Goal: Feedback & Contribution: Submit feedback/report problem

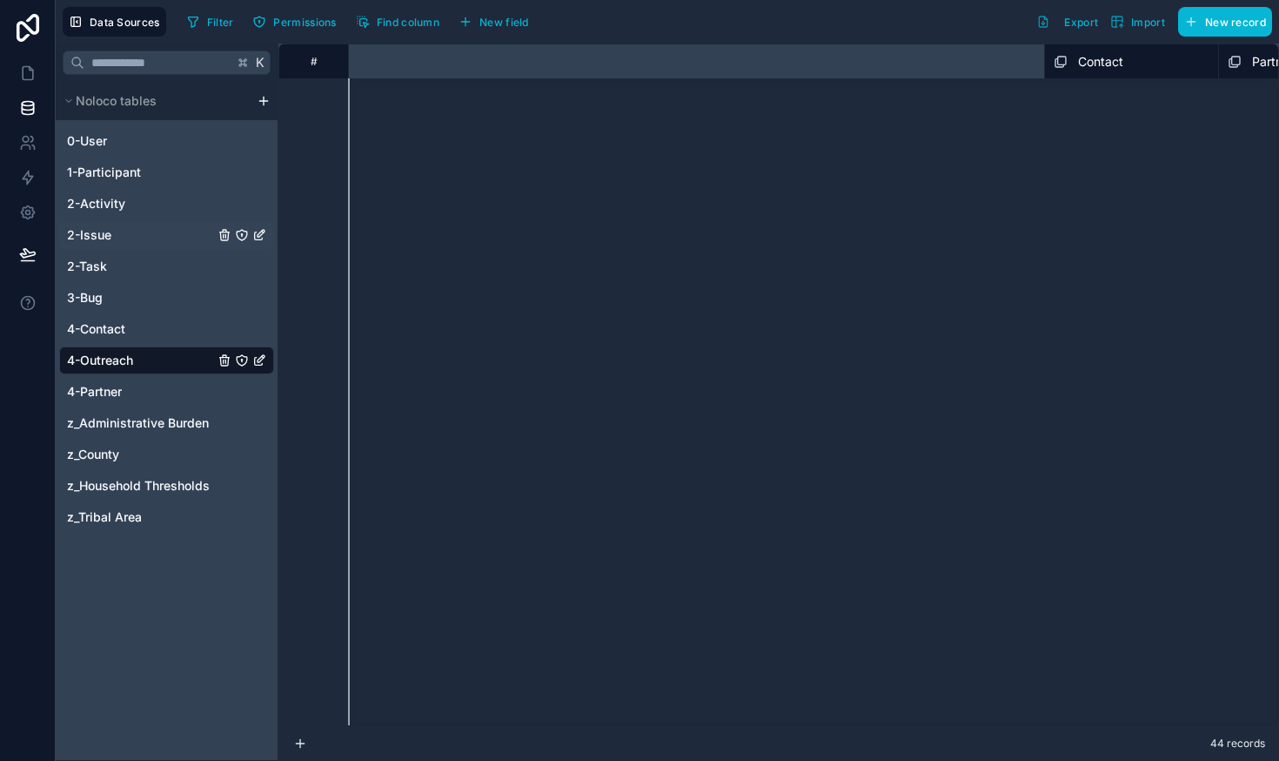
scroll to position [885, 1063]
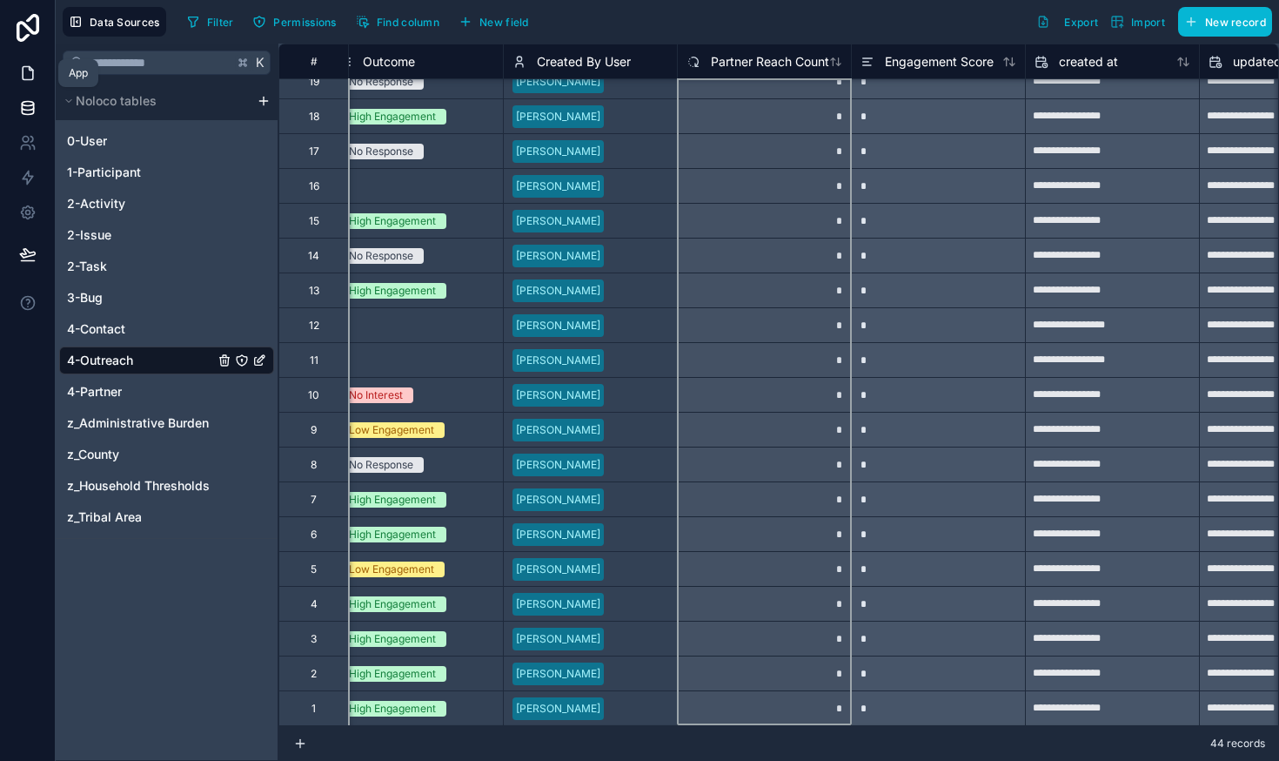
click at [23, 76] on icon at bounding box center [27, 72] width 17 height 17
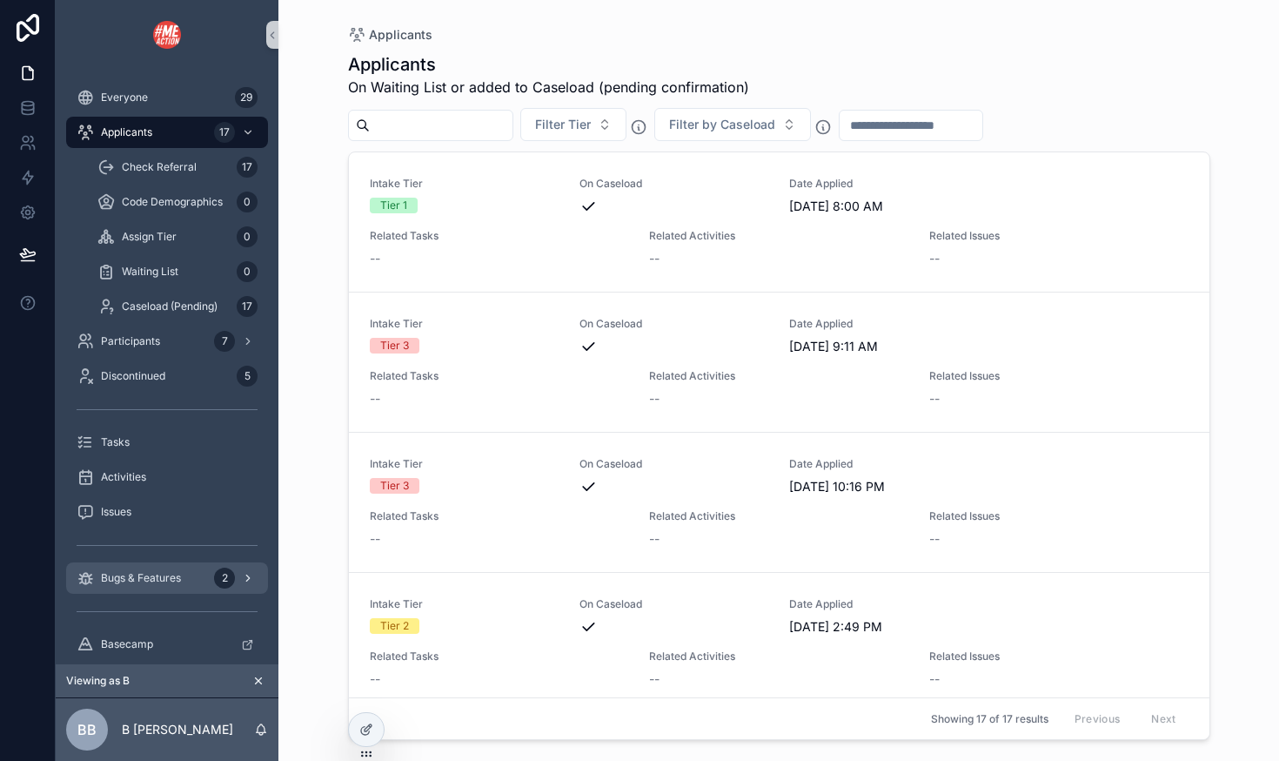
click at [138, 573] on span "Bugs & Features" at bounding box center [141, 578] width 80 height 14
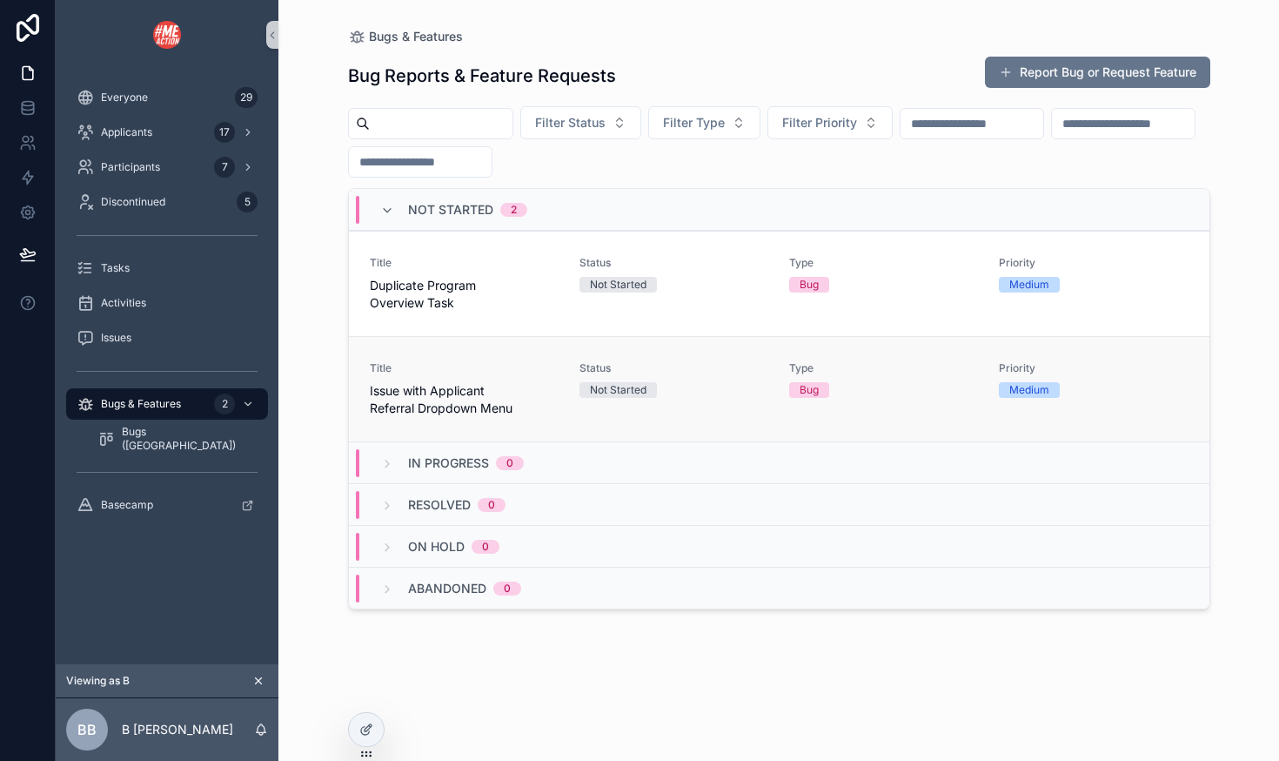
click at [516, 381] on div "Title Issue with Applicant Referral Dropdown Menu" at bounding box center [464, 389] width 189 height 56
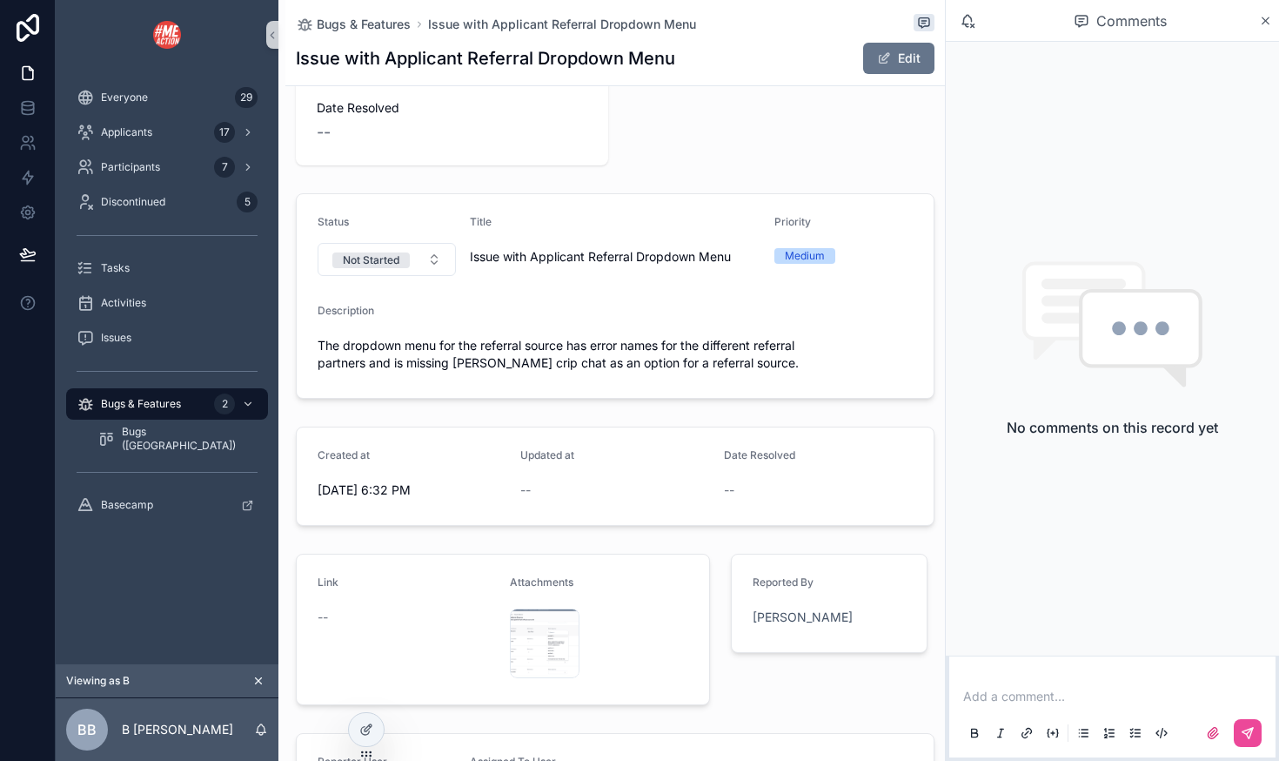
scroll to position [105, 0]
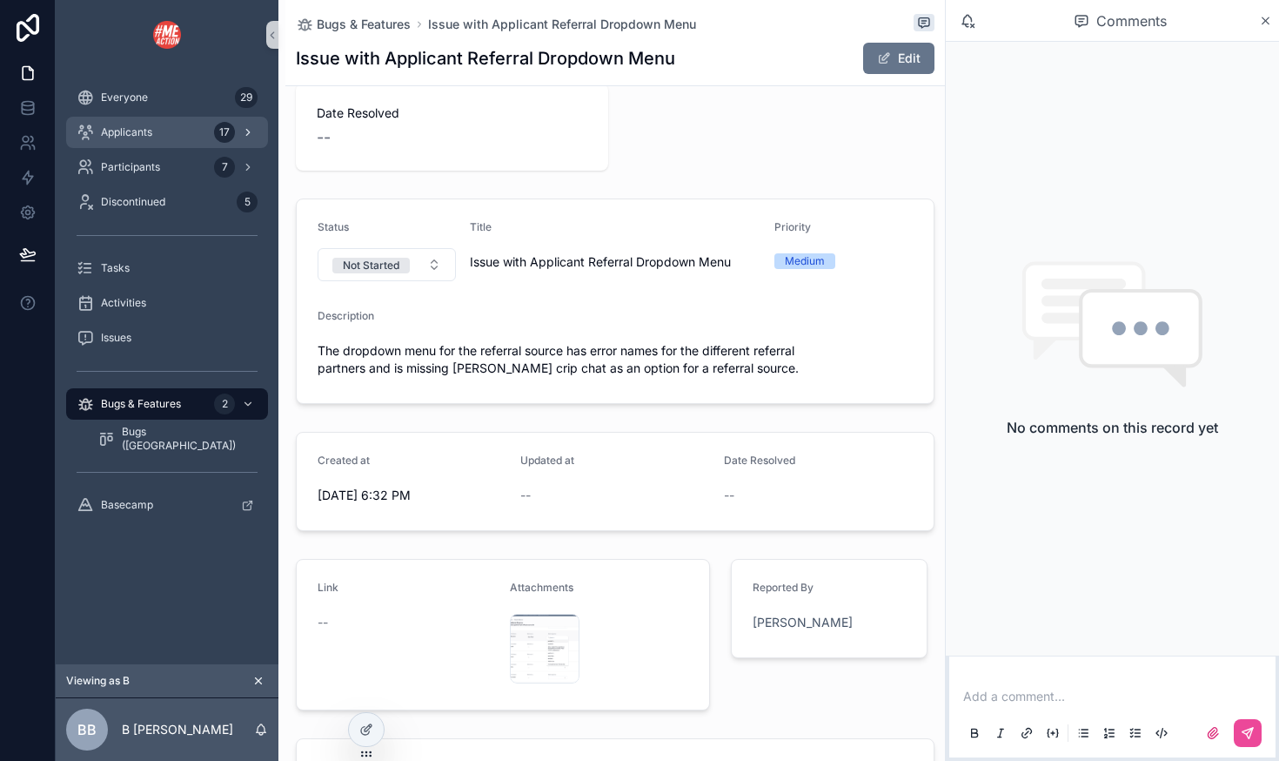
click at [171, 143] on div "Applicants 17" at bounding box center [167, 132] width 181 height 28
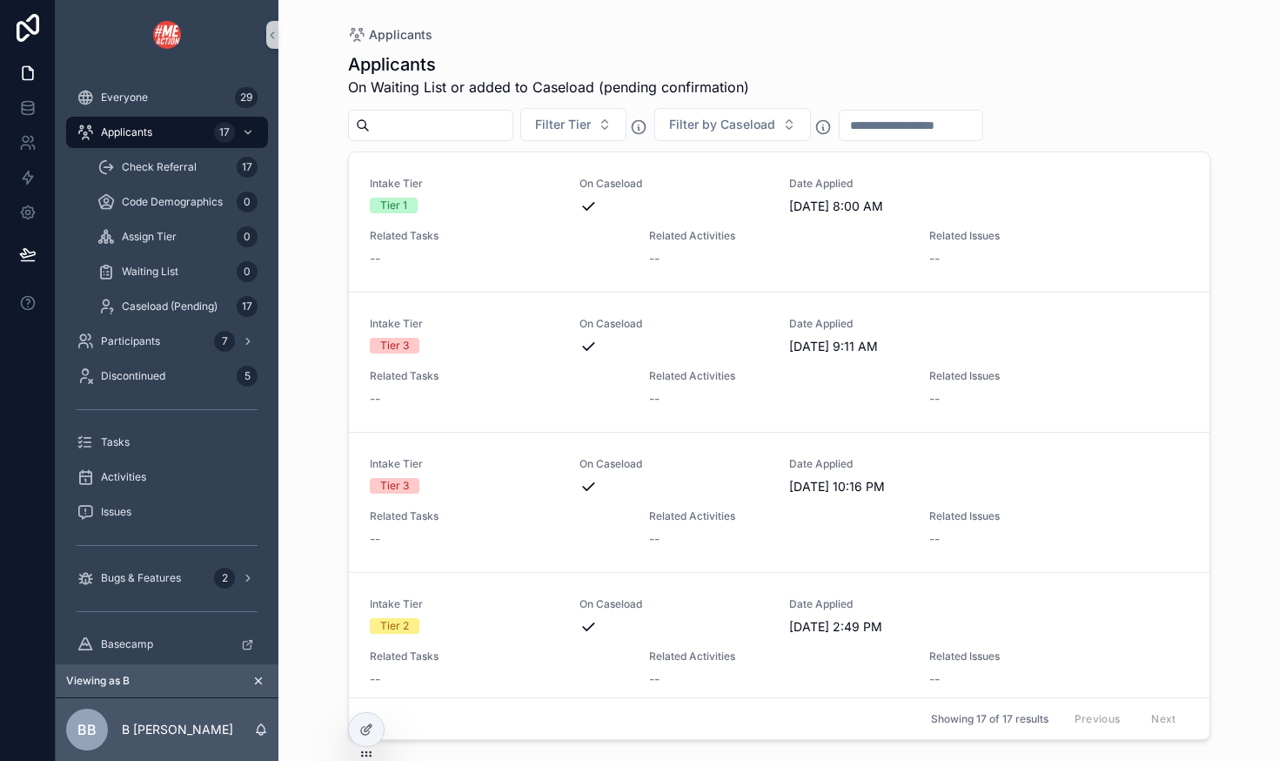
click at [258, 680] on icon "scrollable content" at bounding box center [259, 681] width 6 height 6
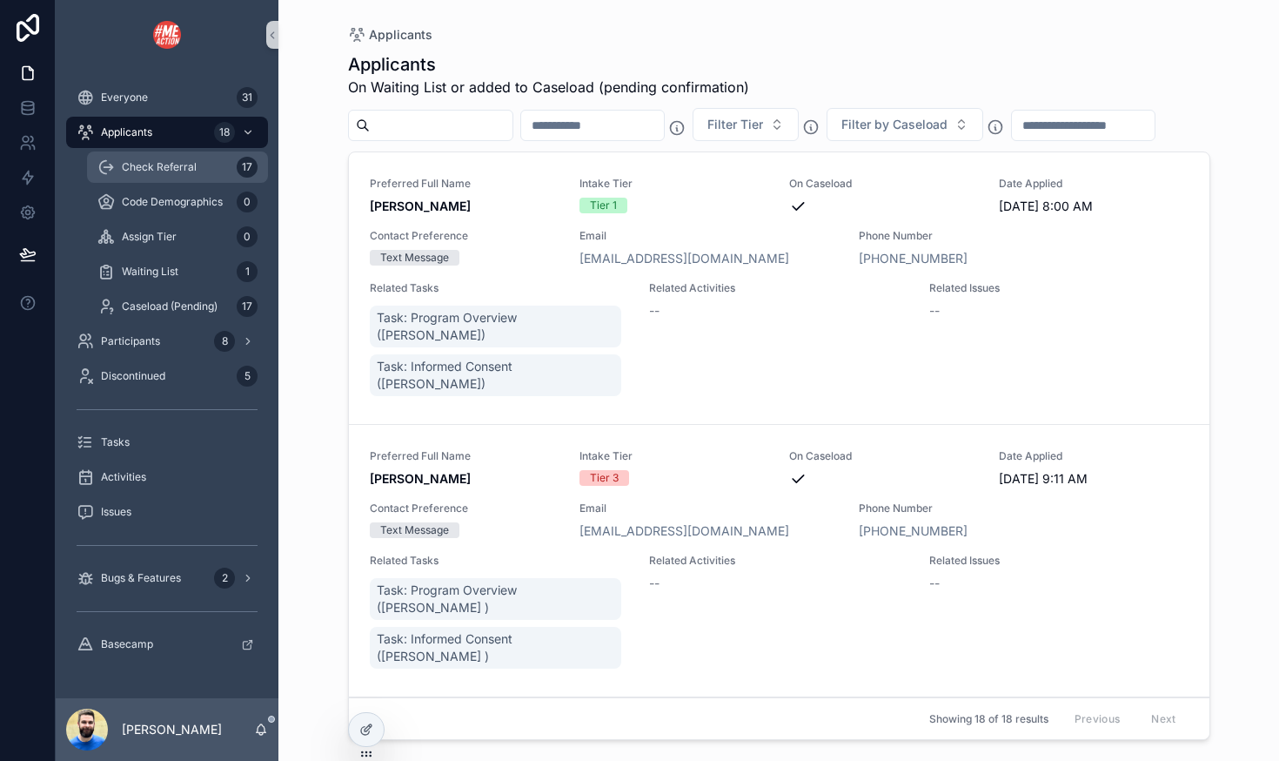
click at [209, 167] on div "Check Referral 17" at bounding box center [177, 167] width 160 height 28
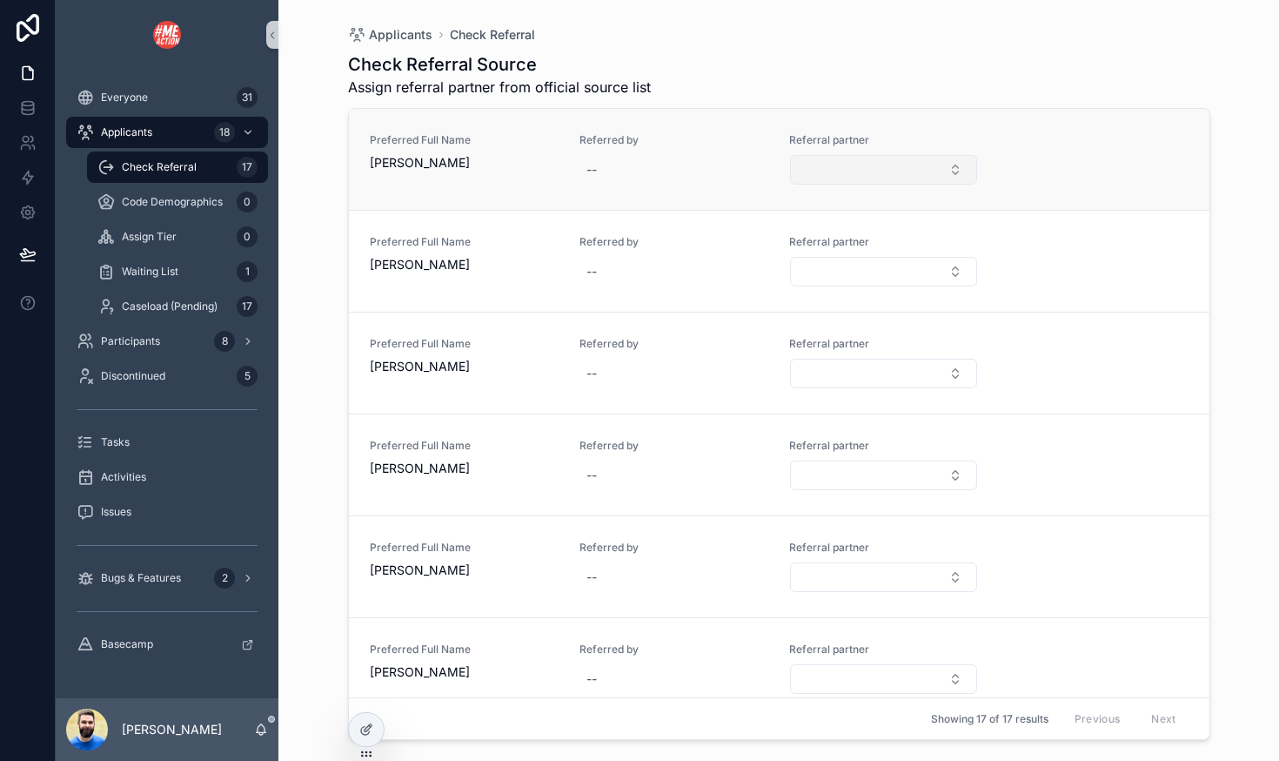
click at [955, 168] on button "Select Button" at bounding box center [883, 170] width 187 height 30
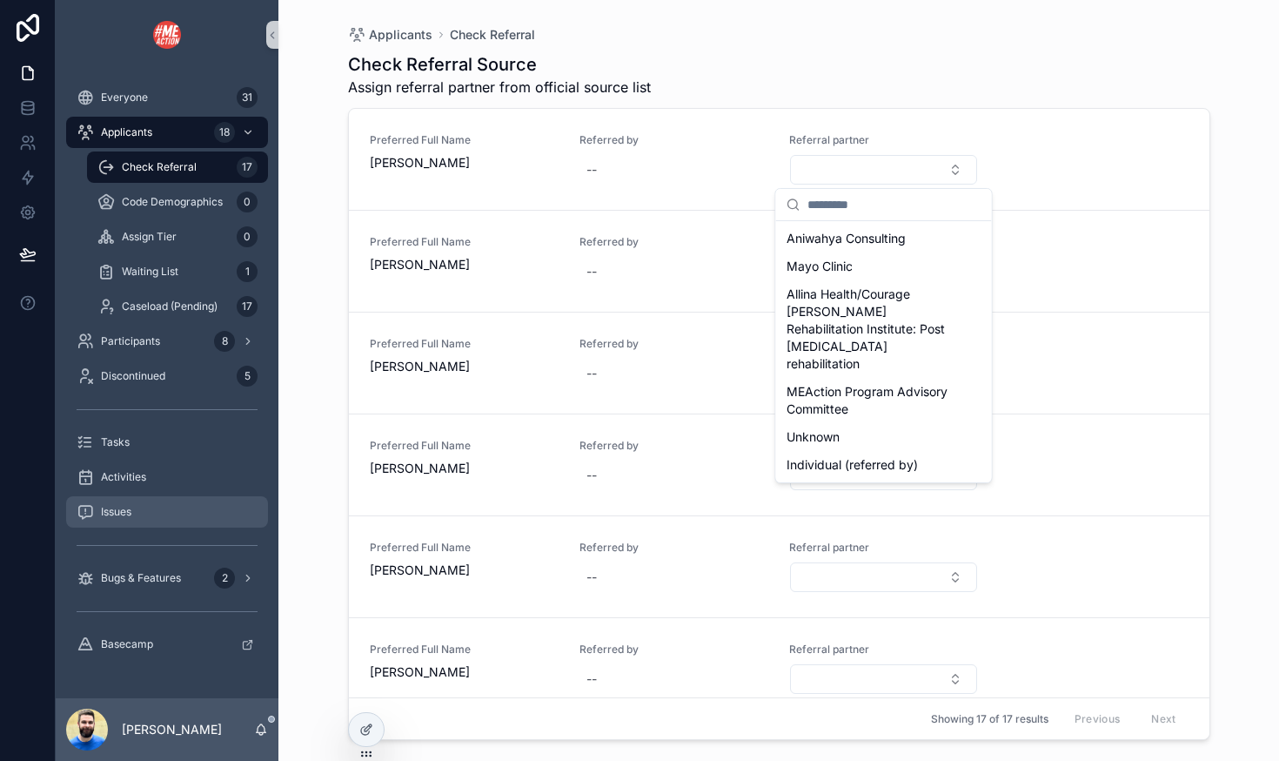
click at [111, 509] on span "Issues" at bounding box center [116, 512] width 30 height 14
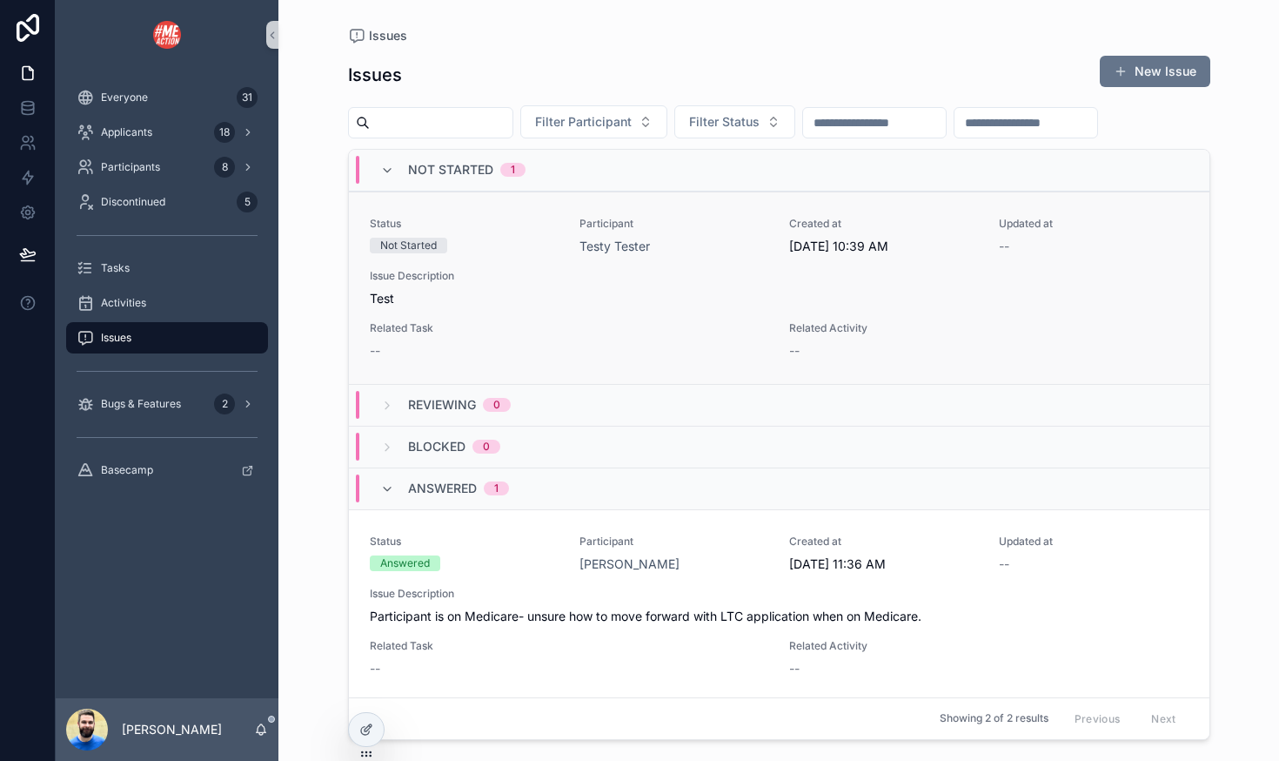
click at [745, 325] on span "Related Task" at bounding box center [569, 328] width 399 height 14
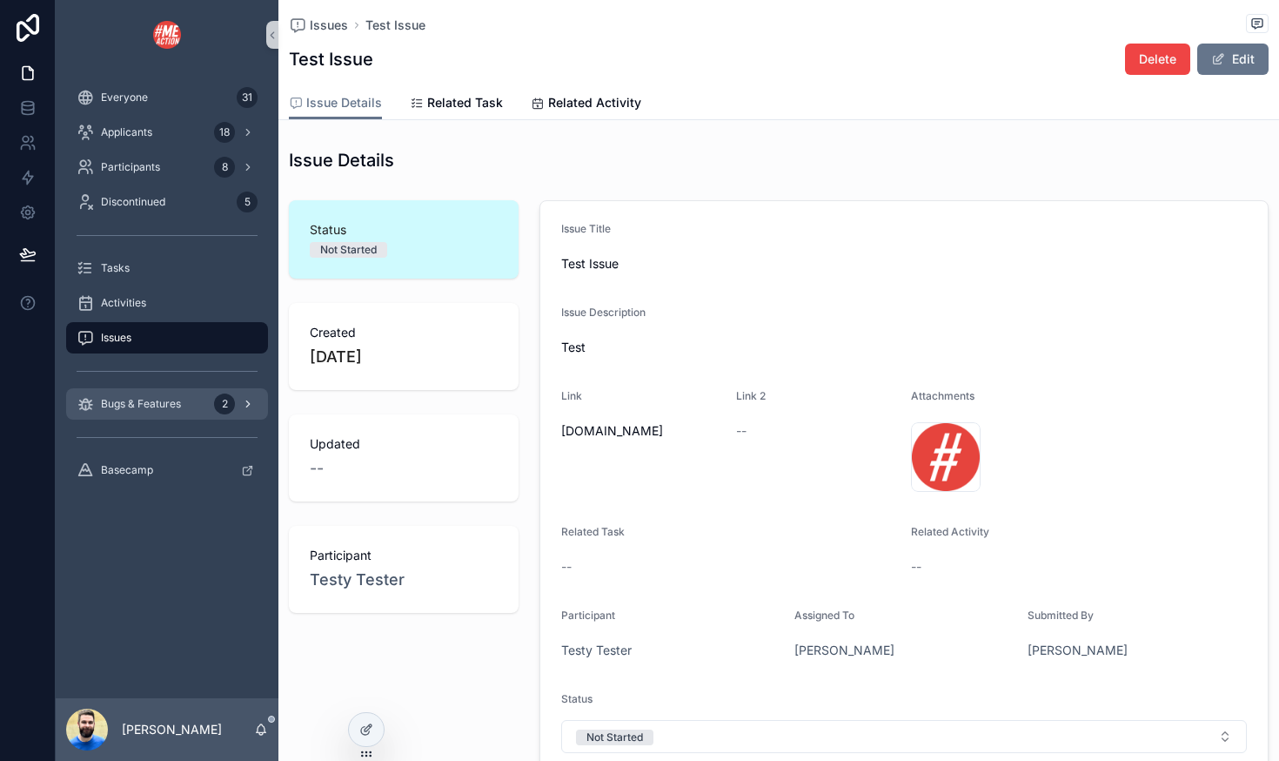
click at [159, 405] on span "Bugs & Features" at bounding box center [141, 404] width 80 height 14
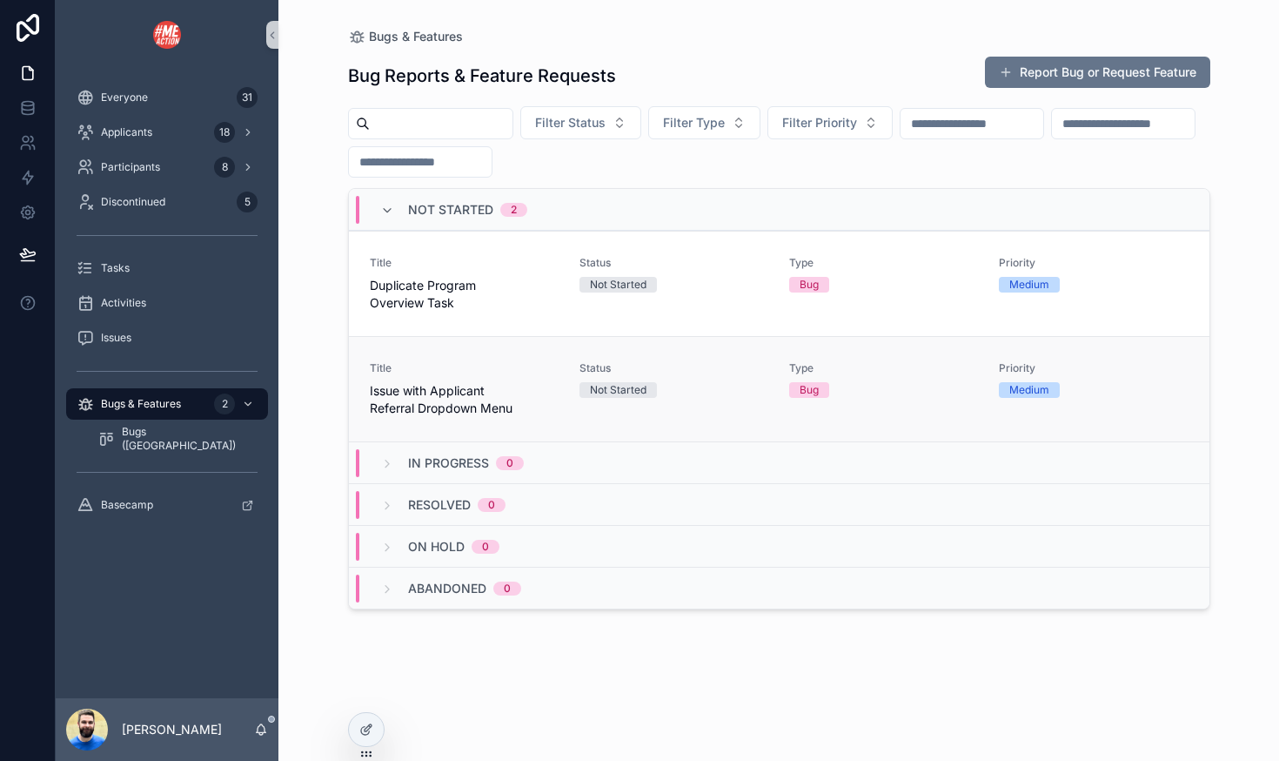
click at [544, 393] on span "Issue with Applicant Referral Dropdown Menu" at bounding box center [464, 399] width 189 height 35
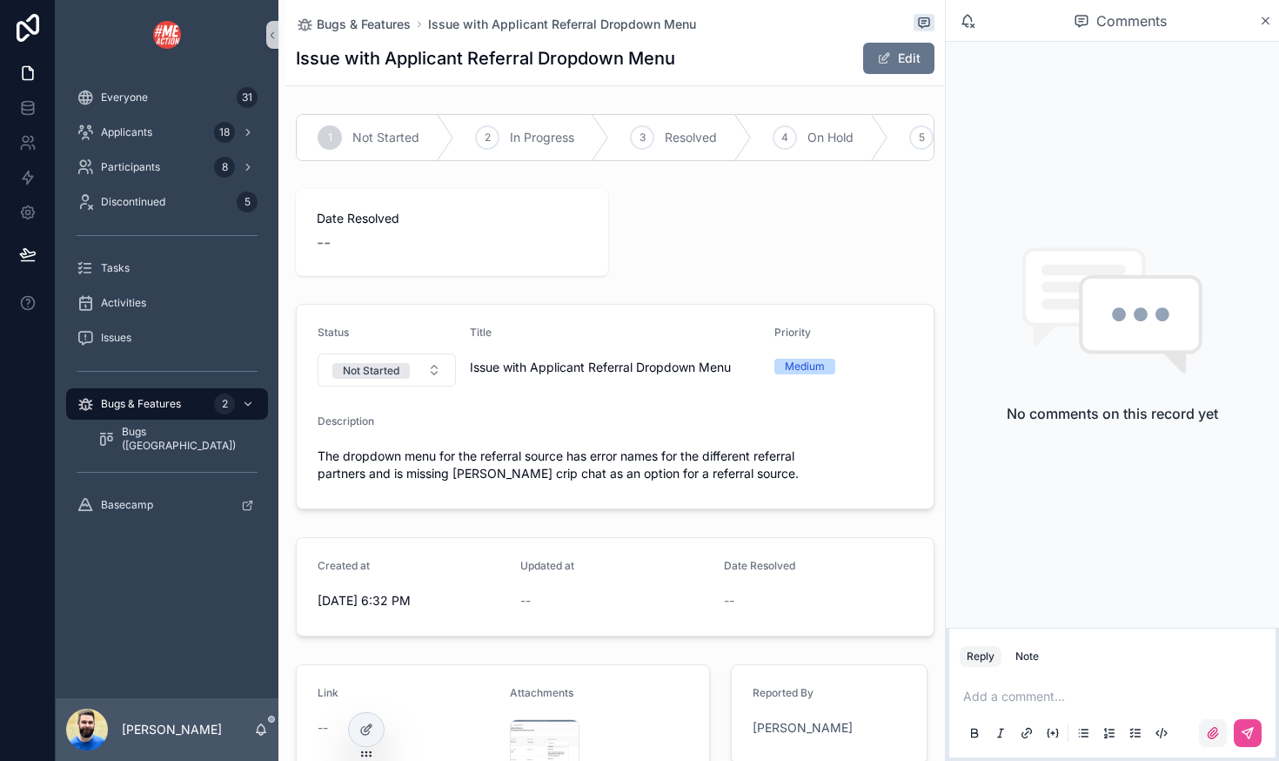
click at [1216, 726] on icon "scrollable content" at bounding box center [1213, 733] width 14 height 14
click at [0, 0] on input "scrollable content" at bounding box center [0, 0] width 0 height 0
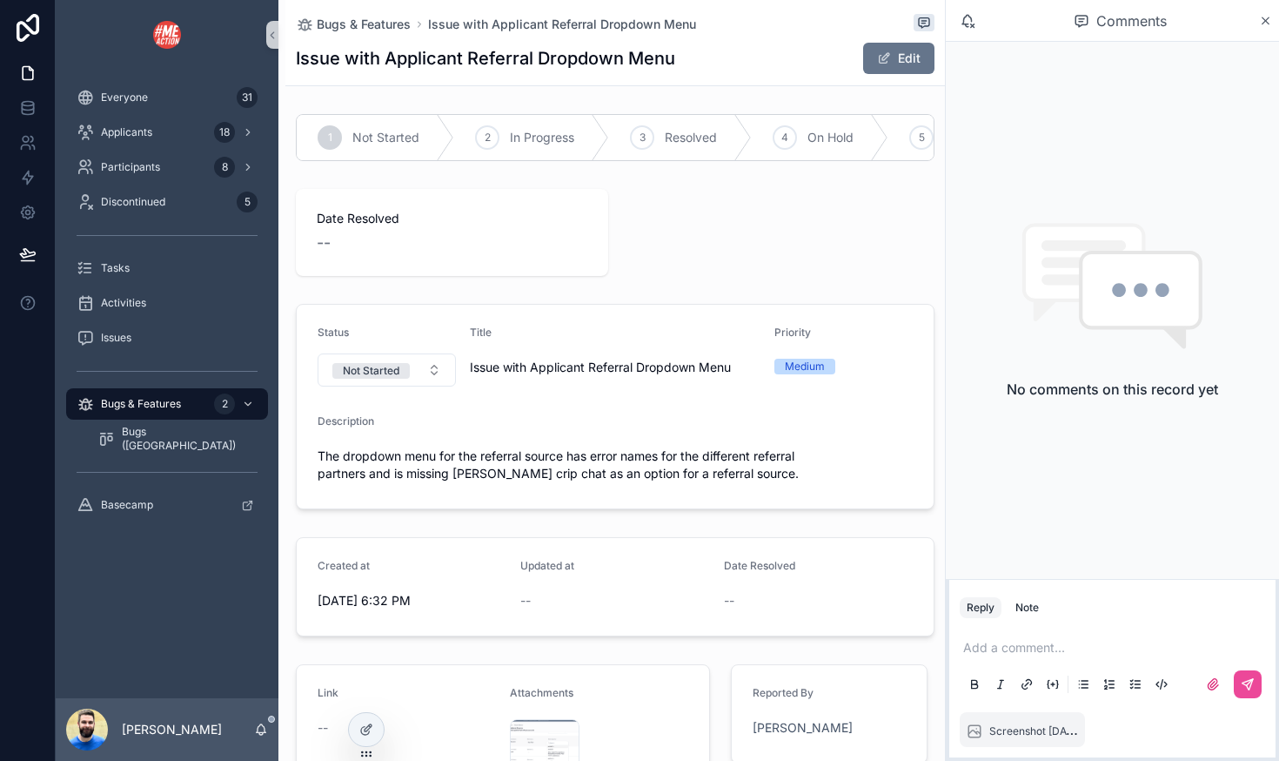
click at [995, 649] on p "scrollable content" at bounding box center [1115, 647] width 305 height 17
click at [373, 689] on div at bounding box center [366, 692] width 28 height 28
click at [373, 688] on div at bounding box center [366, 692] width 28 height 28
click at [362, 691] on icon at bounding box center [366, 692] width 14 height 14
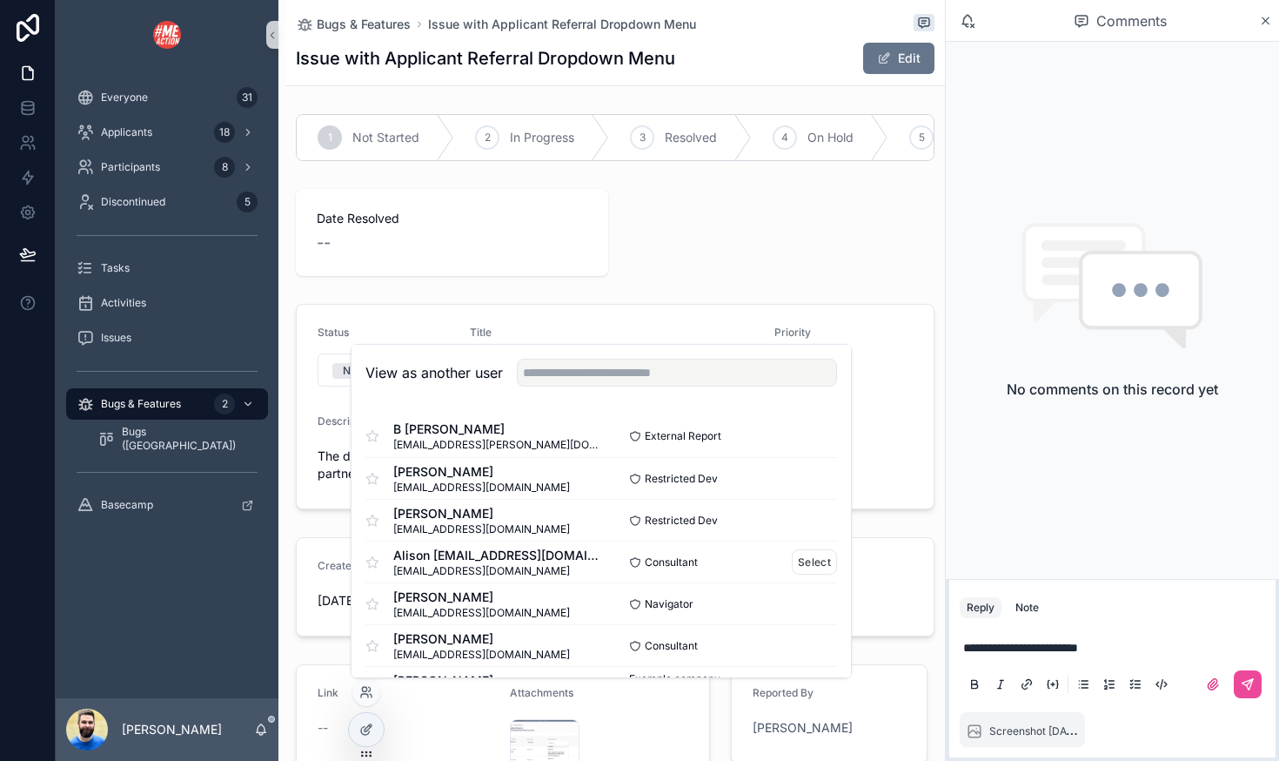
scroll to position [44, 0]
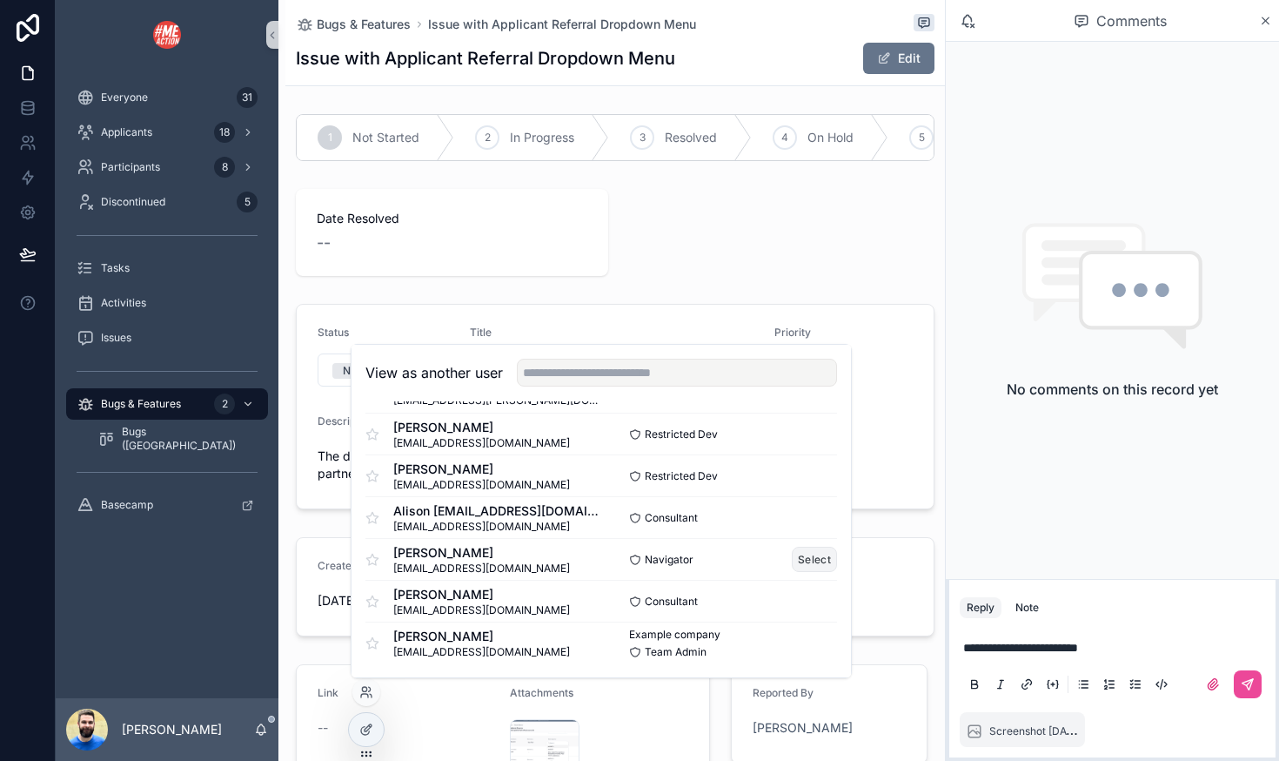
click at [802, 554] on button "Select" at bounding box center [814, 558] width 45 height 25
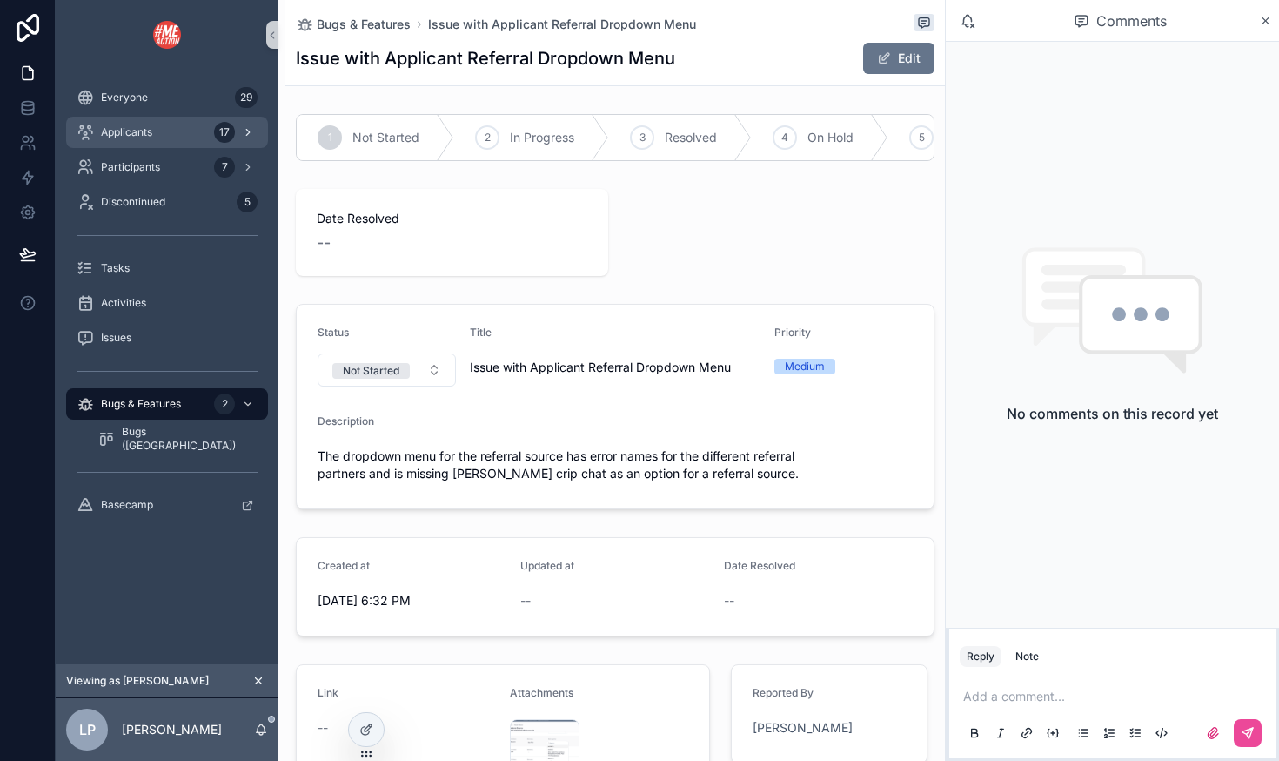
click at [128, 128] on span "Applicants" at bounding box center [126, 132] width 51 height 14
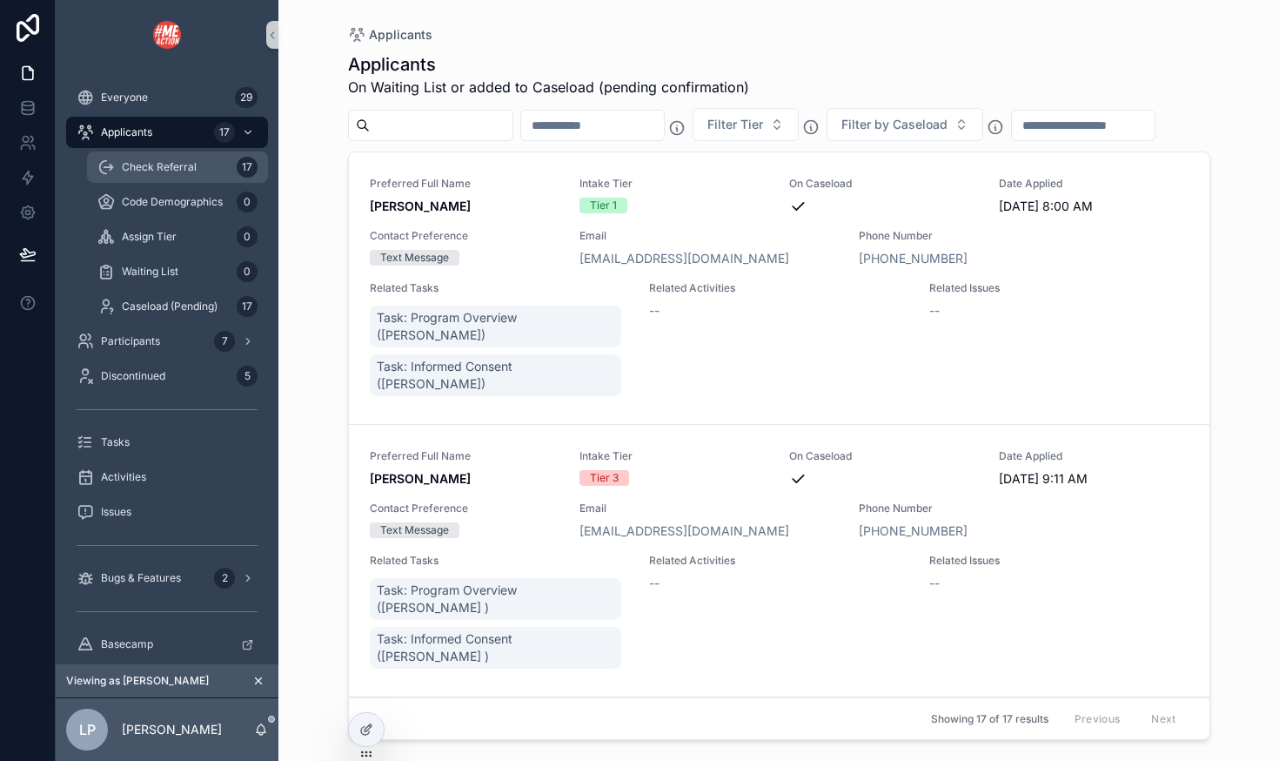
click at [134, 171] on span "Check Referral" at bounding box center [159, 167] width 75 height 14
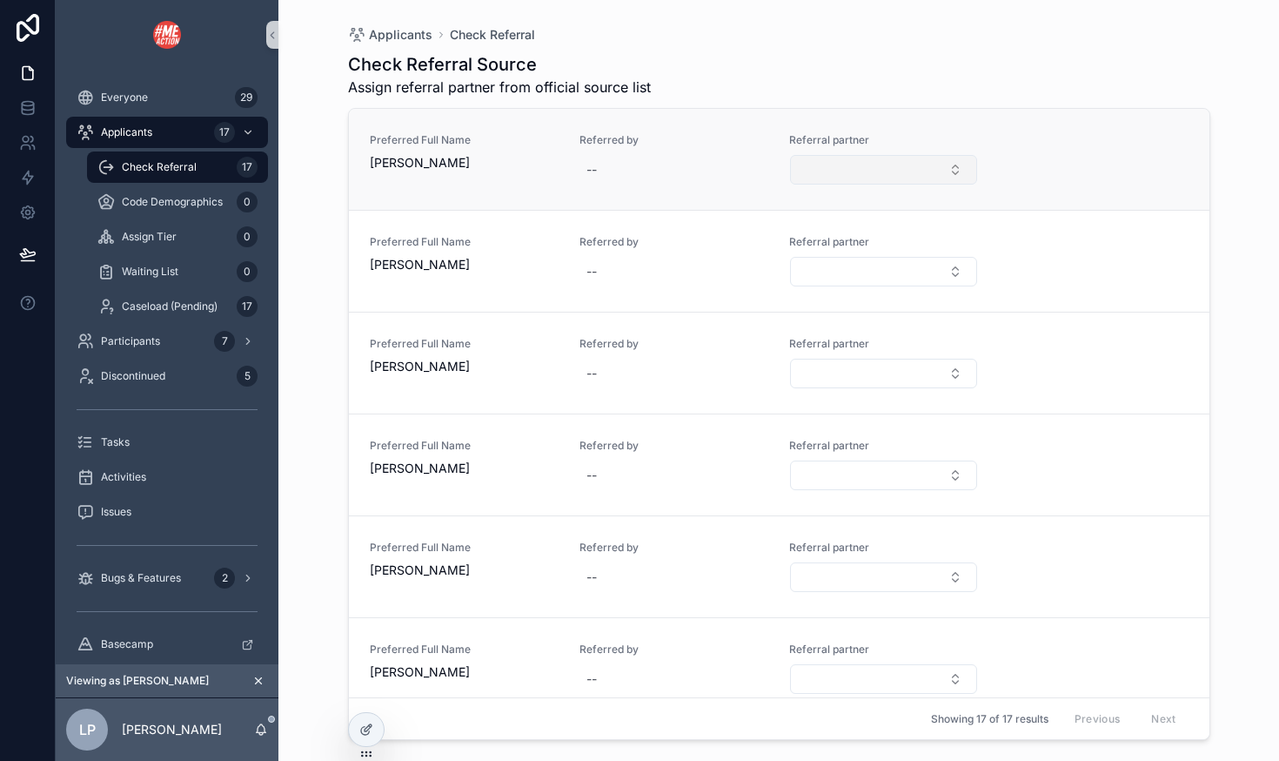
click at [934, 167] on button "Select Button" at bounding box center [883, 170] width 187 height 30
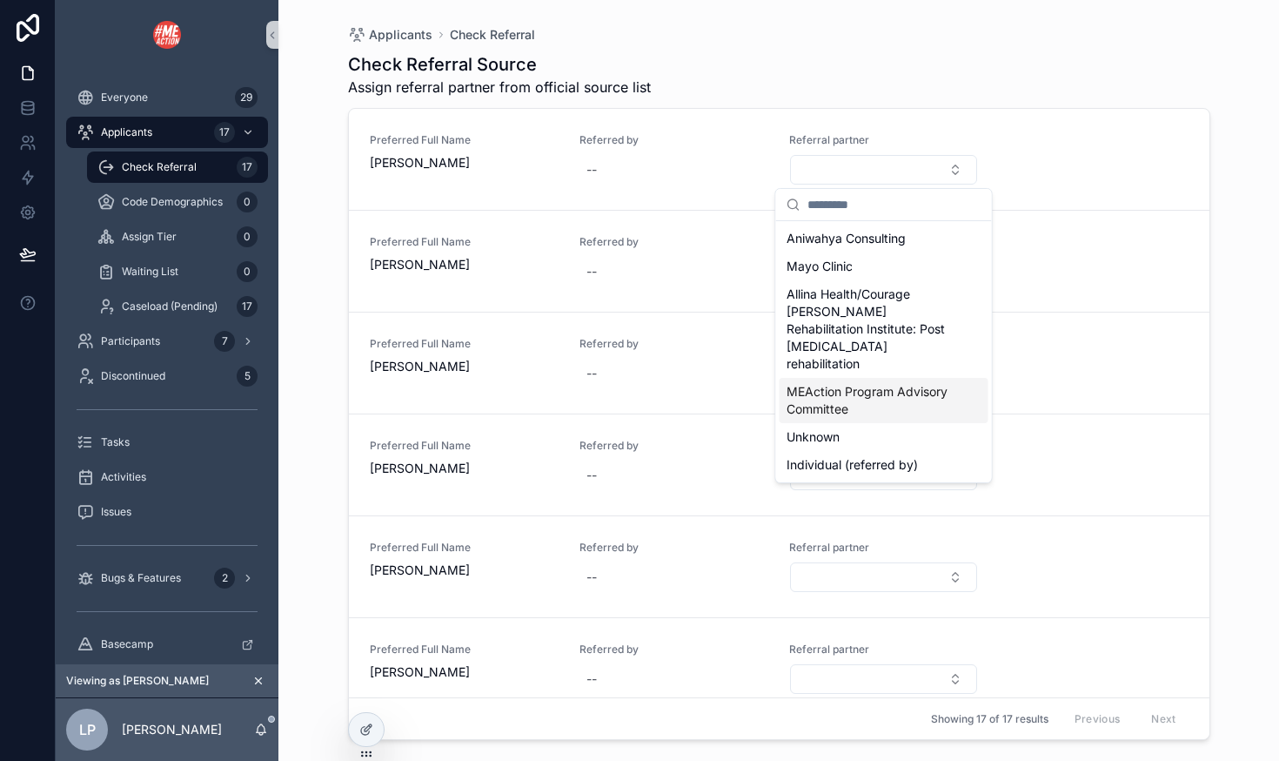
click at [263, 678] on icon "scrollable content" at bounding box center [258, 680] width 12 height 12
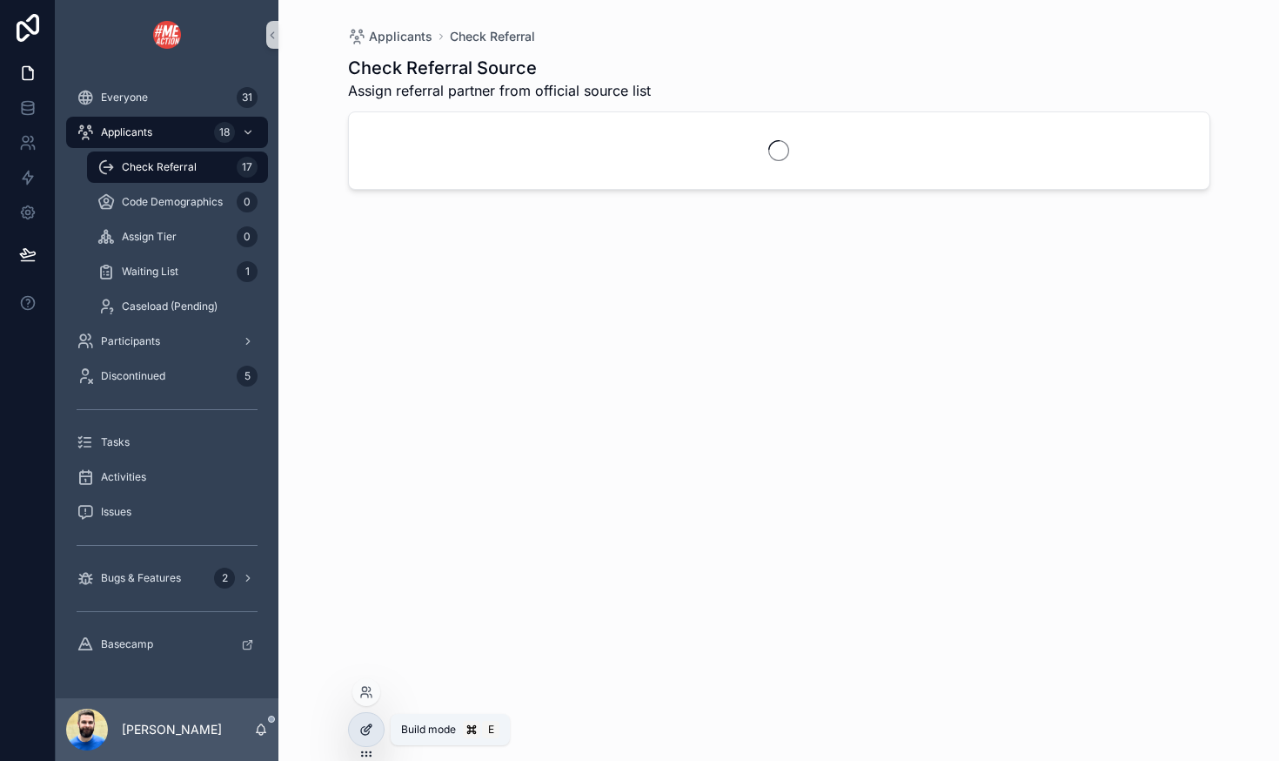
click at [374, 724] on div at bounding box center [366, 729] width 35 height 33
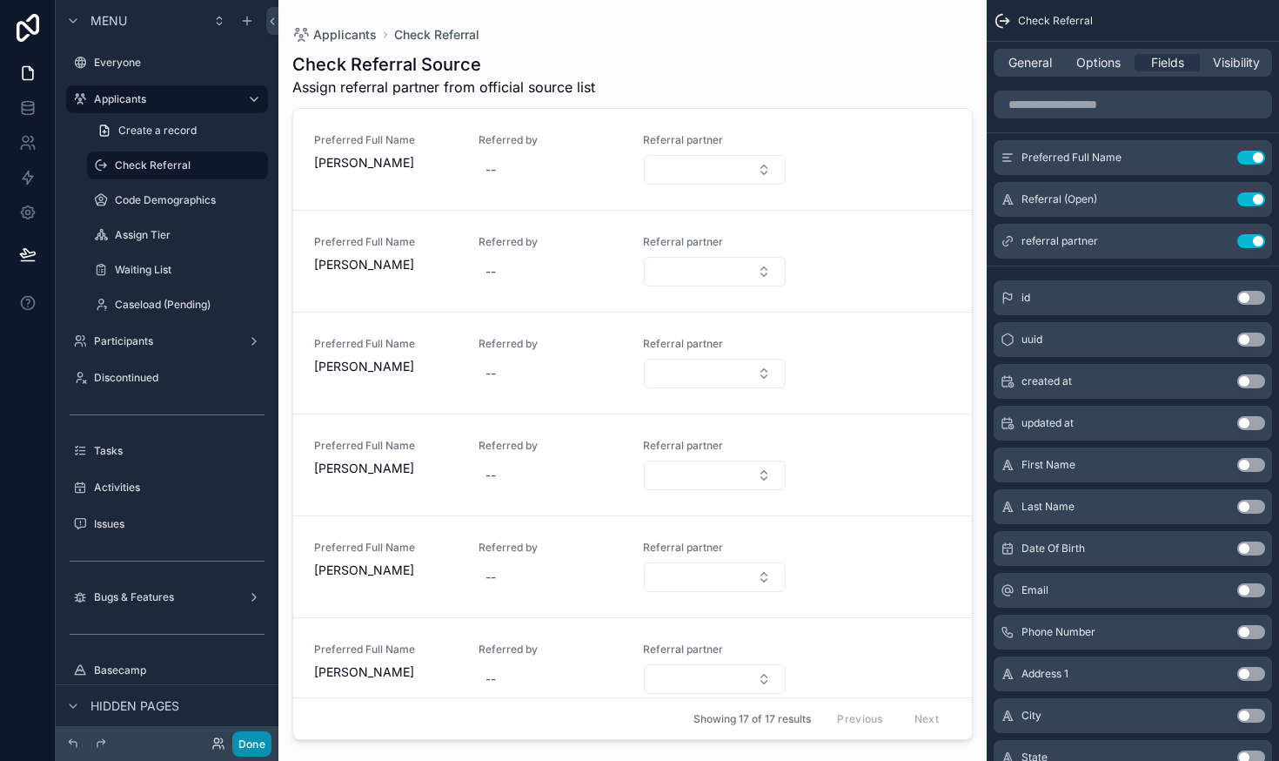
click at [249, 741] on button "Done" at bounding box center [251, 743] width 39 height 25
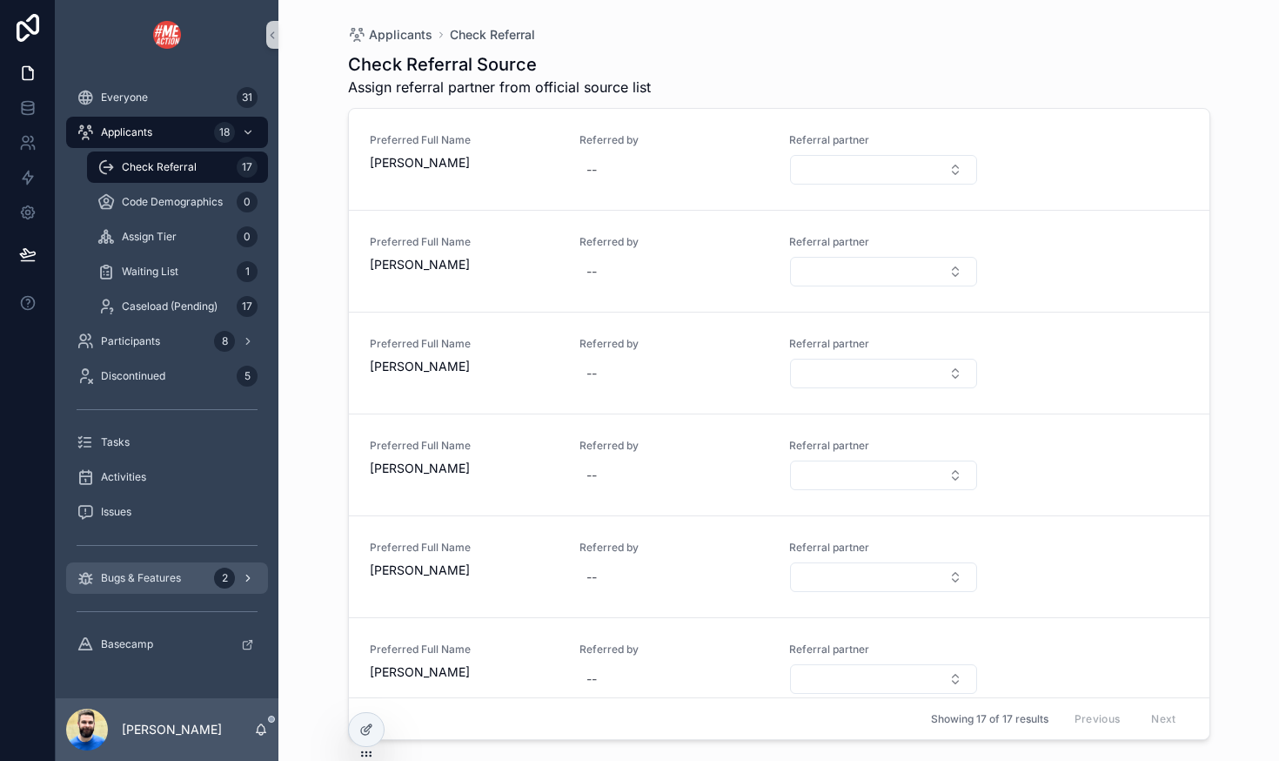
click at [125, 565] on div "Bugs & Features 2" at bounding box center [167, 578] width 181 height 28
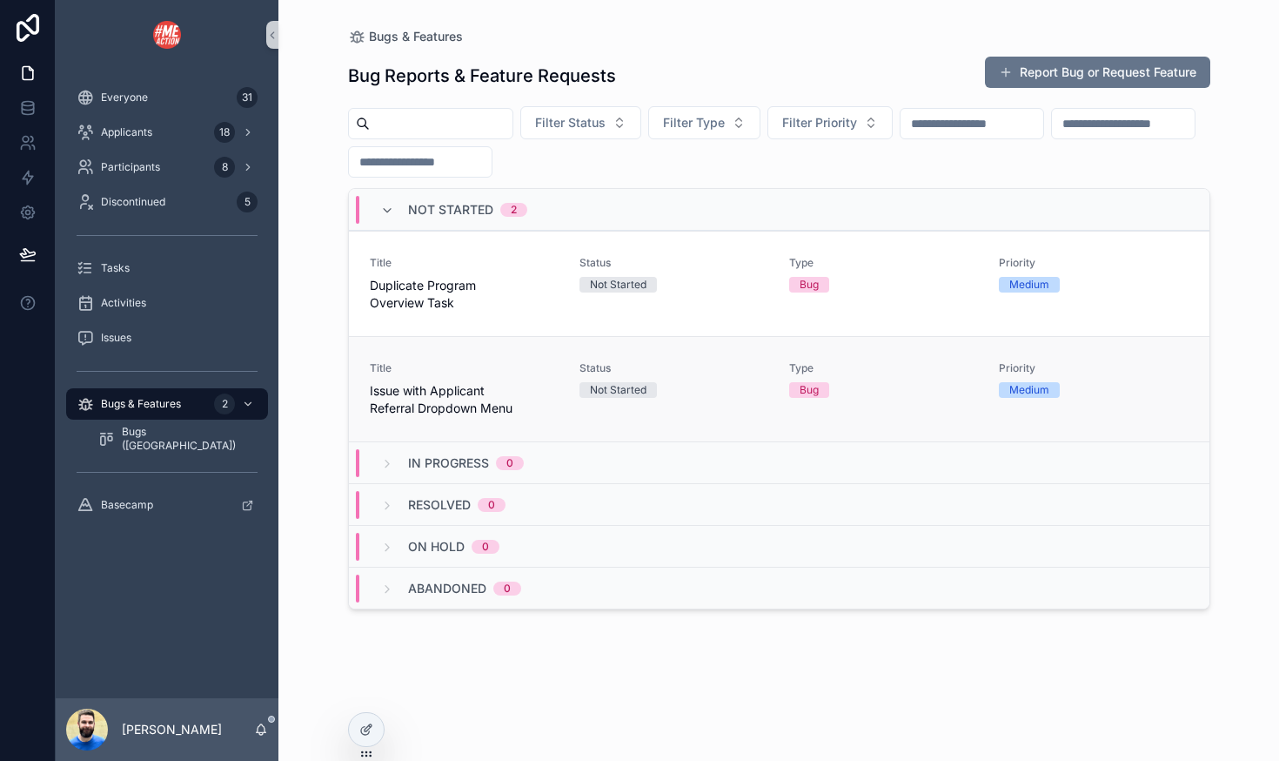
click at [708, 394] on div "Not Started" at bounding box center [674, 390] width 189 height 16
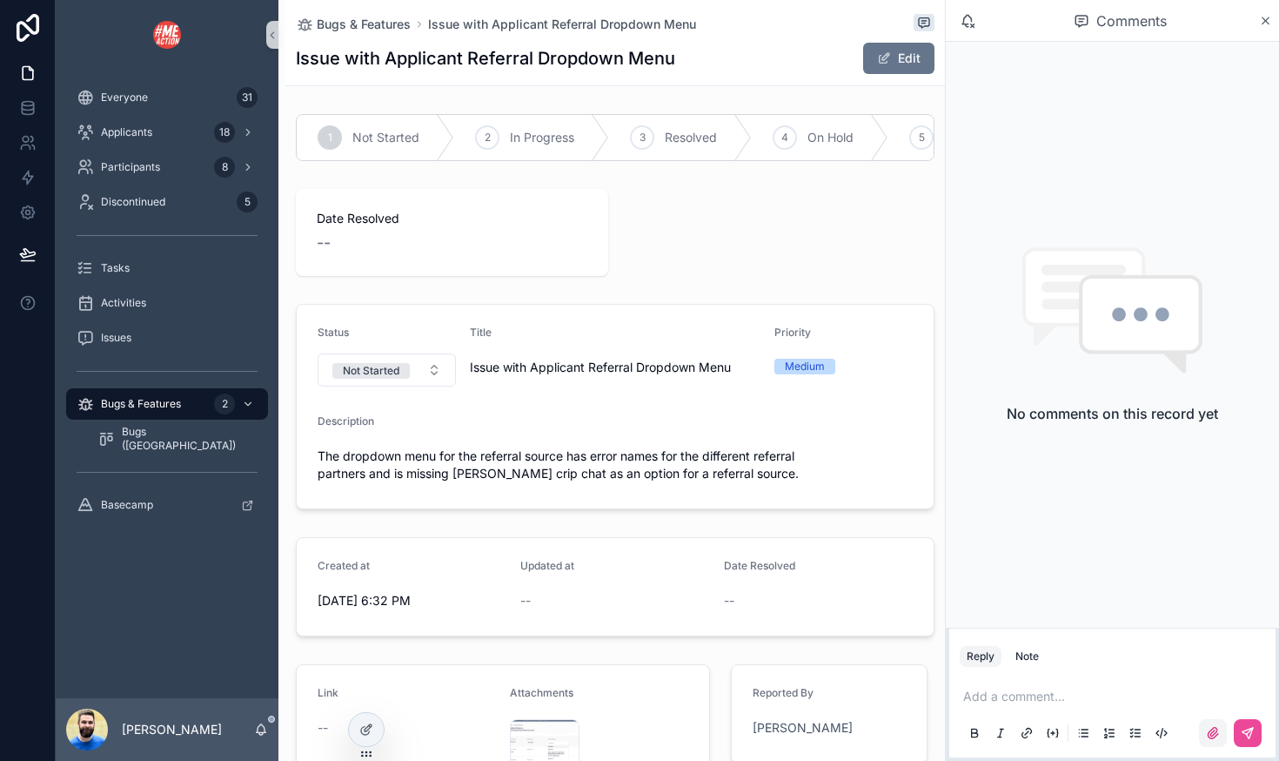
click at [1214, 733] on icon "scrollable content" at bounding box center [1213, 733] width 14 height 14
click at [0, 0] on input "scrollable content" at bounding box center [0, 0] width 0 height 0
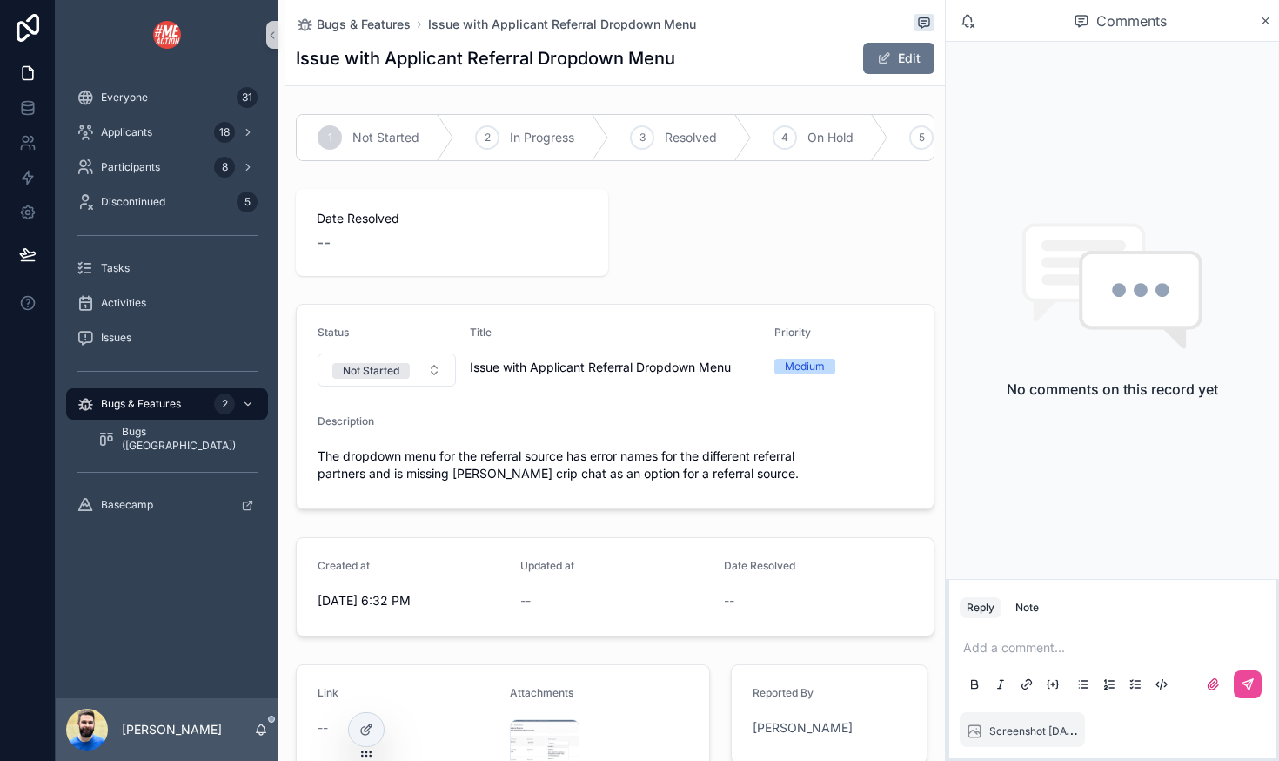
click at [1016, 653] on p "scrollable content" at bounding box center [1115, 647] width 305 height 17
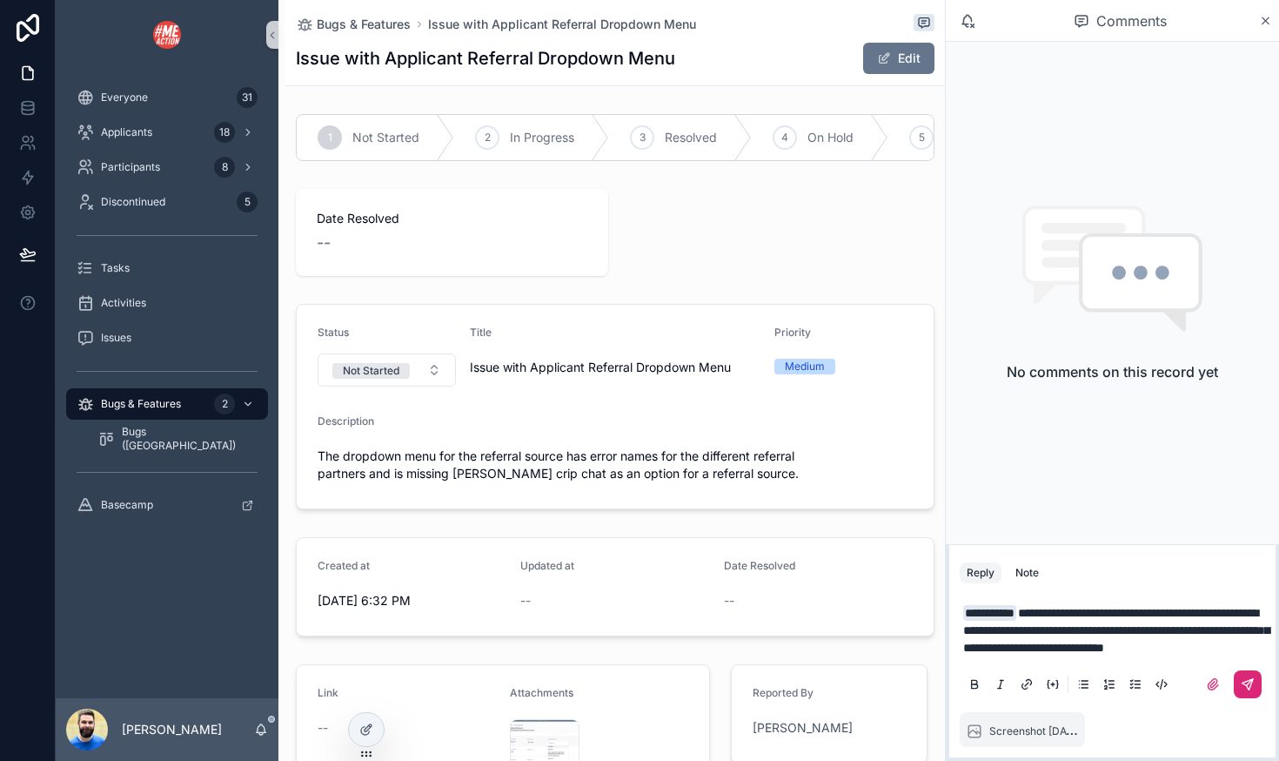
click at [1246, 687] on icon "scrollable content" at bounding box center [1248, 684] width 14 height 14
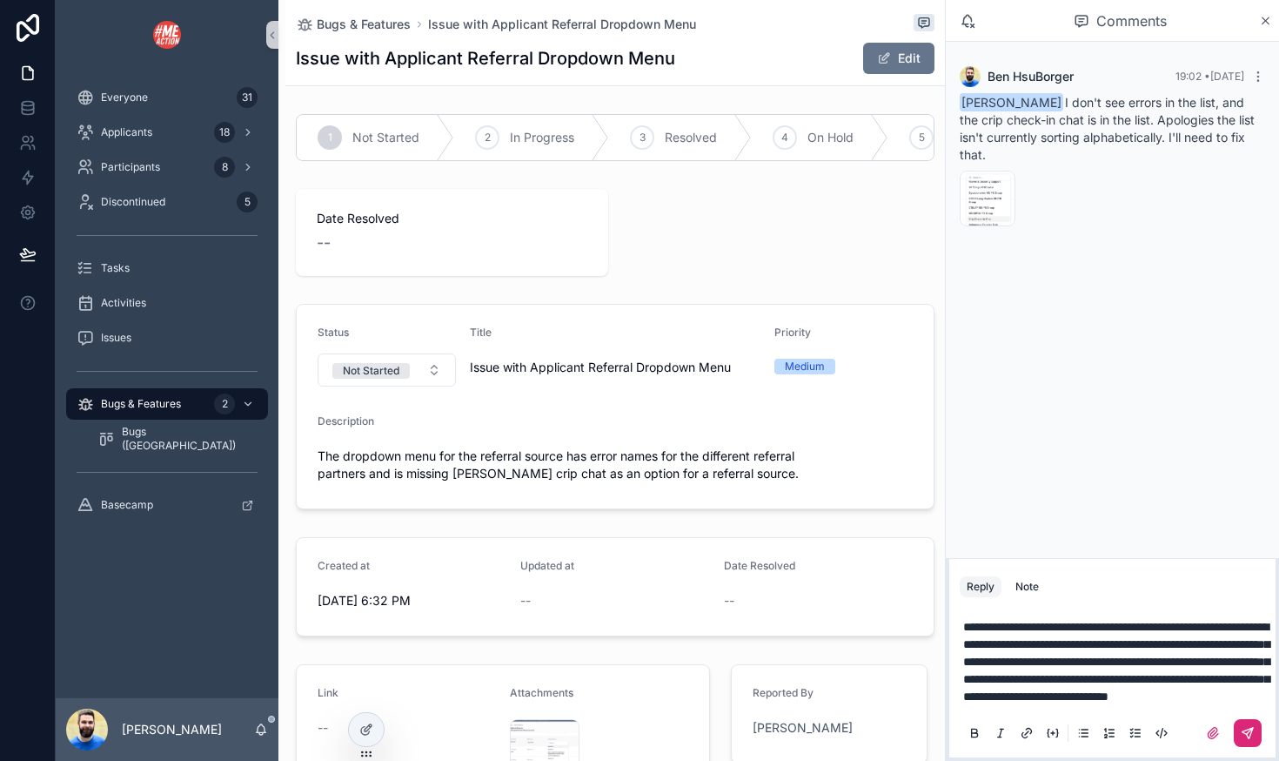
click at [1054, 694] on span "**********" at bounding box center [1116, 661] width 306 height 82
click at [1095, 693] on p "**********" at bounding box center [1115, 661] width 305 height 87
click at [1038, 694] on span "**********" at bounding box center [1116, 661] width 306 height 82
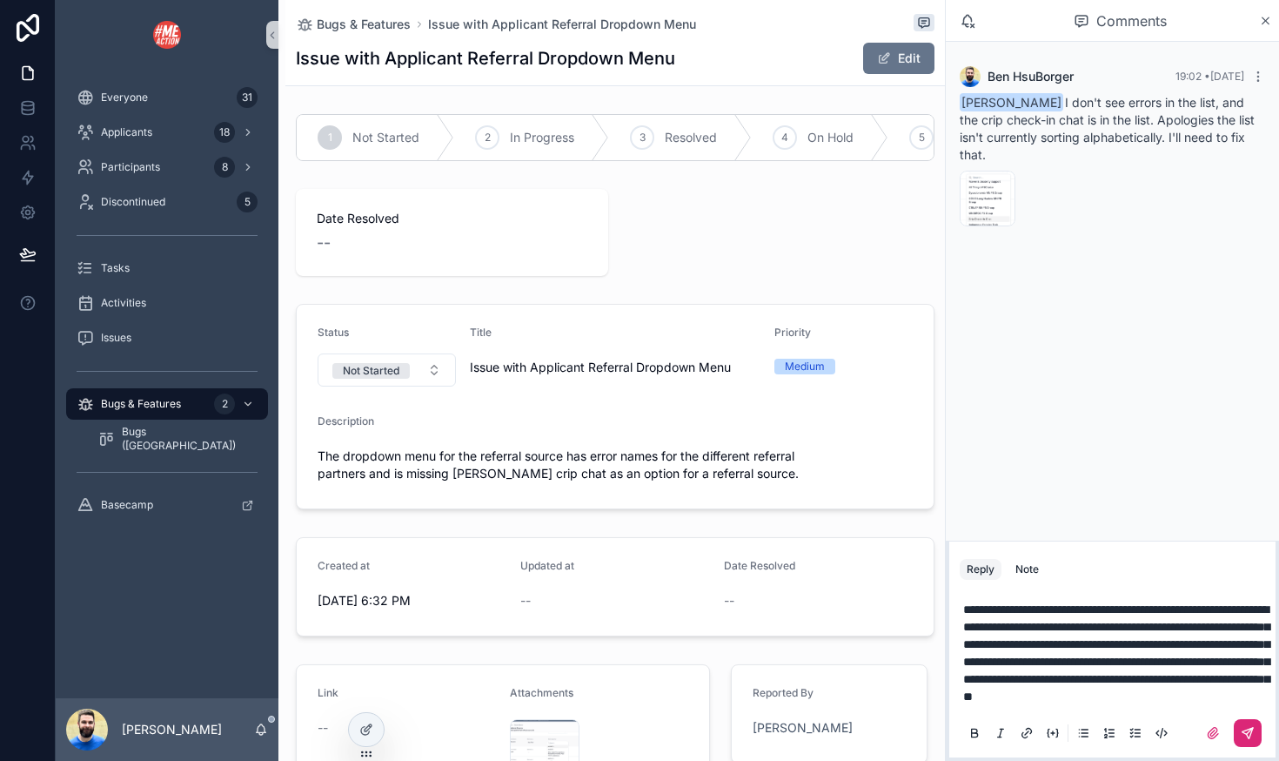
click at [1245, 727] on icon "scrollable content" at bounding box center [1248, 733] width 14 height 14
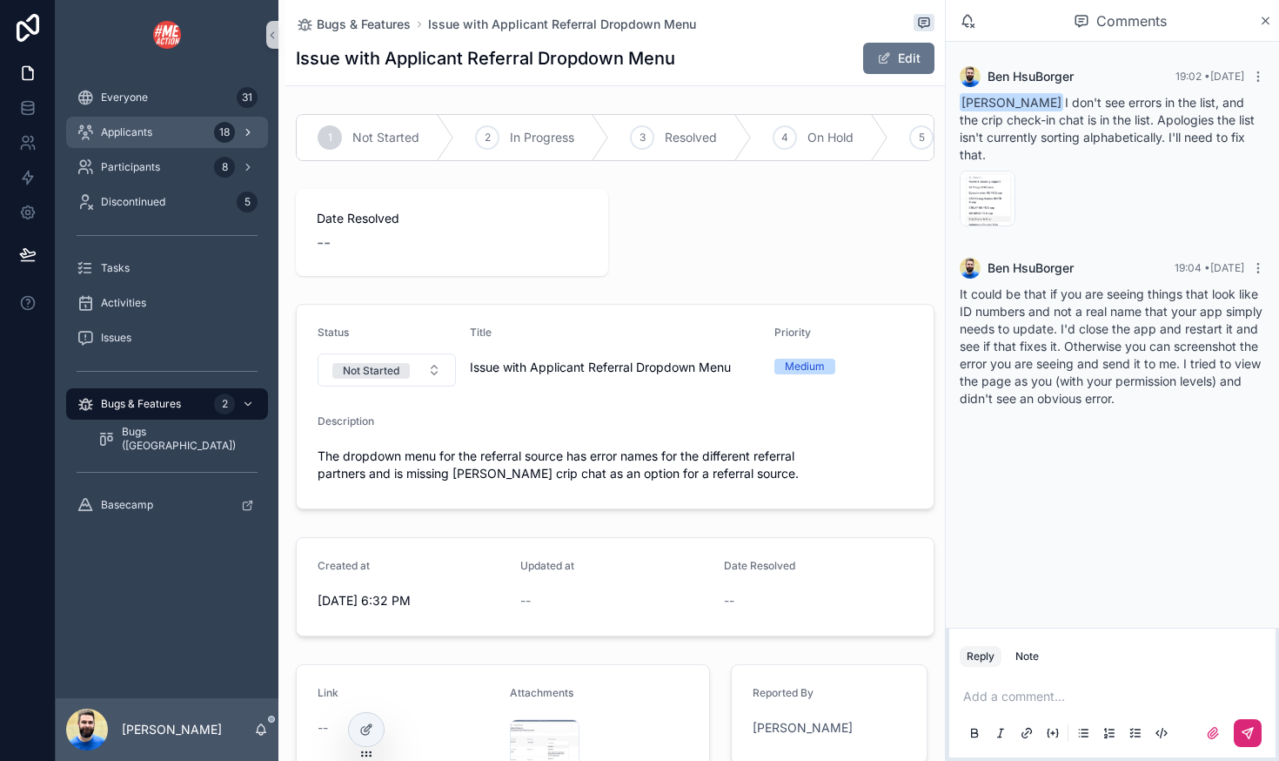
click at [139, 135] on span "Applicants" at bounding box center [126, 132] width 51 height 14
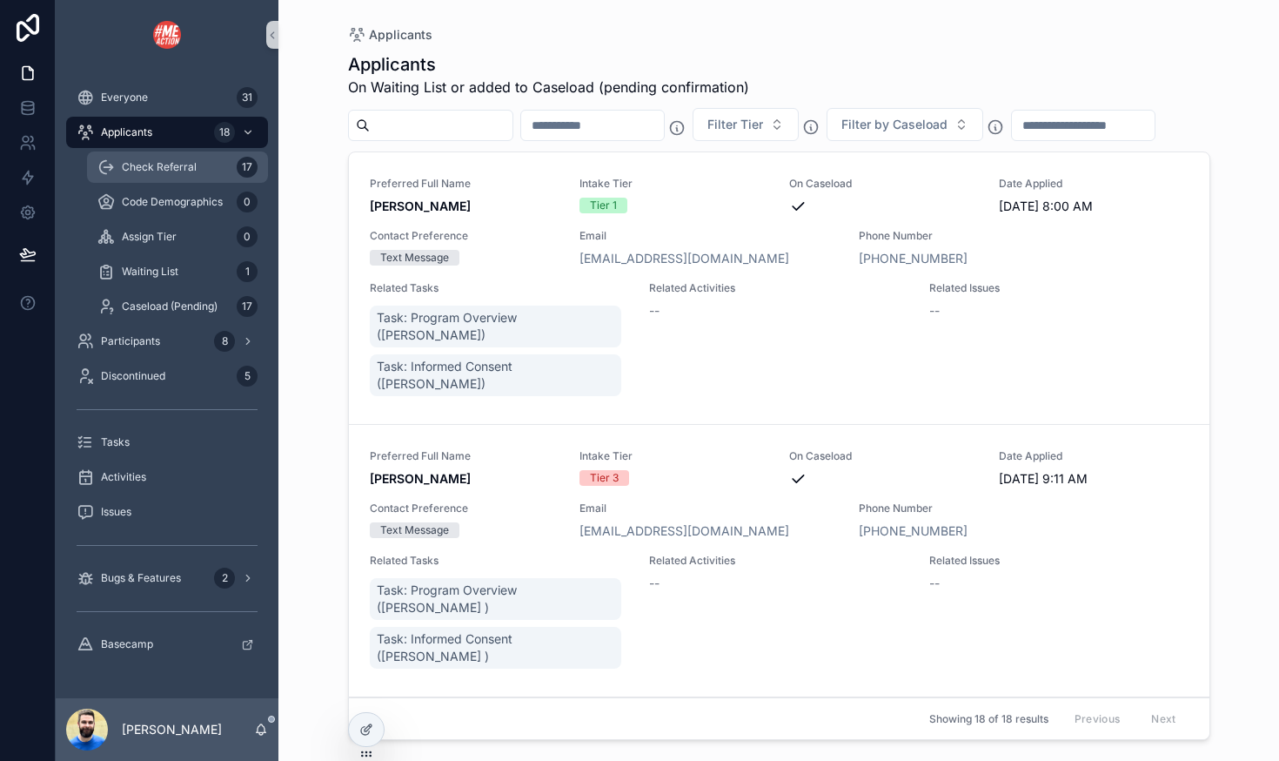
click at [151, 168] on span "Check Referral" at bounding box center [159, 167] width 75 height 14
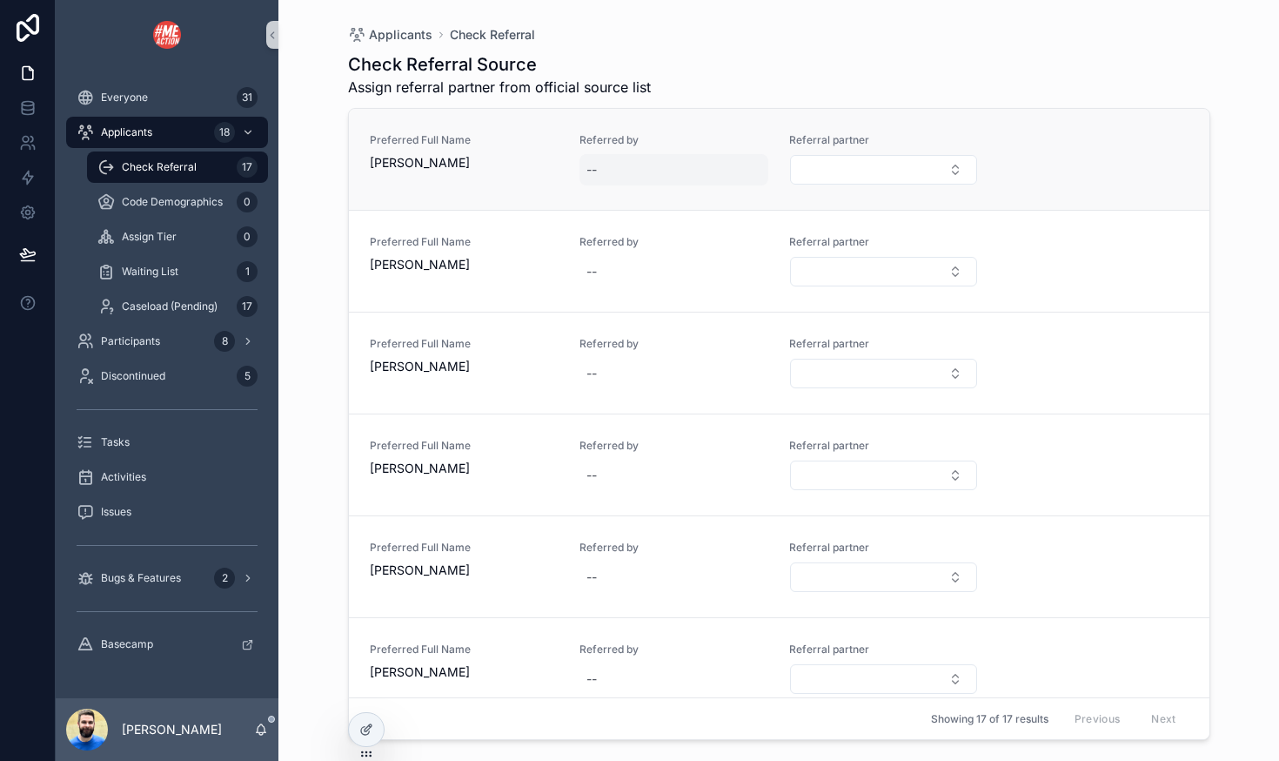
click at [594, 169] on div "--" at bounding box center [591, 169] width 10 height 17
click at [123, 571] on span "Bugs & Features" at bounding box center [141, 578] width 80 height 14
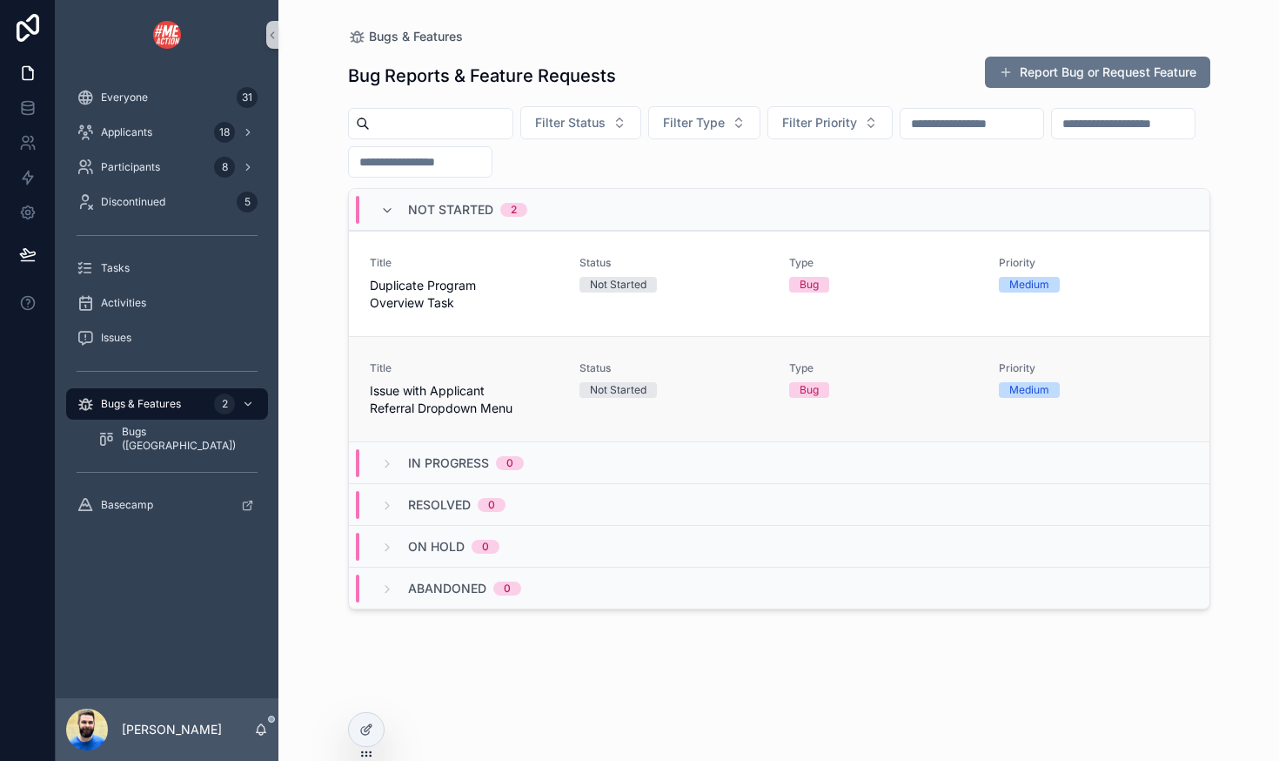
click at [803, 368] on span "Type" at bounding box center [883, 368] width 189 height 14
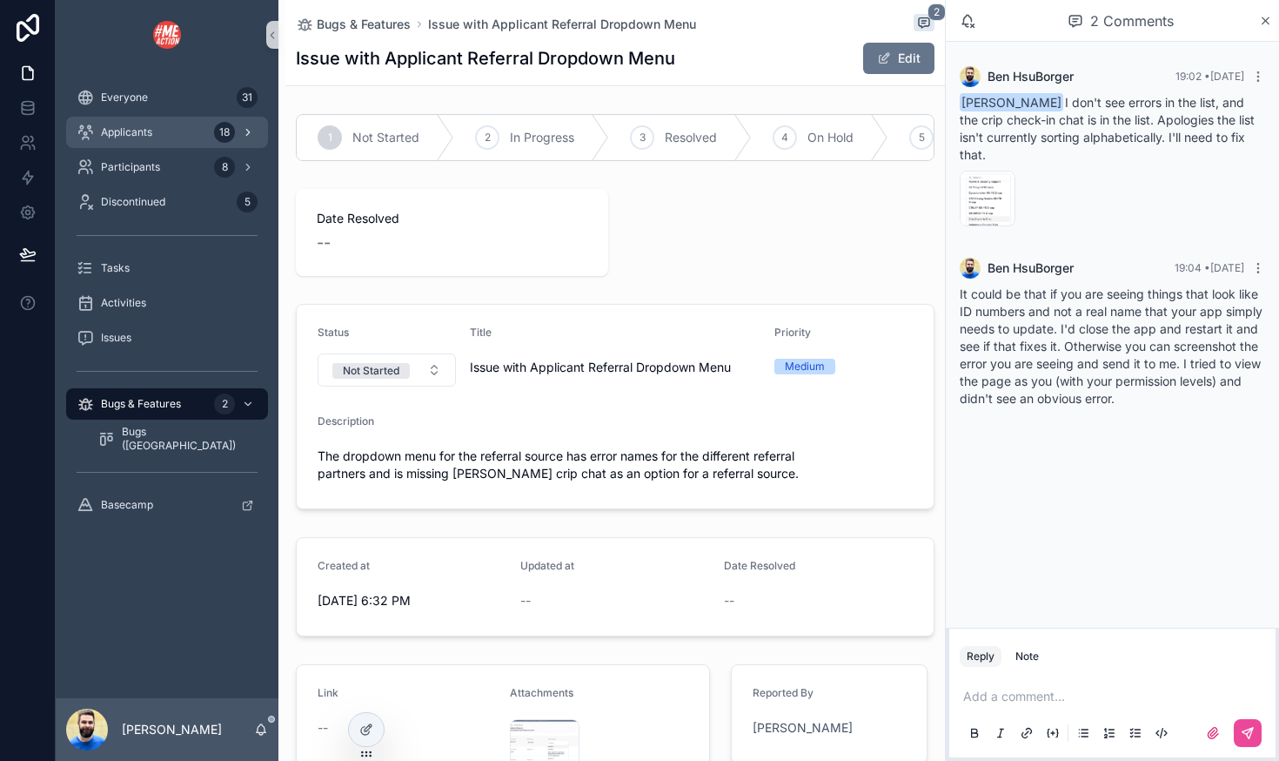
click at [152, 123] on div "Applicants 18" at bounding box center [167, 132] width 181 height 28
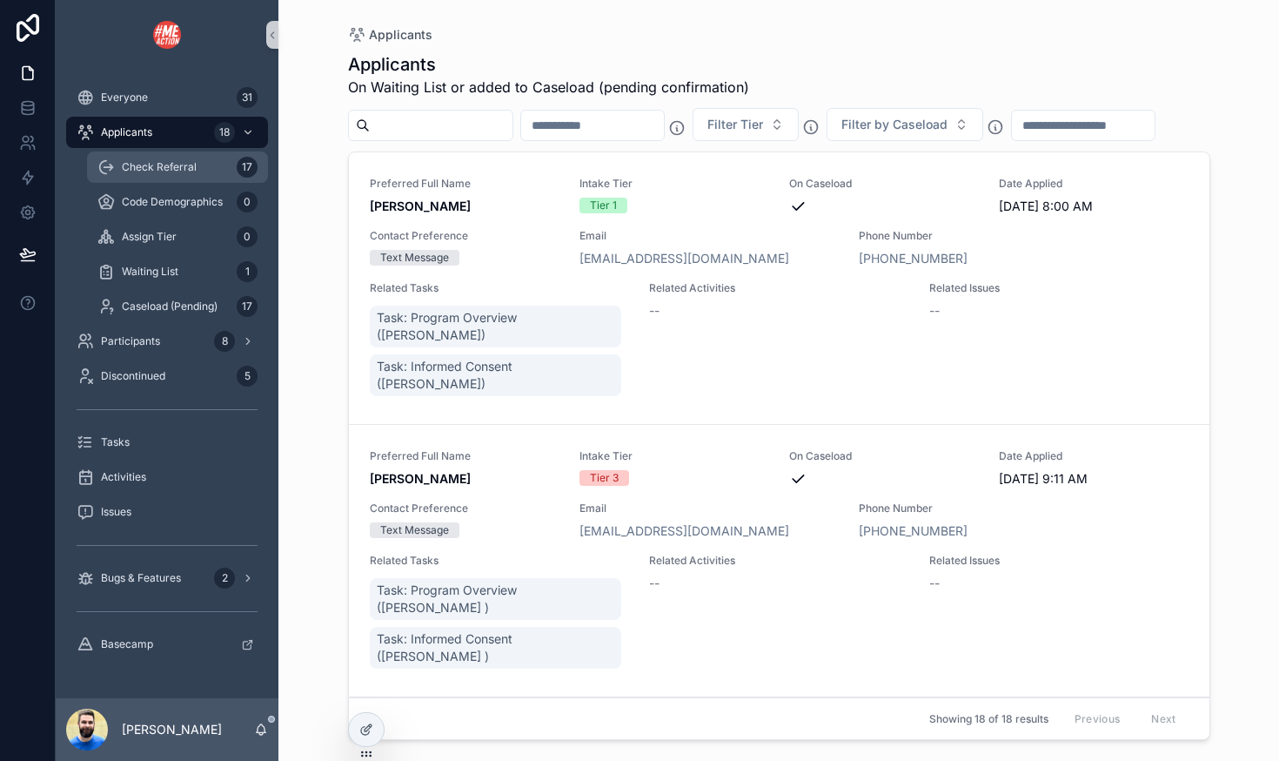
click at [139, 175] on div "Check Referral 17" at bounding box center [177, 167] width 160 height 28
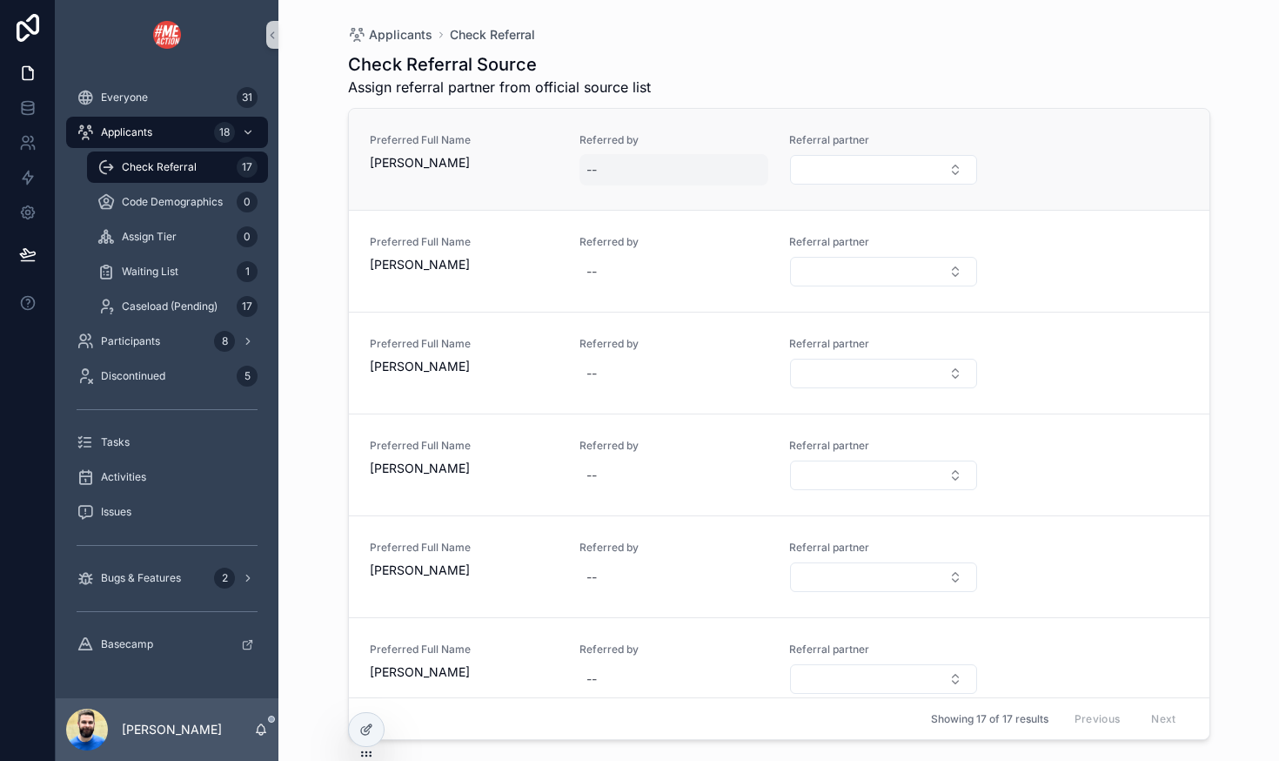
click at [590, 171] on div "--" at bounding box center [591, 169] width 10 height 17
click at [120, 580] on span "Bugs & Features" at bounding box center [141, 578] width 80 height 14
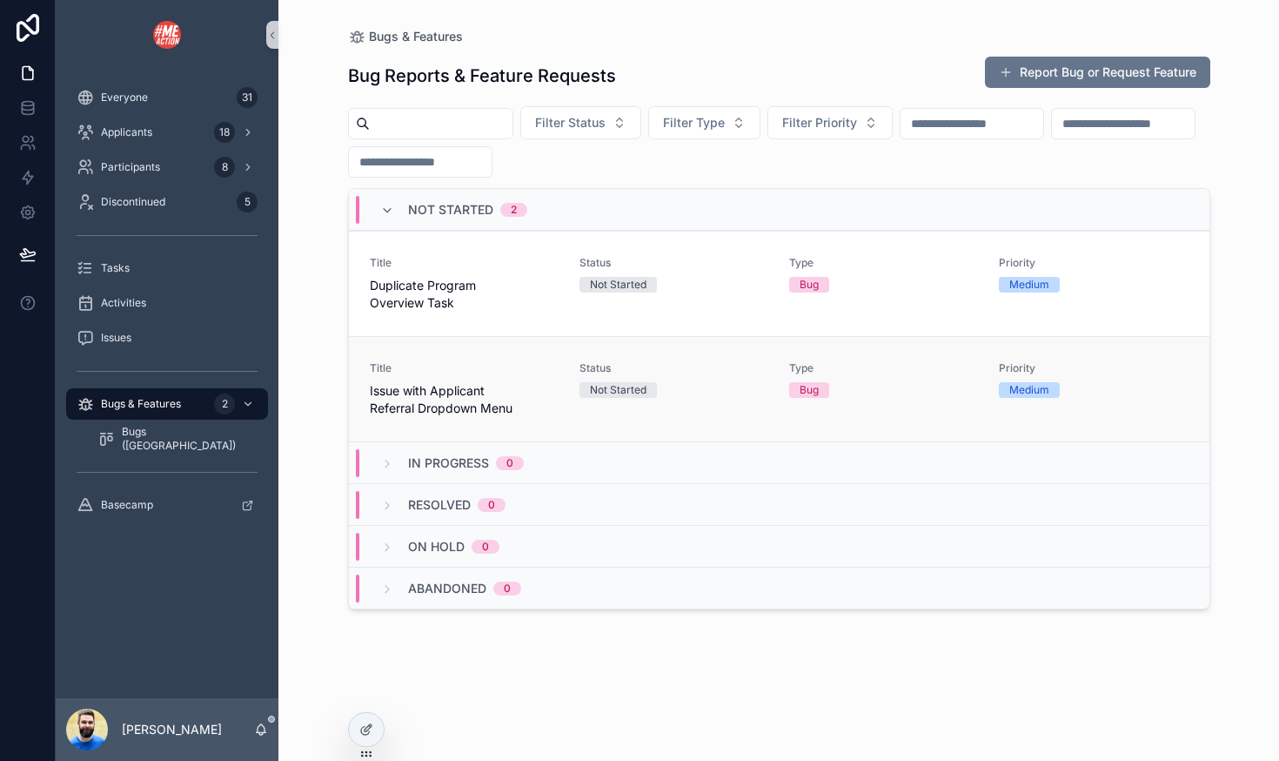
click at [475, 365] on span "Title" at bounding box center [464, 368] width 189 height 14
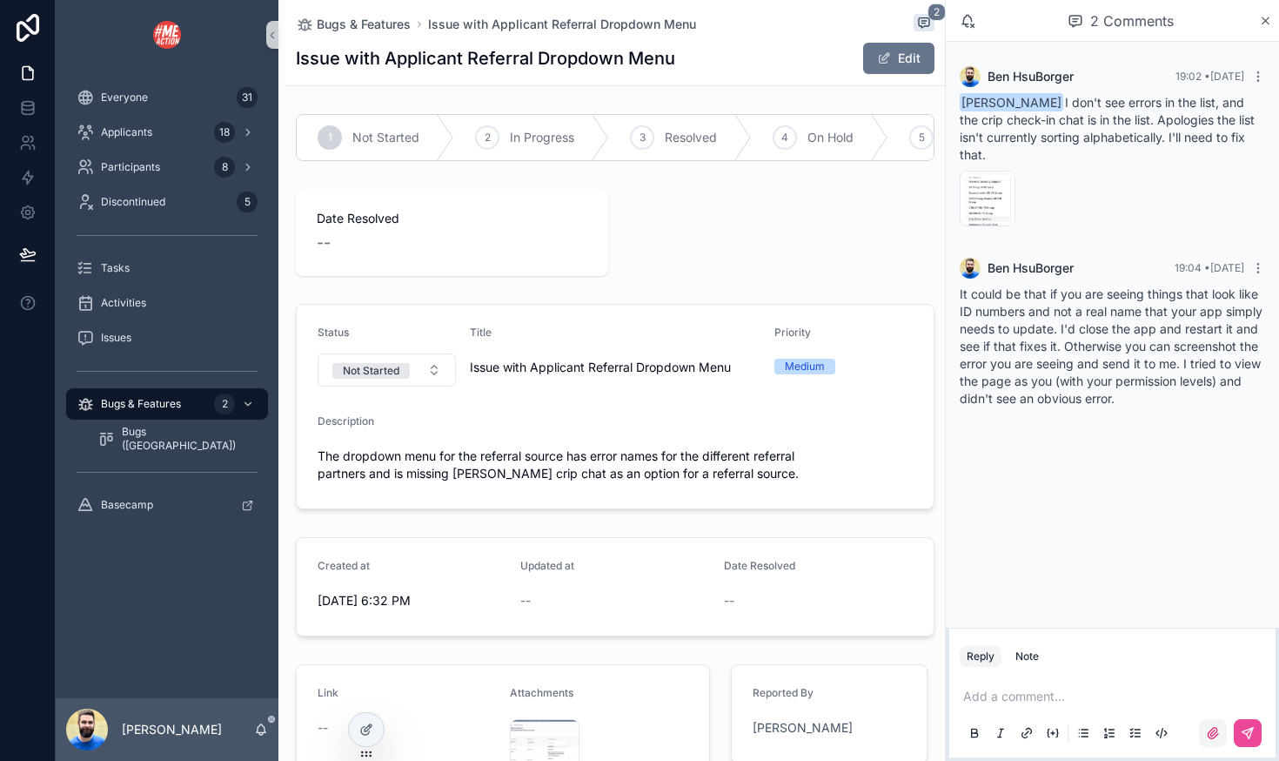
click at [1215, 731] on icon "scrollable content" at bounding box center [1213, 733] width 14 height 14
click at [0, 0] on input "scrollable content" at bounding box center [0, 0] width 0 height 0
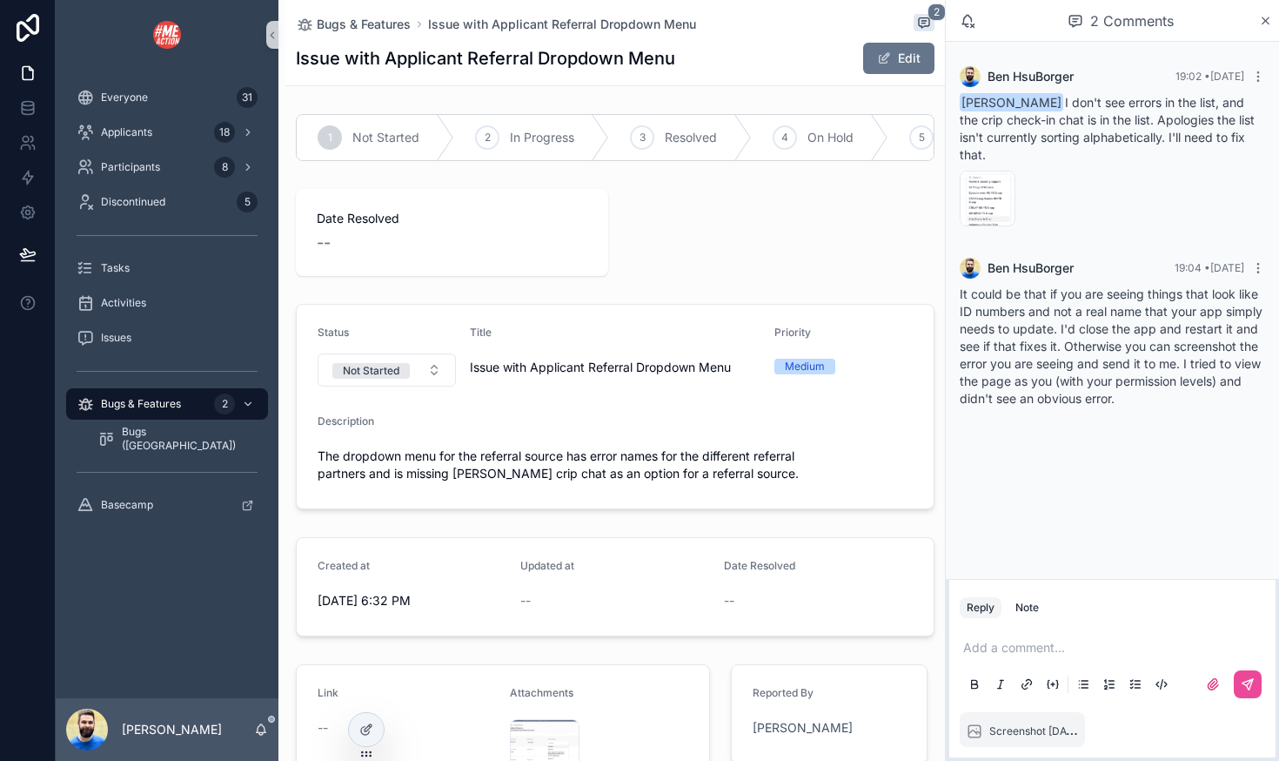
click at [1024, 647] on p "scrollable content" at bounding box center [1115, 647] width 305 height 17
click at [1116, 646] on span "**********" at bounding box center [1115, 639] width 305 height 30
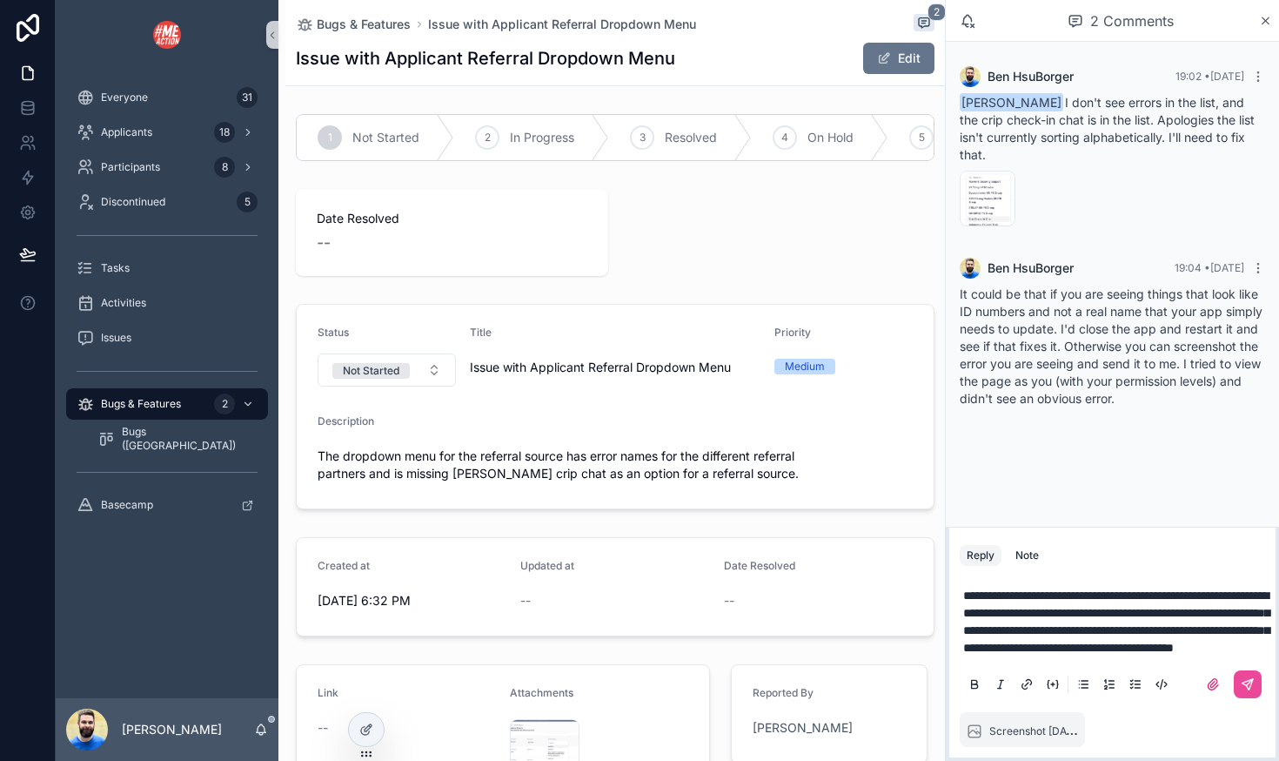
click at [1148, 589] on span "**********" at bounding box center [1116, 621] width 306 height 64
click at [1088, 583] on span "**********" at bounding box center [1116, 613] width 306 height 82
click at [1083, 580] on span "**********" at bounding box center [1116, 613] width 306 height 82
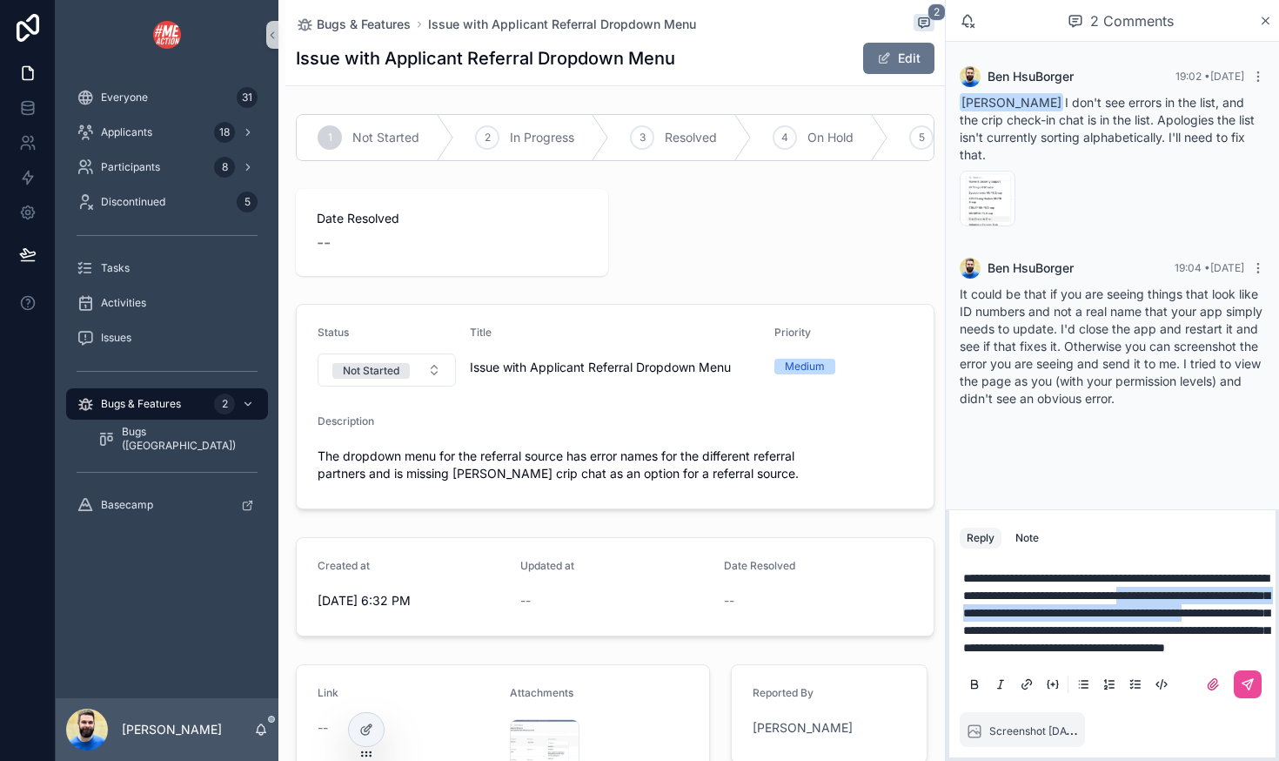
drag, startPoint x: 1236, startPoint y: 560, endPoint x: 1126, endPoint y: 601, distance: 117.3
click at [1126, 601] on span "**********" at bounding box center [1116, 613] width 306 height 82
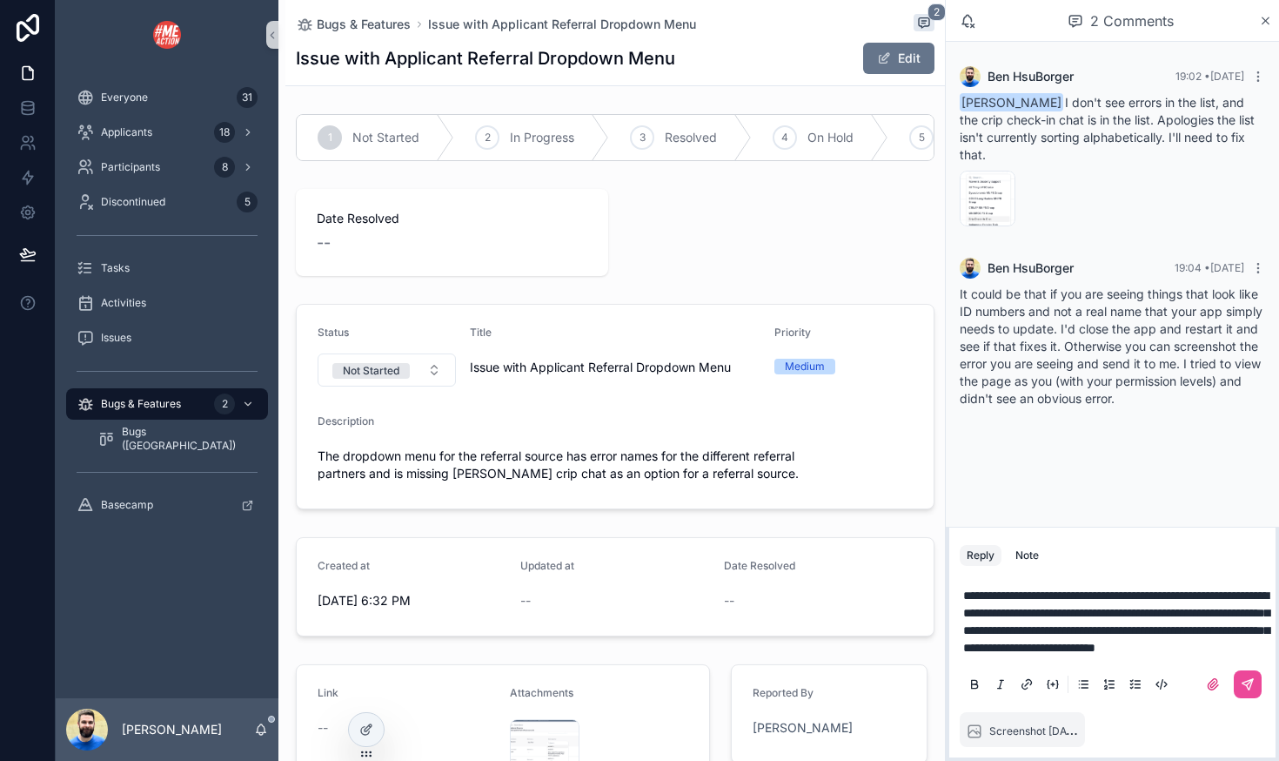
click at [1213, 608] on span "**********" at bounding box center [1116, 621] width 306 height 64
click at [1180, 647] on p "**********" at bounding box center [1115, 621] width 305 height 70
click at [1250, 682] on icon "scrollable content" at bounding box center [1250, 682] width 6 height 6
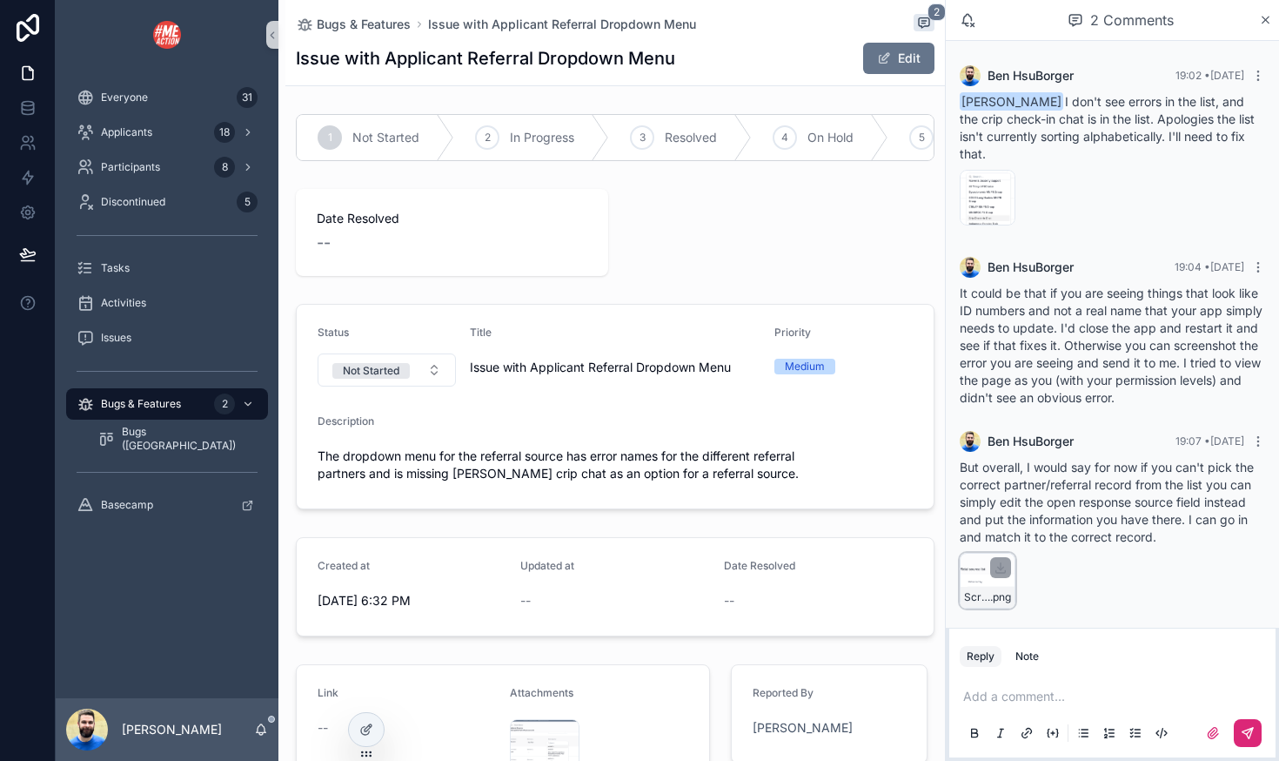
click at [972, 554] on div "Screenshot-2025-09-08-at-7.05.13-PM .png" at bounding box center [988, 581] width 56 height 56
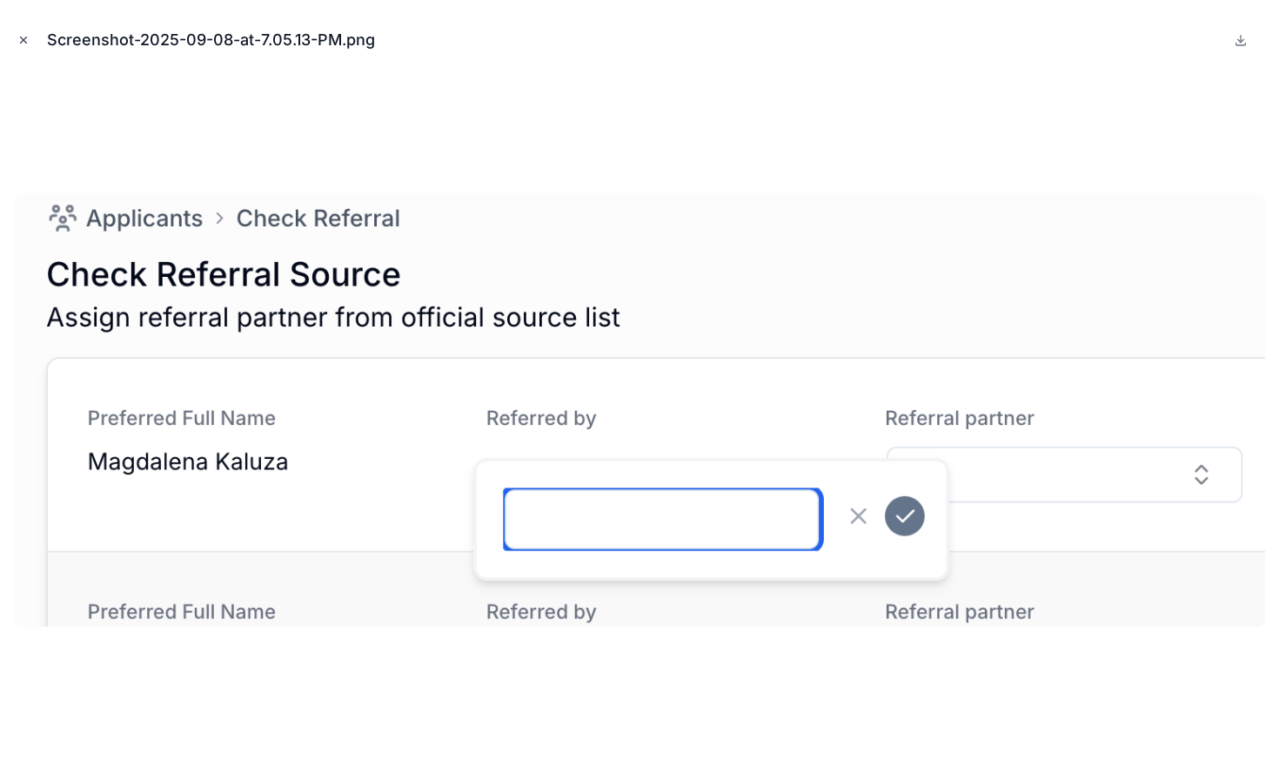
click at [25, 36] on icon "Close modal" at bounding box center [23, 40] width 12 height 12
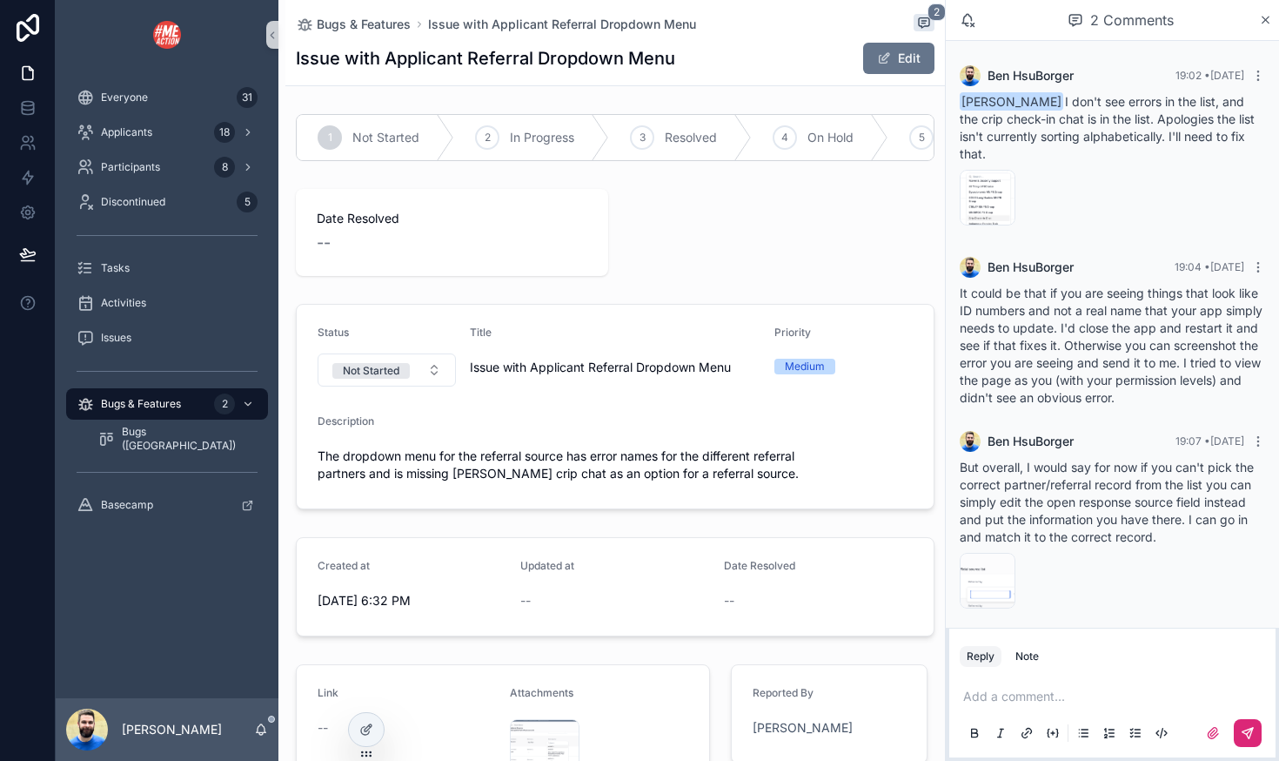
click at [1048, 691] on p "scrollable content" at bounding box center [1115, 695] width 305 height 17
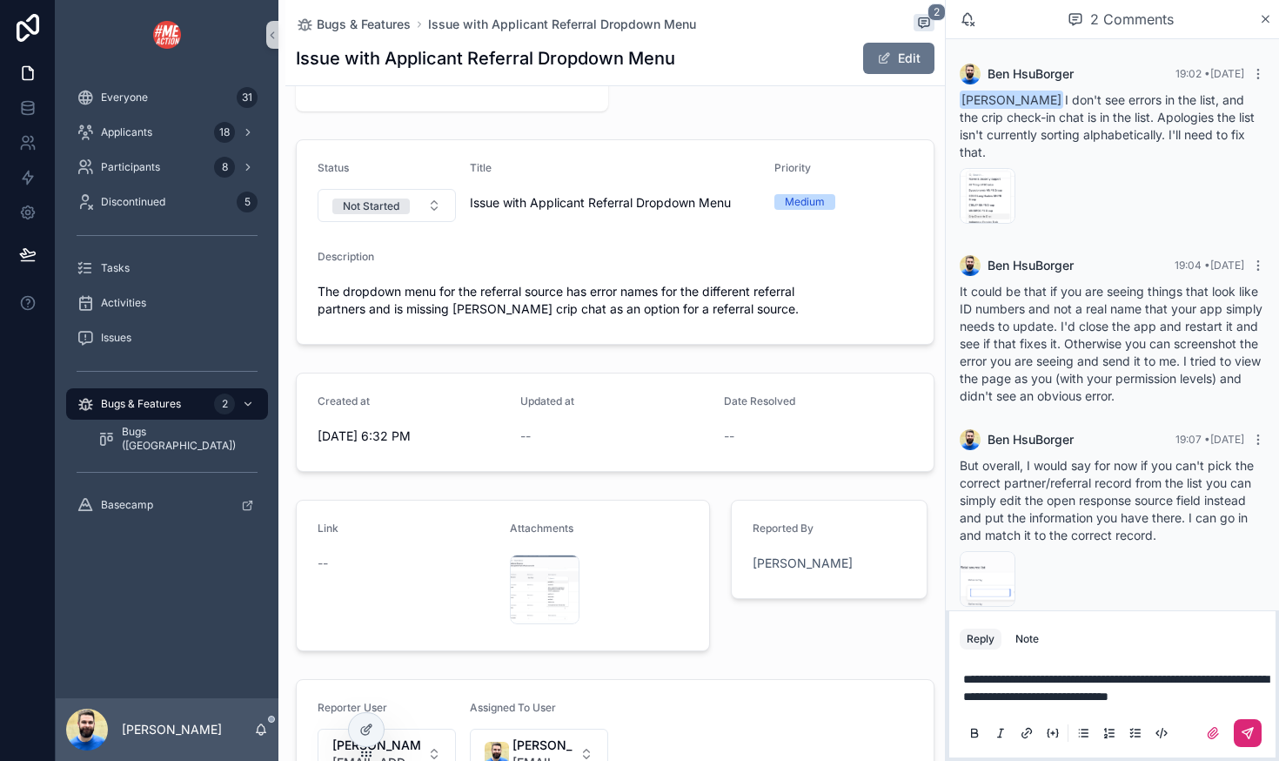
scroll to position [177, 0]
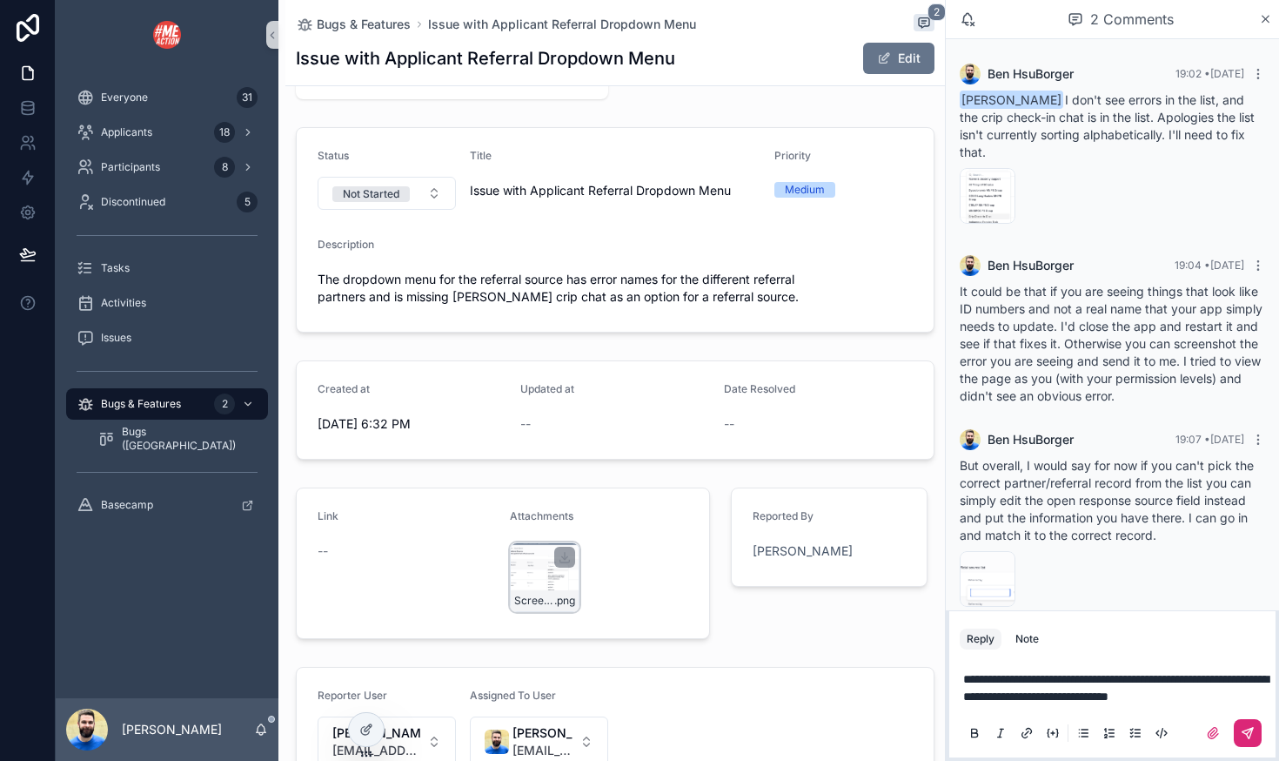
click at [538, 573] on div "Screenshot-2025-09-08-at-6.30.20-PM .png" at bounding box center [545, 577] width 70 height 70
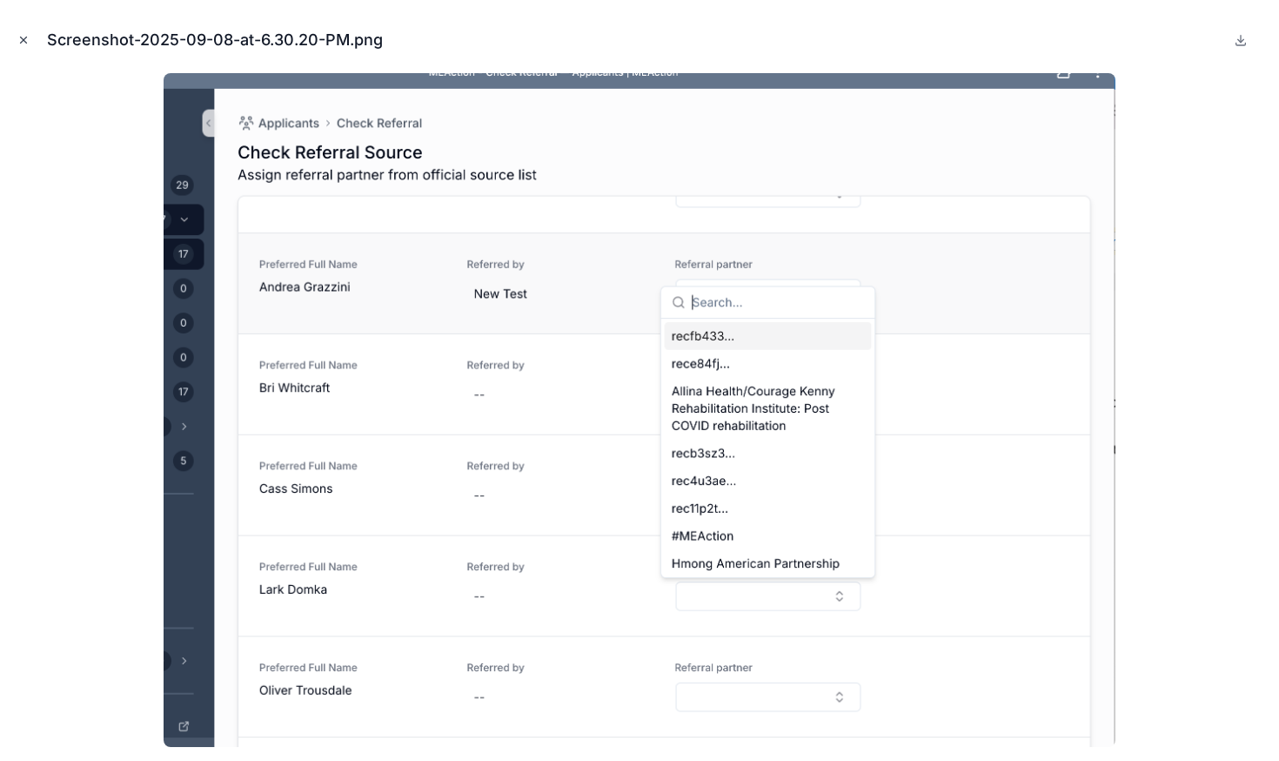
click at [18, 38] on icon "Close modal" at bounding box center [23, 40] width 12 height 12
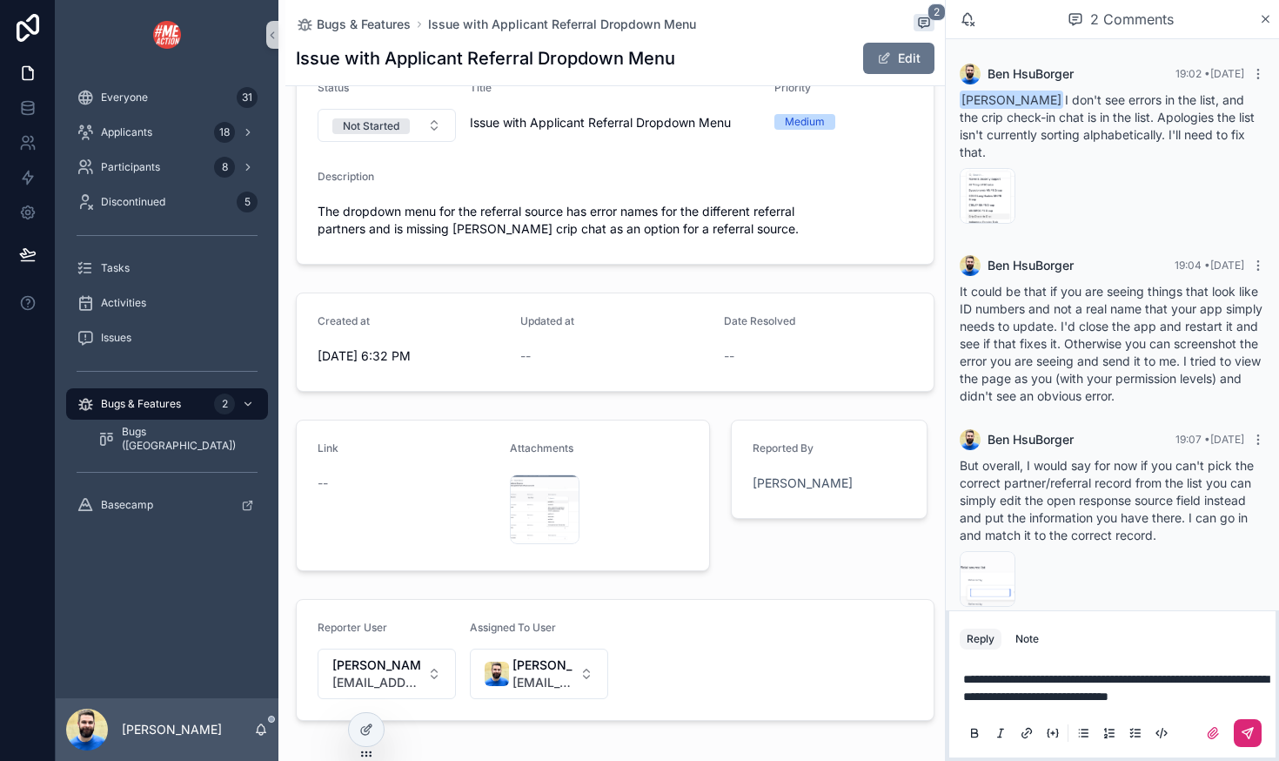
scroll to position [238, 0]
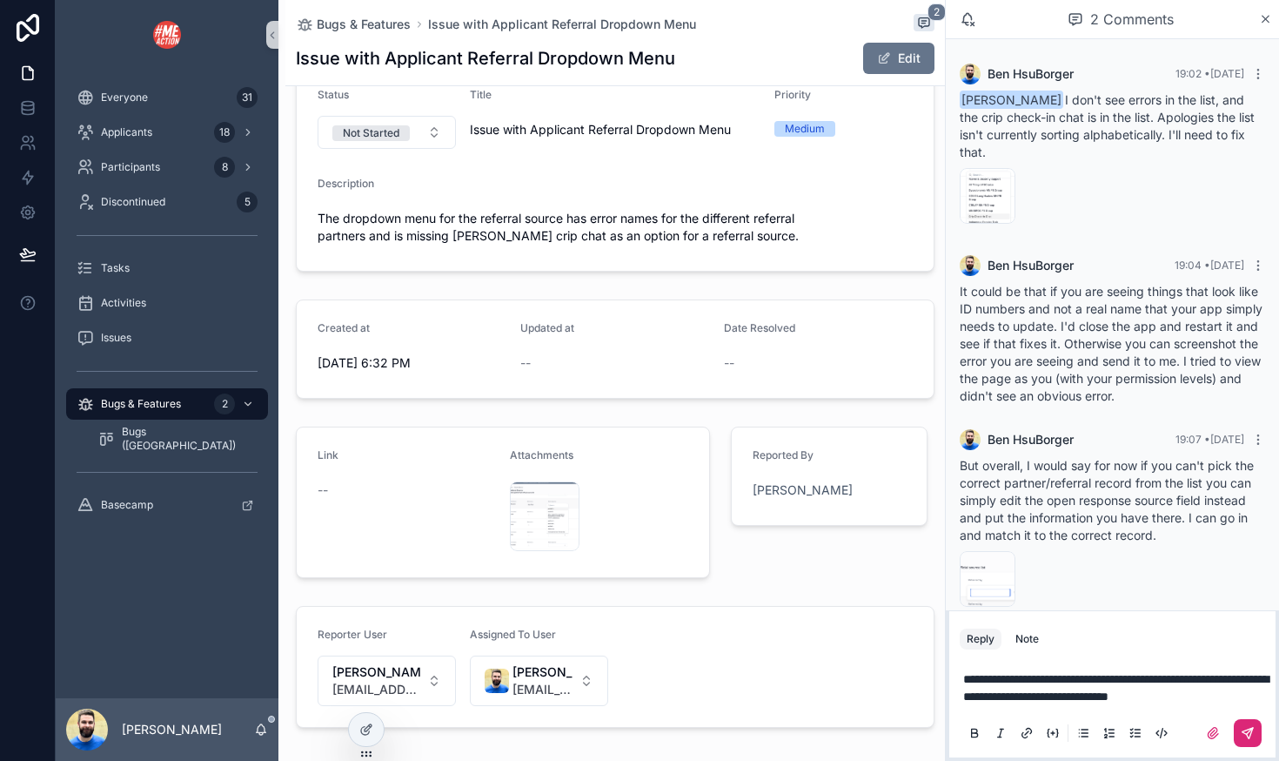
click at [1036, 673] on span "**********" at bounding box center [1115, 688] width 305 height 30
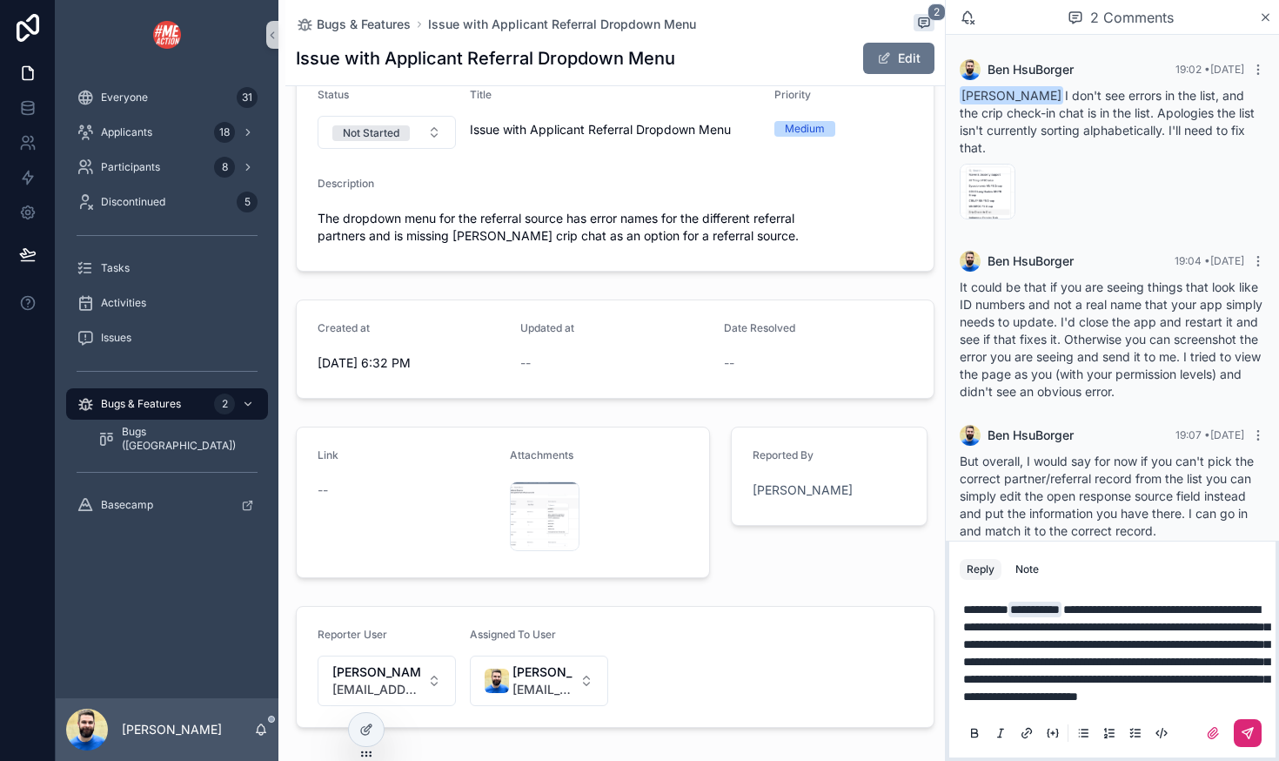
click at [1252, 726] on icon "scrollable content" at bounding box center [1248, 733] width 14 height 14
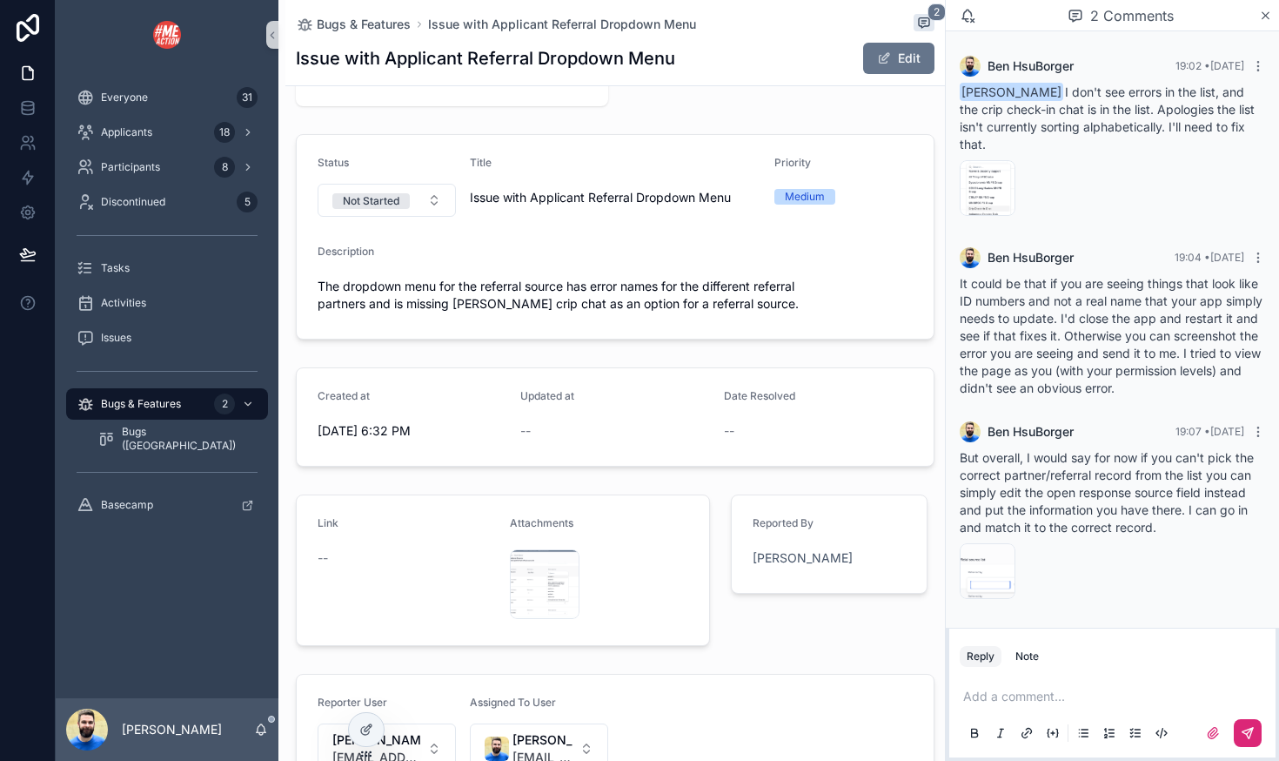
scroll to position [162, 0]
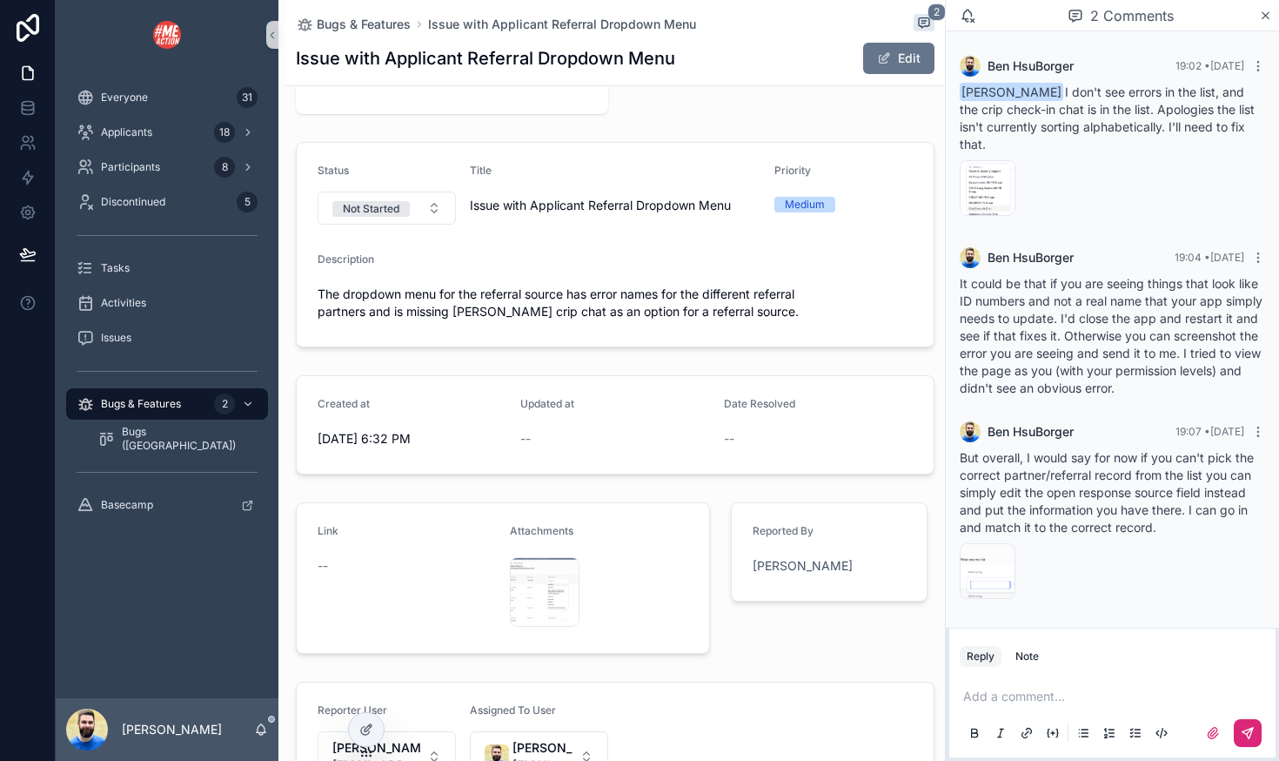
click at [324, 566] on span "--" at bounding box center [323, 565] width 10 height 17
click at [290, 486] on div "1 Not Started 2 In Progress 3 Resolved 4 On Hold 5 Abandoned Date Resolved -- S…" at bounding box center [615, 377] width 660 height 865
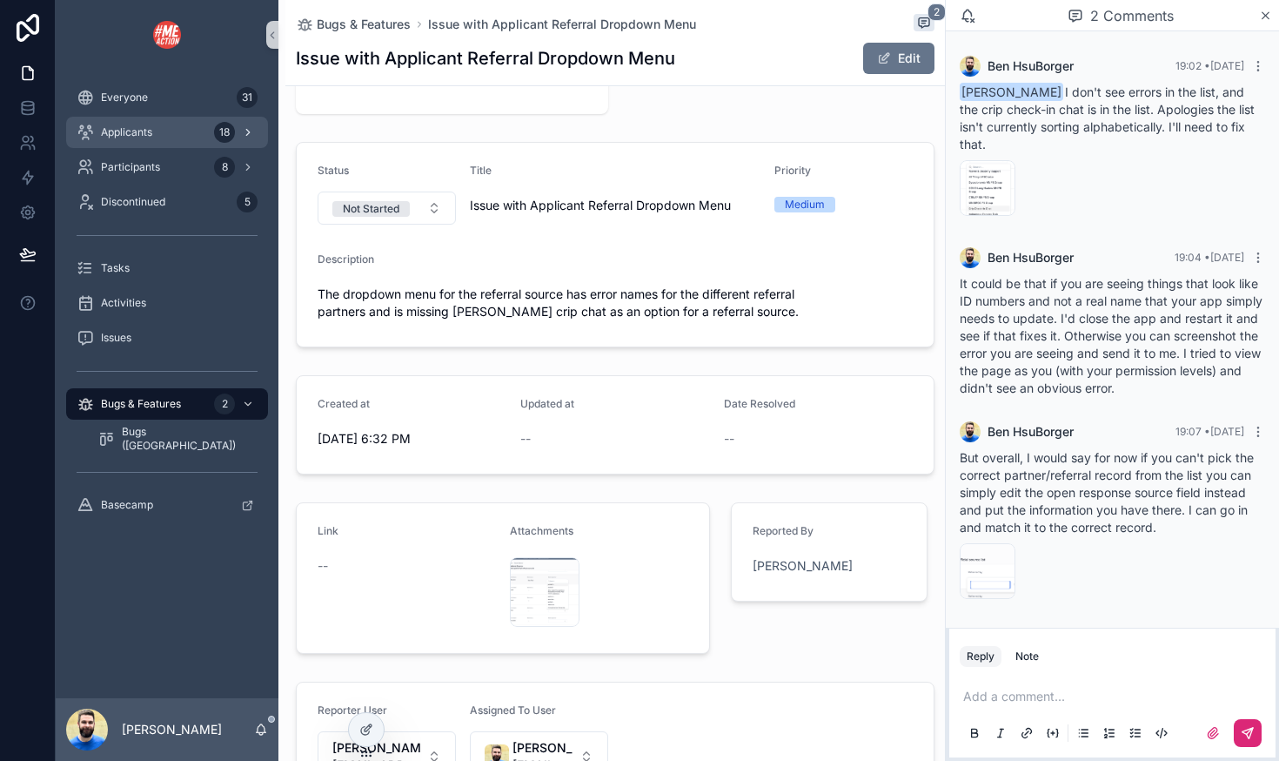
click at [160, 134] on div "Applicants 18" at bounding box center [167, 132] width 181 height 28
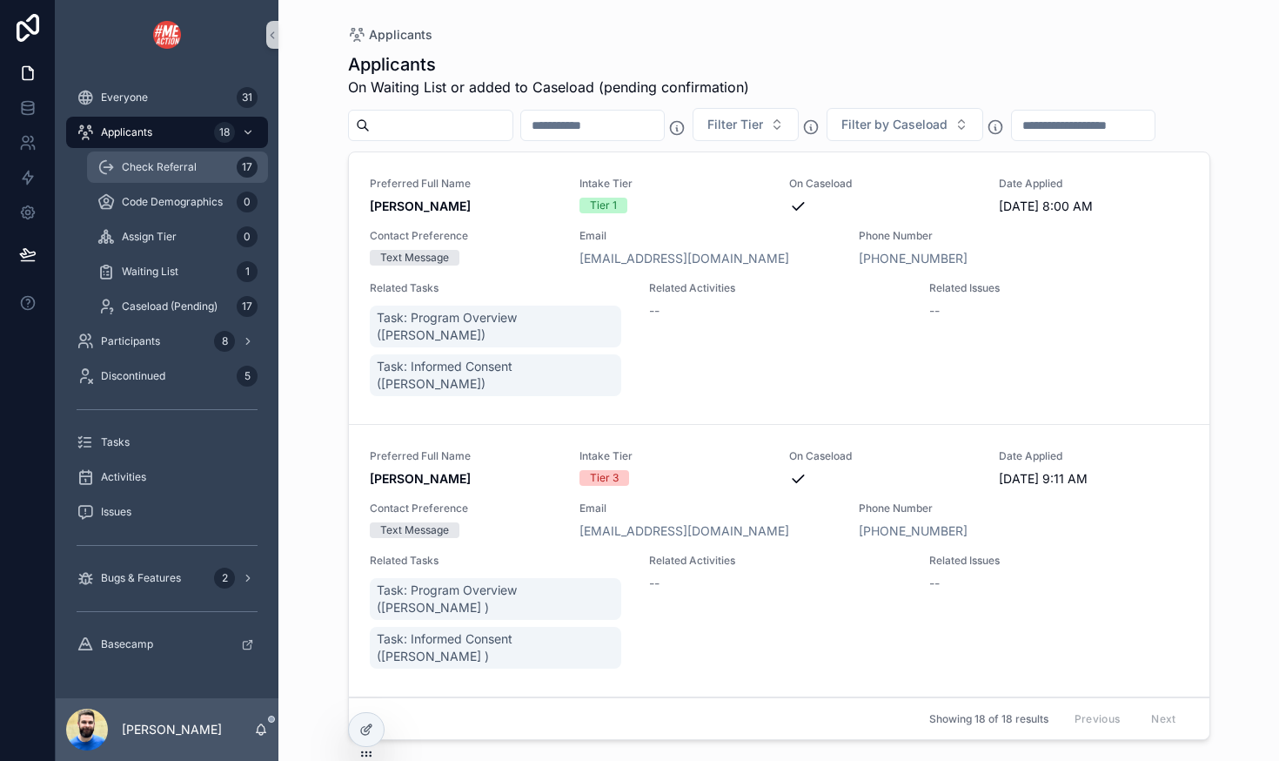
click at [160, 160] on span "Check Referral" at bounding box center [159, 167] width 75 height 14
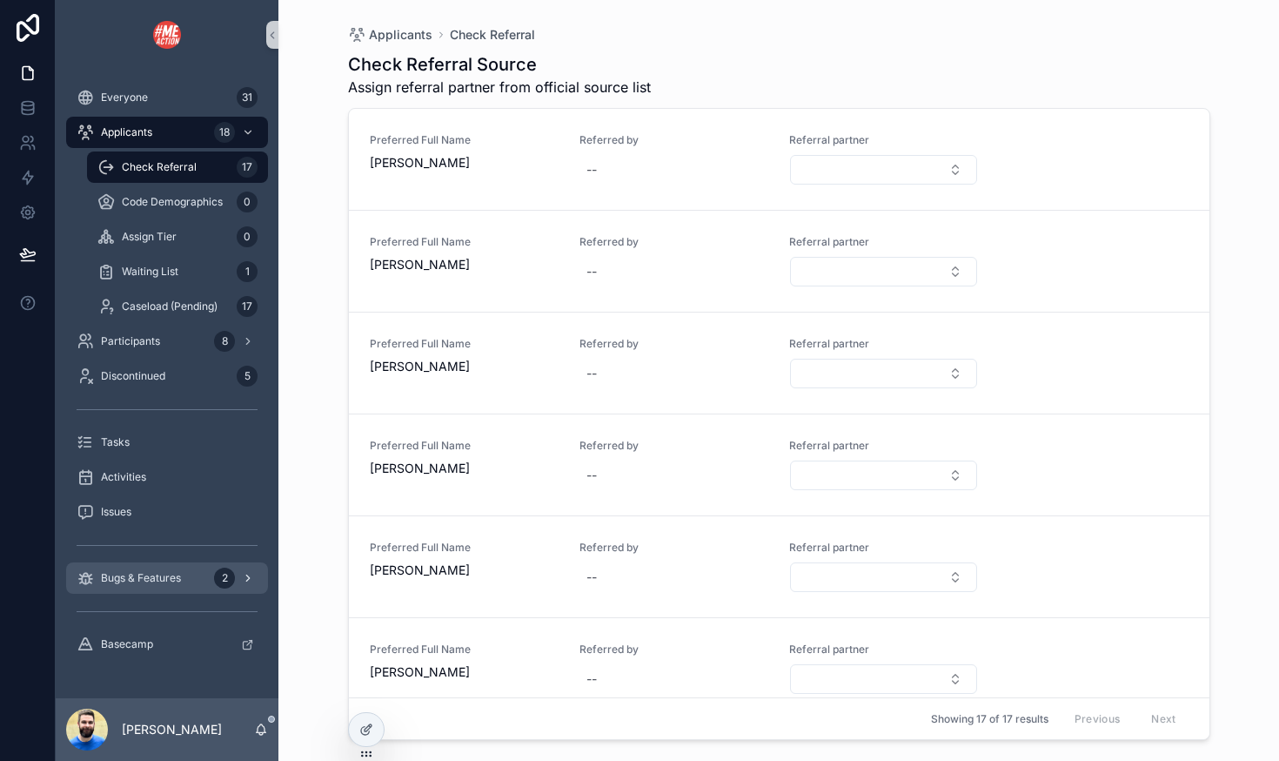
click at [119, 574] on span "Bugs & Features" at bounding box center [141, 578] width 80 height 14
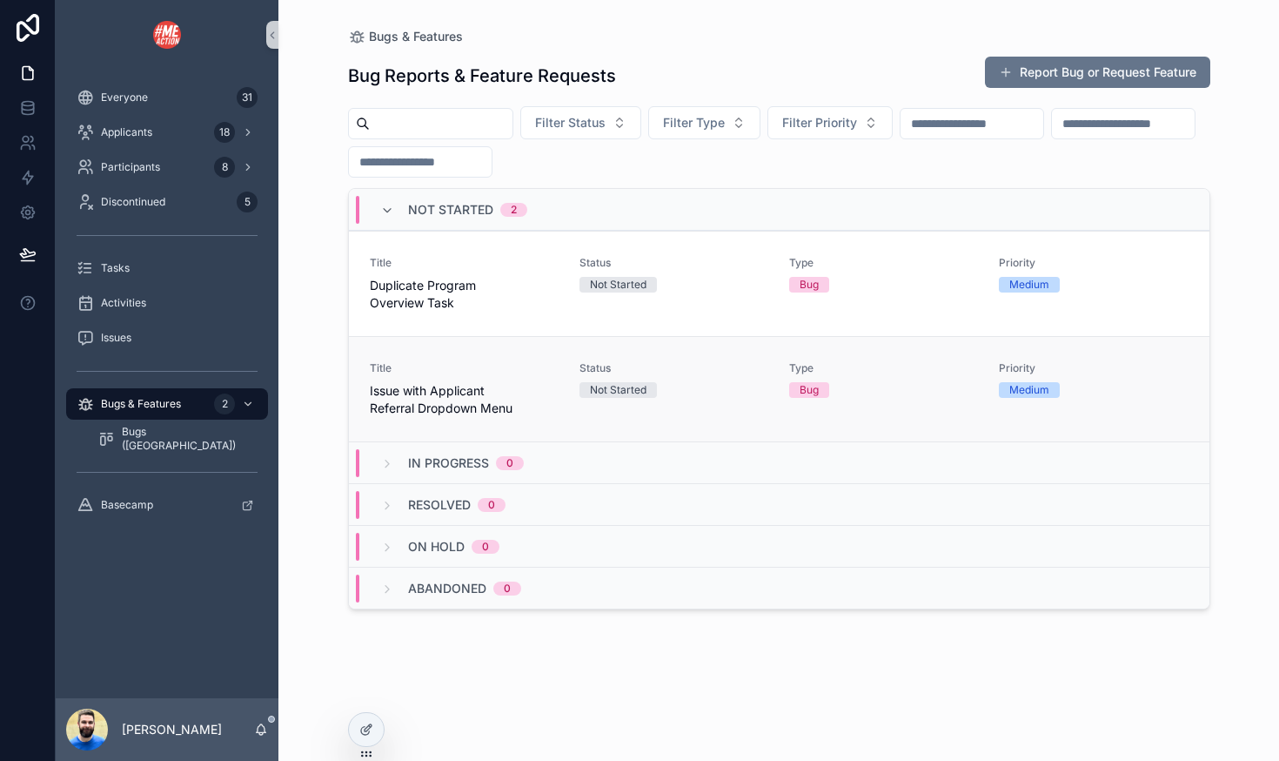
click at [520, 339] on link "Title Issue with Applicant Referral Dropdown Menu Status Not Started Type Bug P…" at bounding box center [779, 388] width 861 height 105
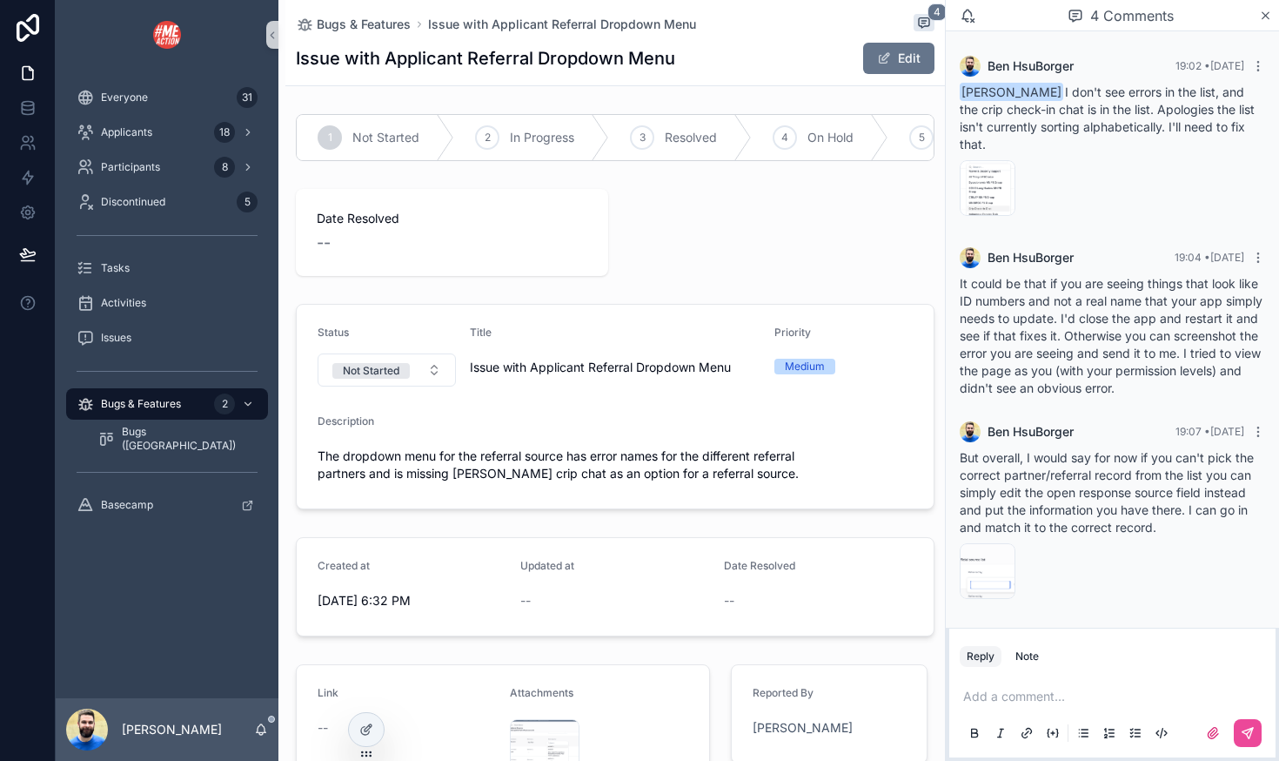
scroll to position [178, 0]
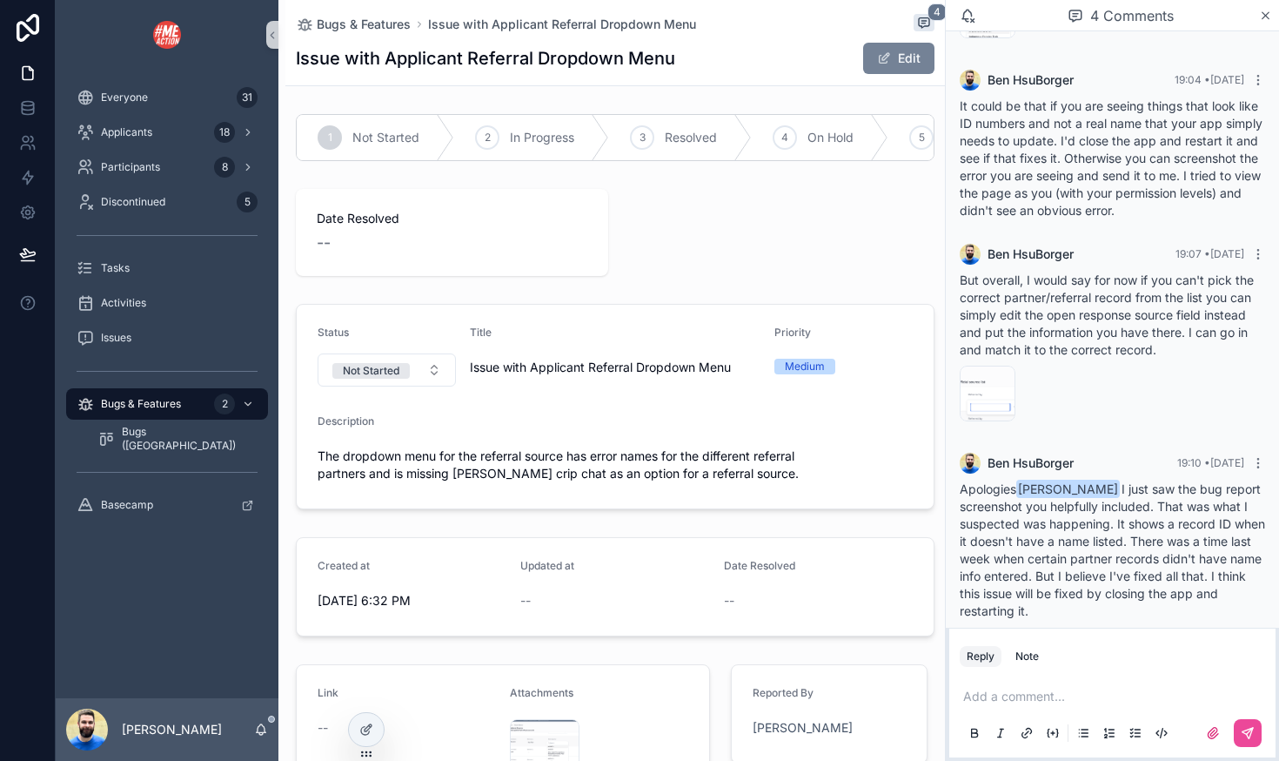
click at [883, 50] on button "Edit" at bounding box center [898, 58] width 71 height 31
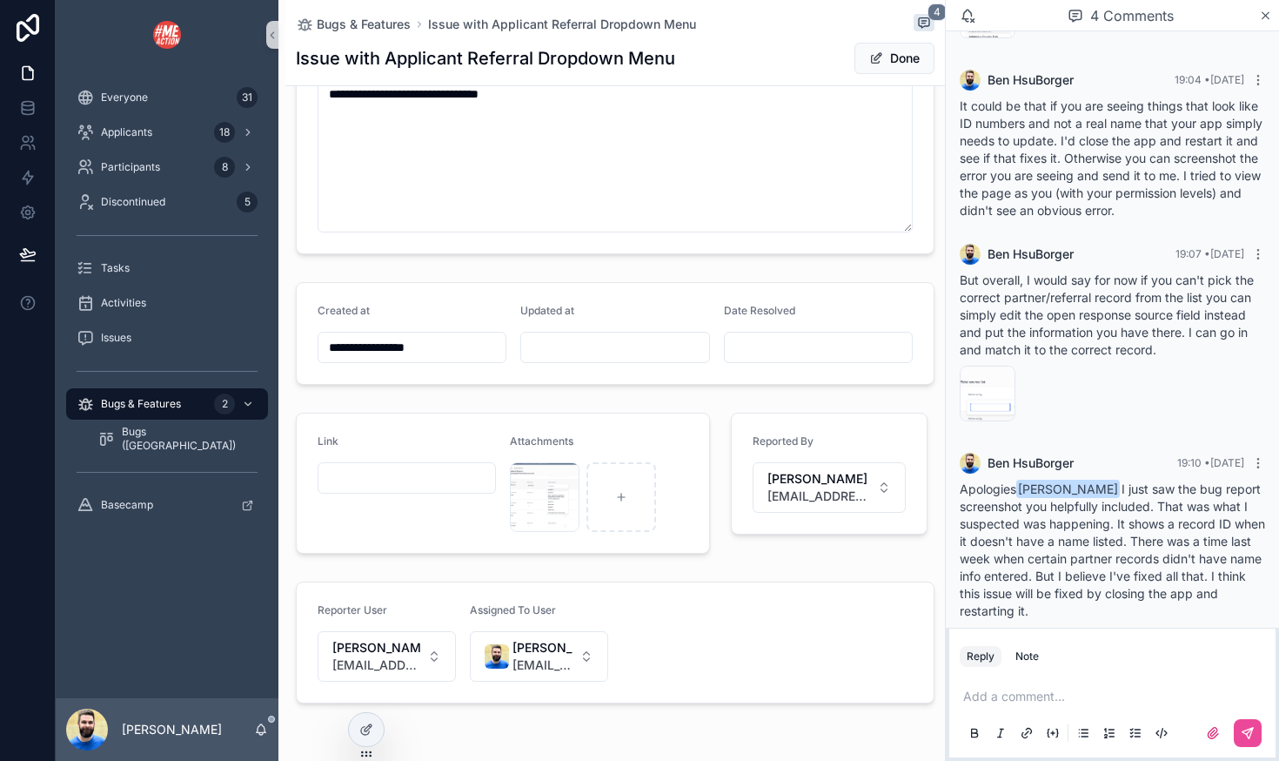
scroll to position [417, 0]
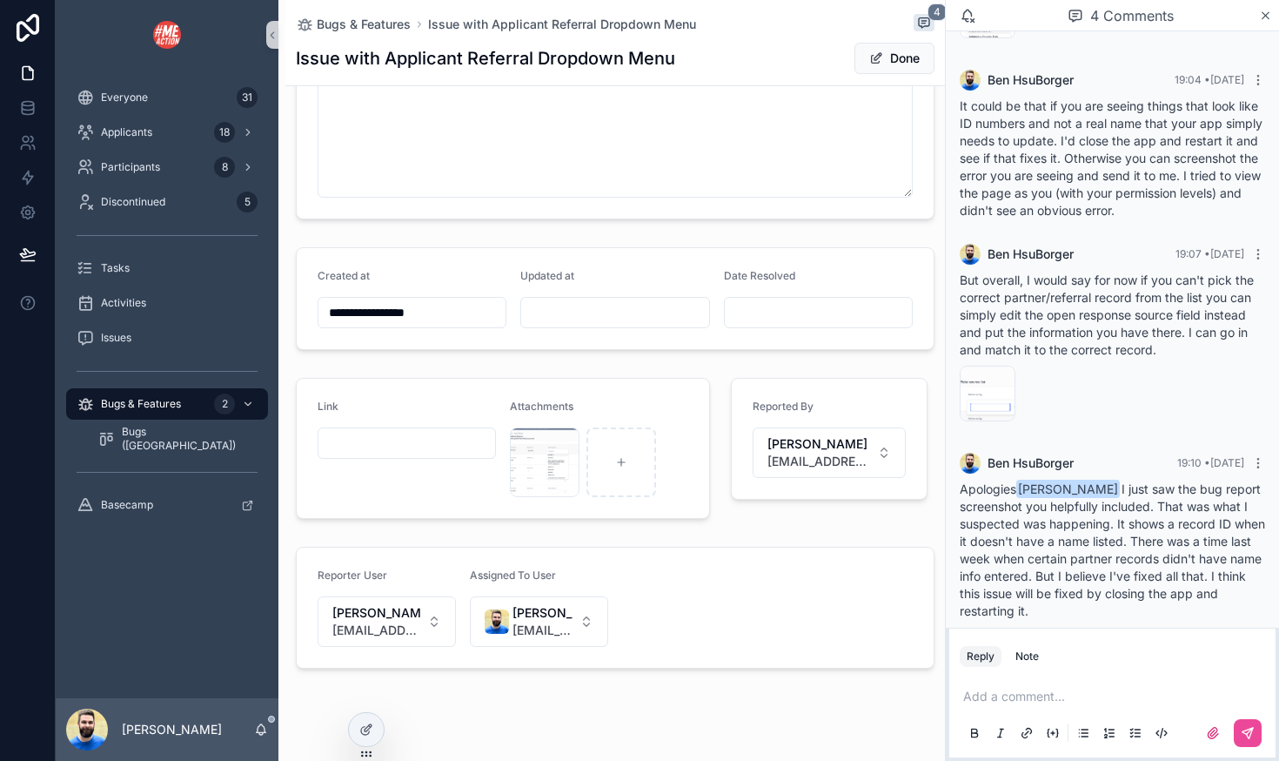
click at [376, 443] on input "scrollable content" at bounding box center [406, 443] width 177 height 24
paste input "**********"
type input "**********"
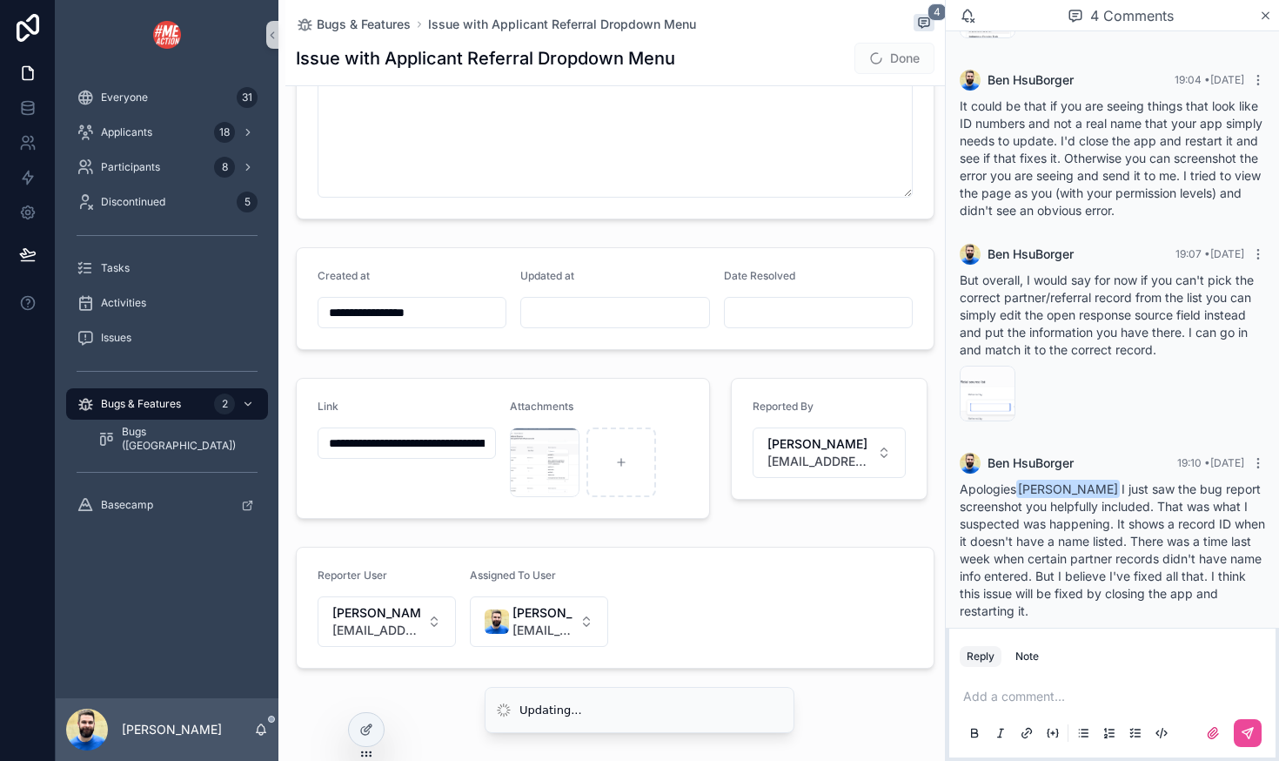
click at [372, 519] on div "**********" at bounding box center [502, 448] width 435 height 155
type input "**********"
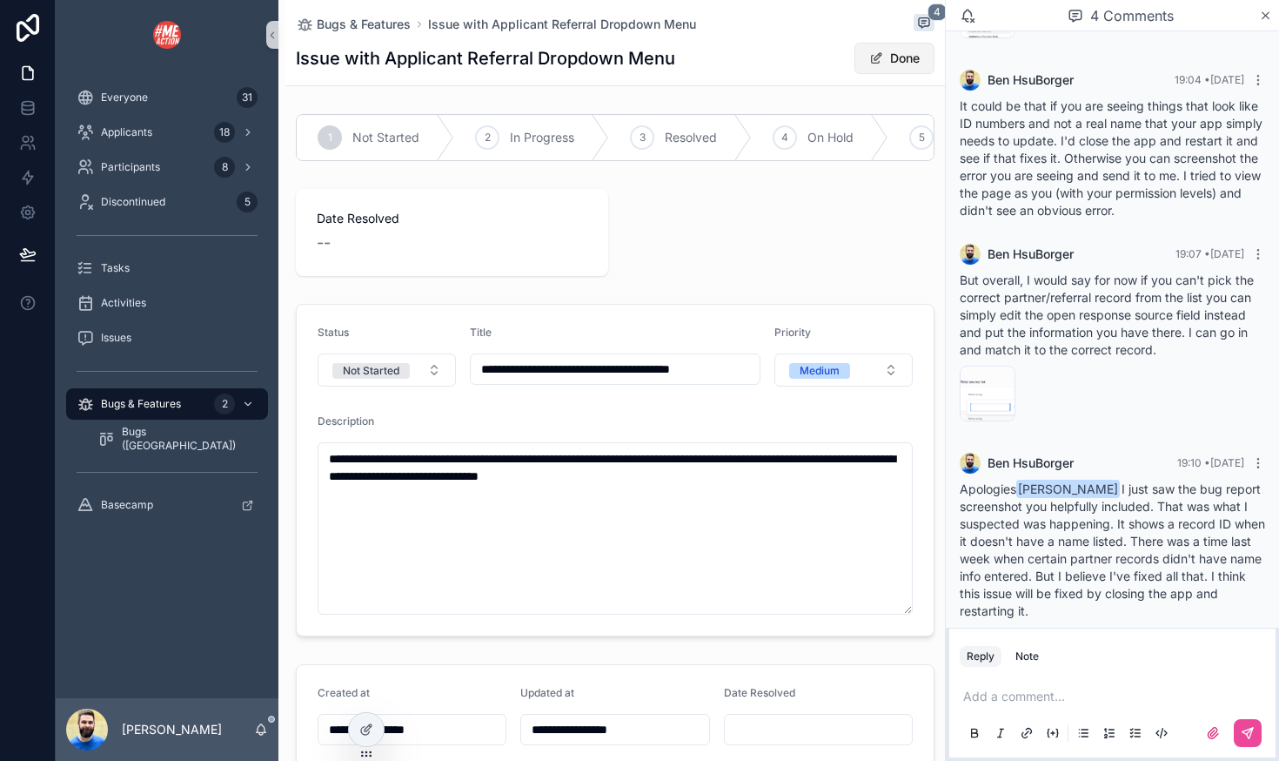
click at [882, 60] on button "Done" at bounding box center [894, 58] width 80 height 31
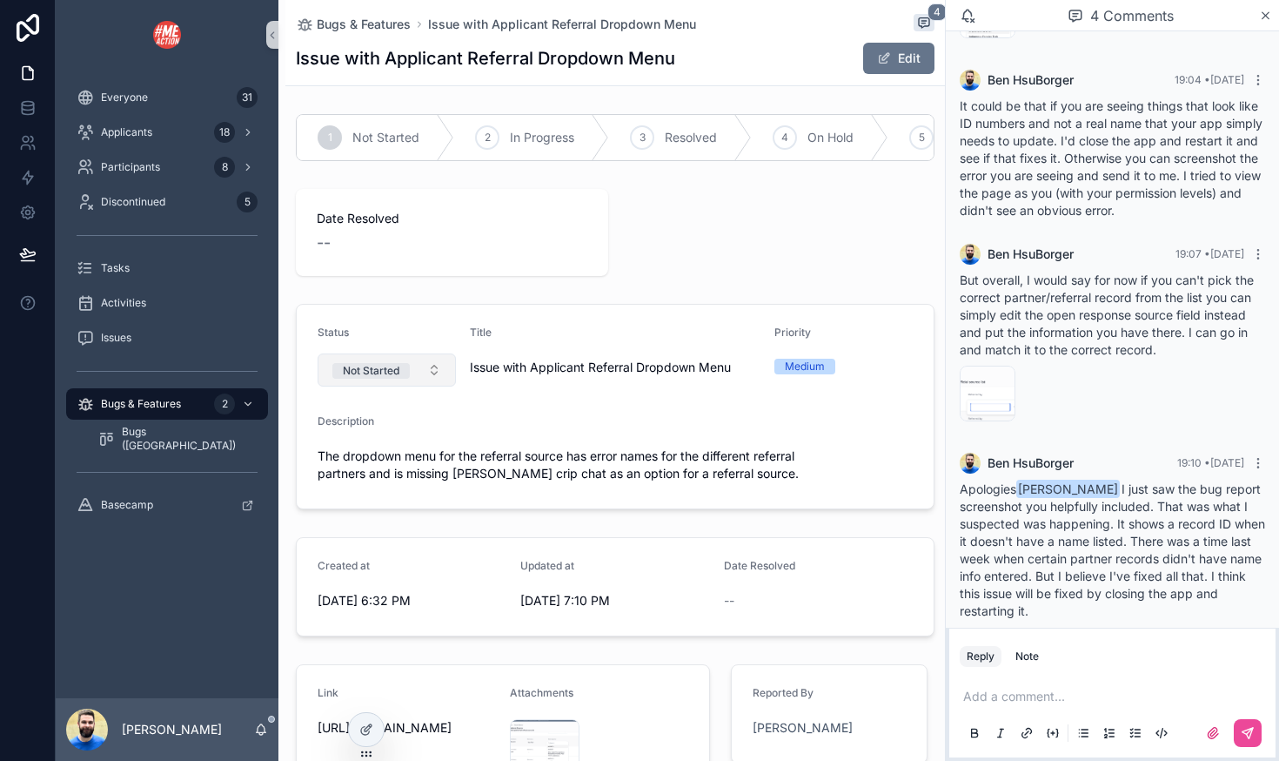
click at [430, 367] on button "Not Started" at bounding box center [387, 369] width 138 height 33
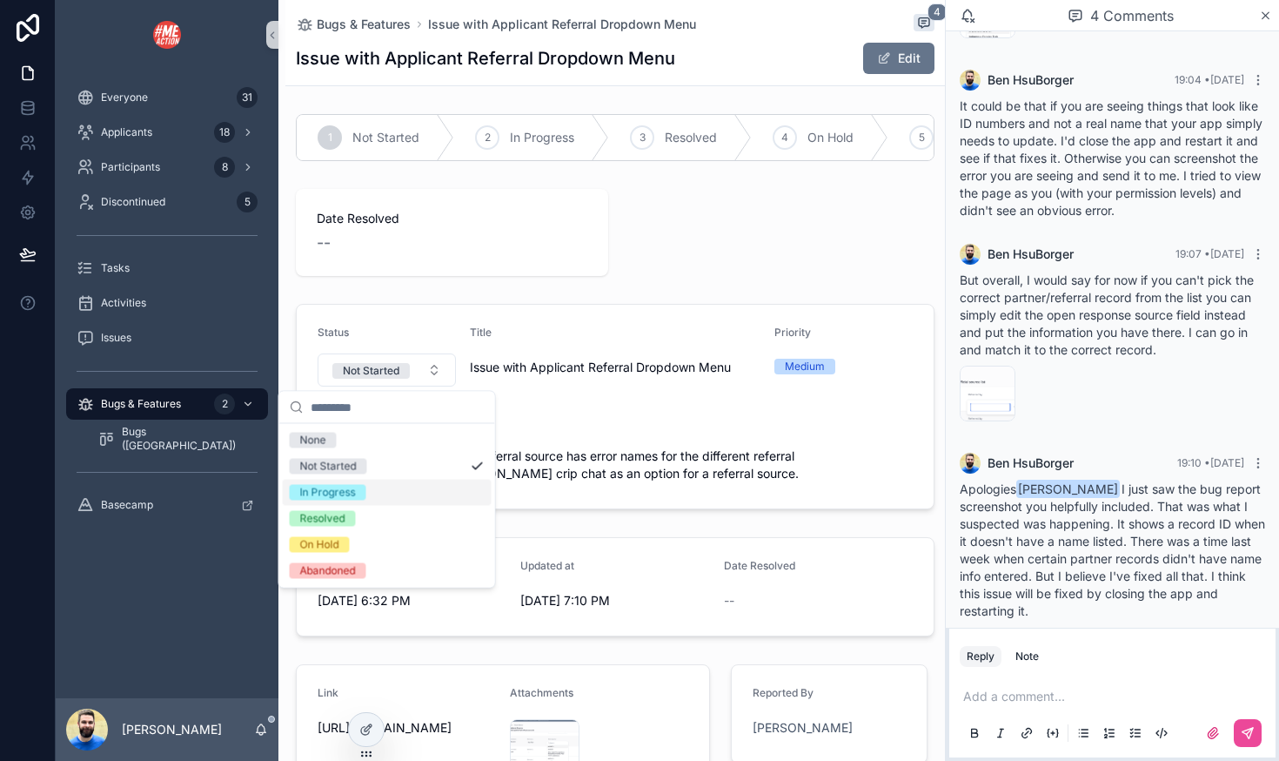
click at [400, 493] on div "In Progress" at bounding box center [387, 492] width 209 height 26
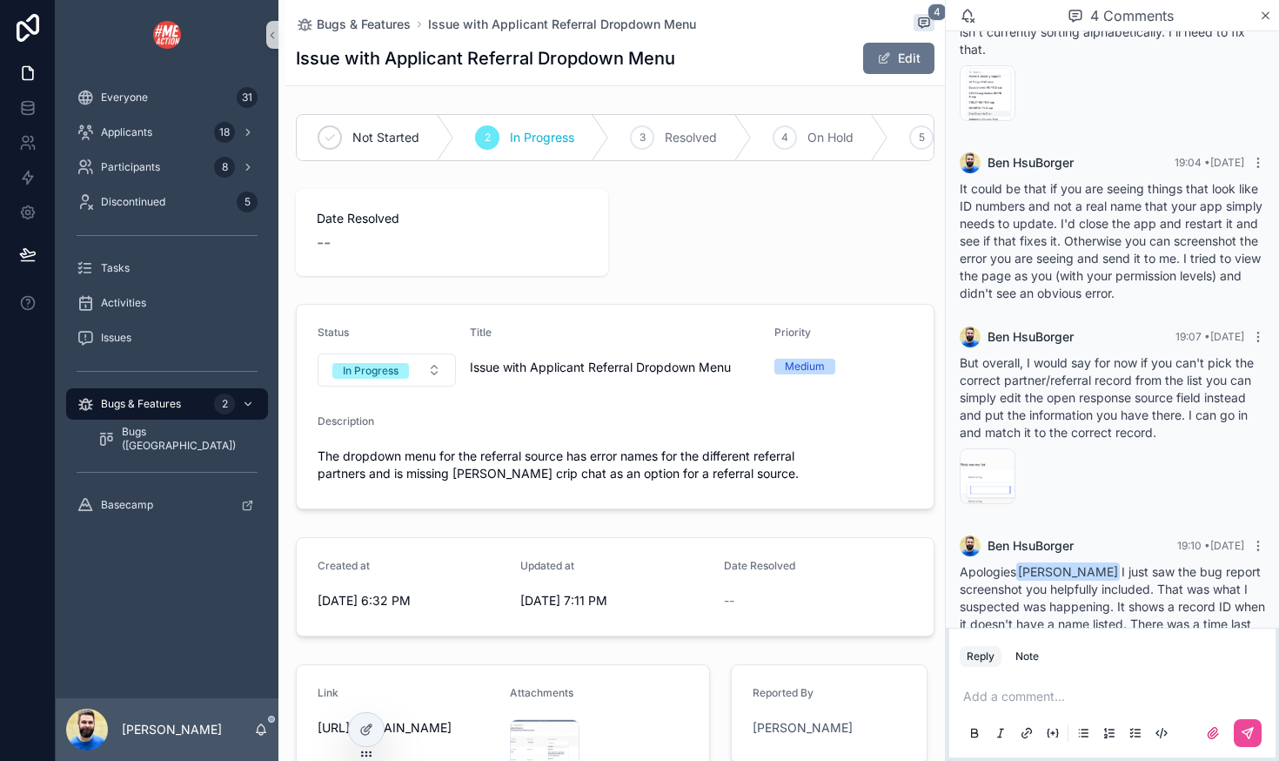
scroll to position [178, 0]
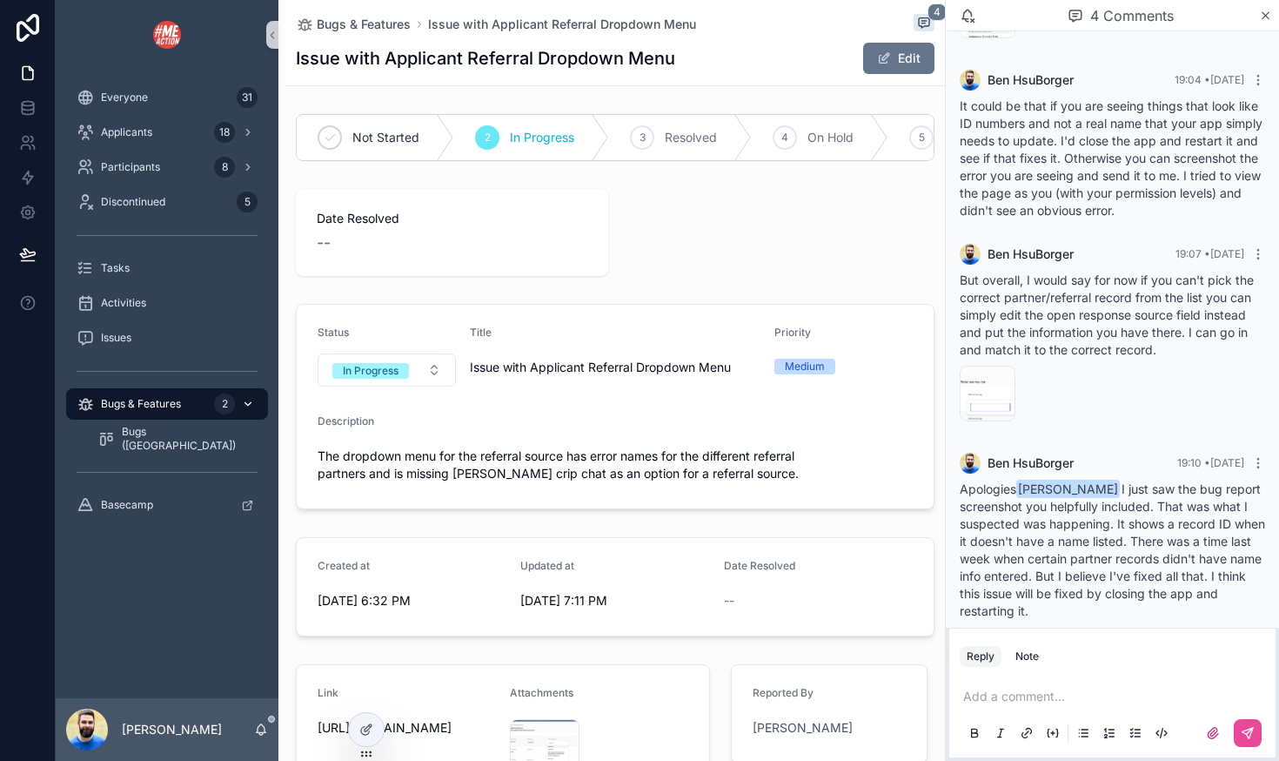
click at [153, 401] on span "Bugs & Features" at bounding box center [141, 404] width 80 height 14
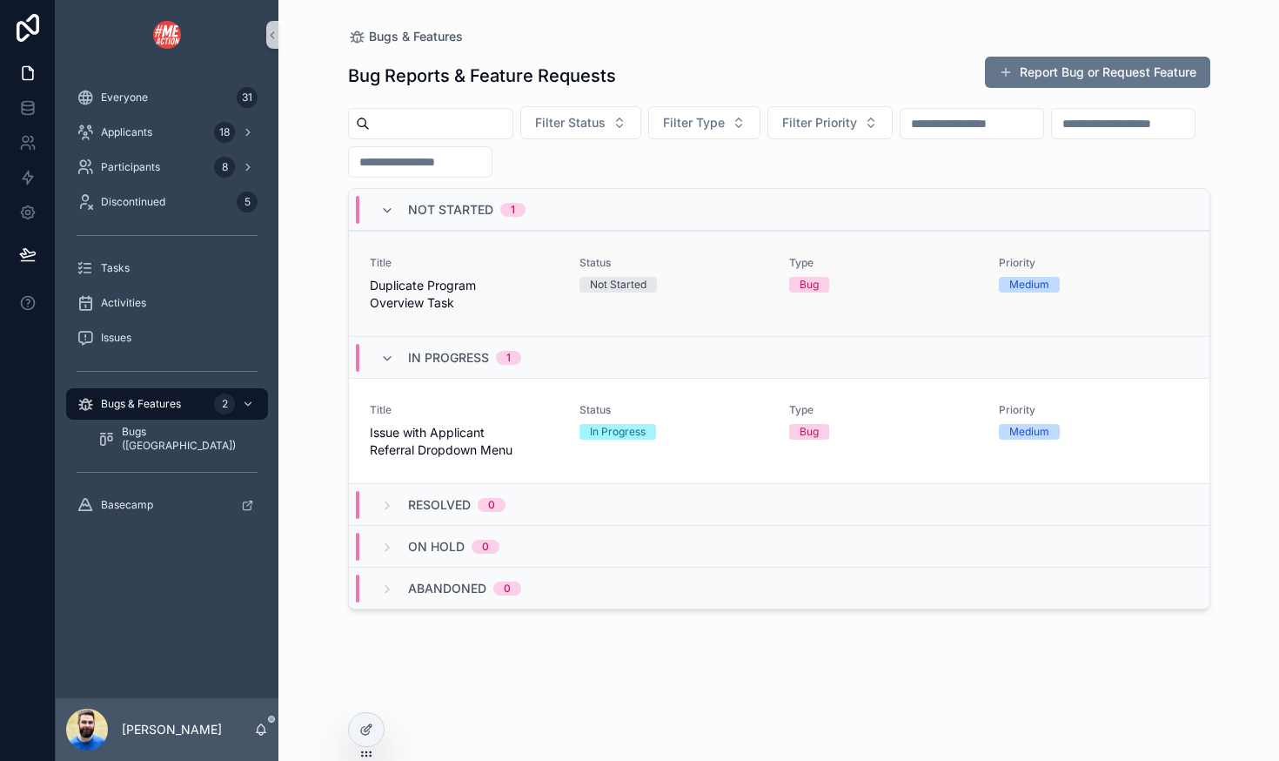
click at [524, 273] on div "Title Duplicate Program Overview Task" at bounding box center [464, 284] width 189 height 56
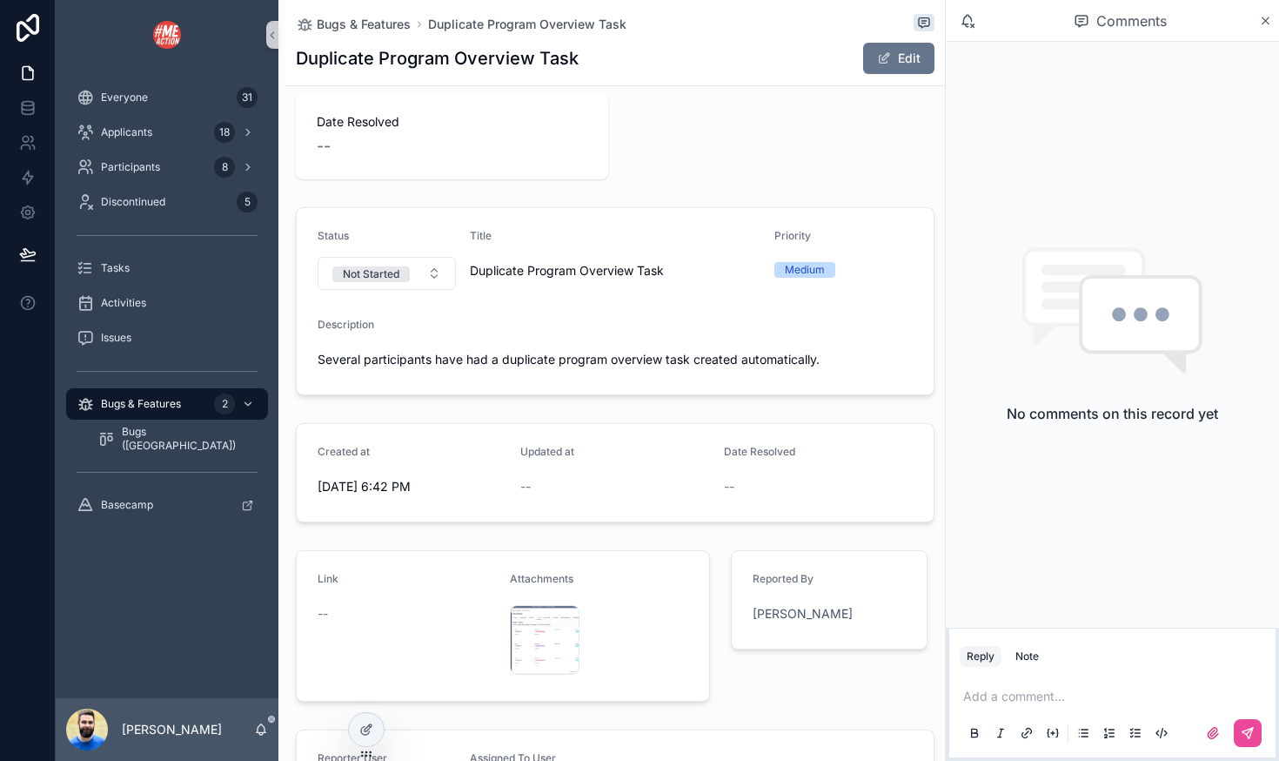
scroll to position [115, 0]
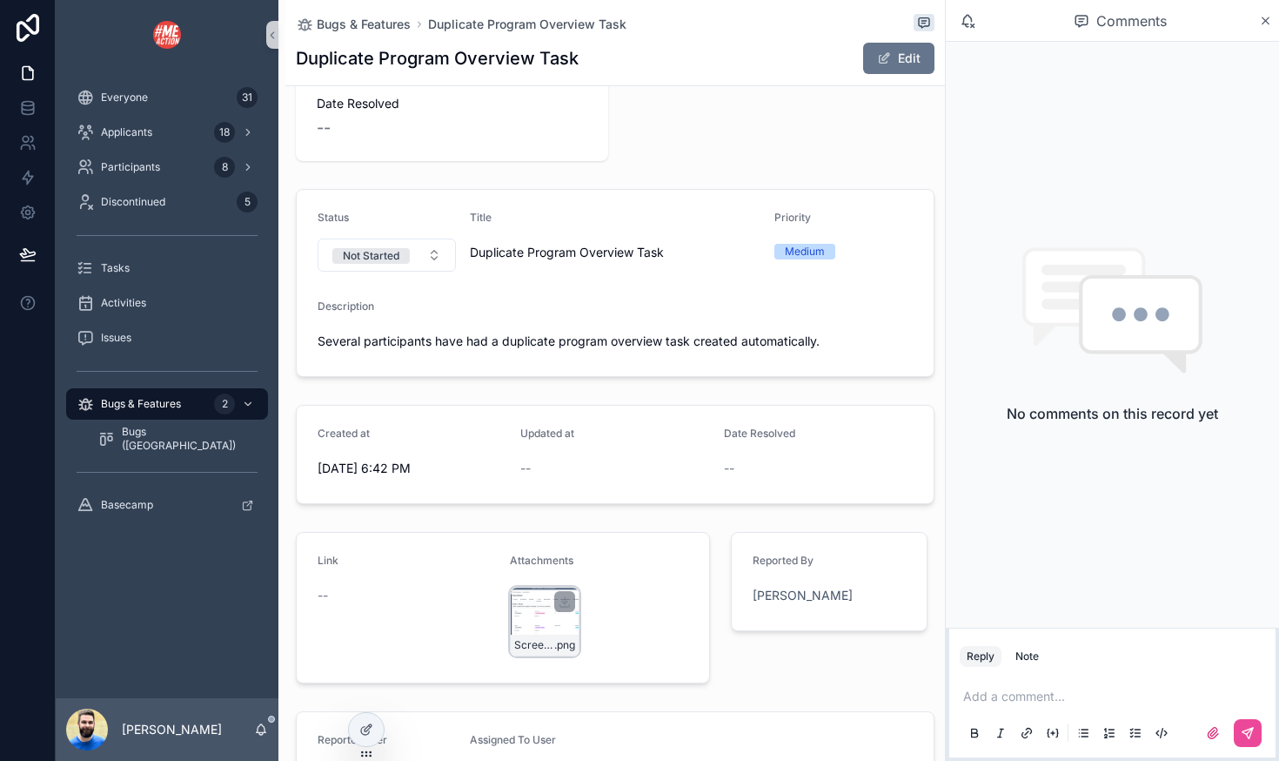
click at [535, 625] on div "Screenshot-2025-09-08-at-6.40.12-PM .png" at bounding box center [545, 621] width 70 height 70
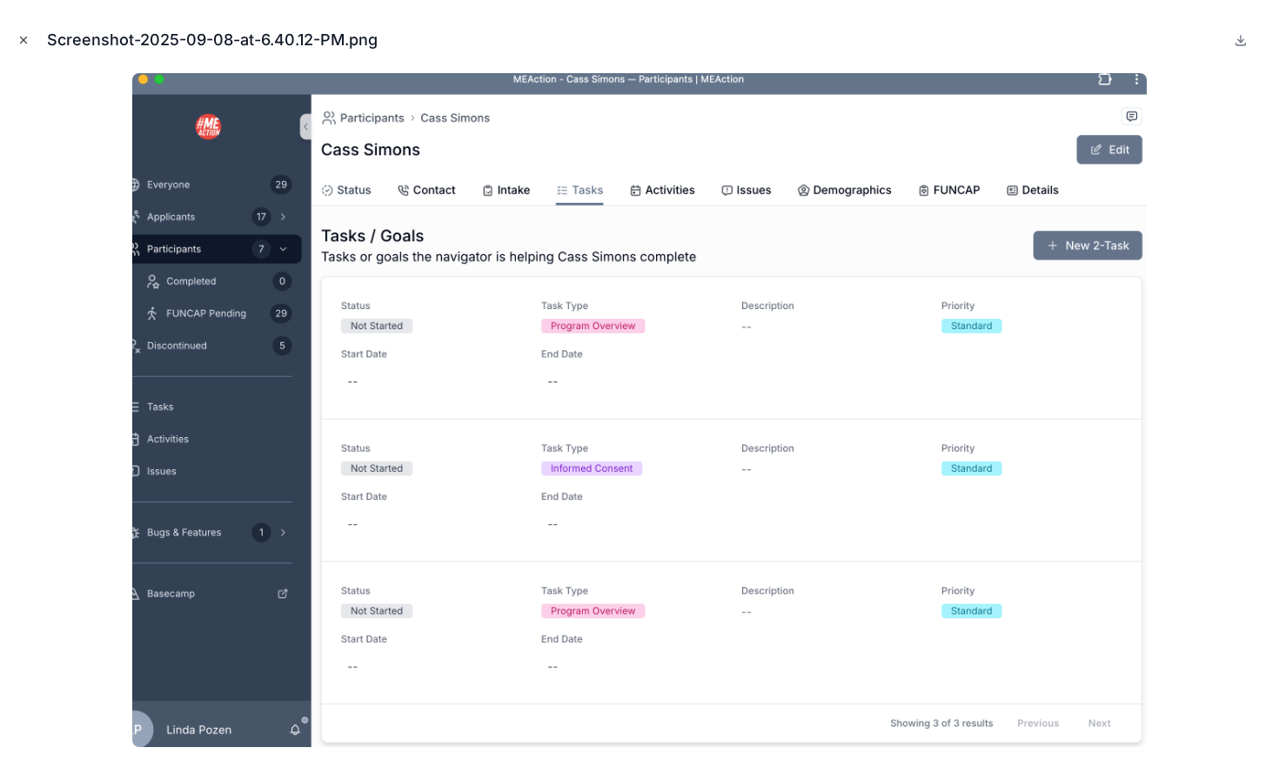
click at [21, 44] on icon "Close modal" at bounding box center [23, 40] width 12 height 12
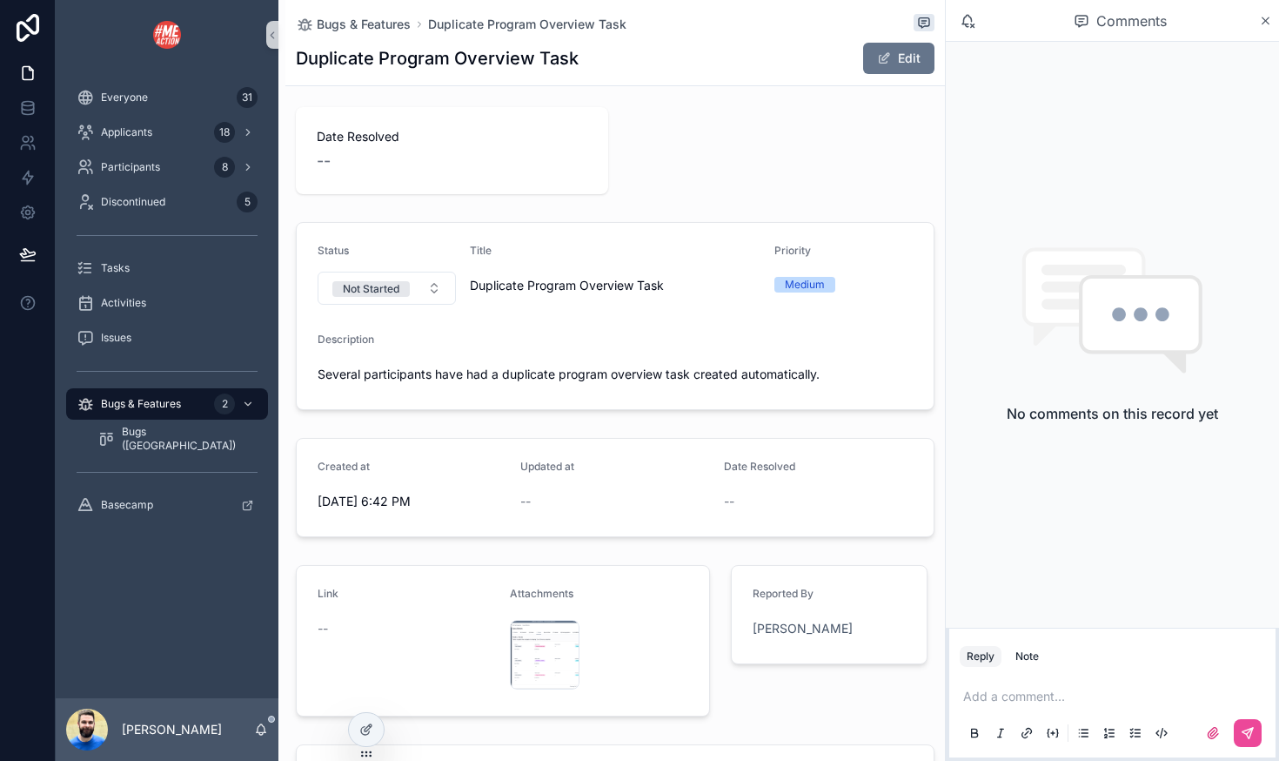
scroll to position [80, 0]
click at [537, 647] on div "Screenshot-2025-09-08-at-6.40.12-PM .png" at bounding box center [545, 656] width 70 height 70
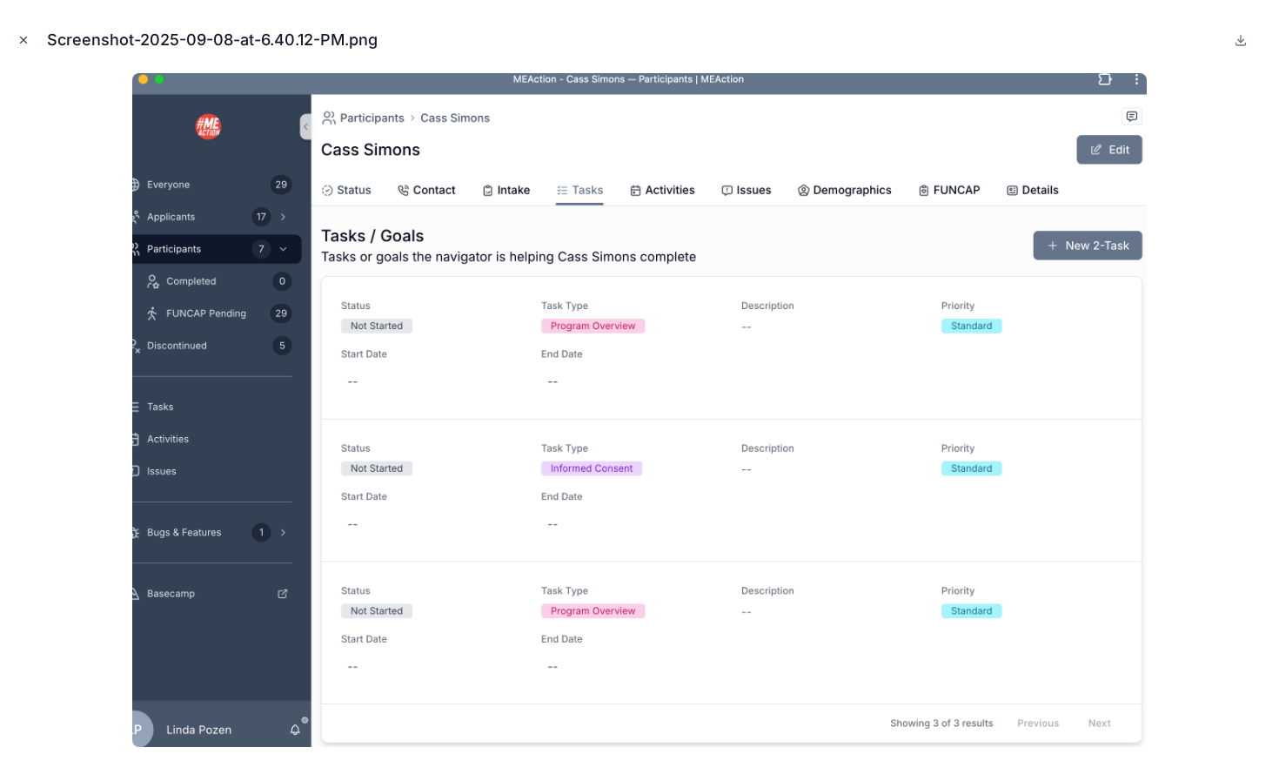
click at [22, 45] on icon "Close modal" at bounding box center [23, 40] width 12 height 12
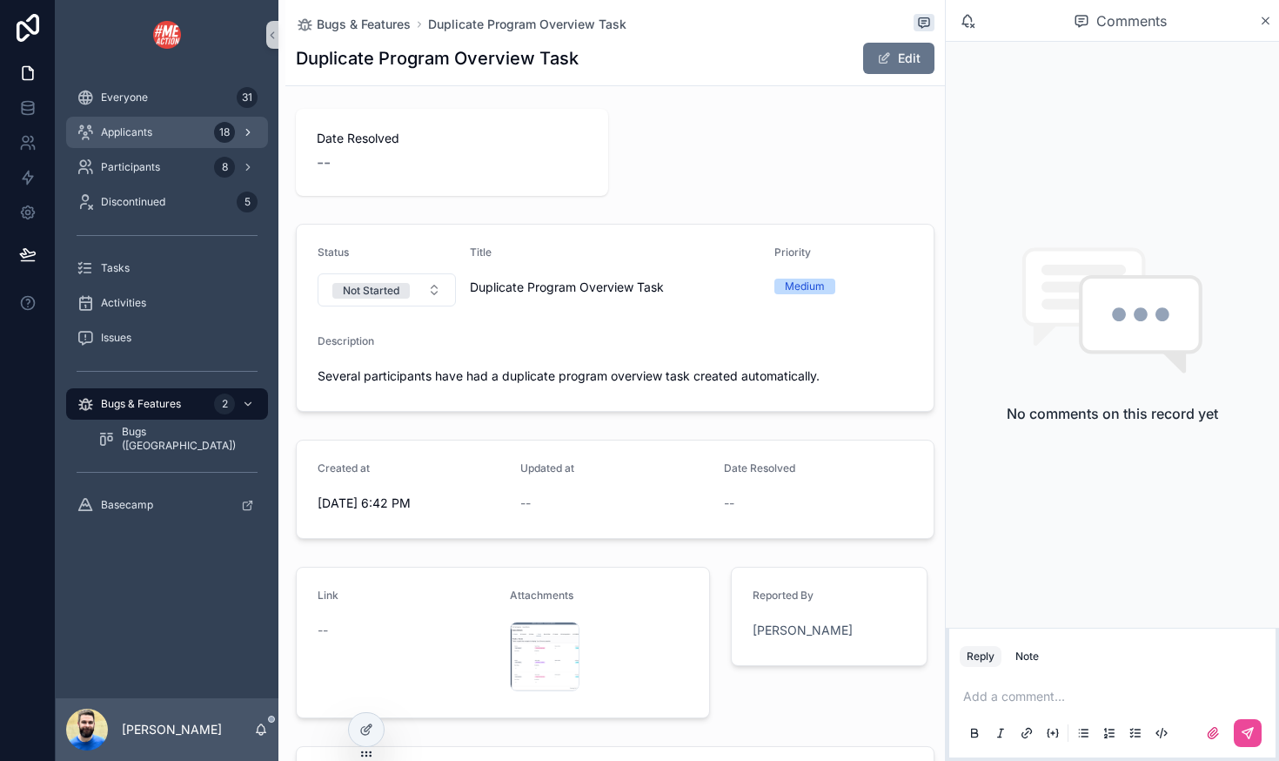
click at [137, 140] on div "Applicants 18" at bounding box center [167, 132] width 181 height 28
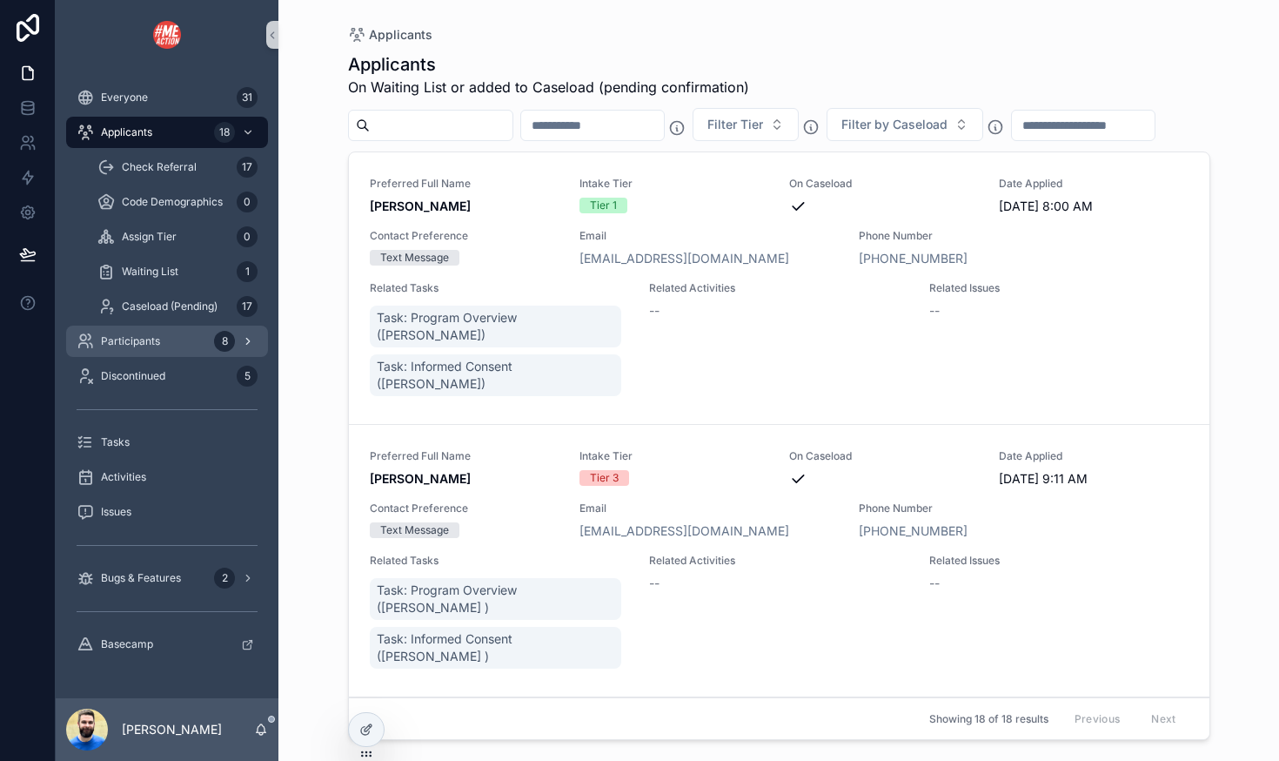
click at [155, 350] on div "Participants 8" at bounding box center [167, 341] width 181 height 28
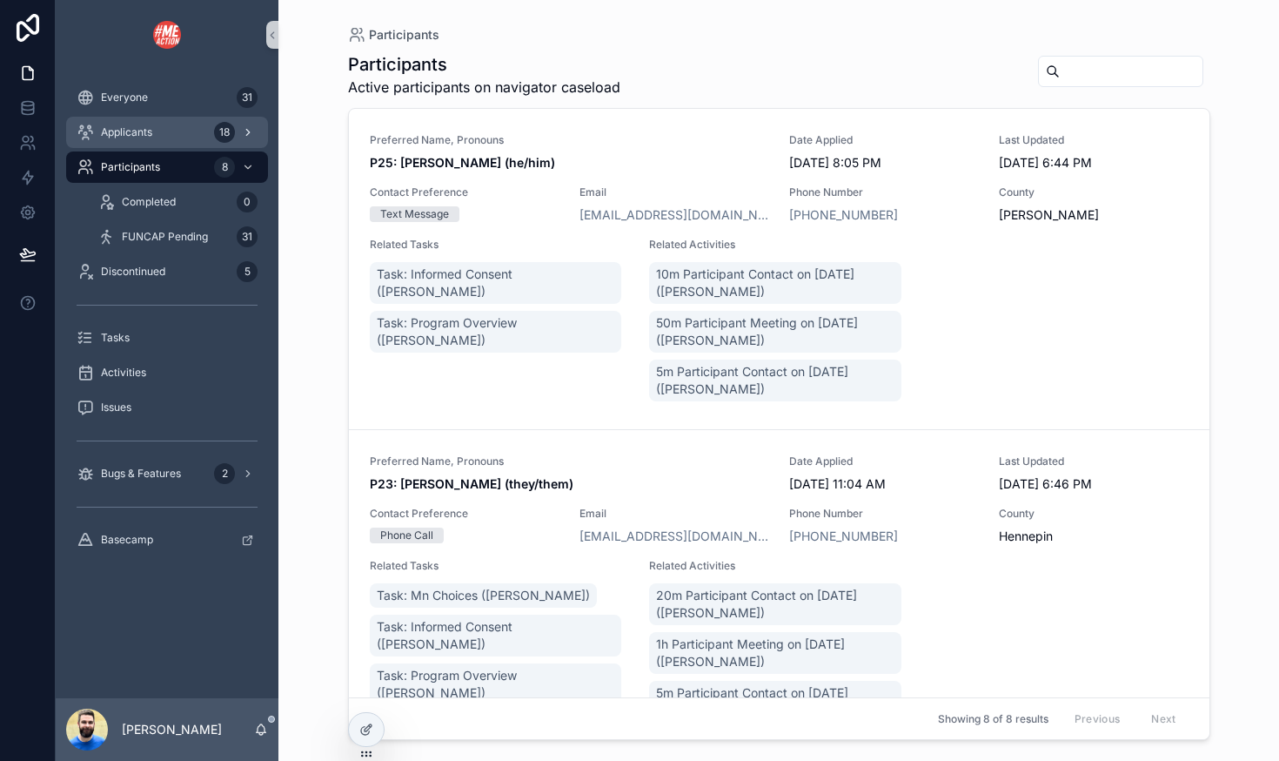
click at [155, 131] on div "Applicants 18" at bounding box center [167, 132] width 181 height 28
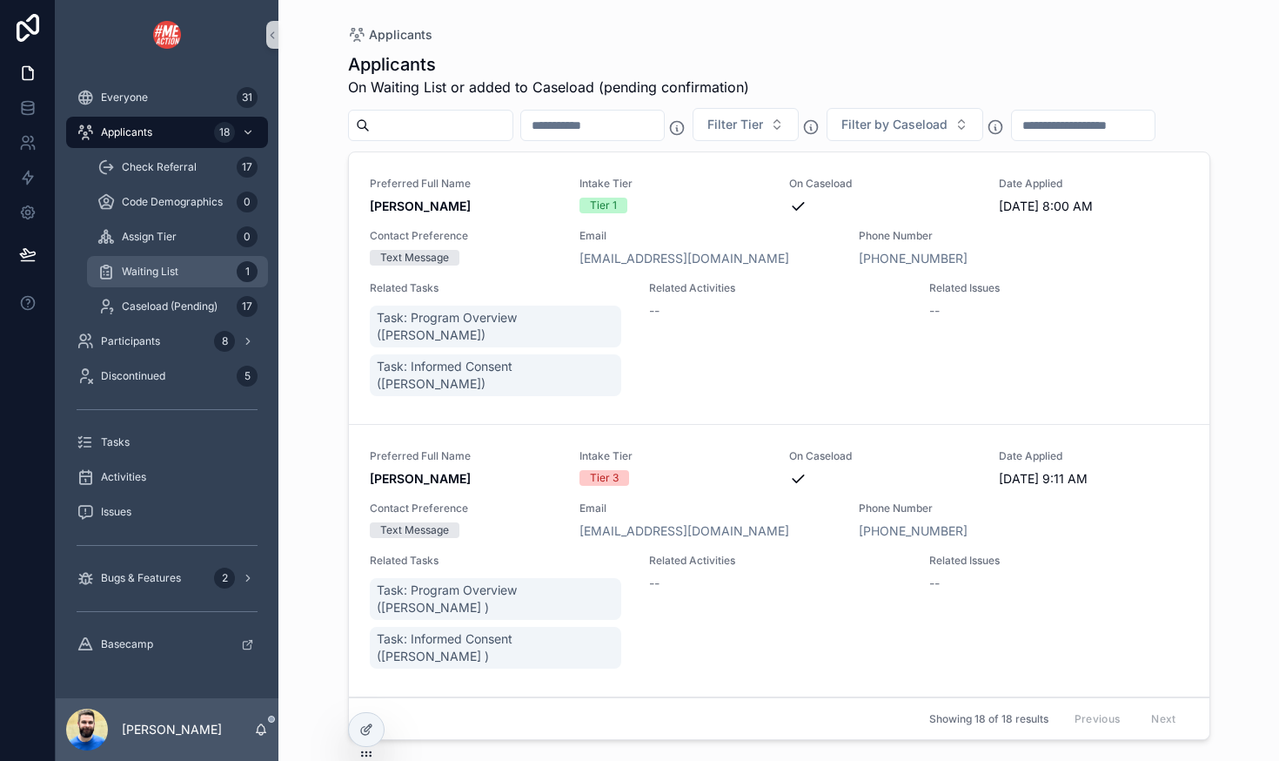
click at [138, 266] on span "Waiting List" at bounding box center [150, 272] width 57 height 14
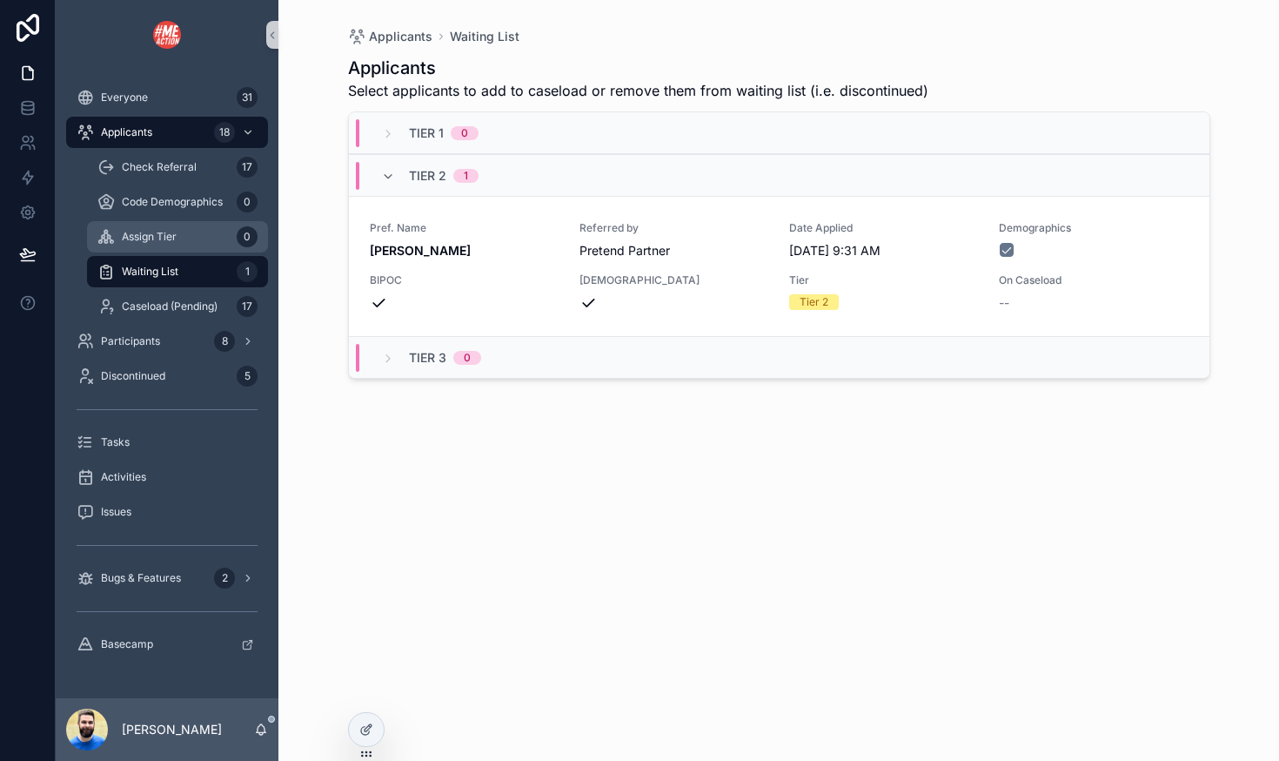
click at [143, 240] on span "Assign Tier" at bounding box center [149, 237] width 55 height 14
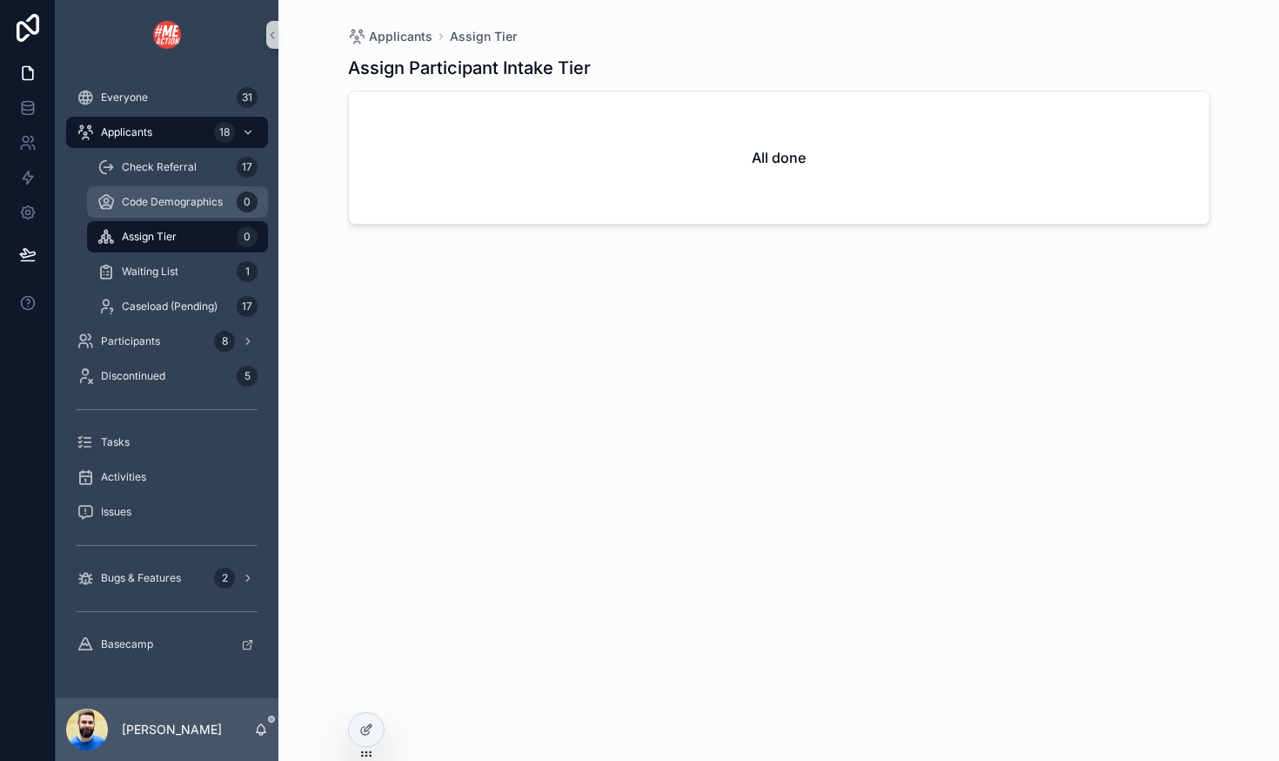
click at [143, 208] on span "Code Demographics" at bounding box center [172, 202] width 101 height 14
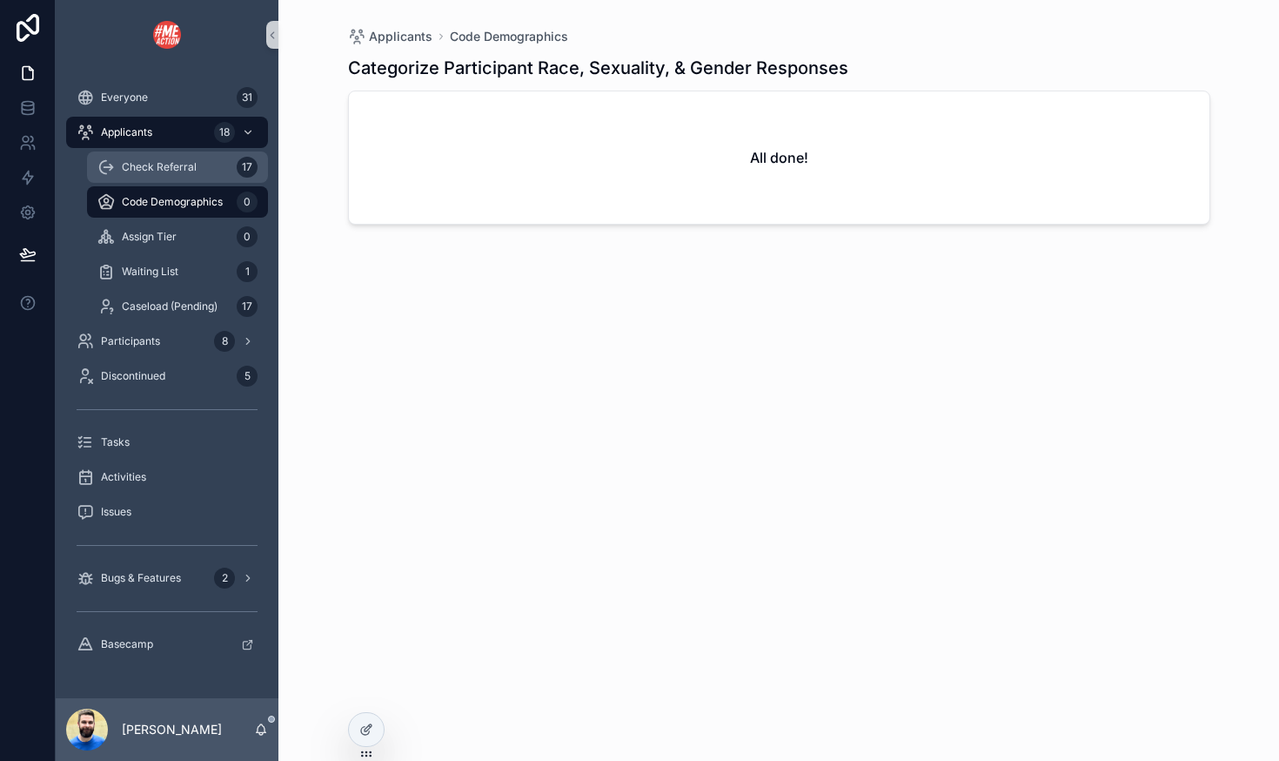
click at [137, 174] on div "Check Referral 17" at bounding box center [177, 167] width 160 height 28
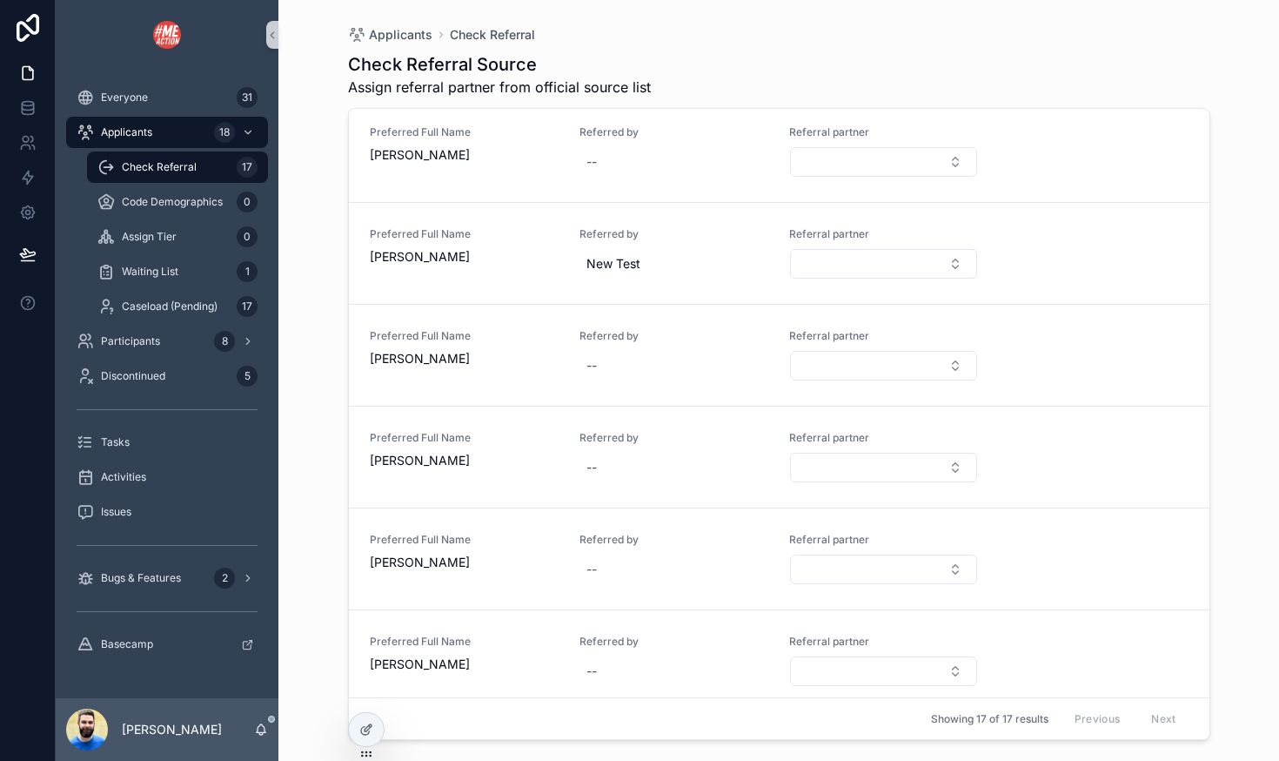
scroll to position [1142, 0]
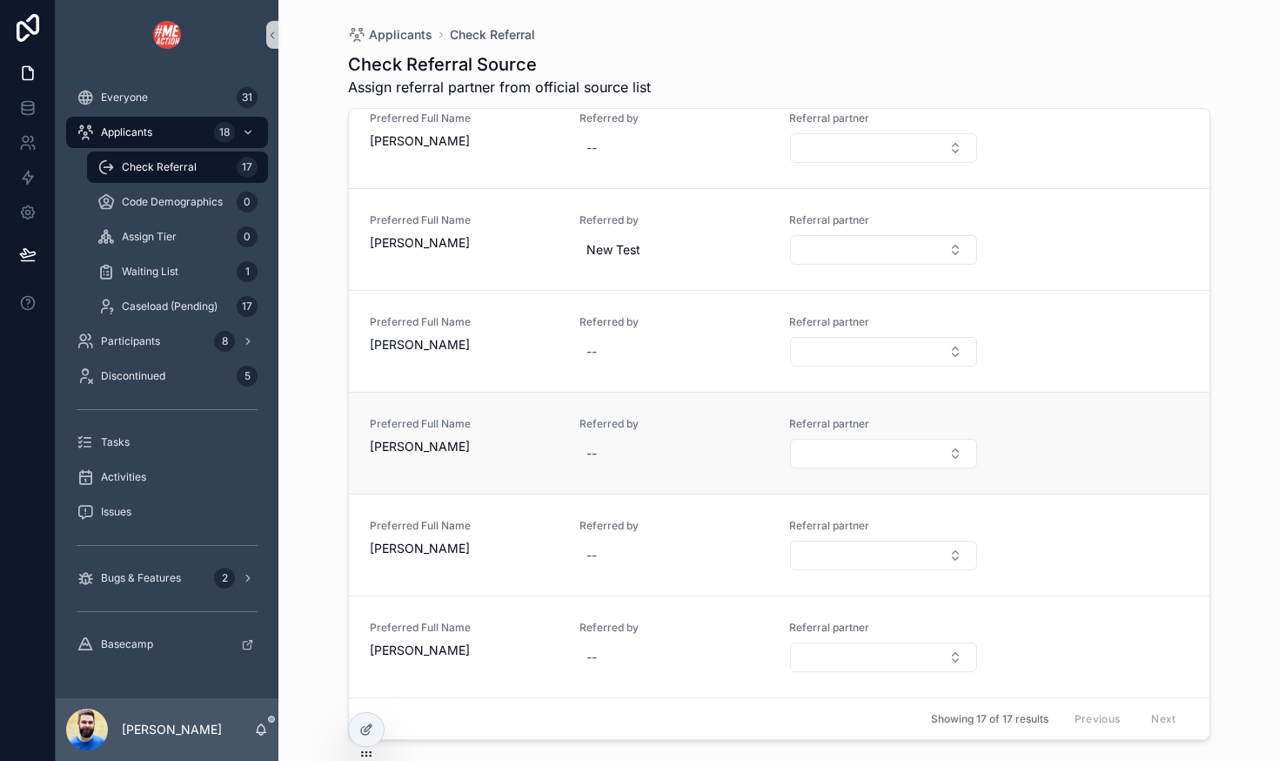
click at [439, 414] on div "Preferred Full Name [PERSON_NAME] Referred by -- Referral partner" at bounding box center [779, 443] width 861 height 102
click at [480, 466] on div "Preferred Full Name [PERSON_NAME]" at bounding box center [464, 443] width 189 height 52
click at [143, 273] on span "Waiting List" at bounding box center [150, 272] width 57 height 14
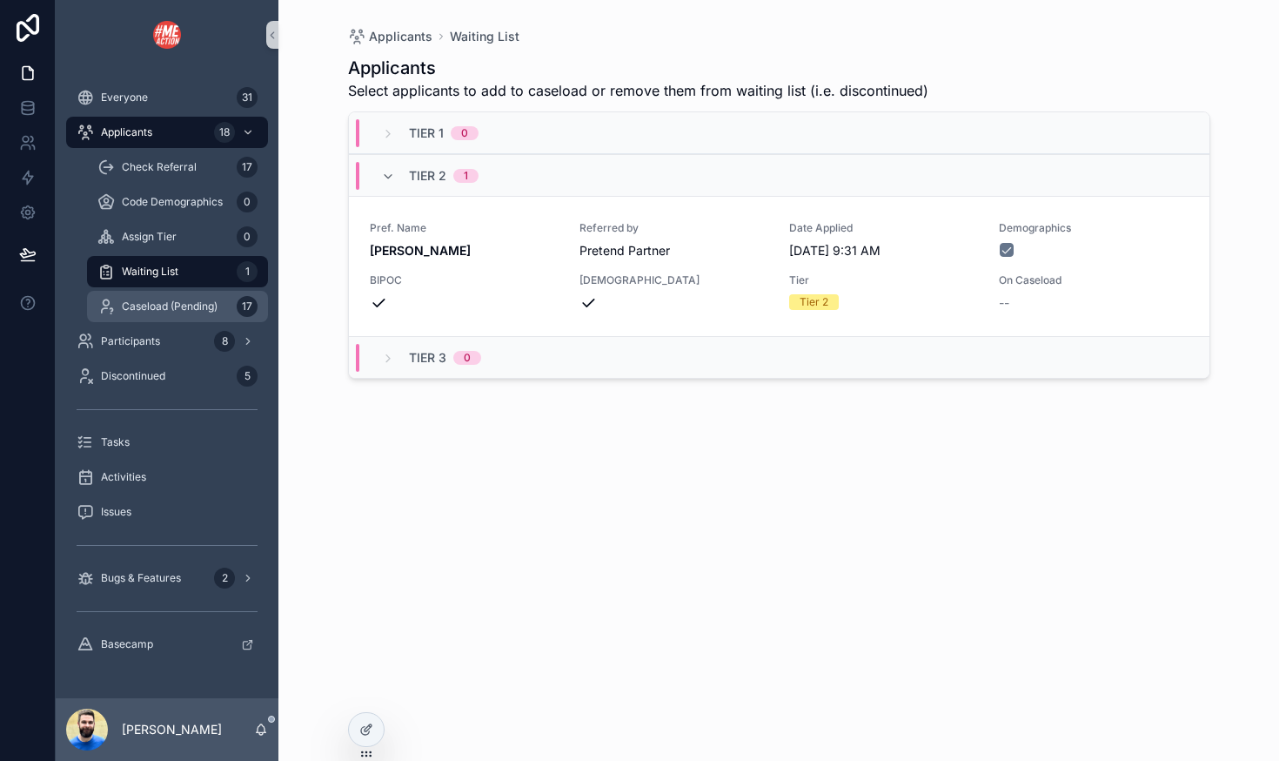
click at [140, 301] on span "Caseload (Pending)" at bounding box center [170, 306] width 96 height 14
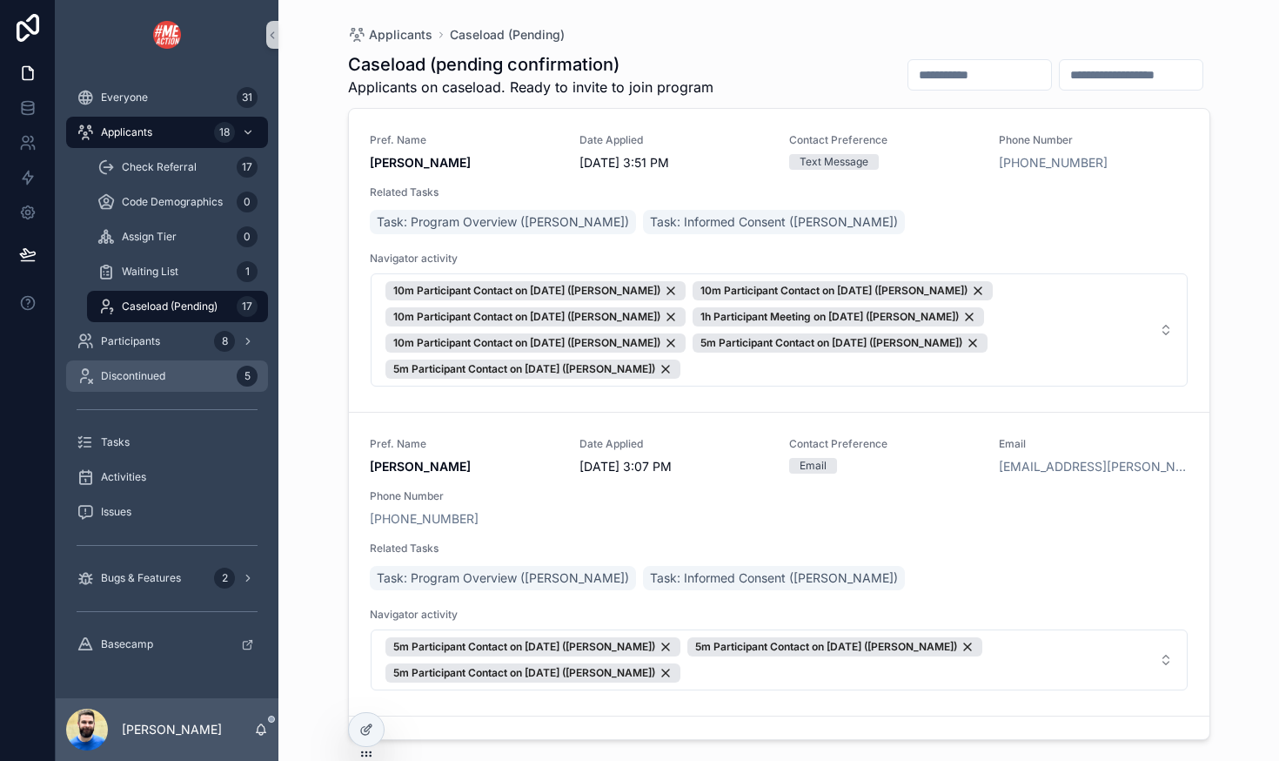
click at [130, 384] on div "Discontinued 5" at bounding box center [167, 376] width 181 height 28
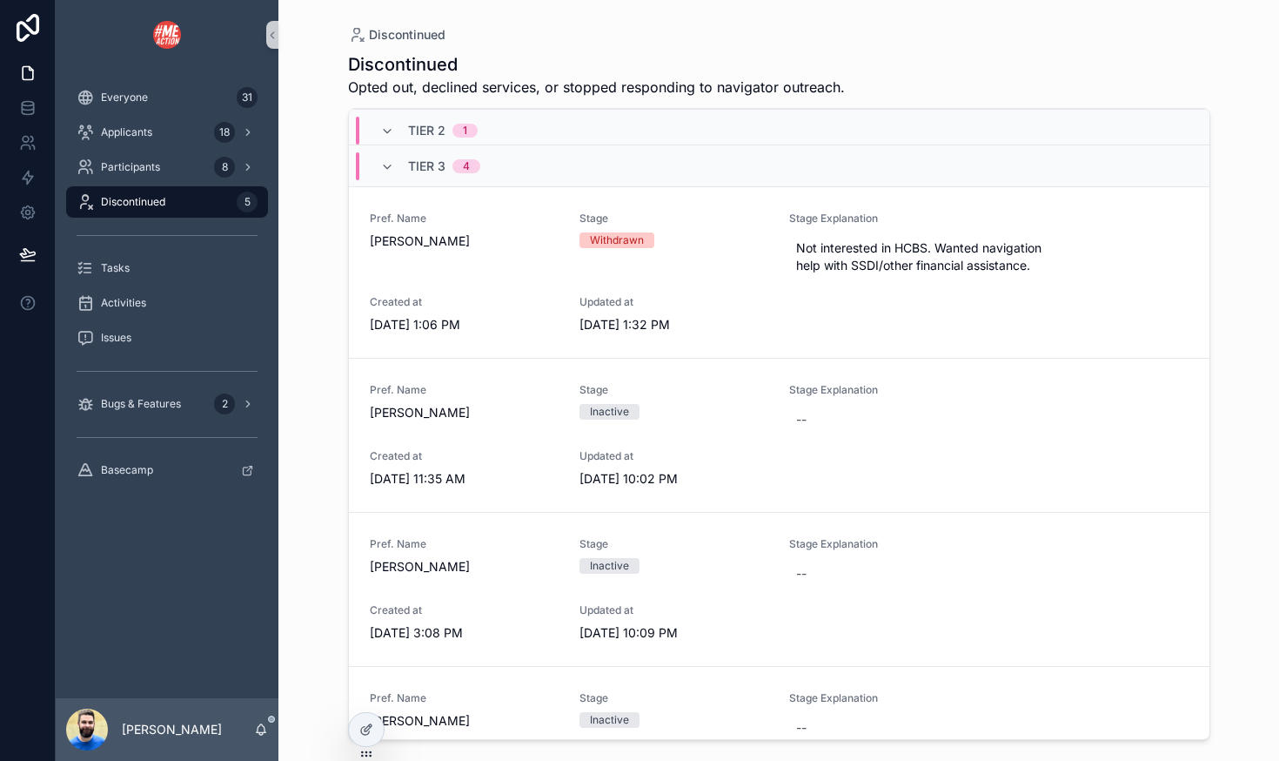
scroll to position [283, 0]
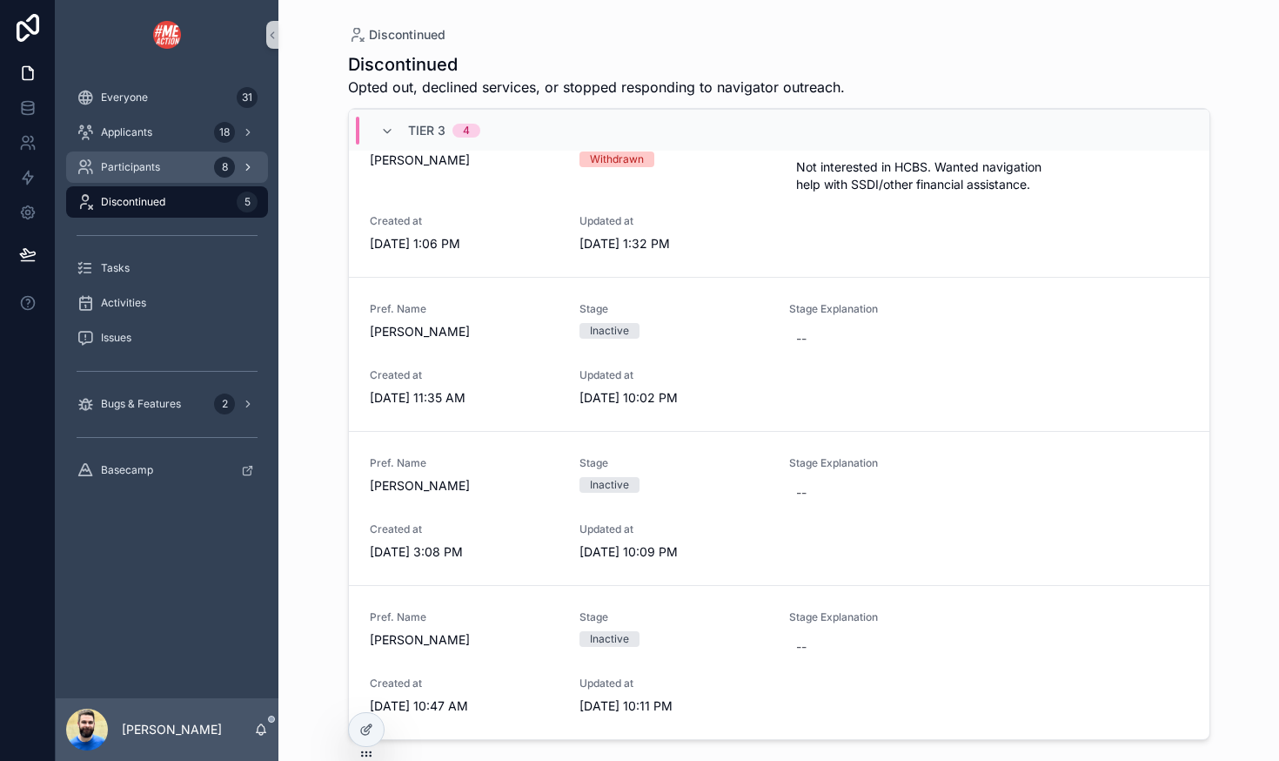
click at [150, 165] on span "Participants" at bounding box center [130, 167] width 59 height 14
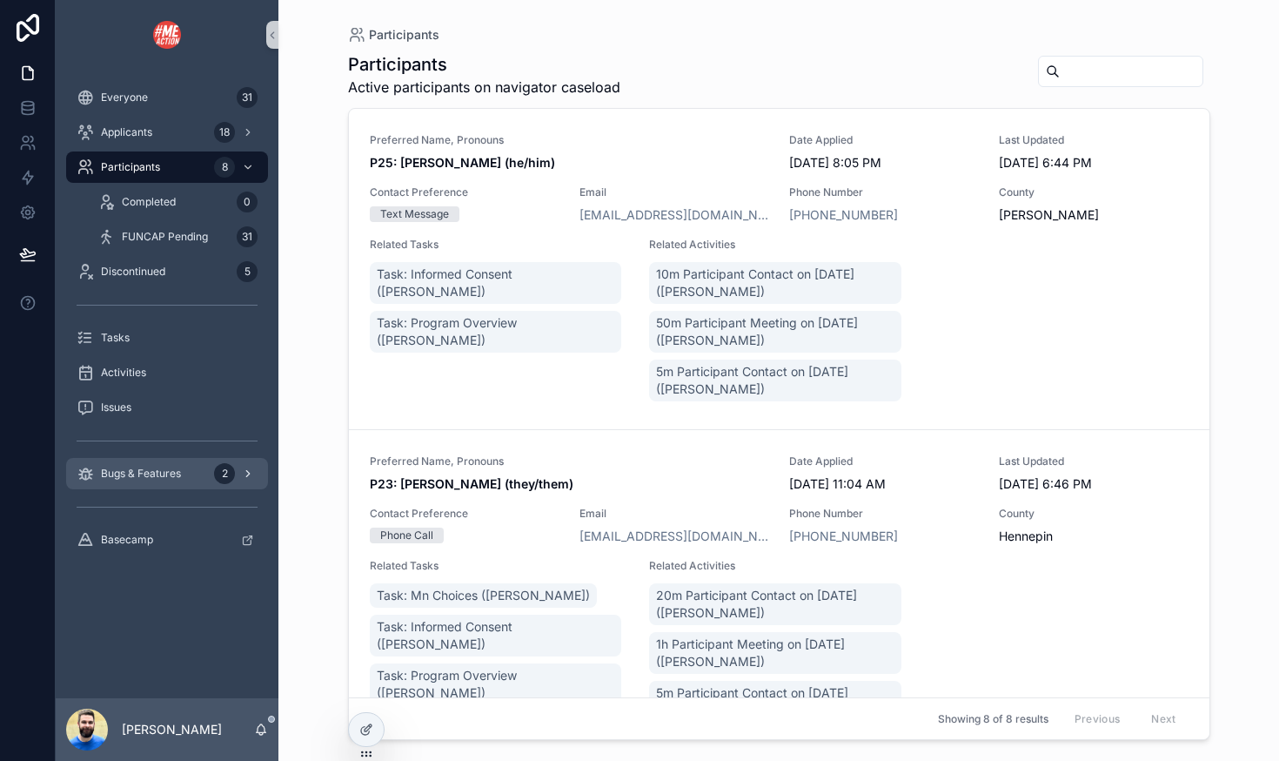
click at [174, 472] on span "Bugs & Features" at bounding box center [141, 473] width 80 height 14
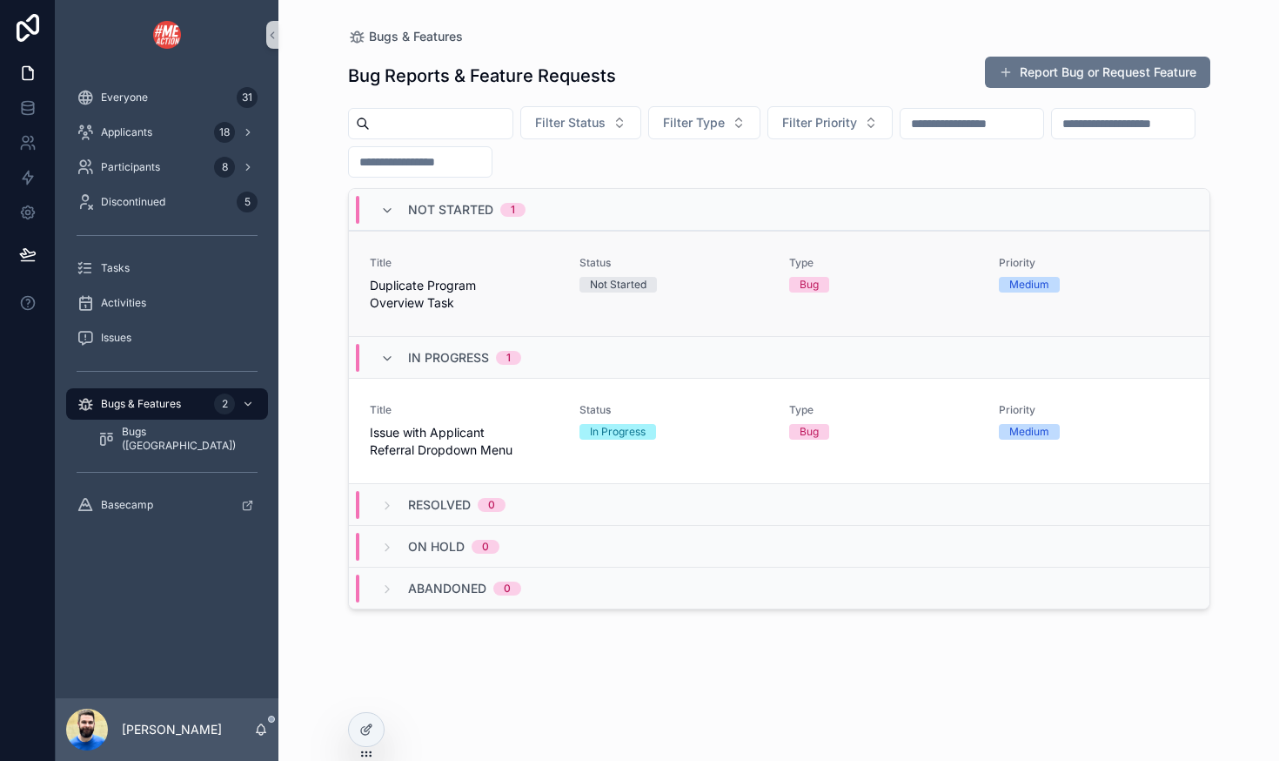
click at [418, 286] on span "Duplicate Program Overview Task" at bounding box center [464, 294] width 189 height 35
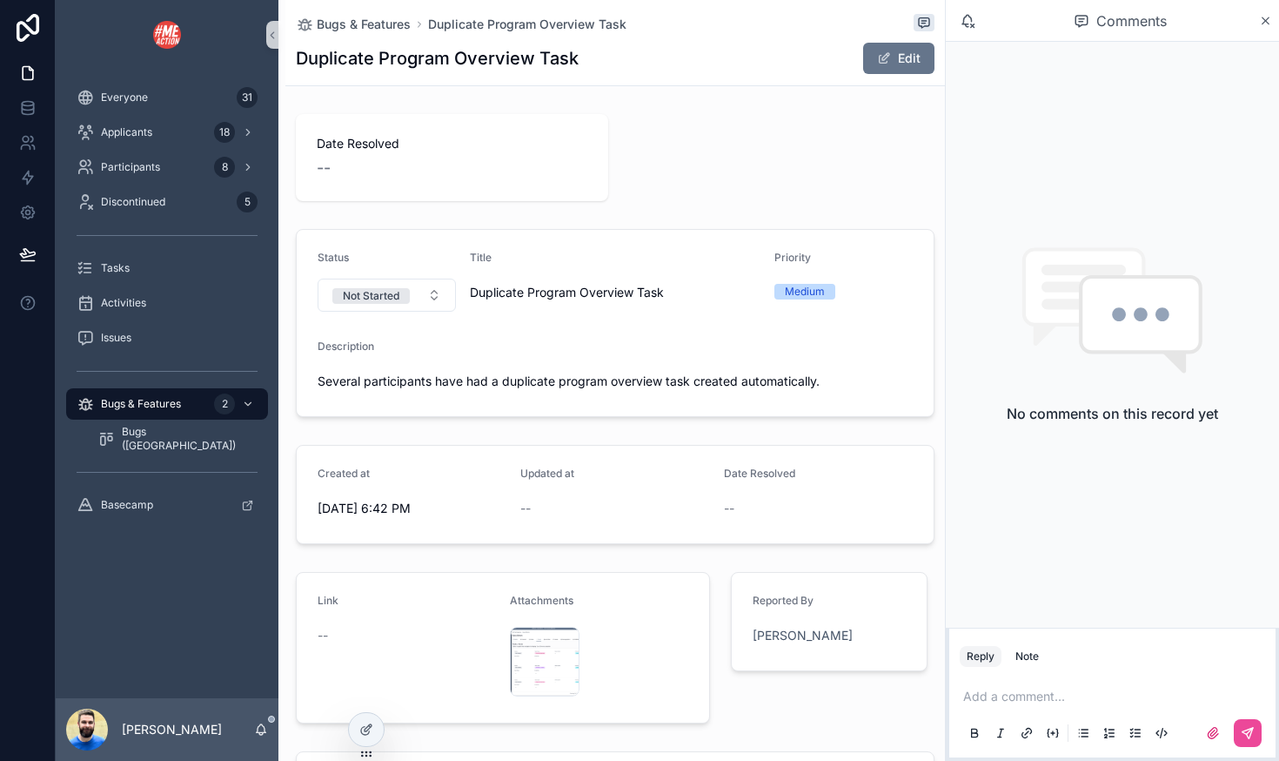
scroll to position [113, 0]
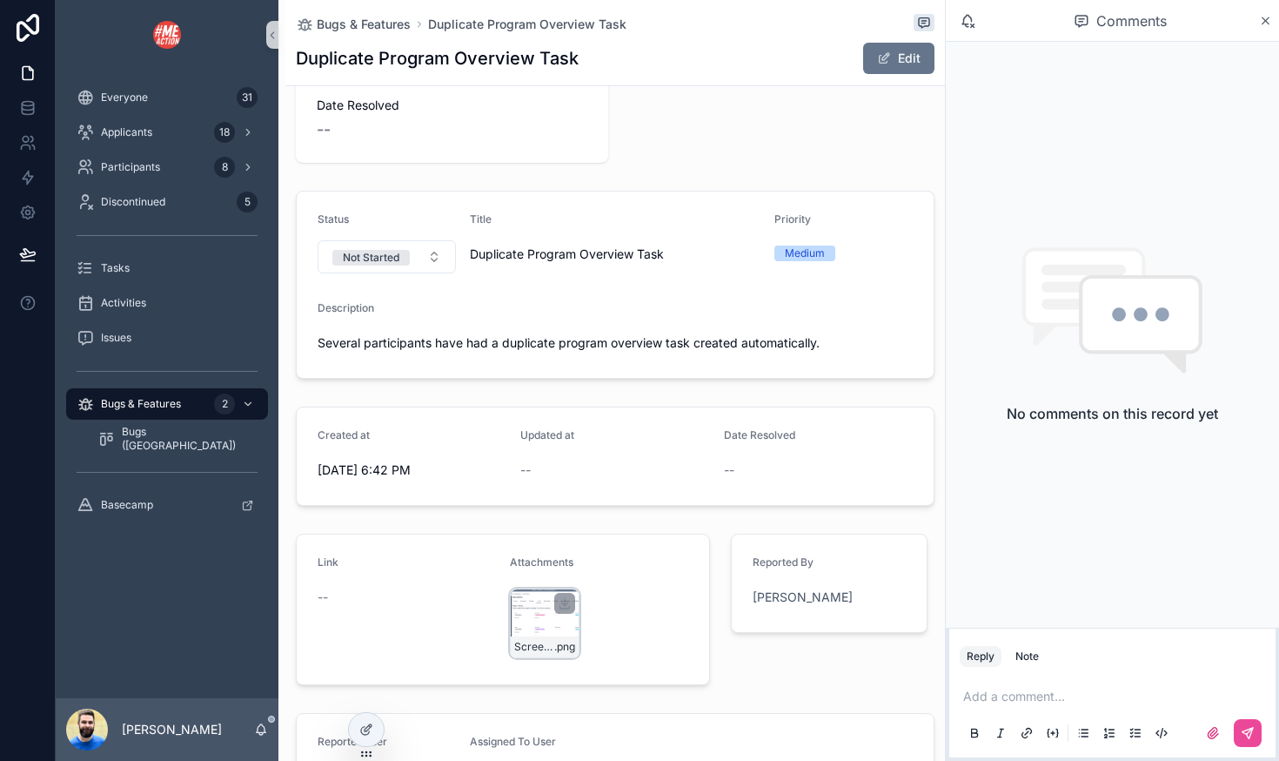
click at [528, 609] on div "Screenshot-2025-09-08-at-6.40.12-PM .png" at bounding box center [545, 623] width 70 height 70
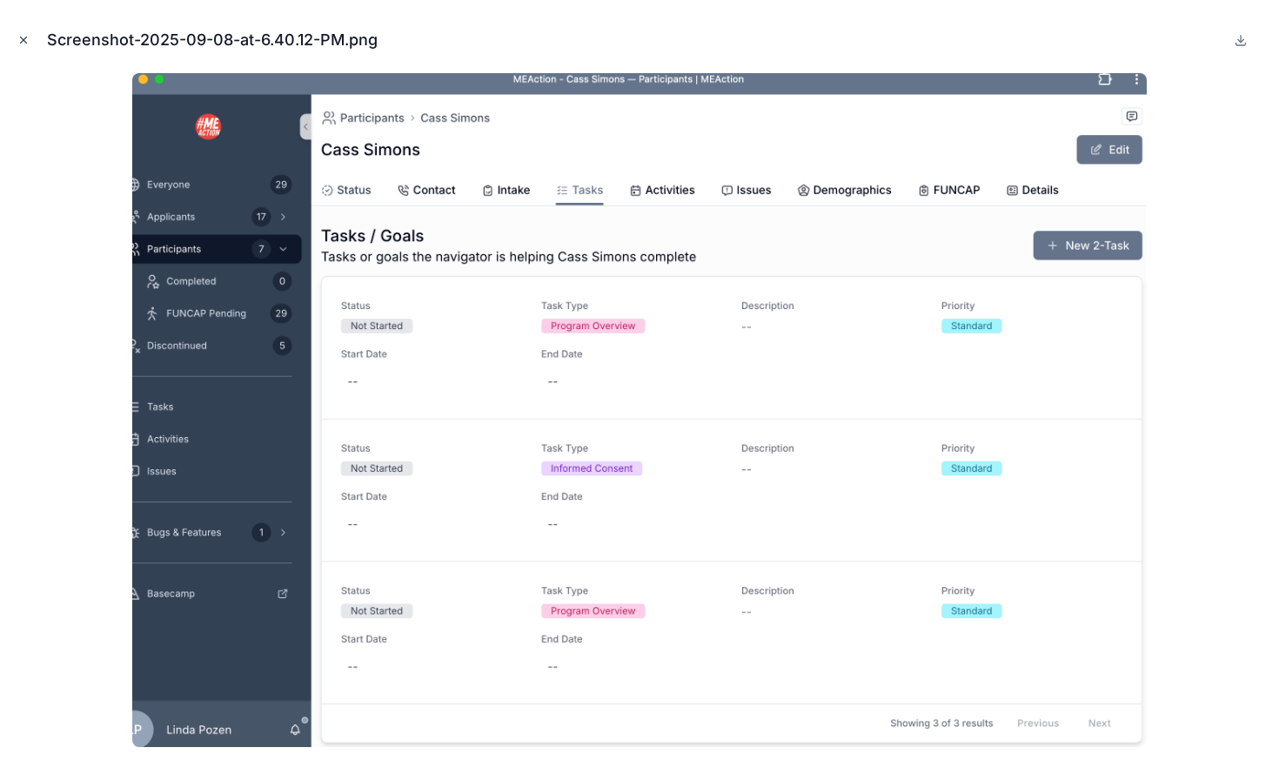
click at [23, 39] on icon "Close modal" at bounding box center [24, 40] width 6 height 6
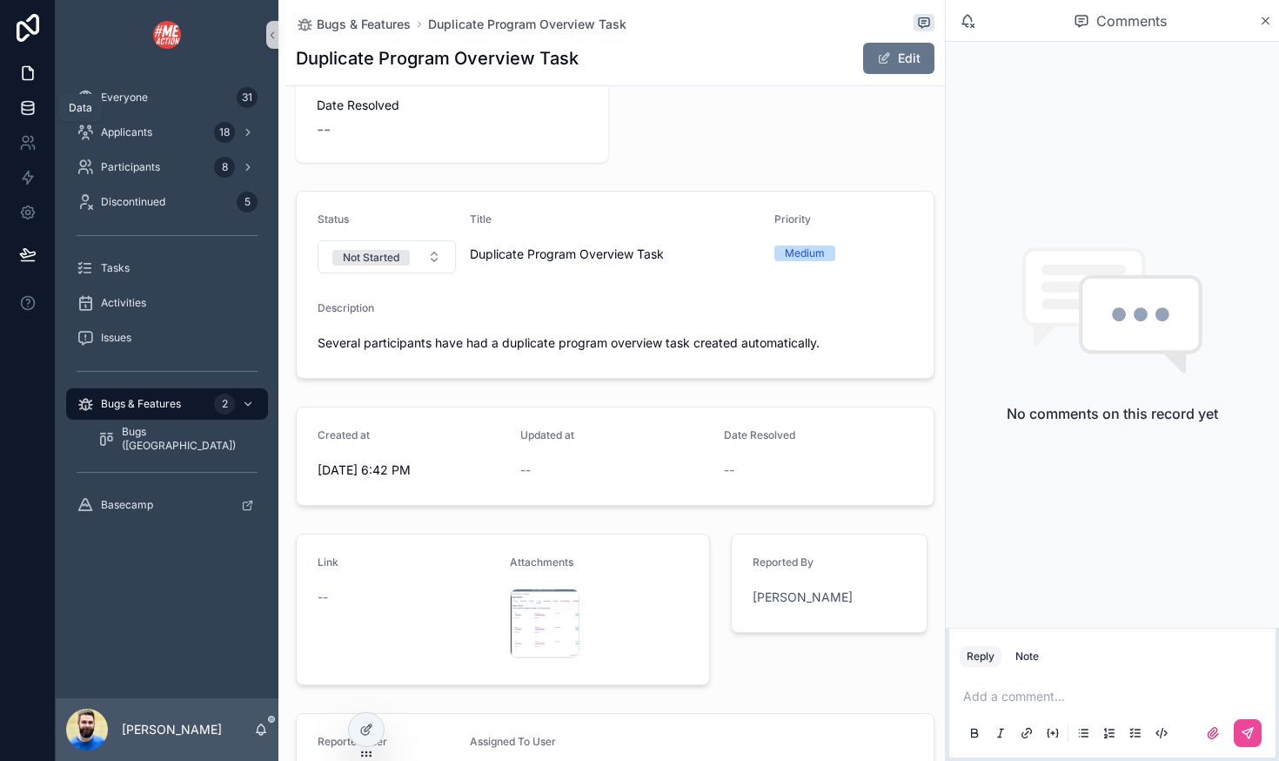
click at [25, 117] on link at bounding box center [27, 107] width 55 height 35
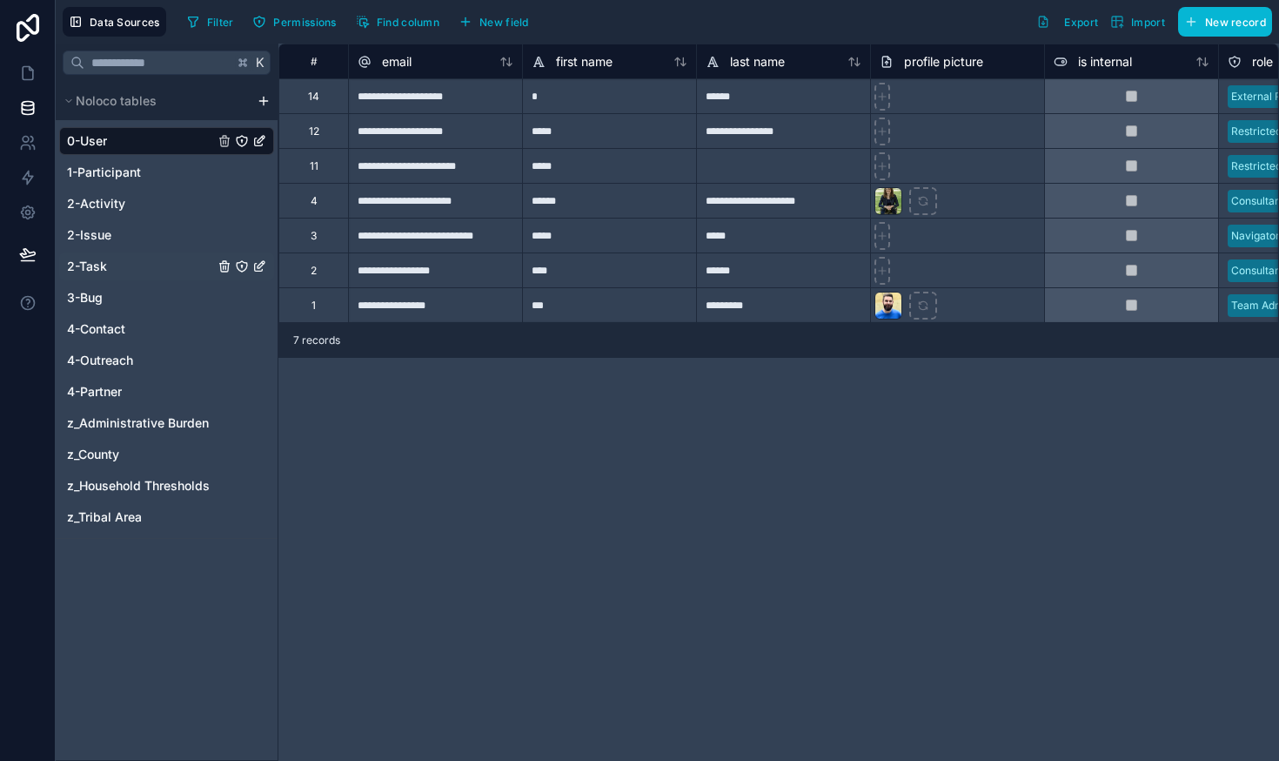
click at [104, 263] on span "2-Task" at bounding box center [87, 266] width 40 height 17
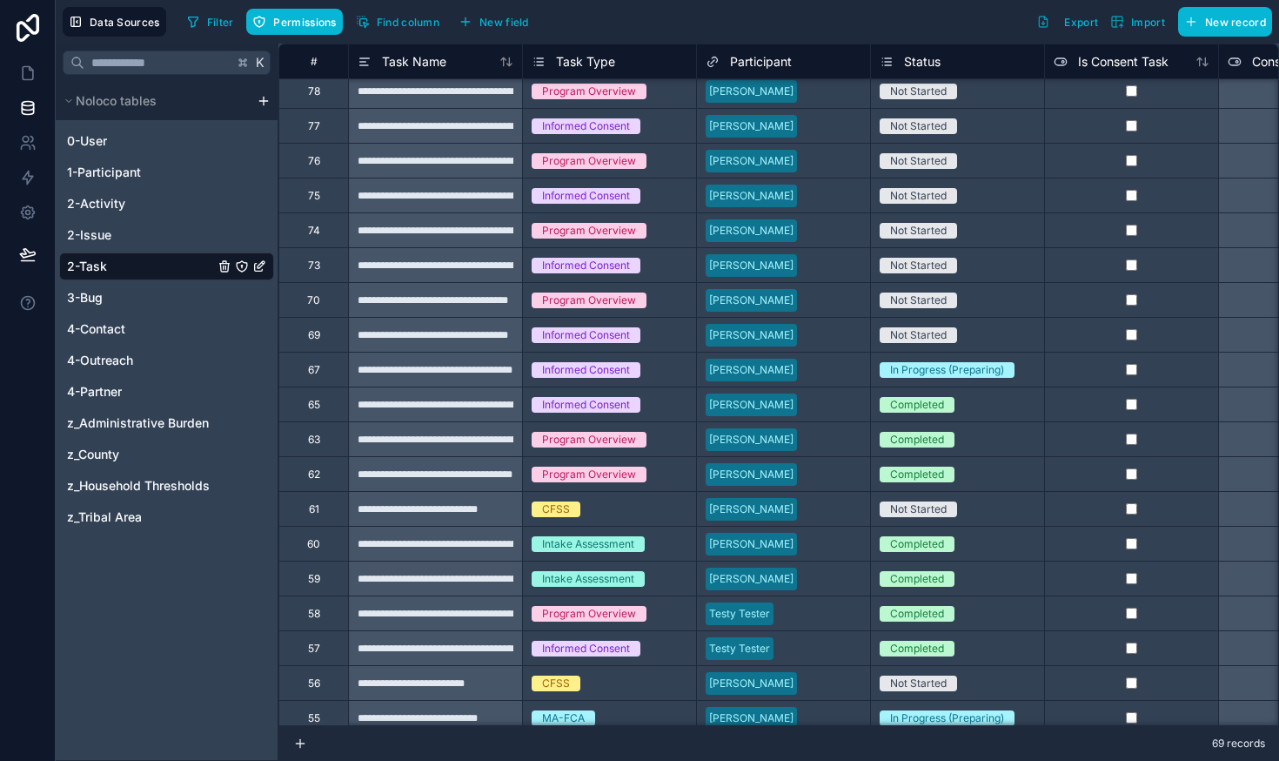
scroll to position [944, 0]
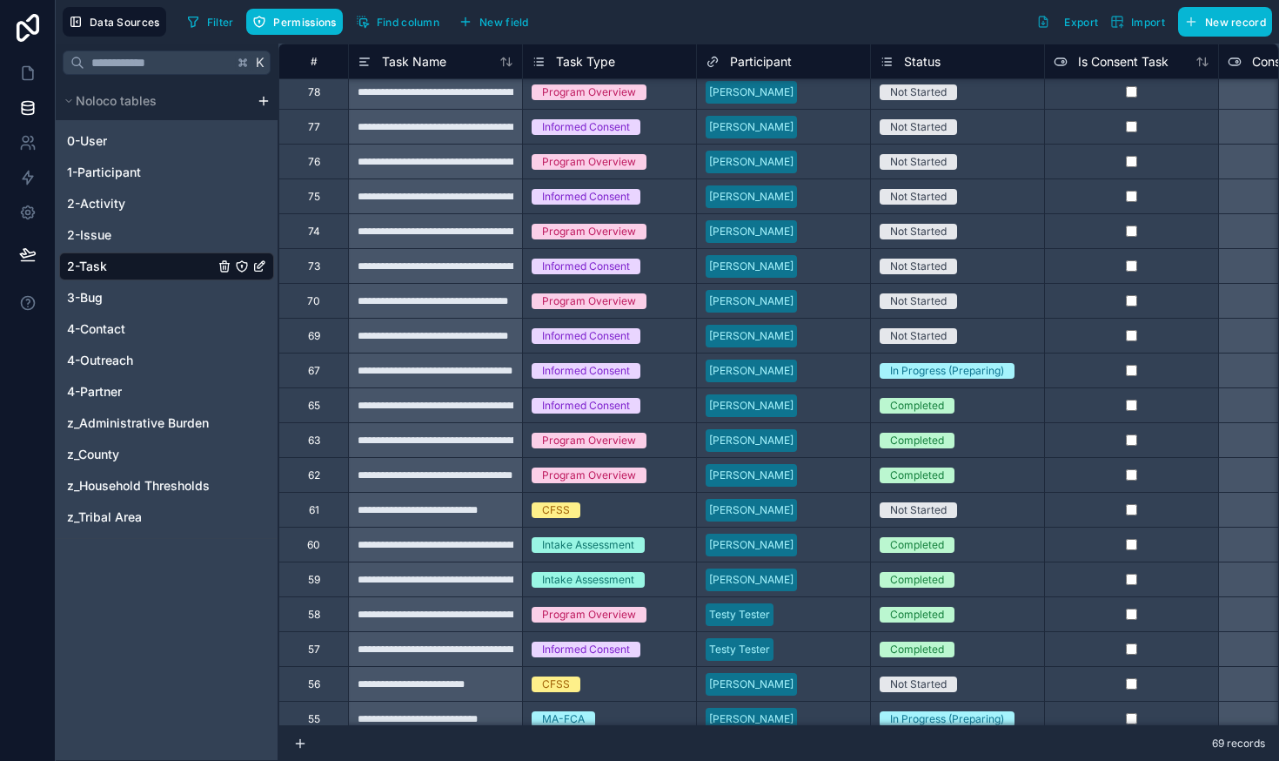
click at [833, 65] on div "Participant" at bounding box center [784, 61] width 156 height 21
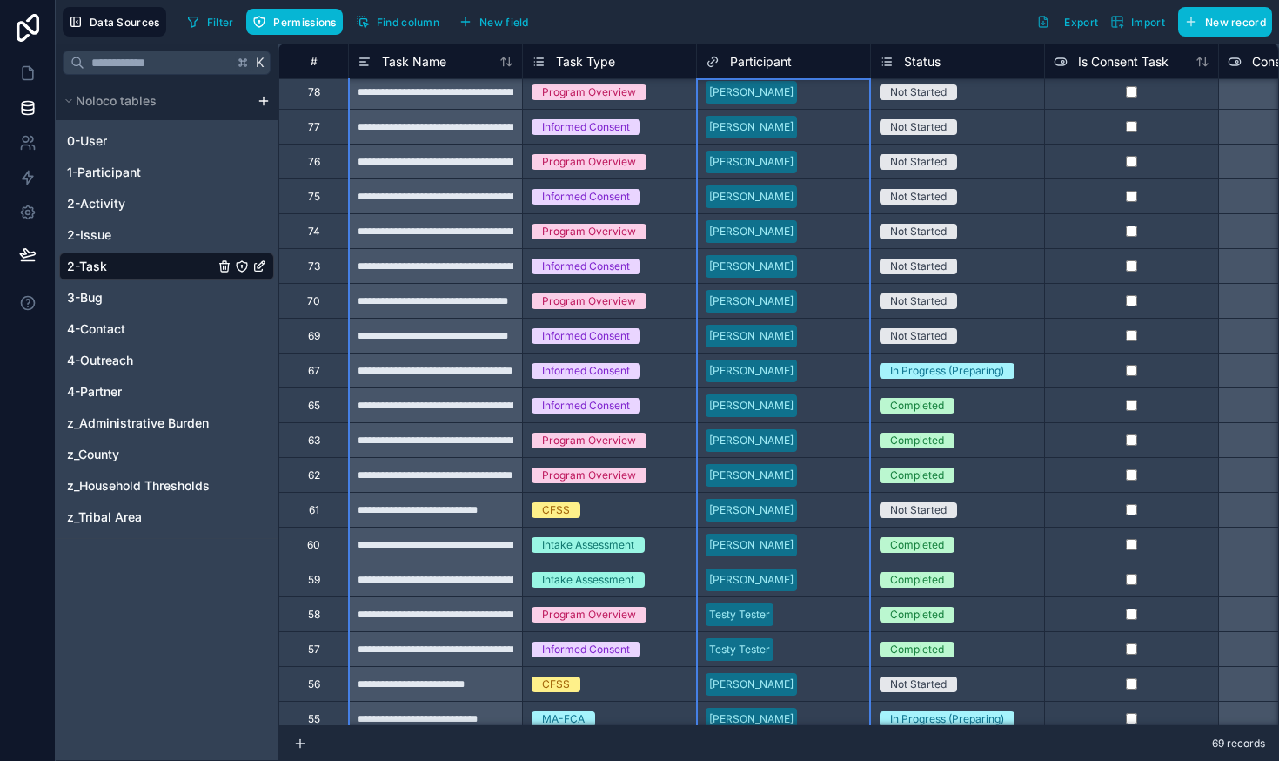
click at [821, 53] on div "Participant" at bounding box center [784, 61] width 156 height 21
click at [833, 64] on div "Participant" at bounding box center [784, 61] width 156 height 21
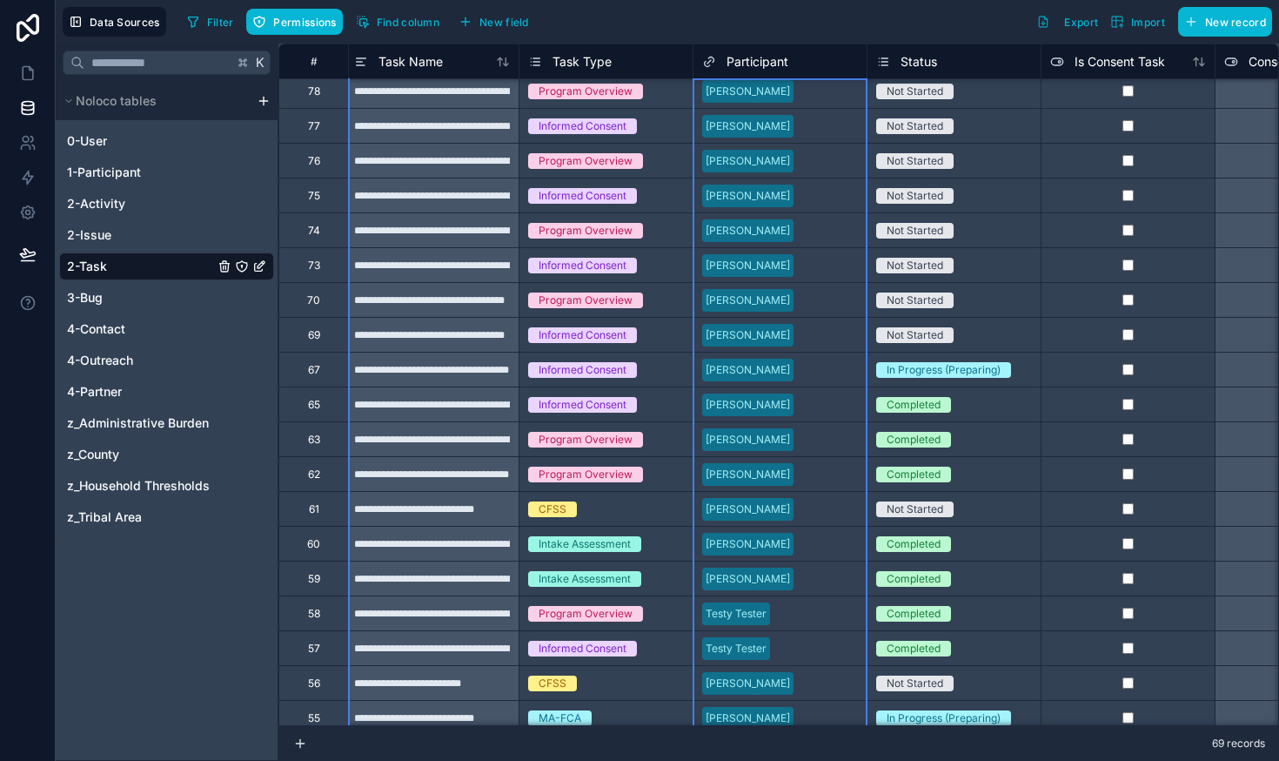
scroll to position [948, 0]
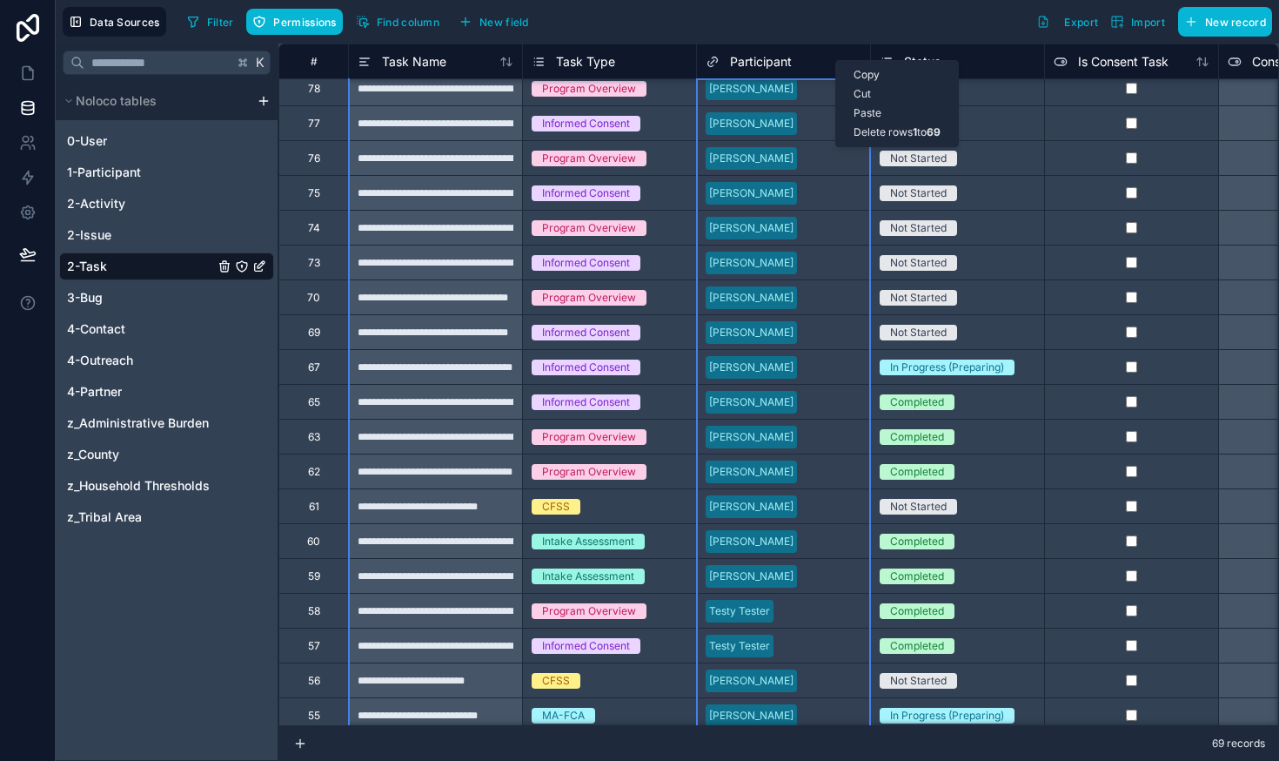
click at [811, 30] on div "Filter Permissions Find column New field Export Import New record" at bounding box center [726, 22] width 1092 height 30
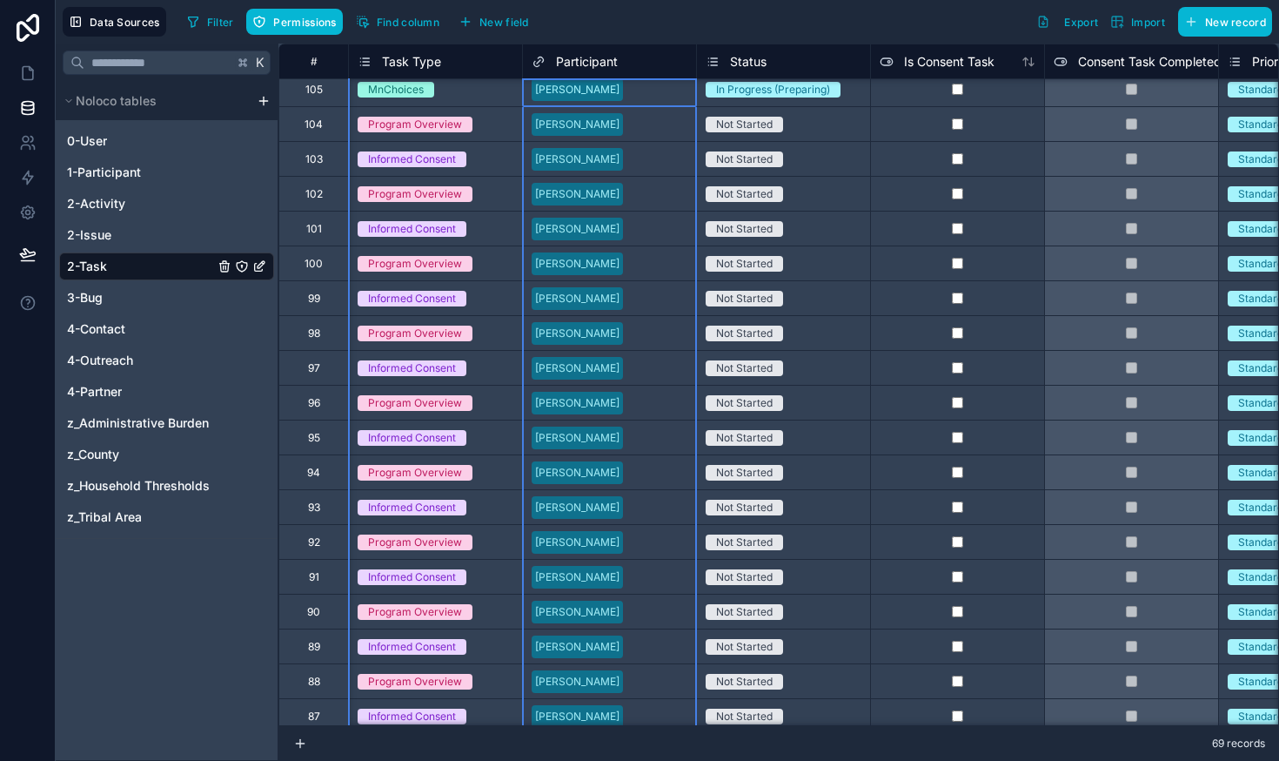
scroll to position [7, 0]
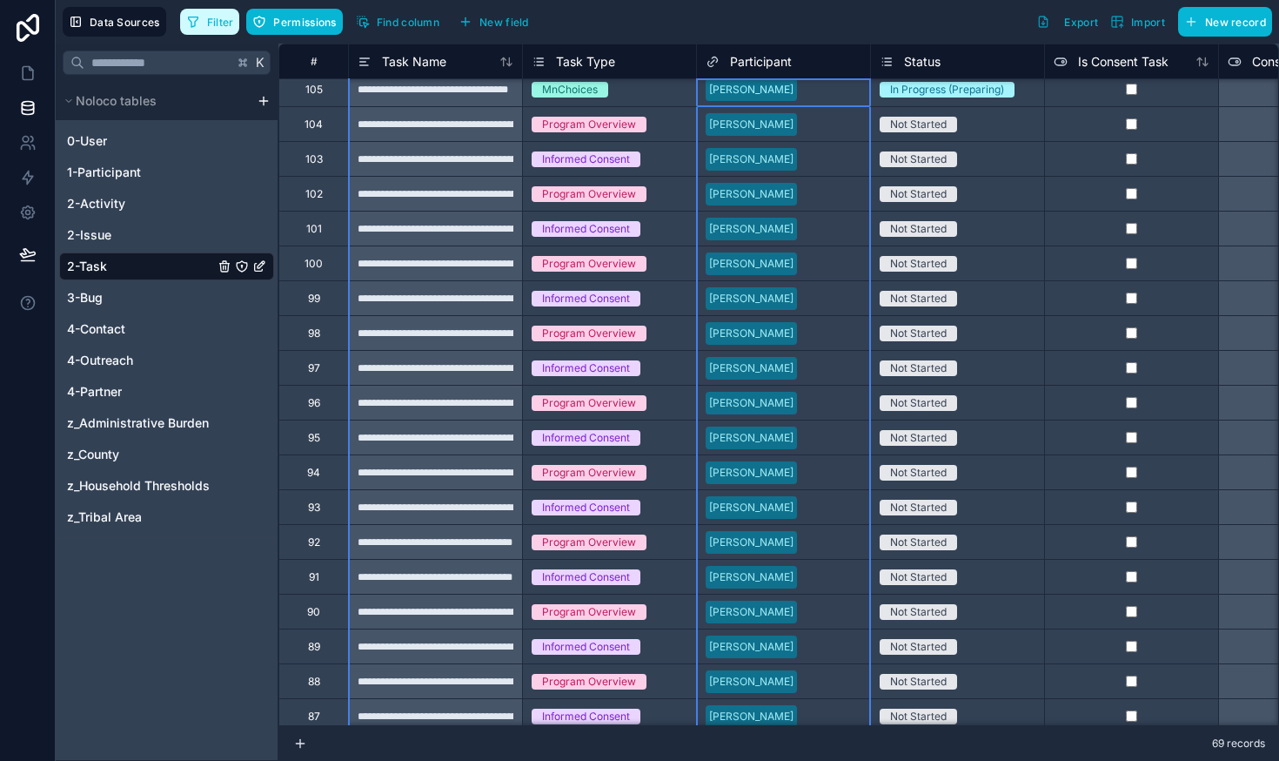
click at [223, 23] on span "Filter" at bounding box center [220, 22] width 27 height 13
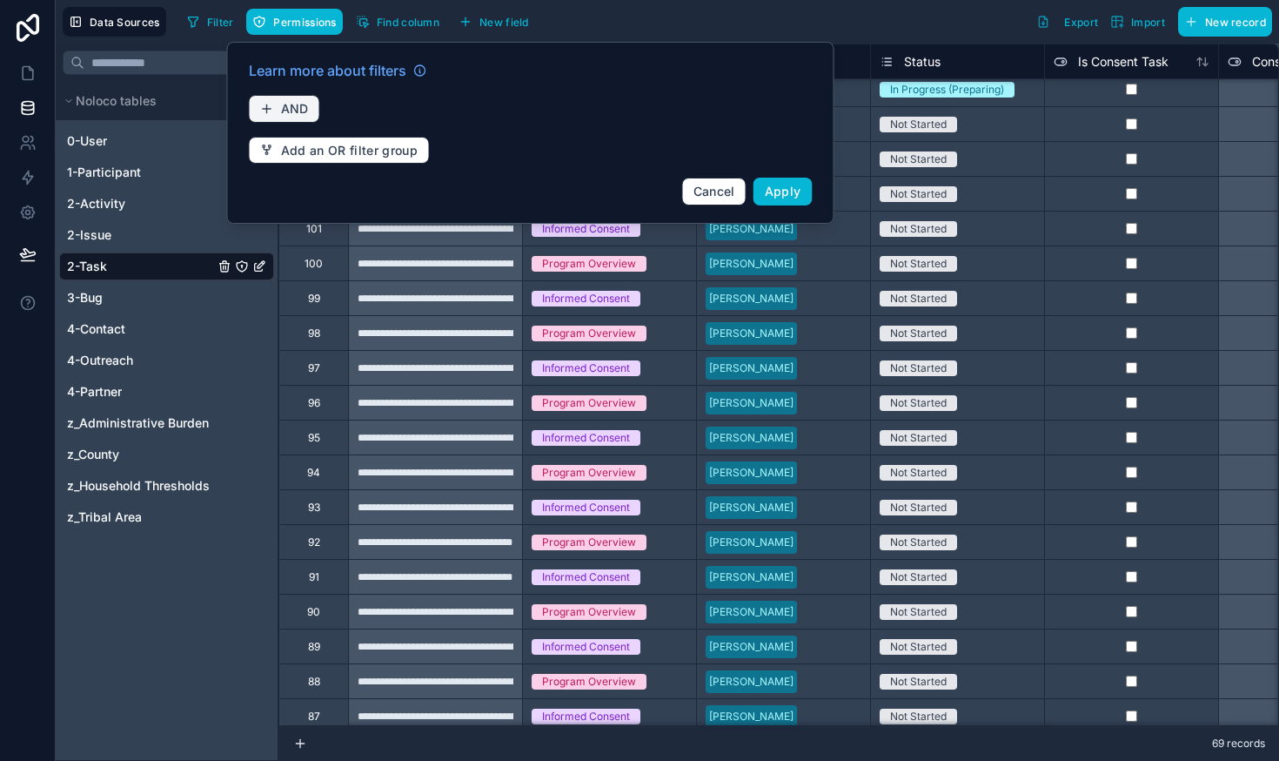
click at [297, 109] on span "AND" at bounding box center [295, 109] width 28 height 16
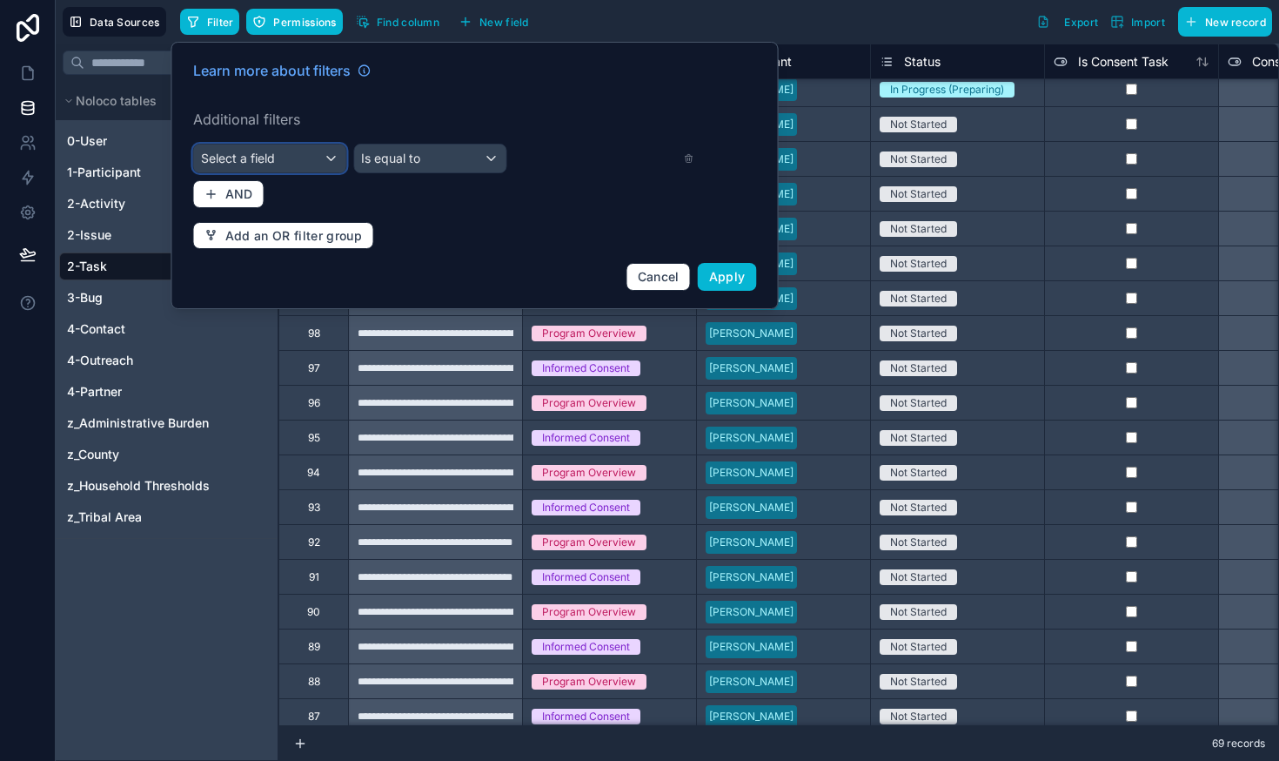
click at [324, 154] on div "Select a field" at bounding box center [270, 158] width 152 height 28
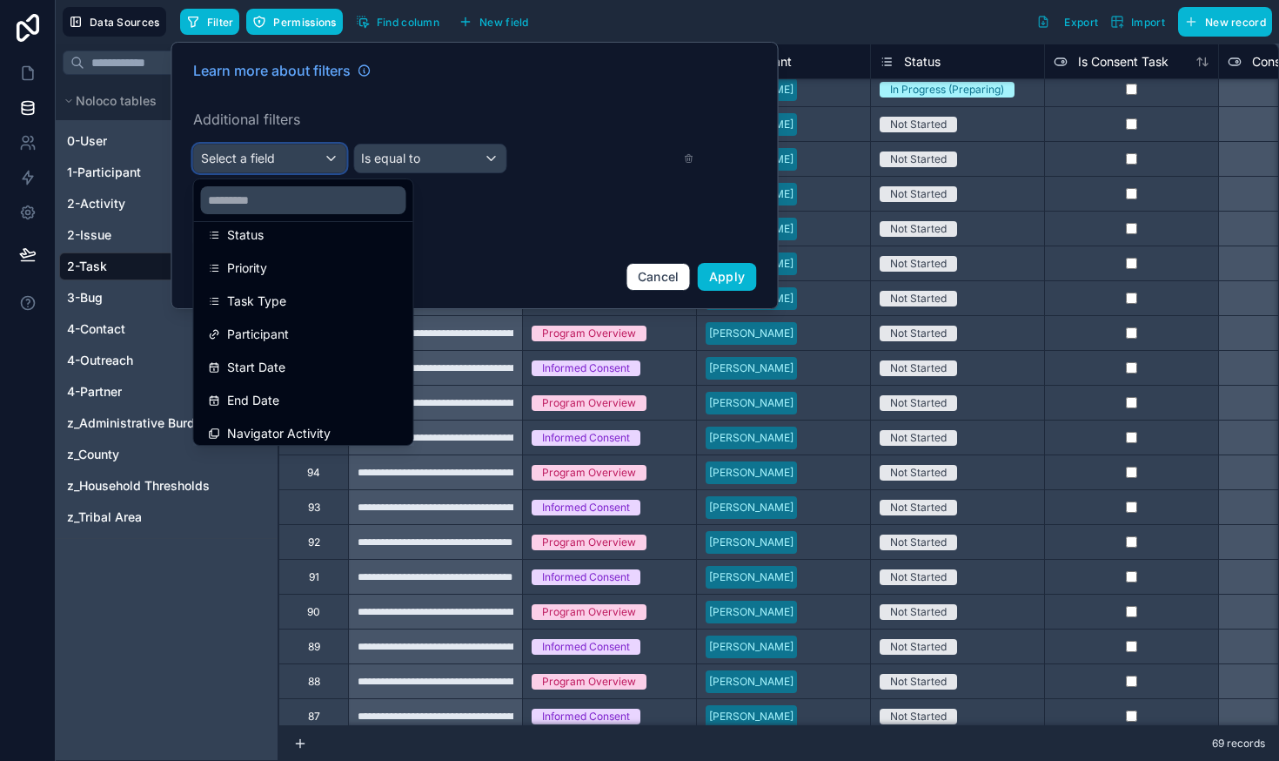
scroll to position [181, 0]
click at [299, 324] on div "Participant" at bounding box center [304, 334] width 212 height 31
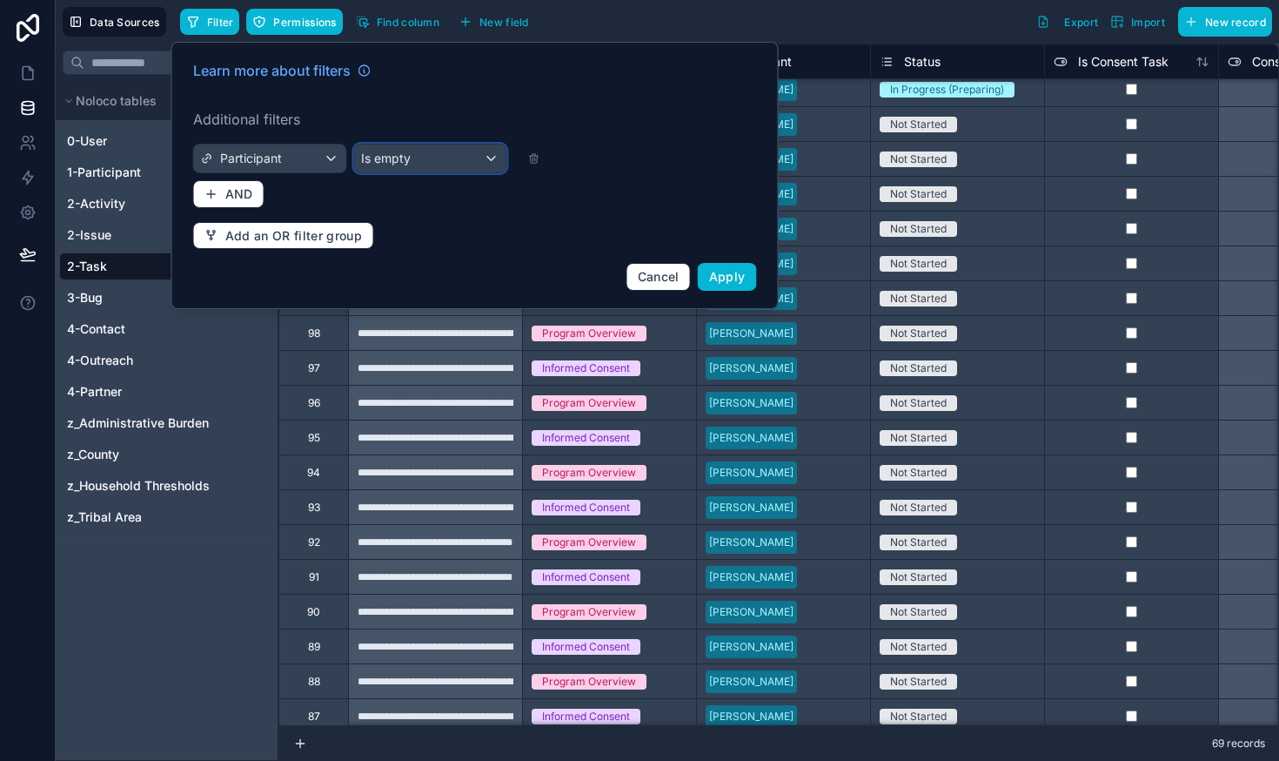
click at [490, 153] on div "Is empty" at bounding box center [430, 158] width 152 height 28
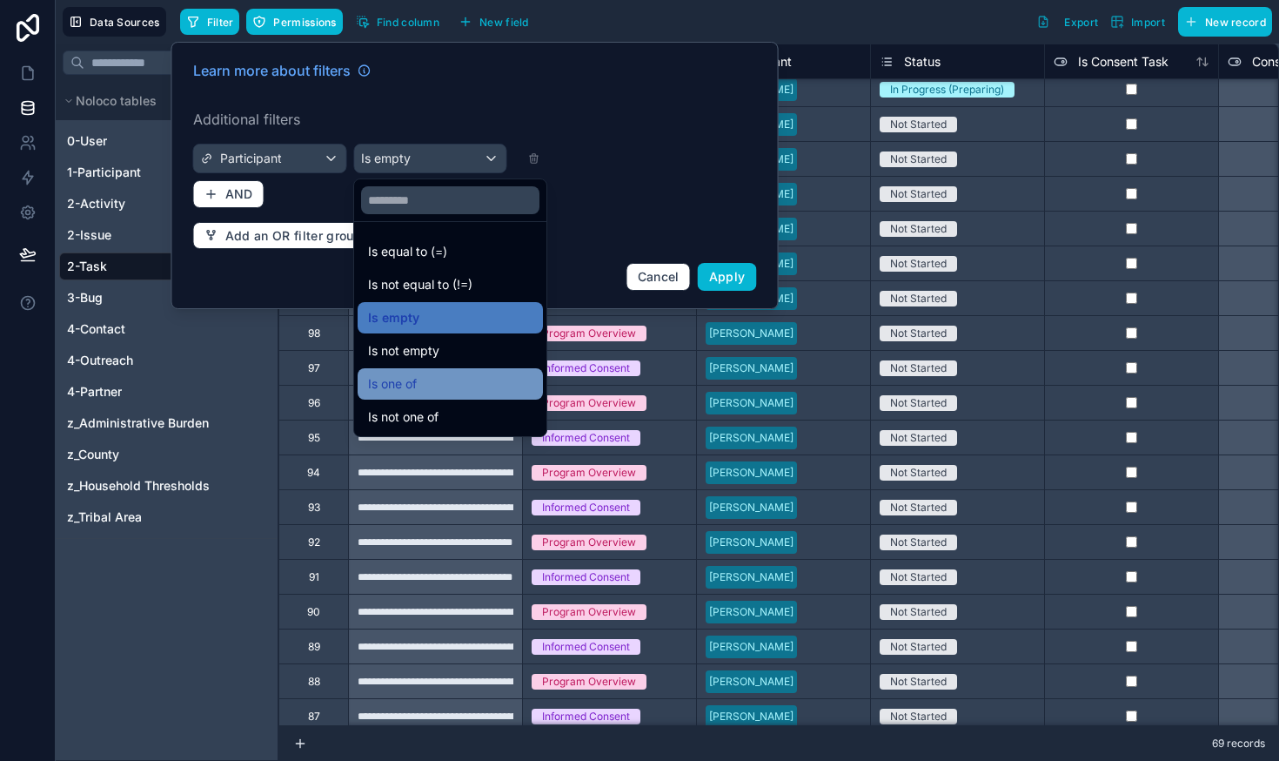
click at [428, 383] on div "Is one of" at bounding box center [450, 383] width 164 height 21
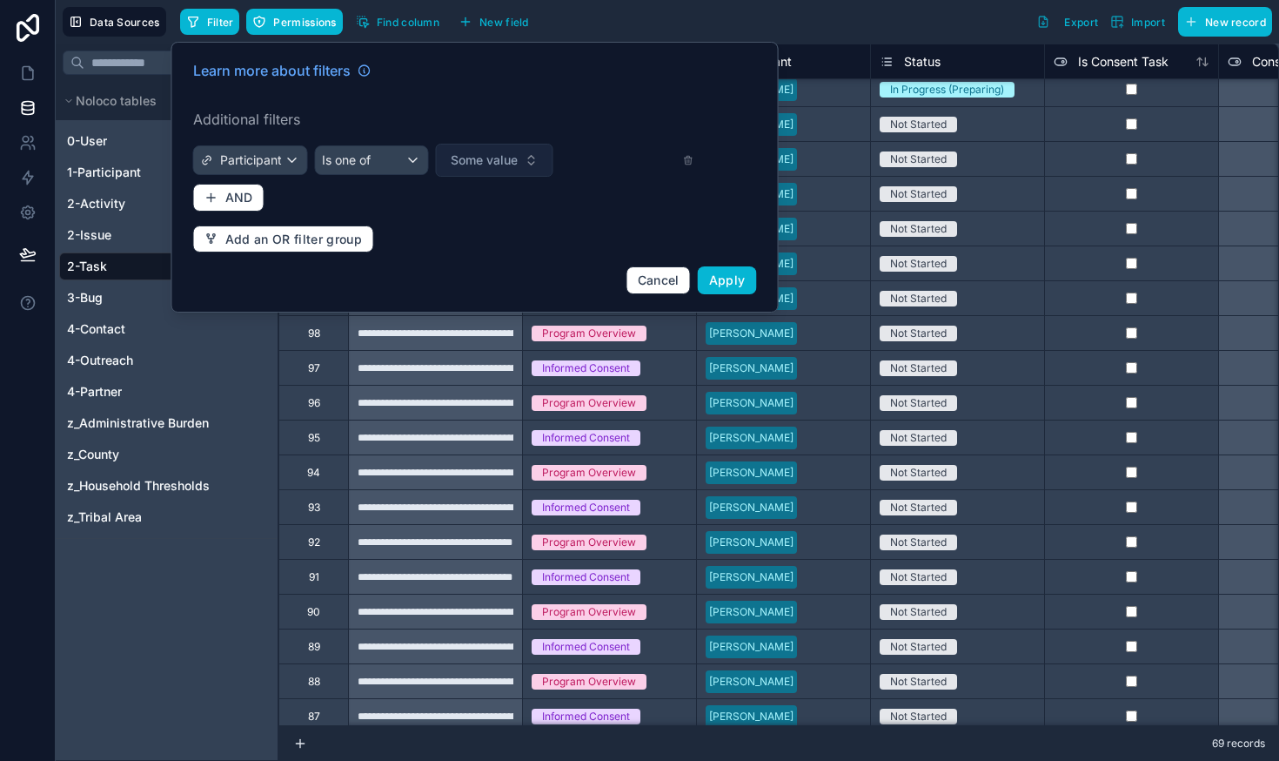
click at [526, 157] on button "Some value" at bounding box center [494, 160] width 117 height 33
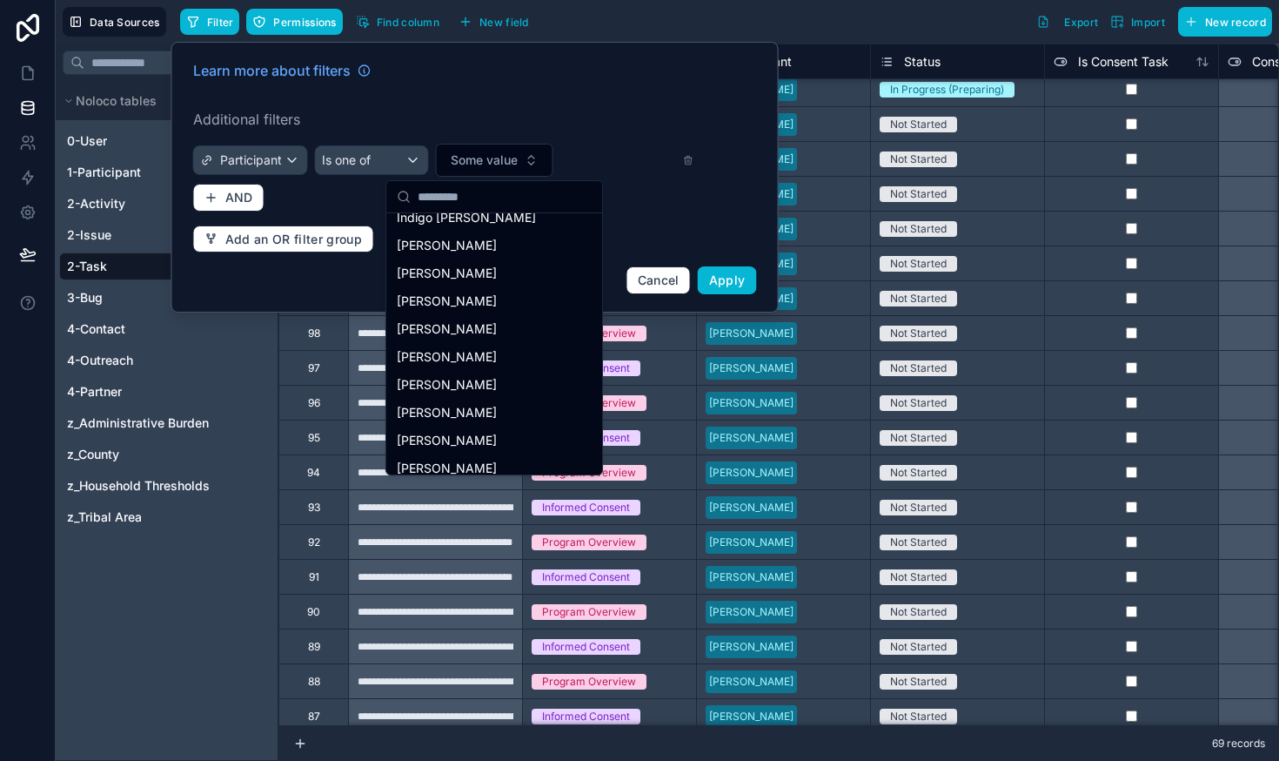
scroll to position [298, 0]
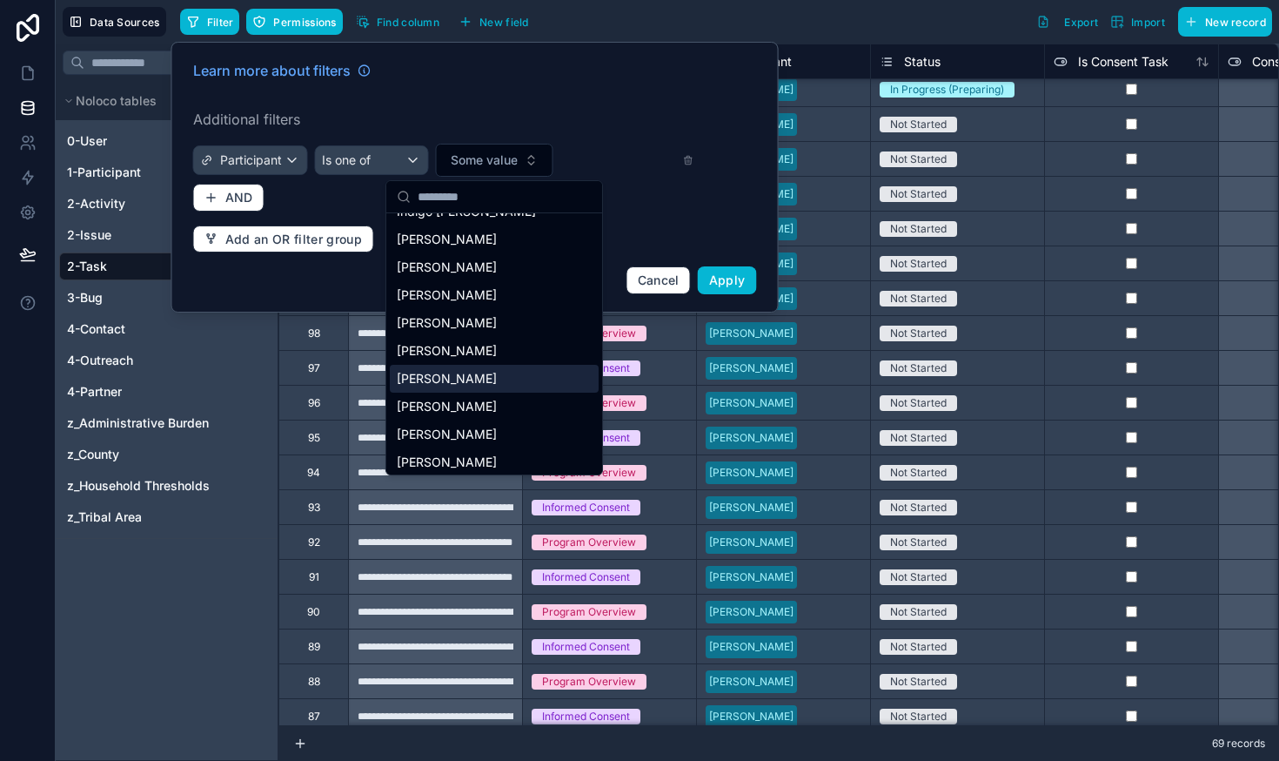
click at [449, 373] on span "[PERSON_NAME]" at bounding box center [447, 378] width 100 height 17
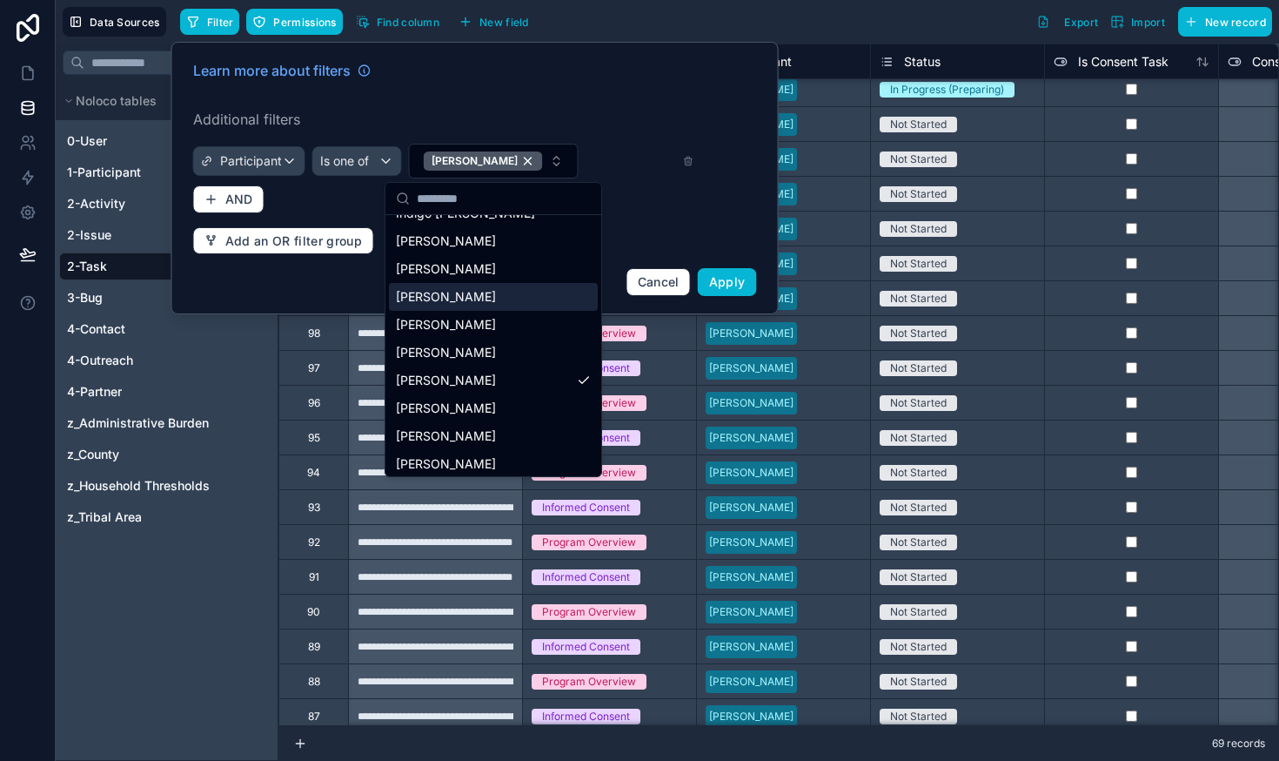
scroll to position [0, 0]
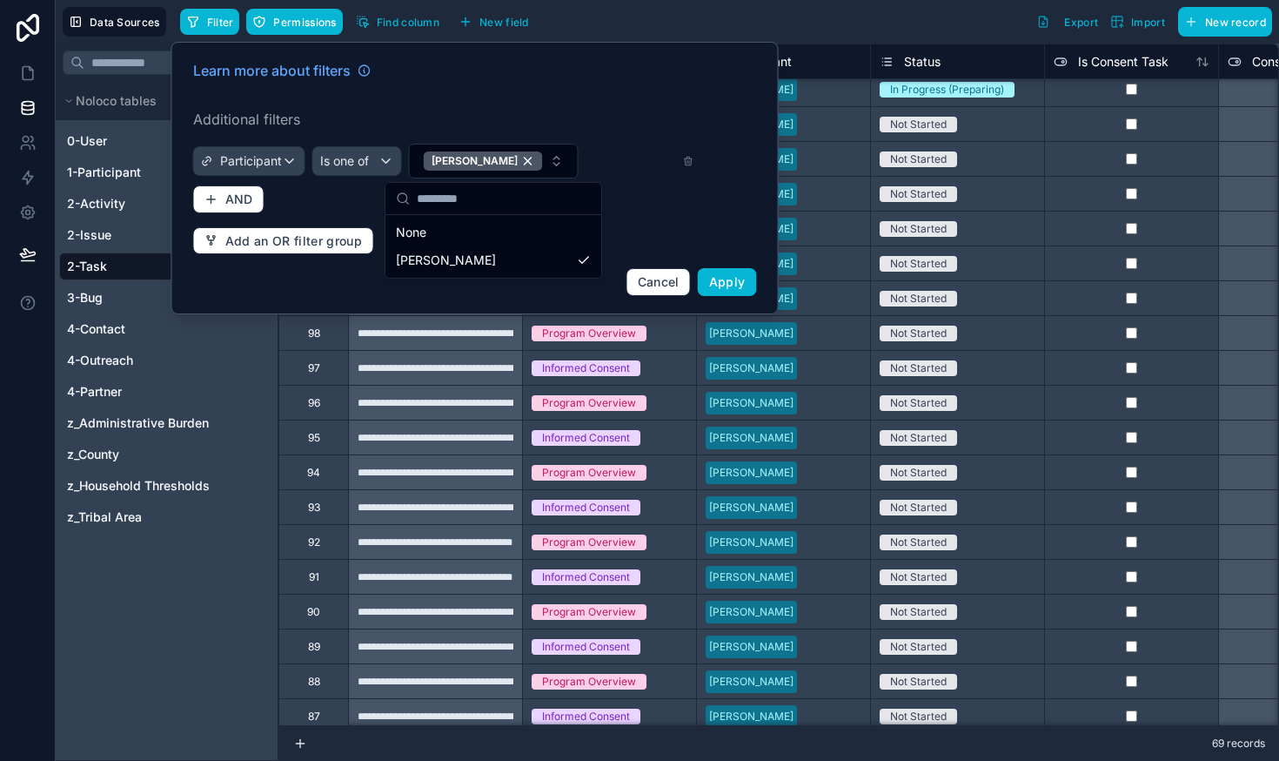
click at [648, 214] on div "Learn more about filters Additional filters Participant Is one of [PERSON_NAME]…" at bounding box center [475, 178] width 585 height 257
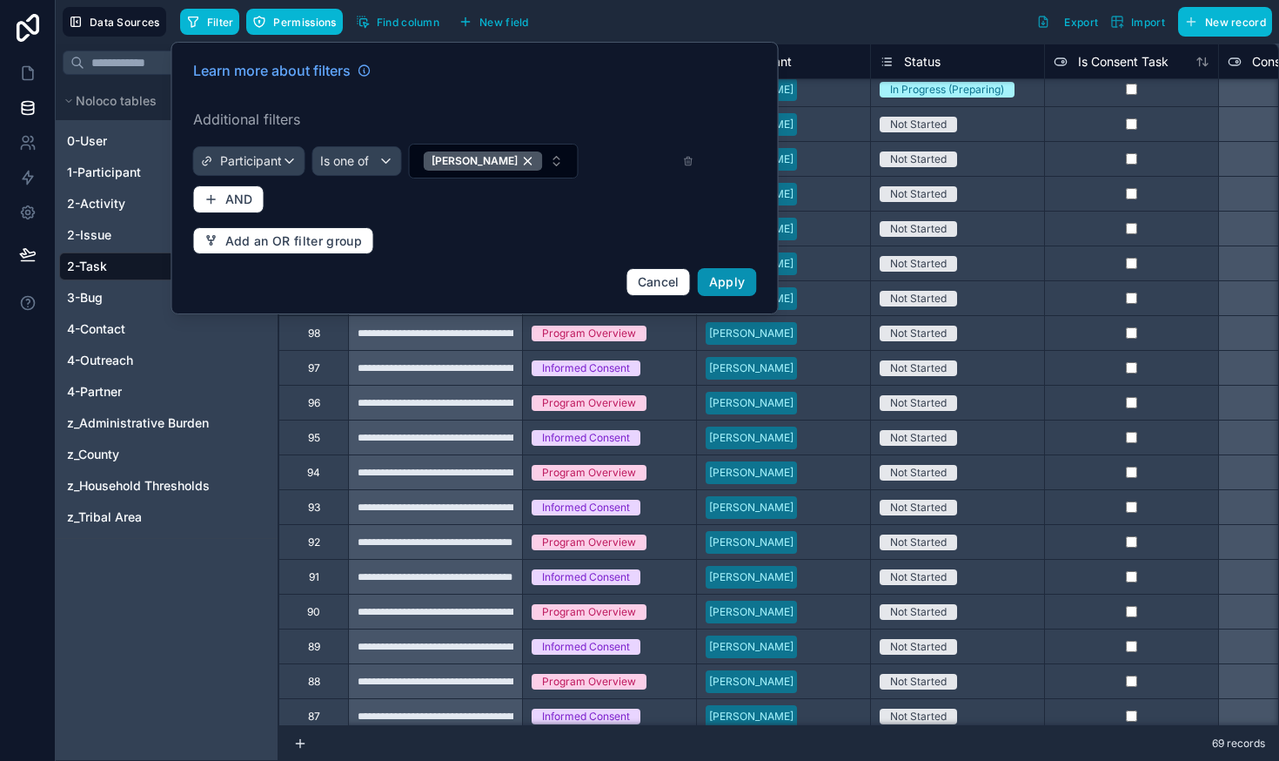
click at [731, 274] on span "Apply" at bounding box center [727, 281] width 37 height 15
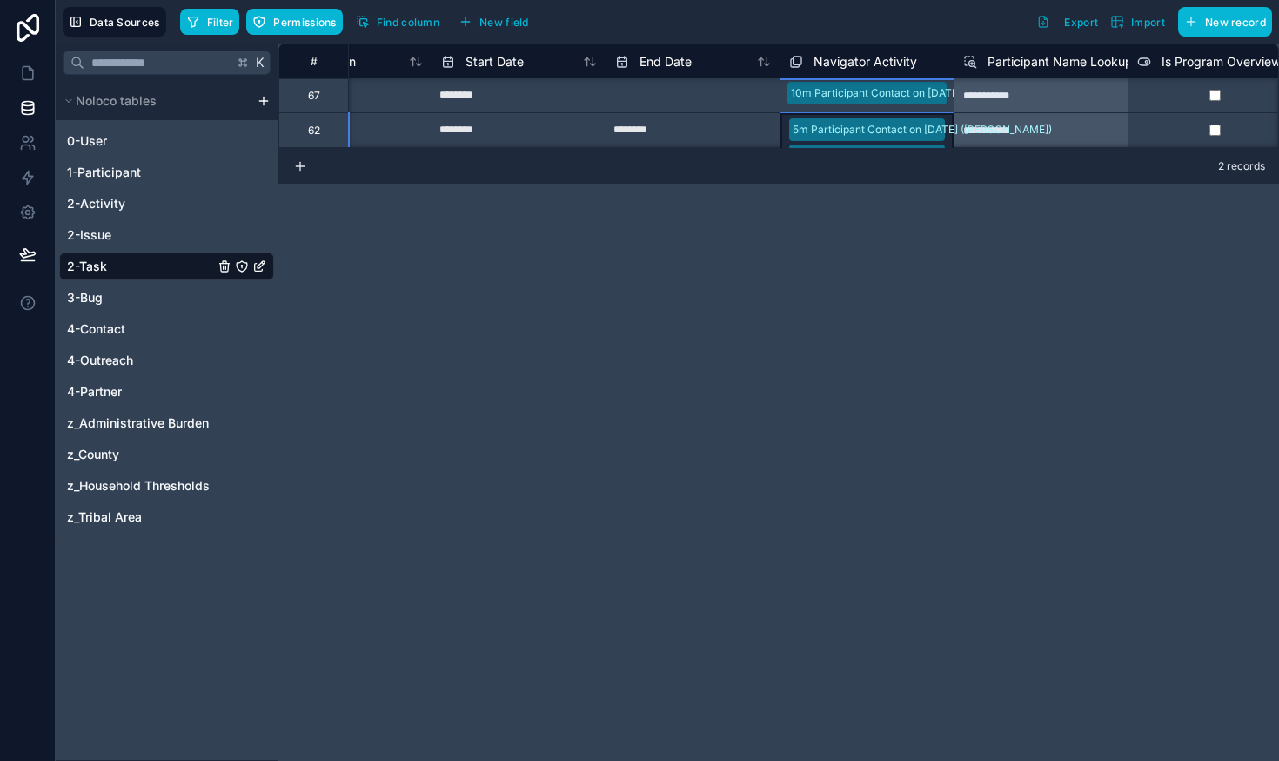
scroll to position [48, 1309]
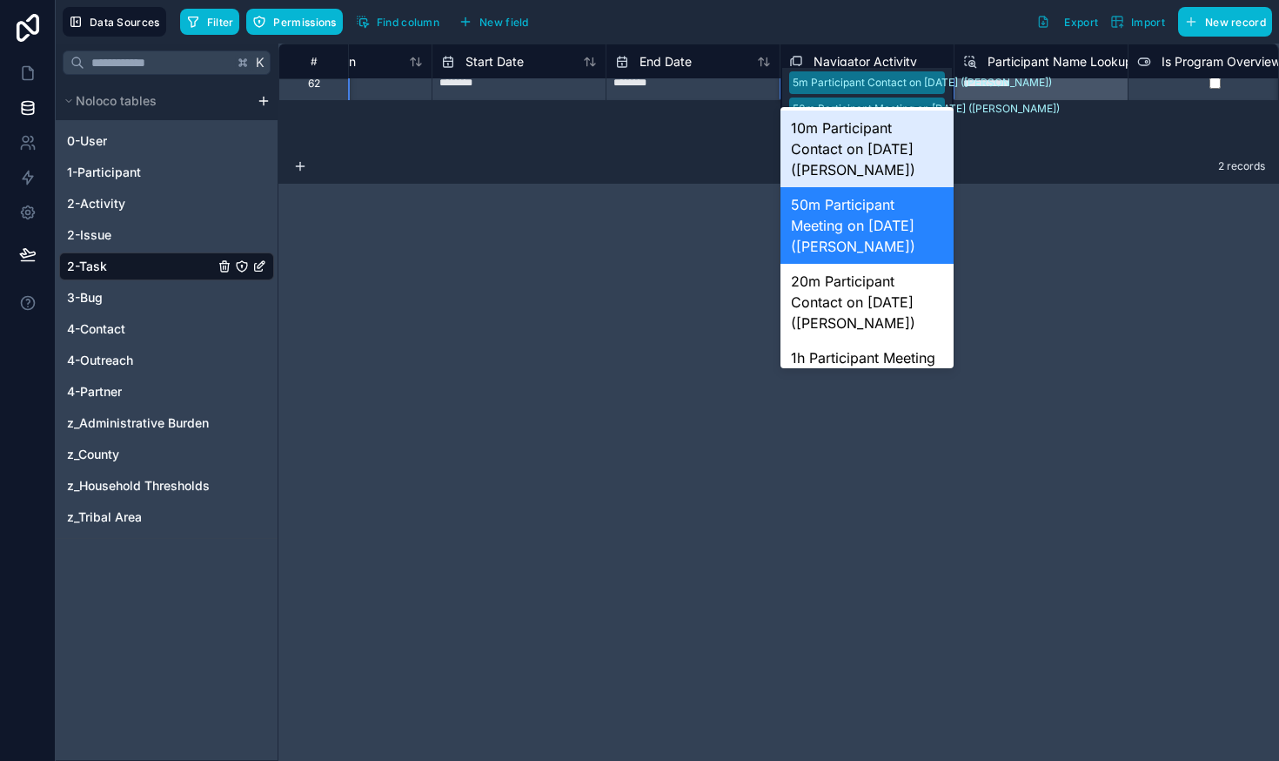
click at [1049, 312] on div "**********" at bounding box center [778, 402] width 1001 height 717
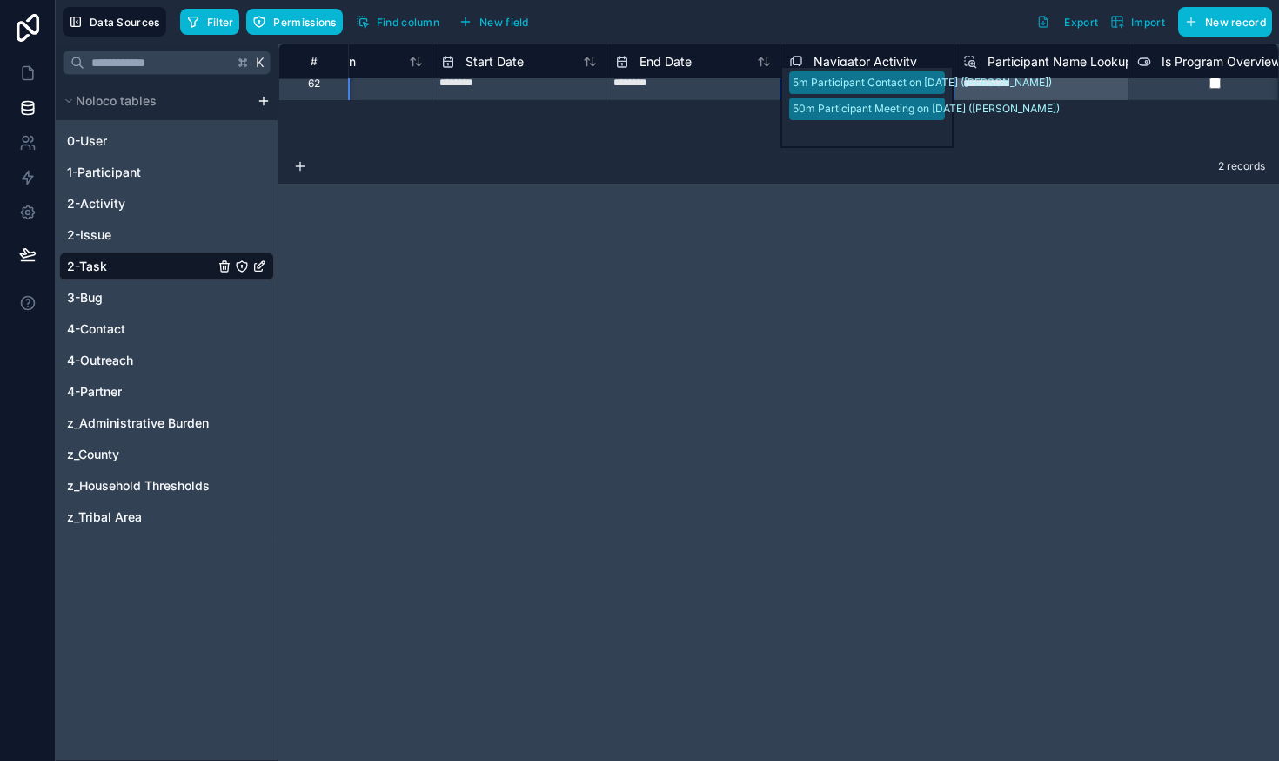
click at [996, 225] on div "**********" at bounding box center [778, 402] width 1001 height 717
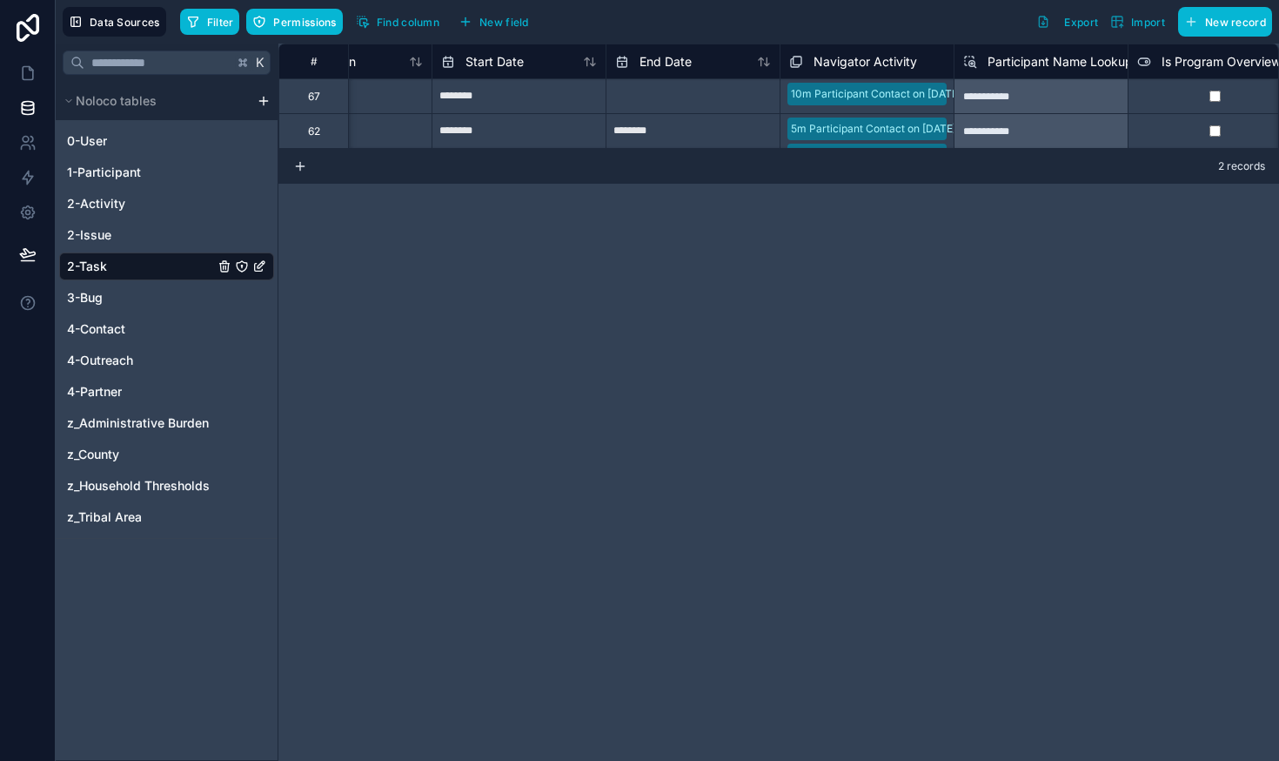
click at [927, 142] on div "**********" at bounding box center [778, 96] width 1001 height 105
click at [1022, 262] on div "**********" at bounding box center [778, 402] width 1001 height 717
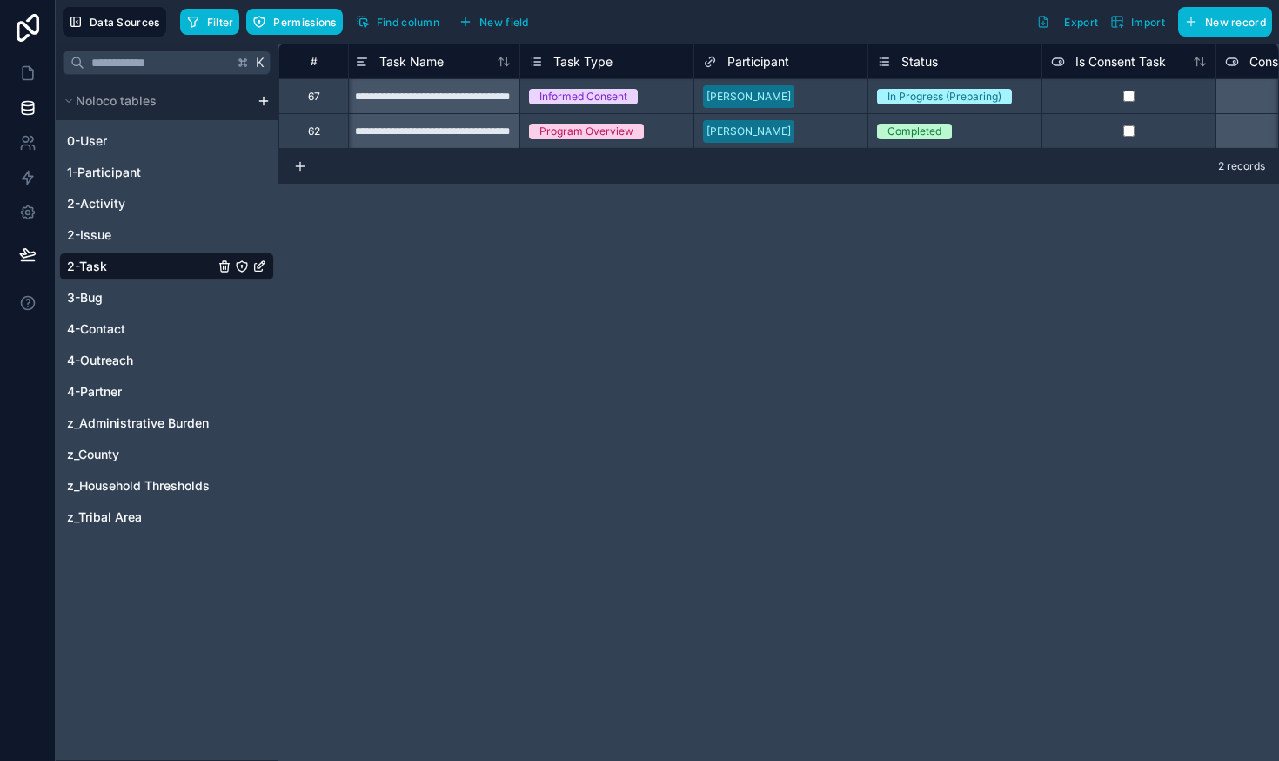
scroll to position [0, 0]
click at [727, 113] on div "[PERSON_NAME]" at bounding box center [783, 130] width 174 height 35
click at [204, 20] on button "Filter" at bounding box center [210, 22] width 60 height 26
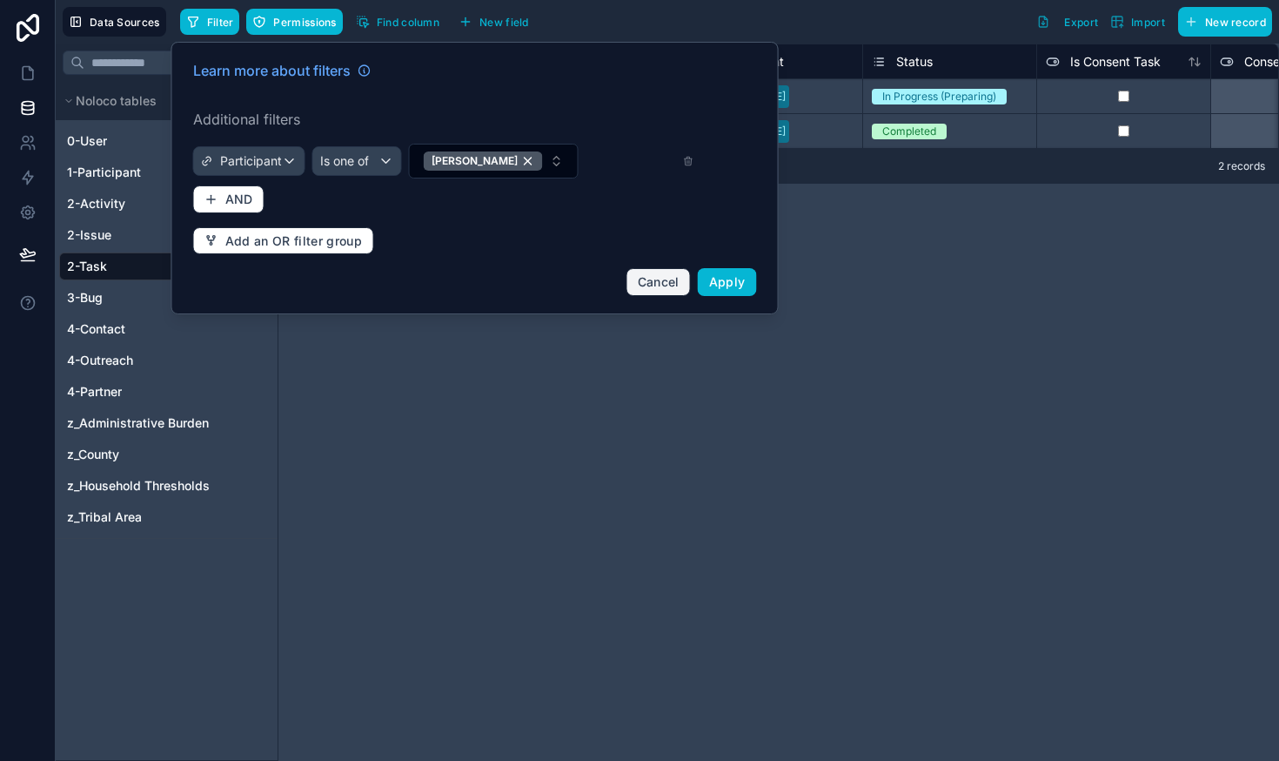
click at [633, 285] on button "Cancel" at bounding box center [659, 282] width 64 height 28
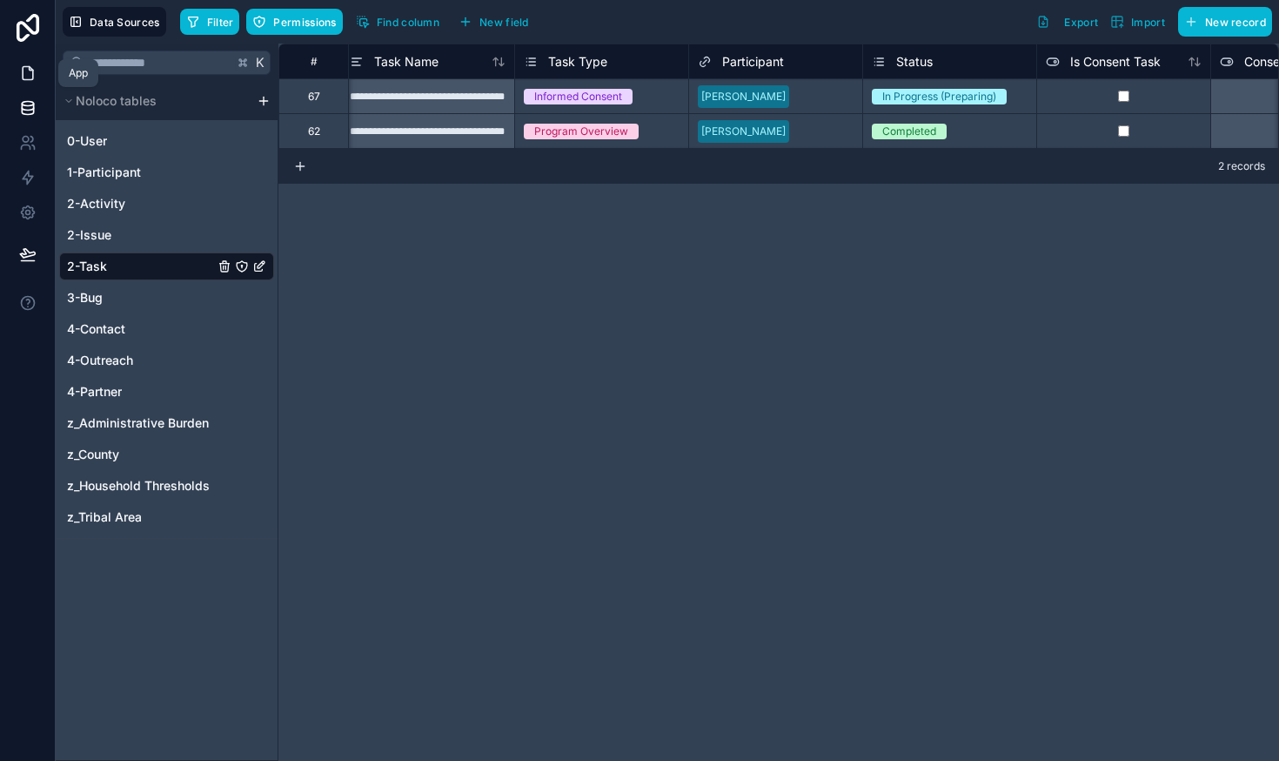
click at [29, 67] on icon at bounding box center [28, 73] width 10 height 13
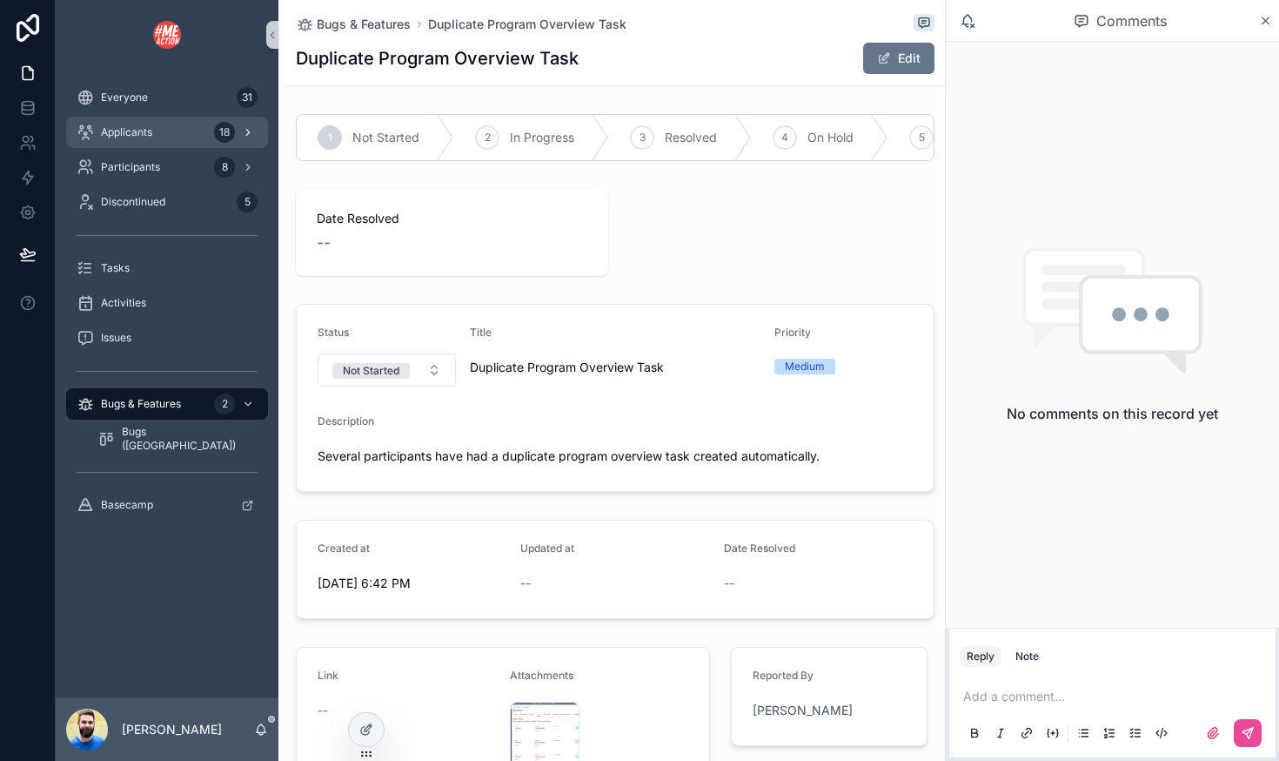
click at [139, 133] on span "Applicants" at bounding box center [126, 132] width 51 height 14
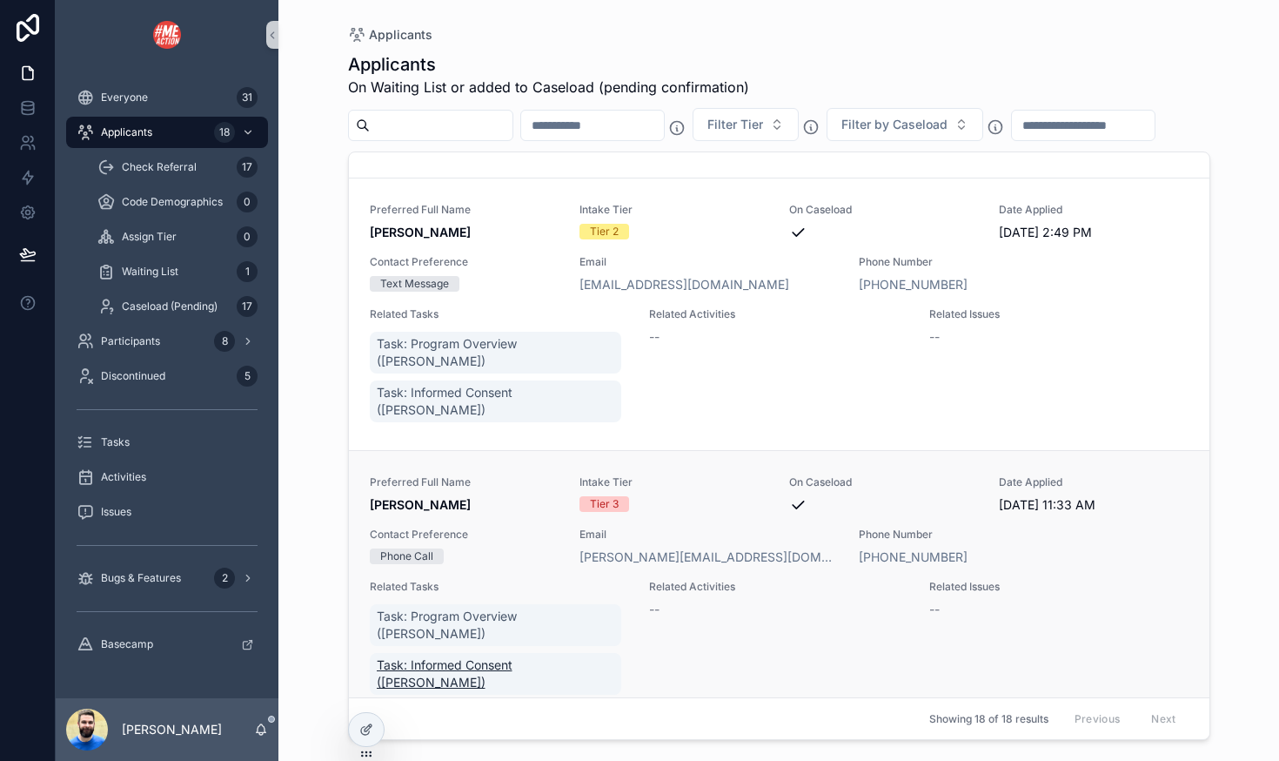
scroll to position [786, 0]
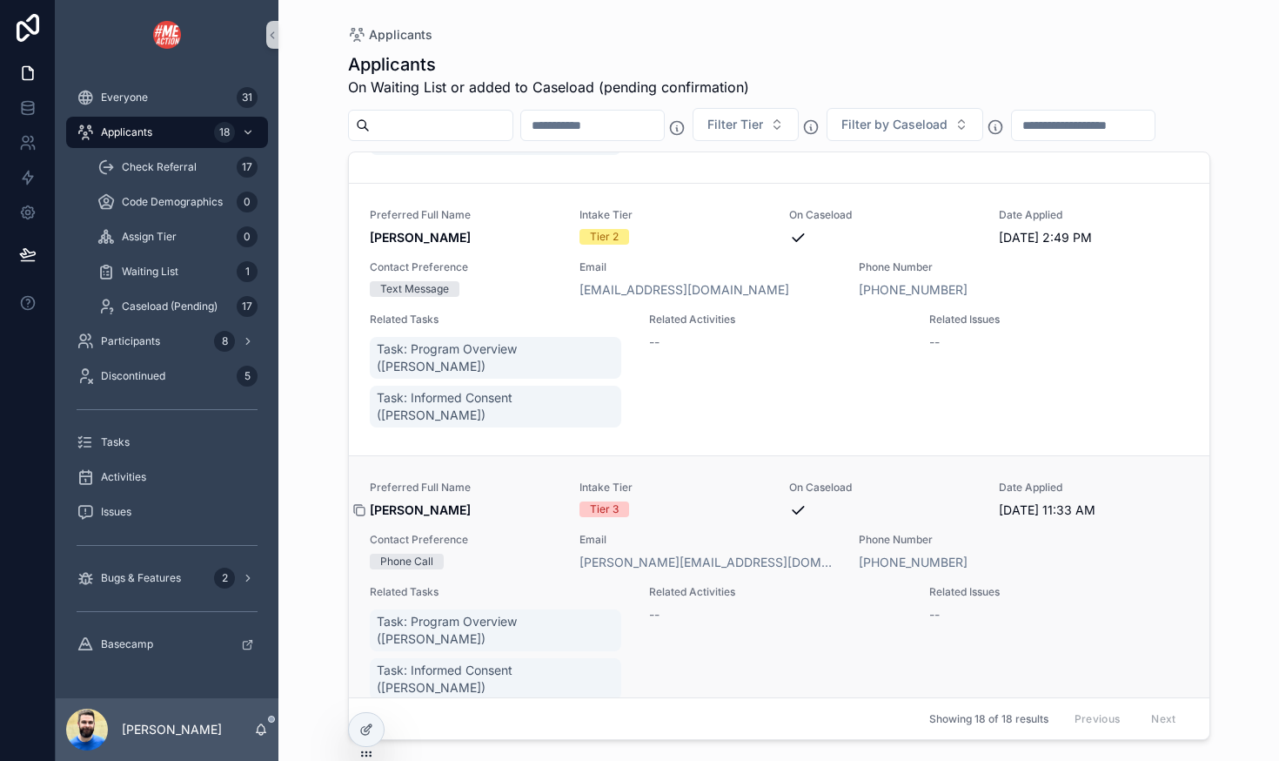
click at [363, 503] on icon "scrollable content" at bounding box center [359, 510] width 14 height 14
click at [29, 109] on icon at bounding box center [27, 107] width 17 height 17
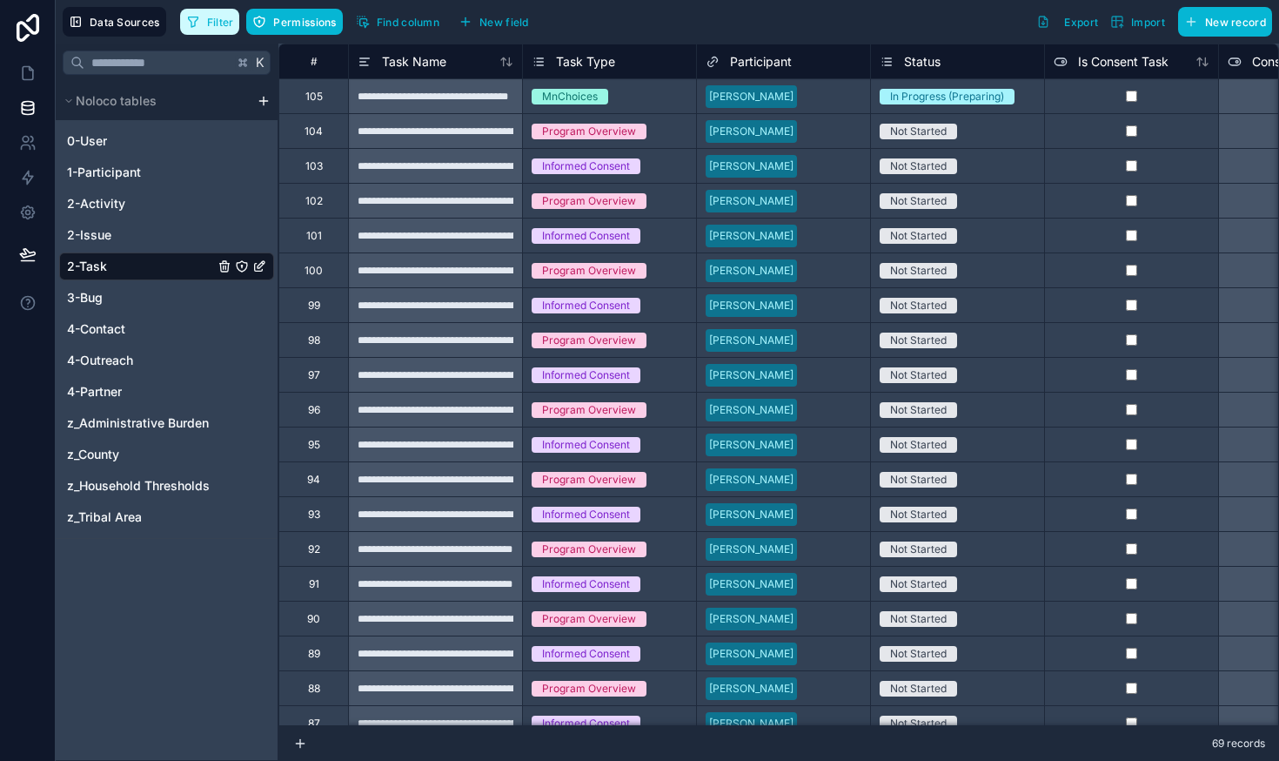
click at [204, 26] on button "Filter" at bounding box center [210, 22] width 60 height 26
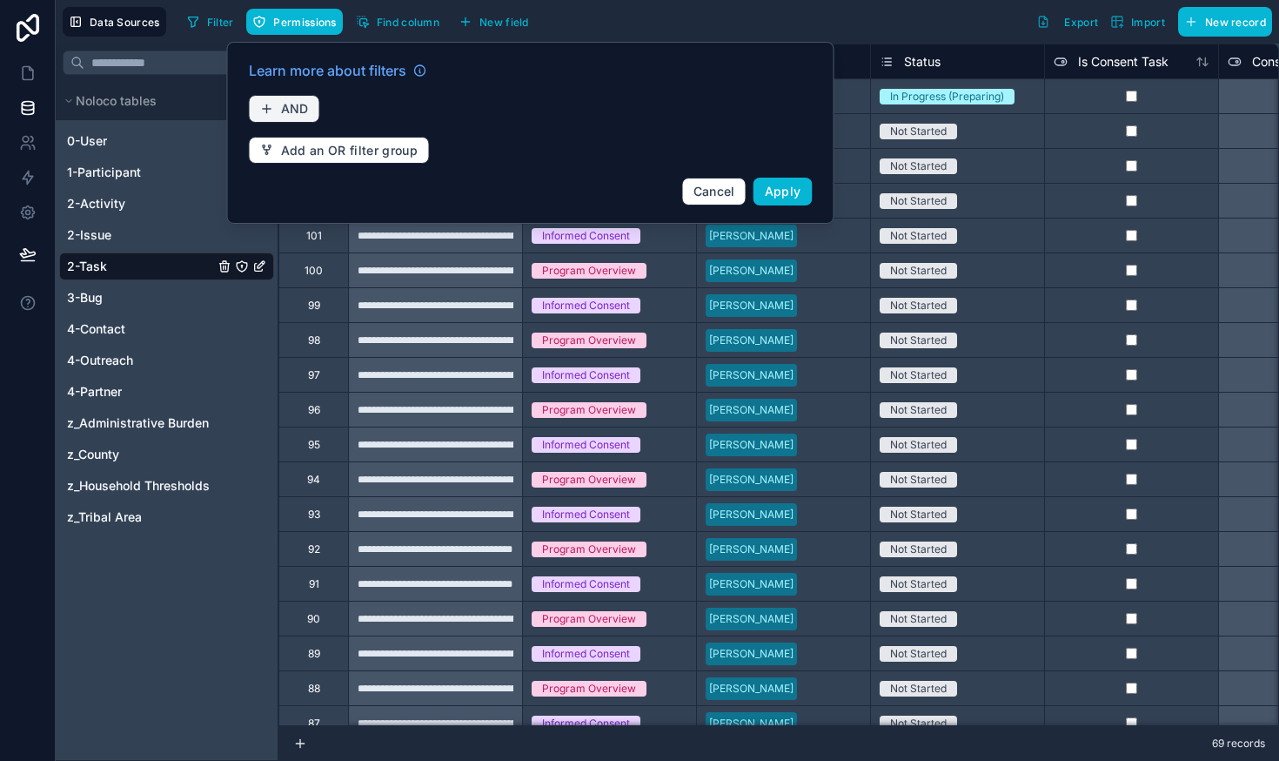
click at [306, 107] on span "AND" at bounding box center [295, 109] width 28 height 16
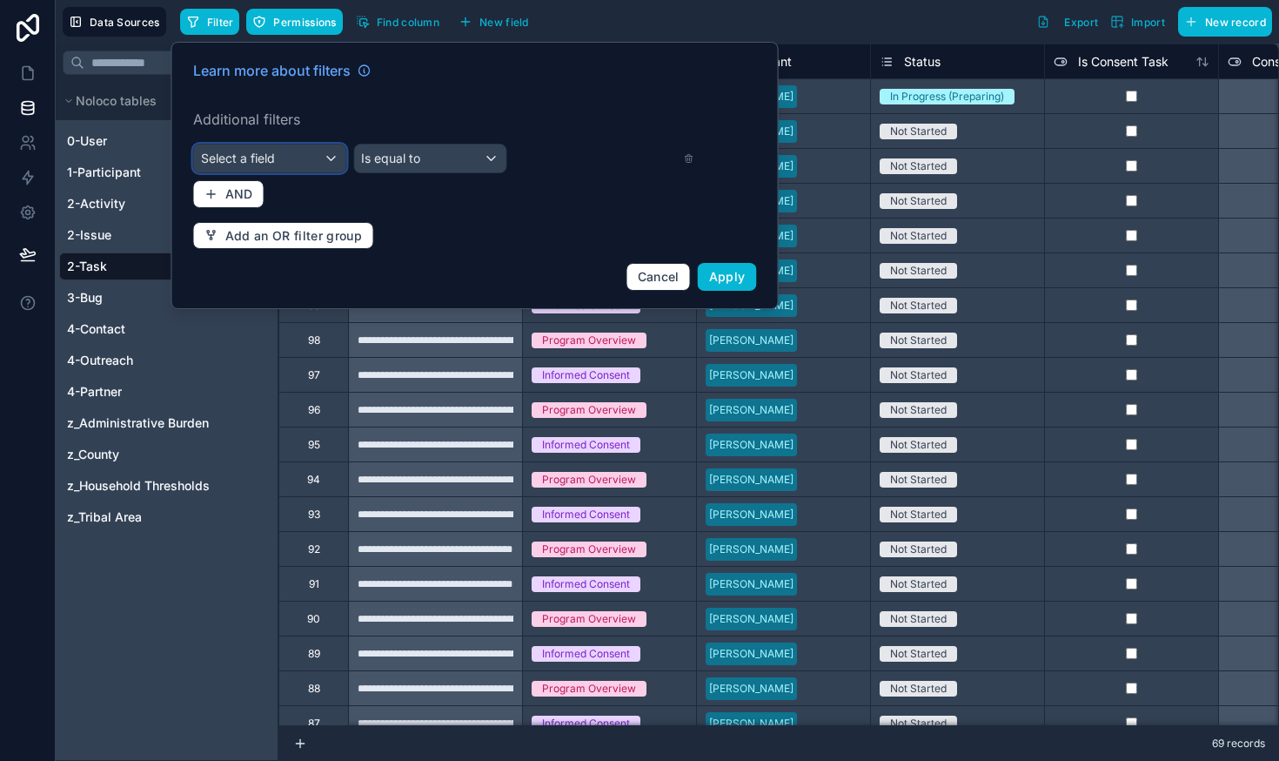
click at [319, 154] on div "Select a field" at bounding box center [270, 158] width 152 height 28
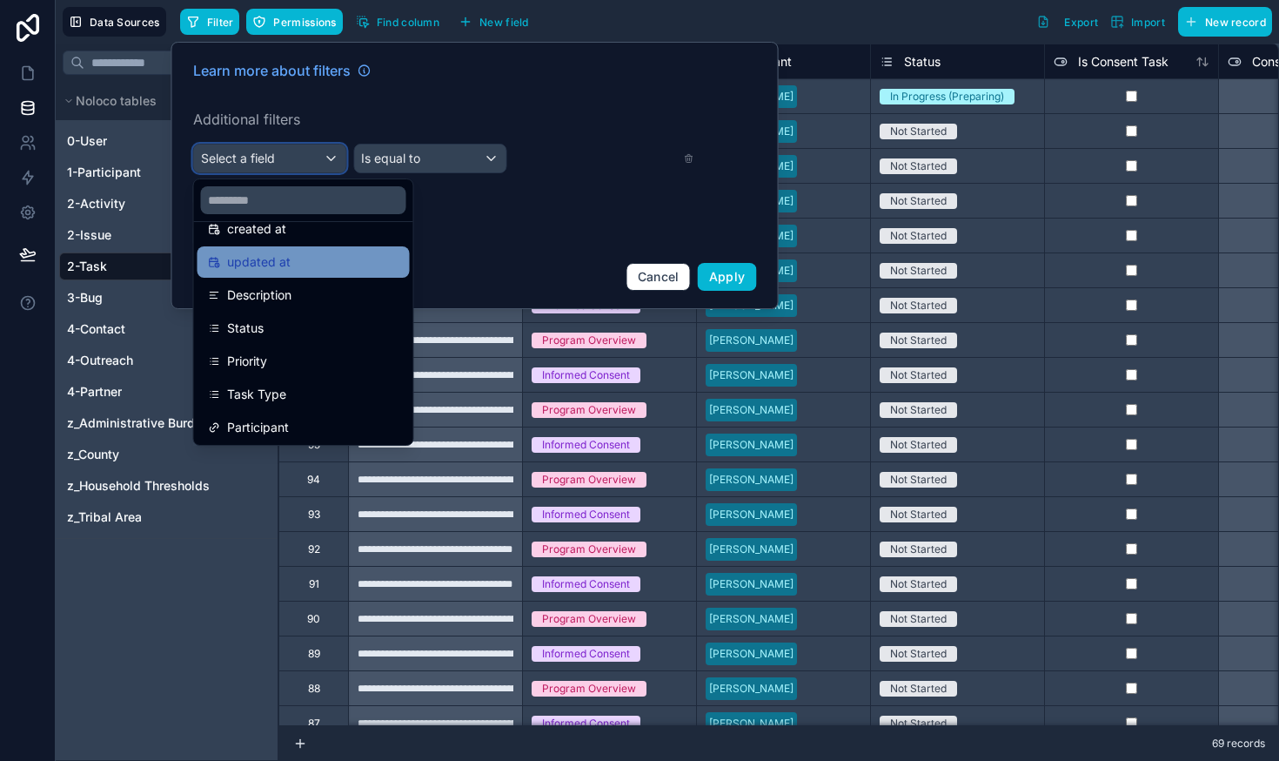
scroll to position [141, 0]
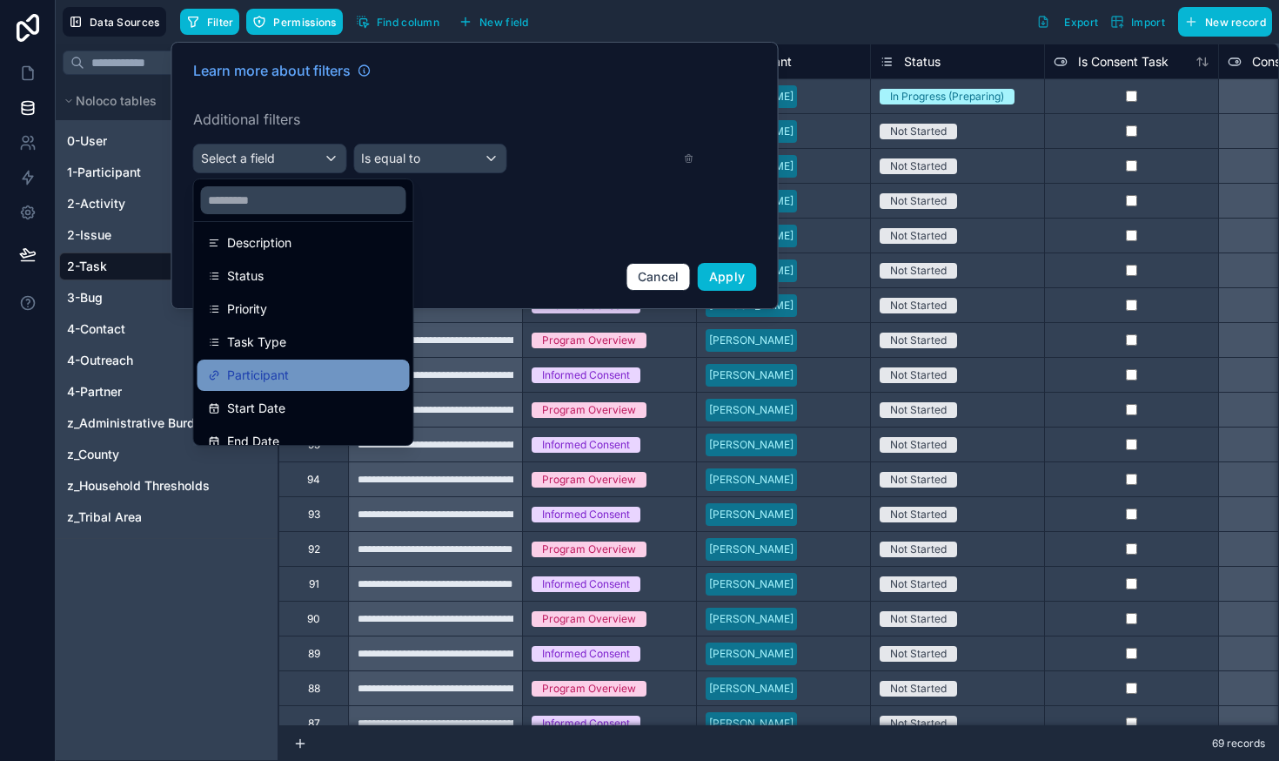
click at [275, 372] on span "Participant" at bounding box center [258, 375] width 62 height 21
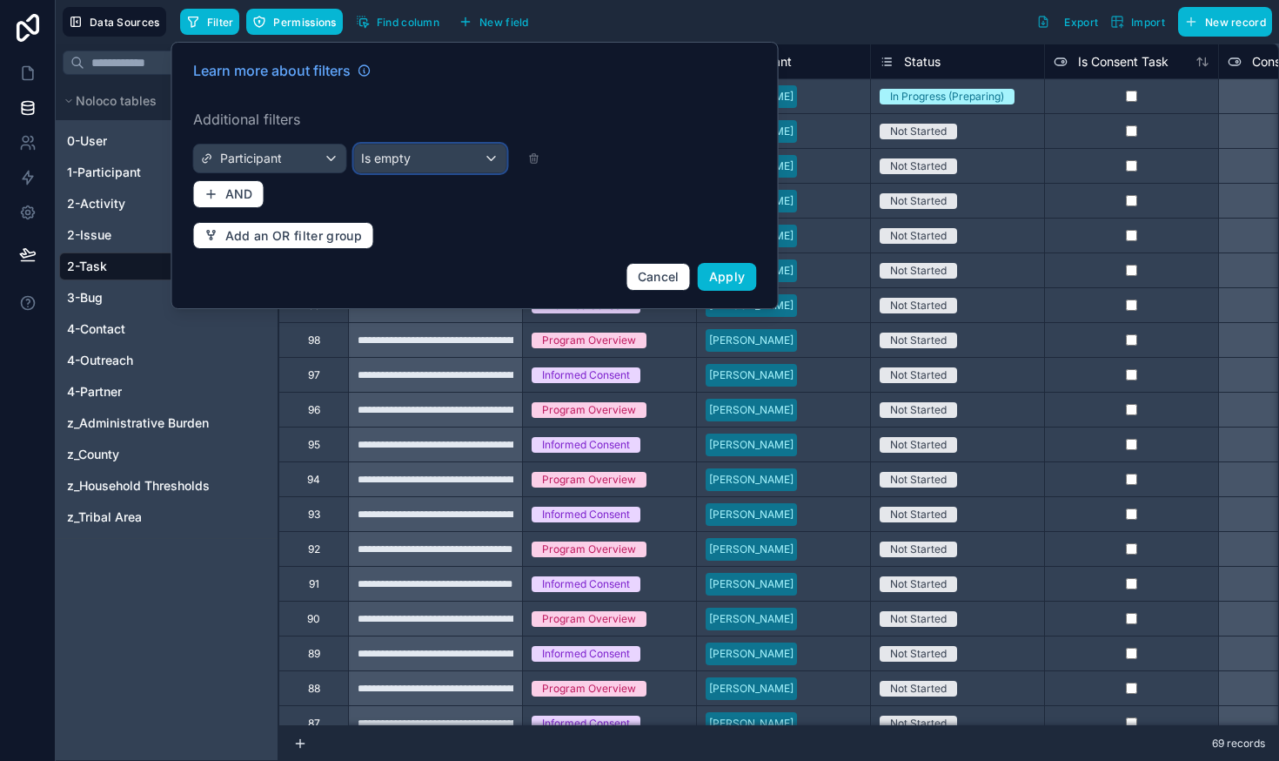
click at [419, 165] on div "Is empty" at bounding box center [430, 158] width 152 height 28
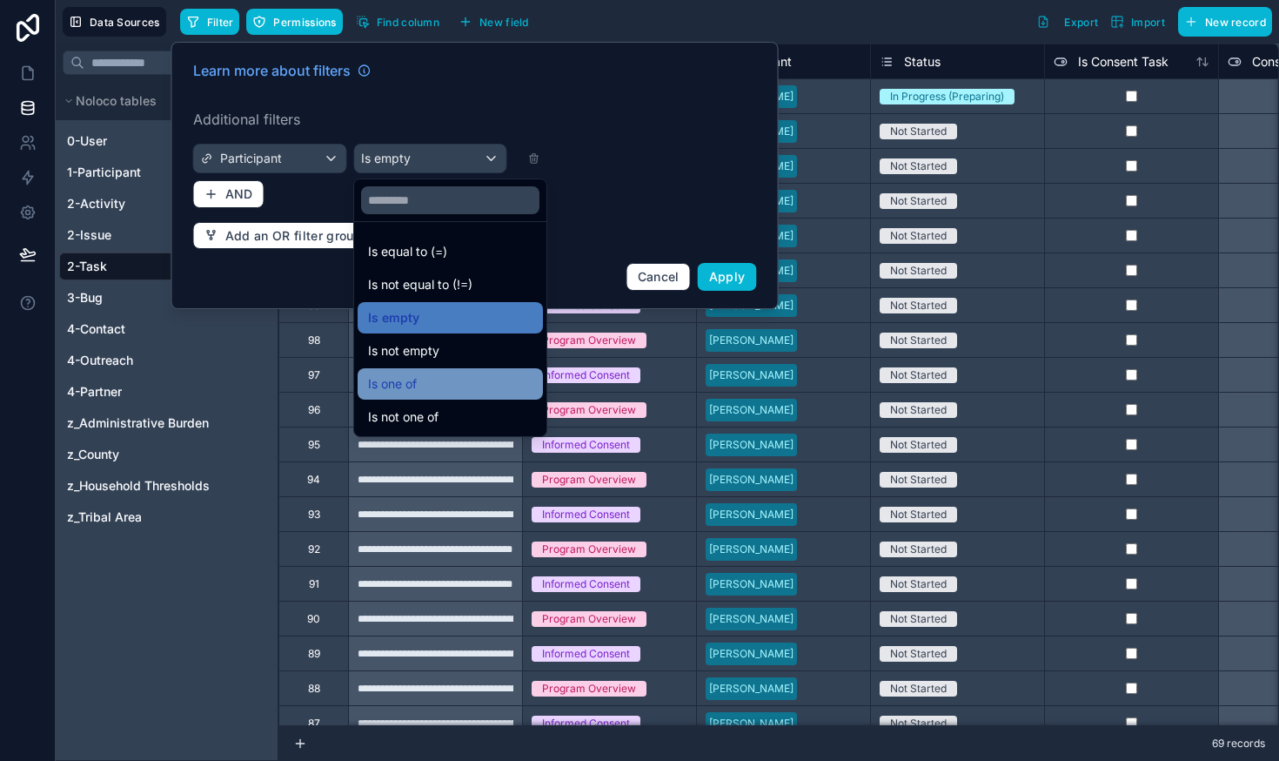
click at [429, 377] on div "Is one of" at bounding box center [450, 383] width 164 height 21
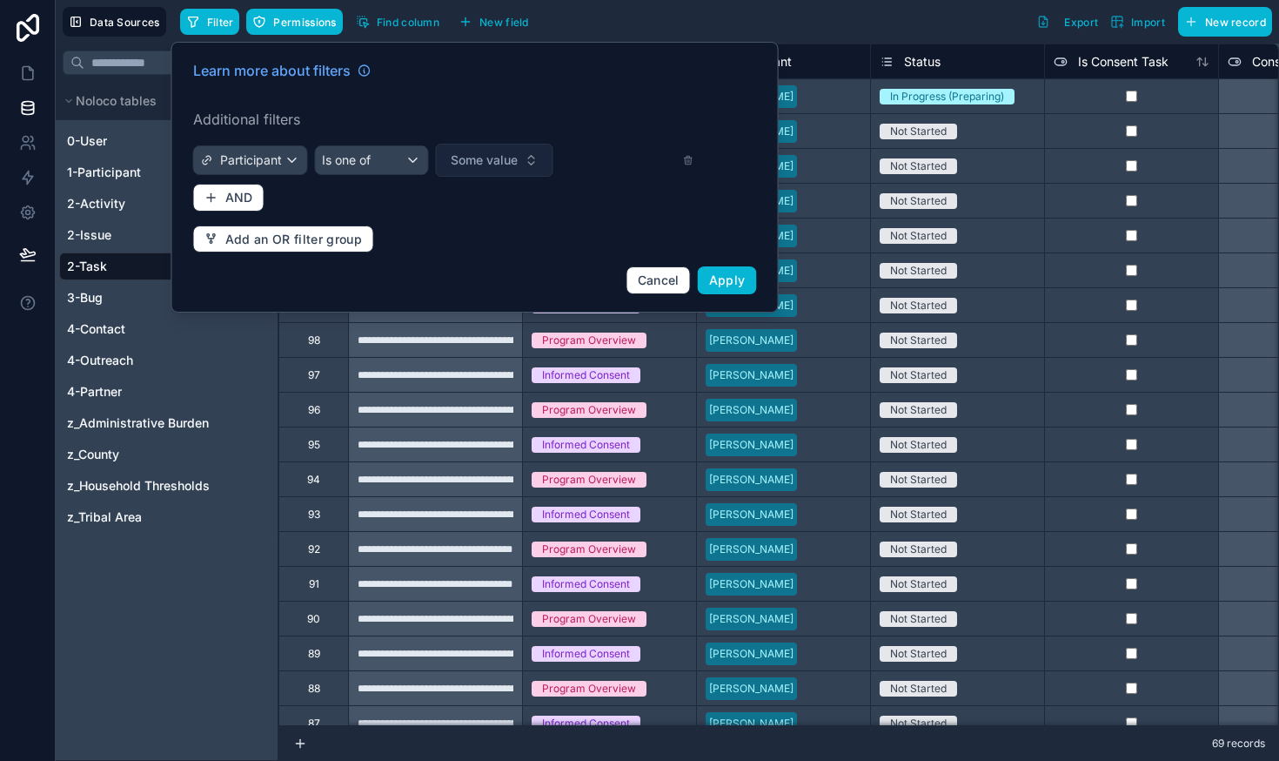
click at [484, 169] on button "Some value" at bounding box center [494, 160] width 117 height 33
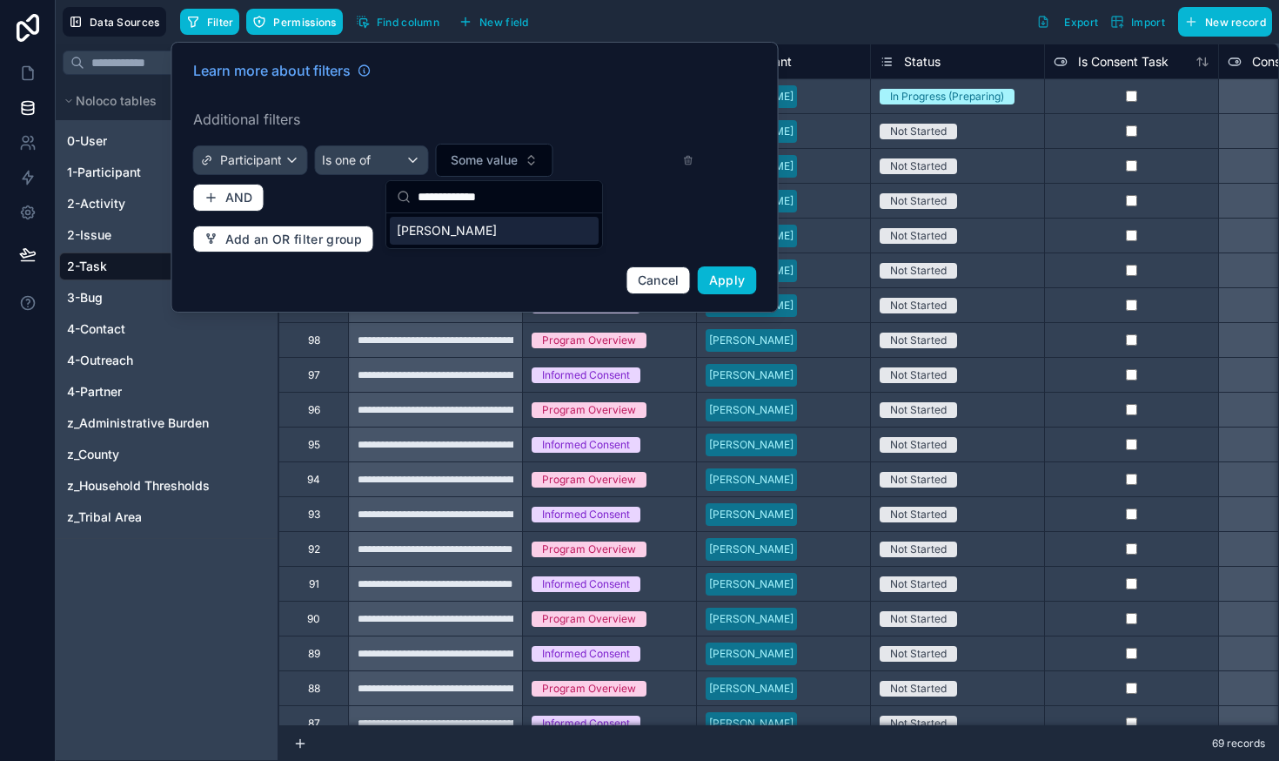
type input "**********"
click at [447, 232] on span "[PERSON_NAME]" at bounding box center [447, 230] width 100 height 17
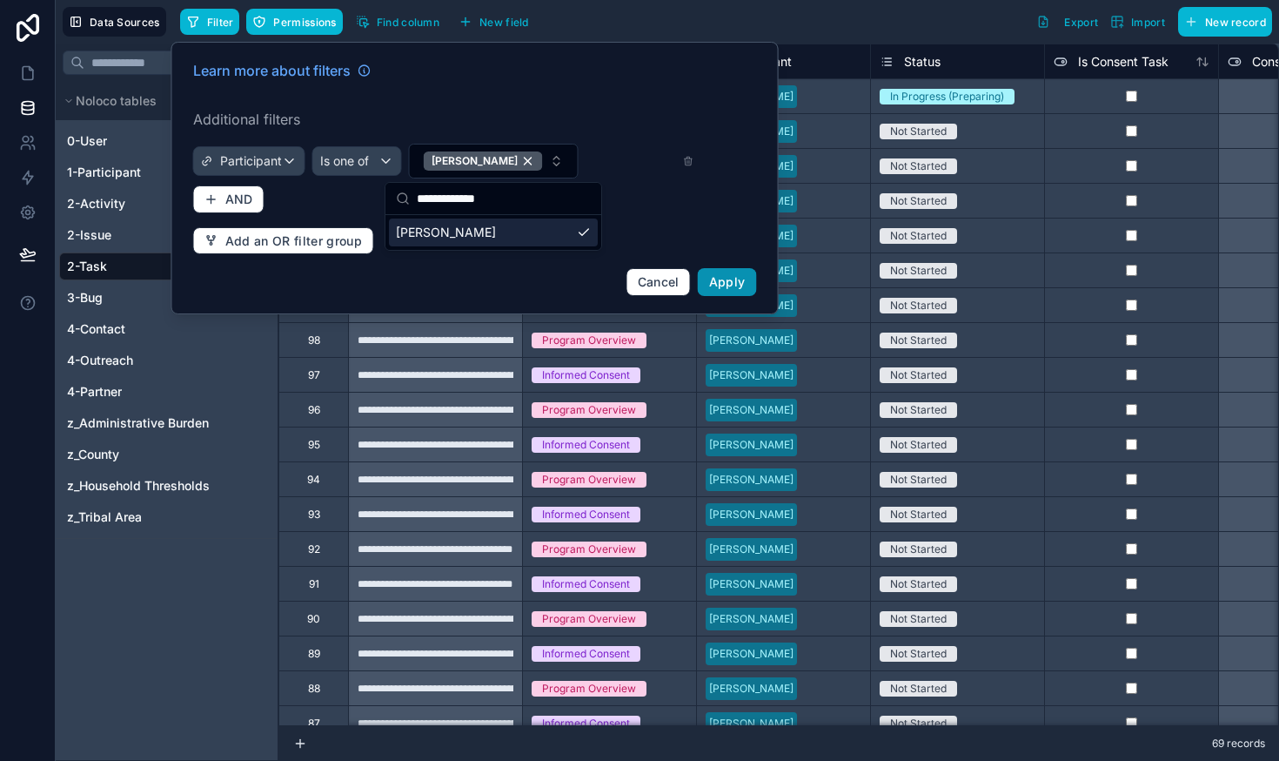
click at [733, 278] on span "Apply" at bounding box center [727, 281] width 37 height 15
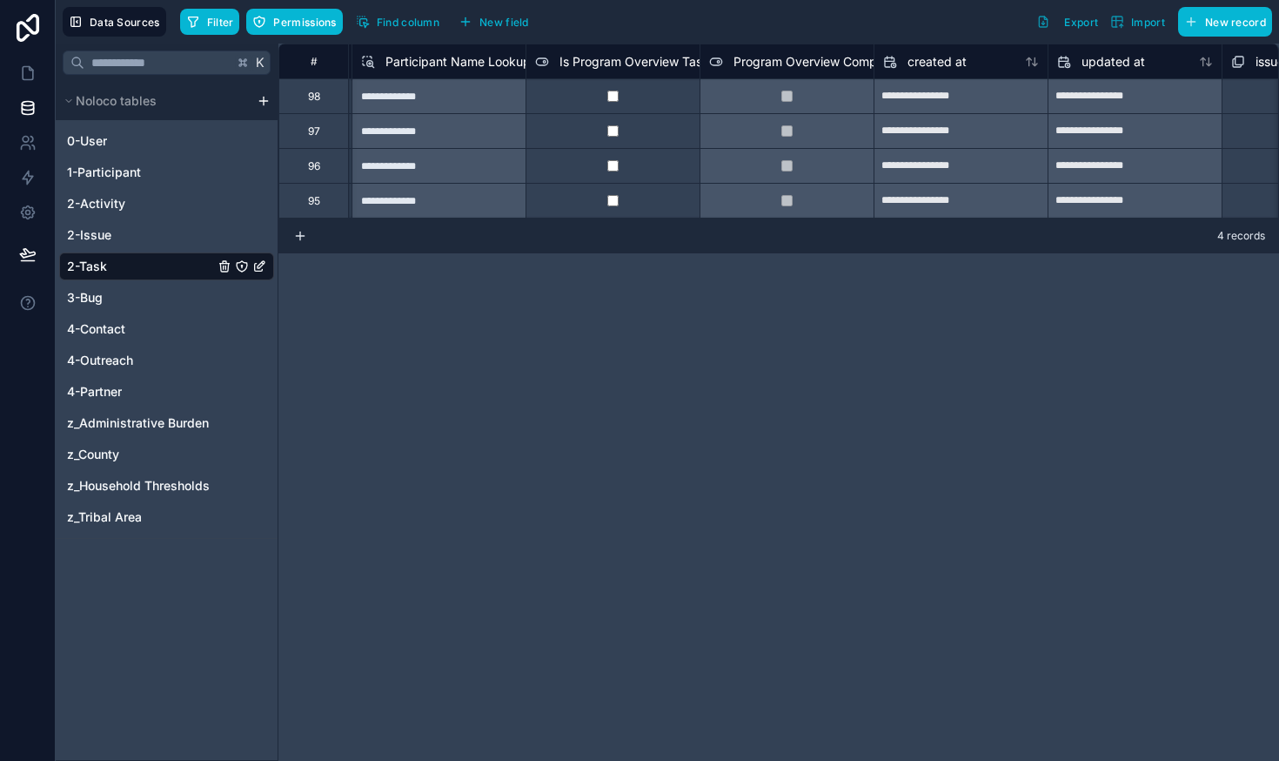
scroll to position [0, 1914]
click at [28, 181] on icon at bounding box center [28, 177] width 10 height 13
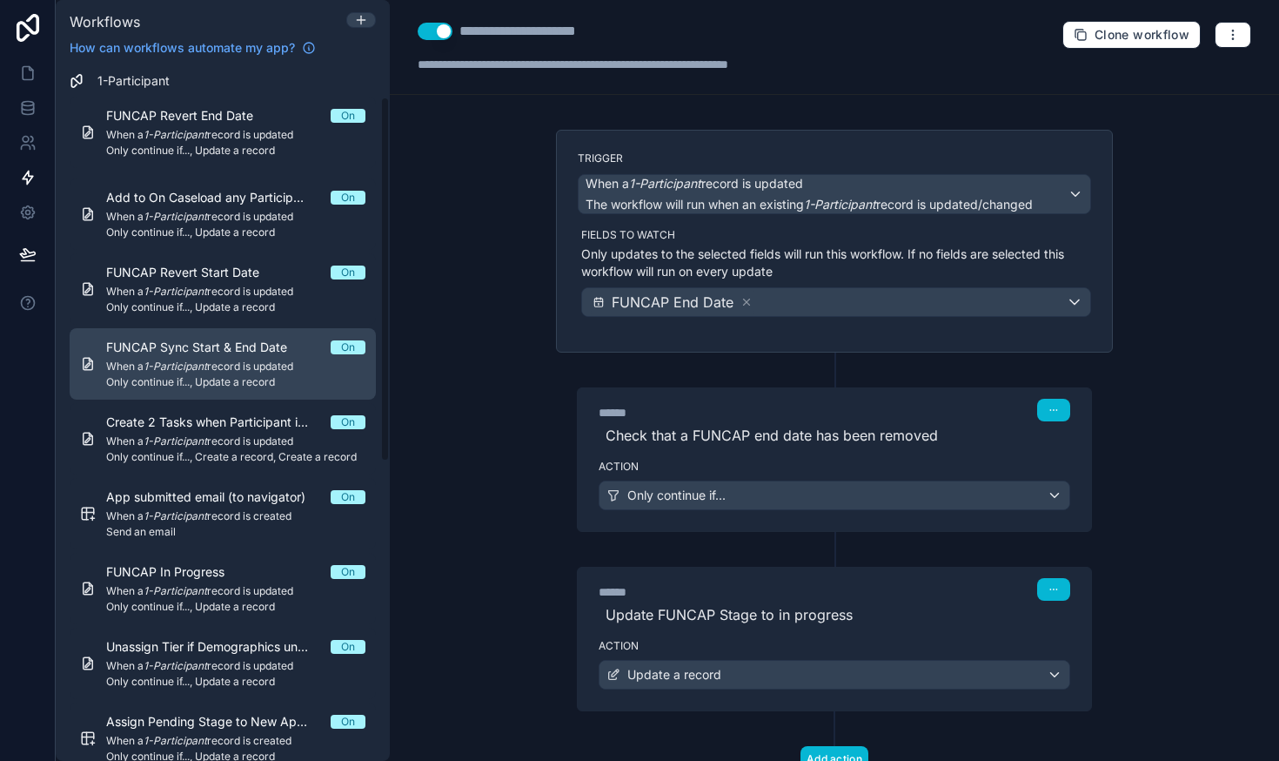
scroll to position [64, 0]
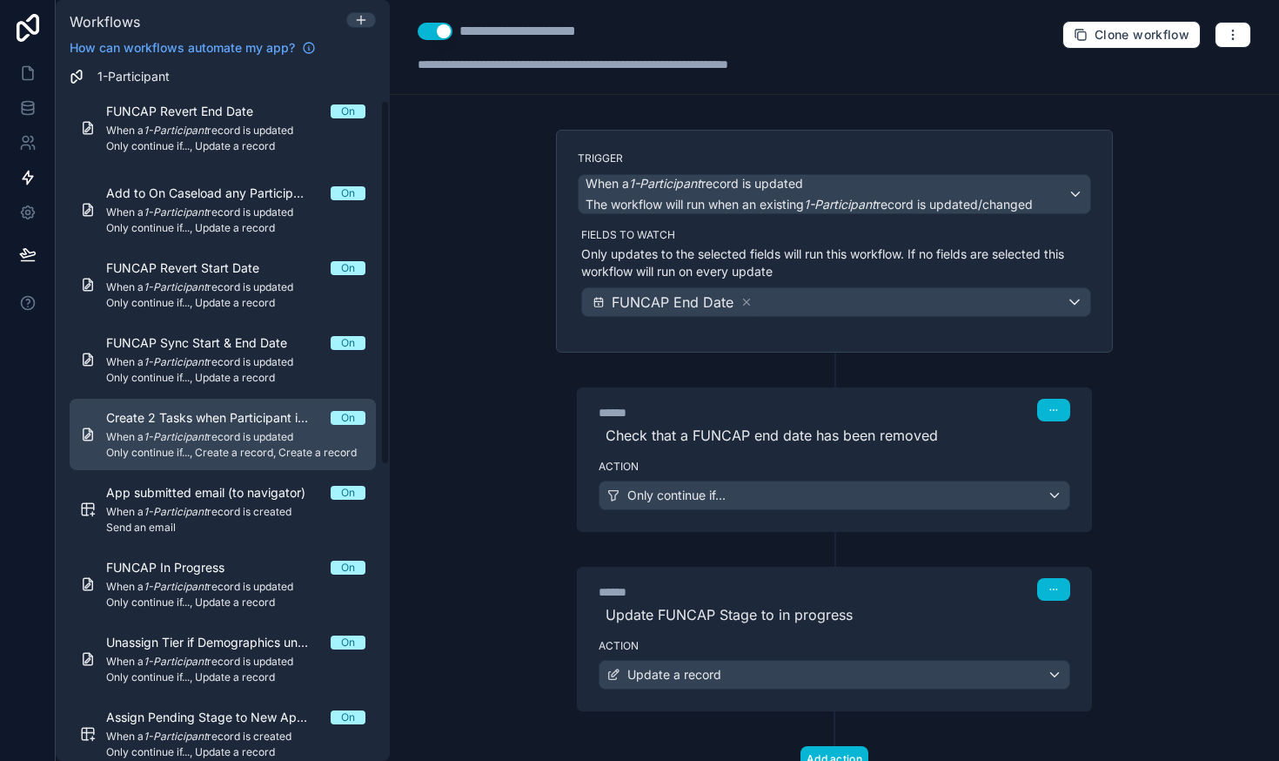
click at [160, 424] on span "Create 2 Tasks when Participant is added to caseload" at bounding box center [218, 417] width 224 height 17
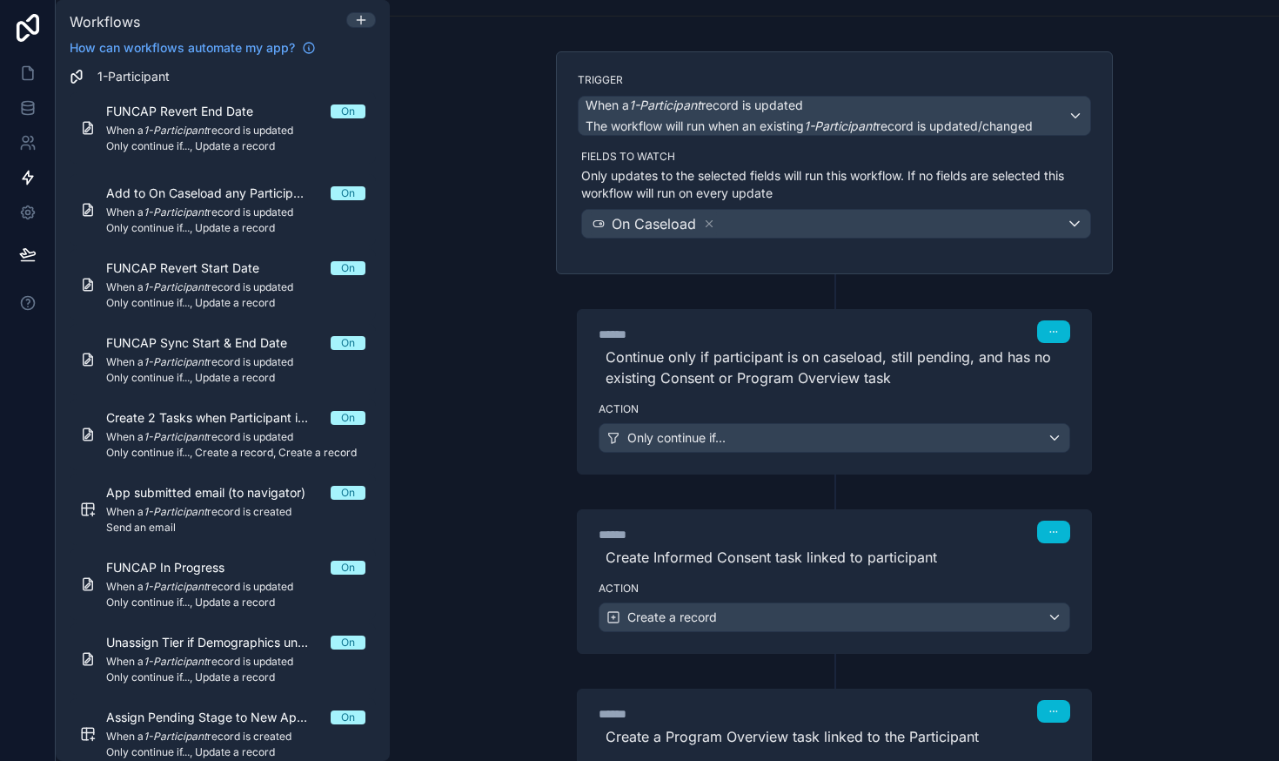
scroll to position [88, 0]
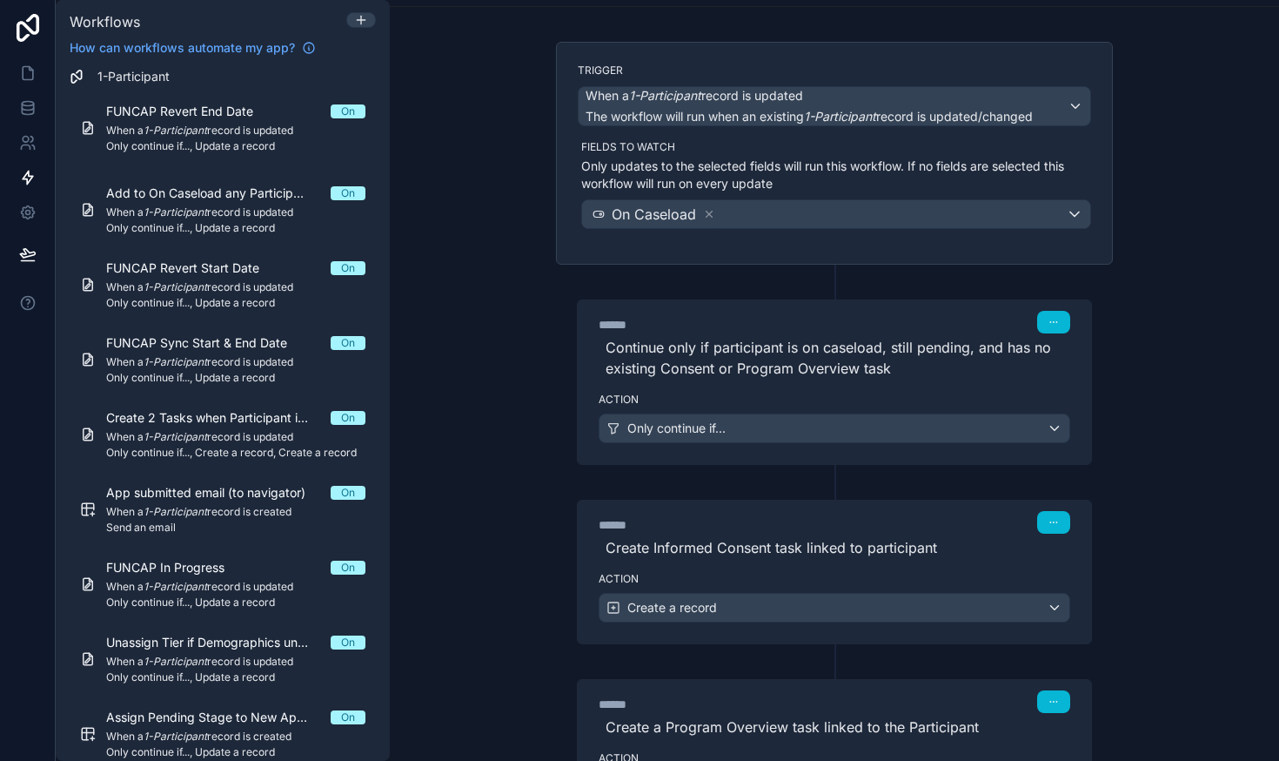
click at [599, 355] on span "Continue only if participant is on caseload, still pending, and has no existing…" at bounding box center [835, 358] width 472 height 42
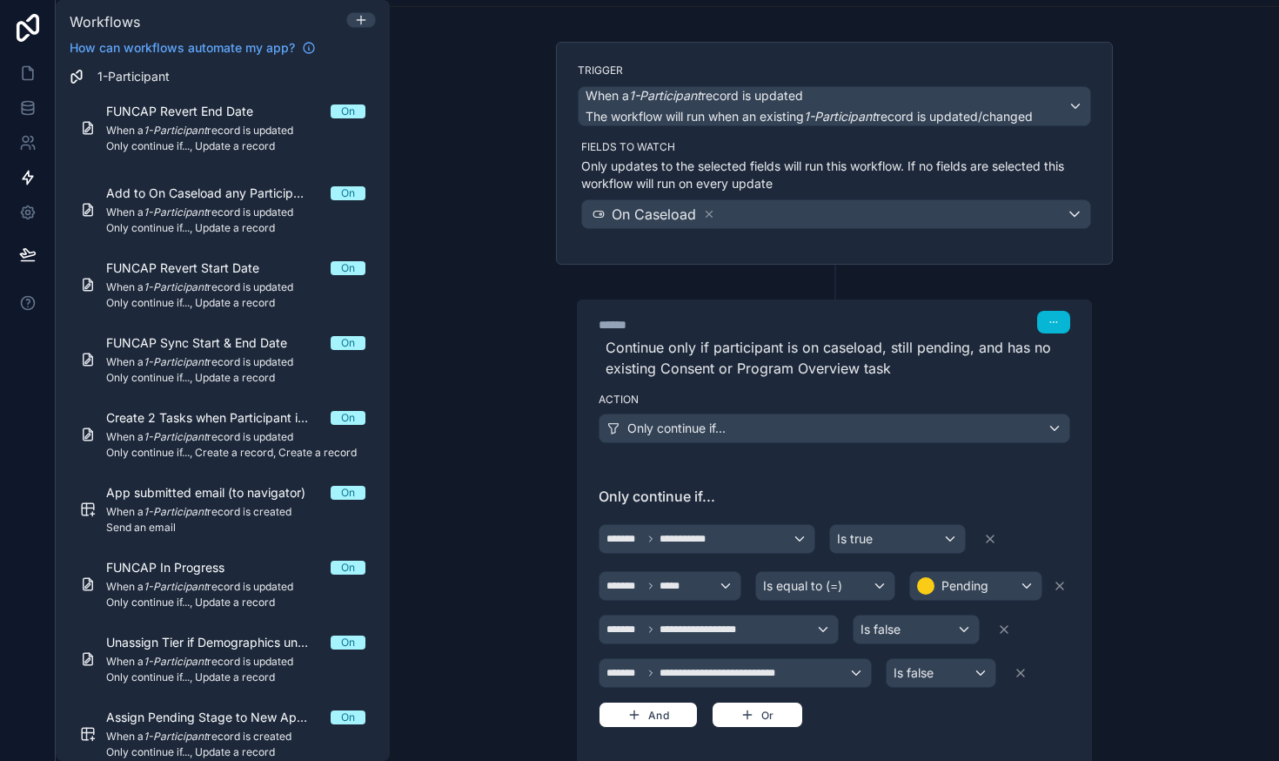
click at [599, 355] on span "Continue only if participant is on caseload, still pending, and has no existing…" at bounding box center [835, 358] width 472 height 42
click at [1140, 412] on div "**********" at bounding box center [834, 380] width 889 height 761
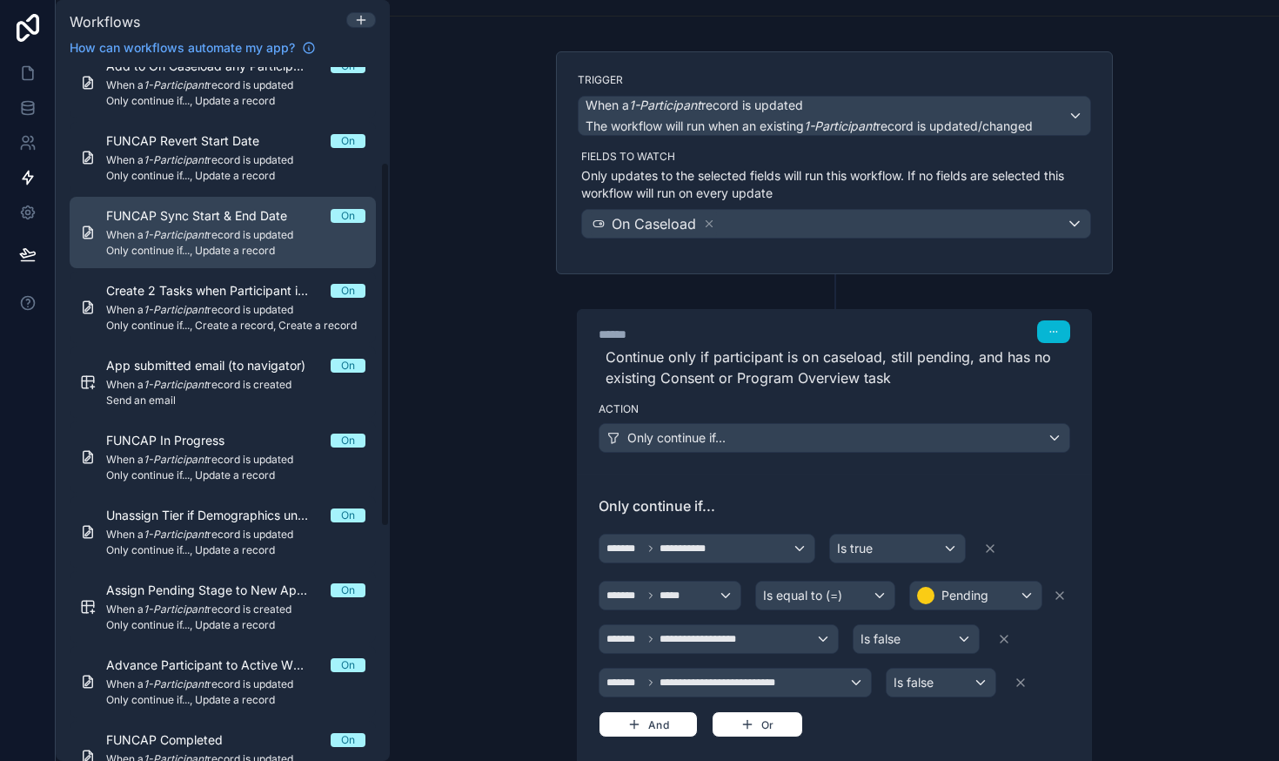
scroll to position [205, 0]
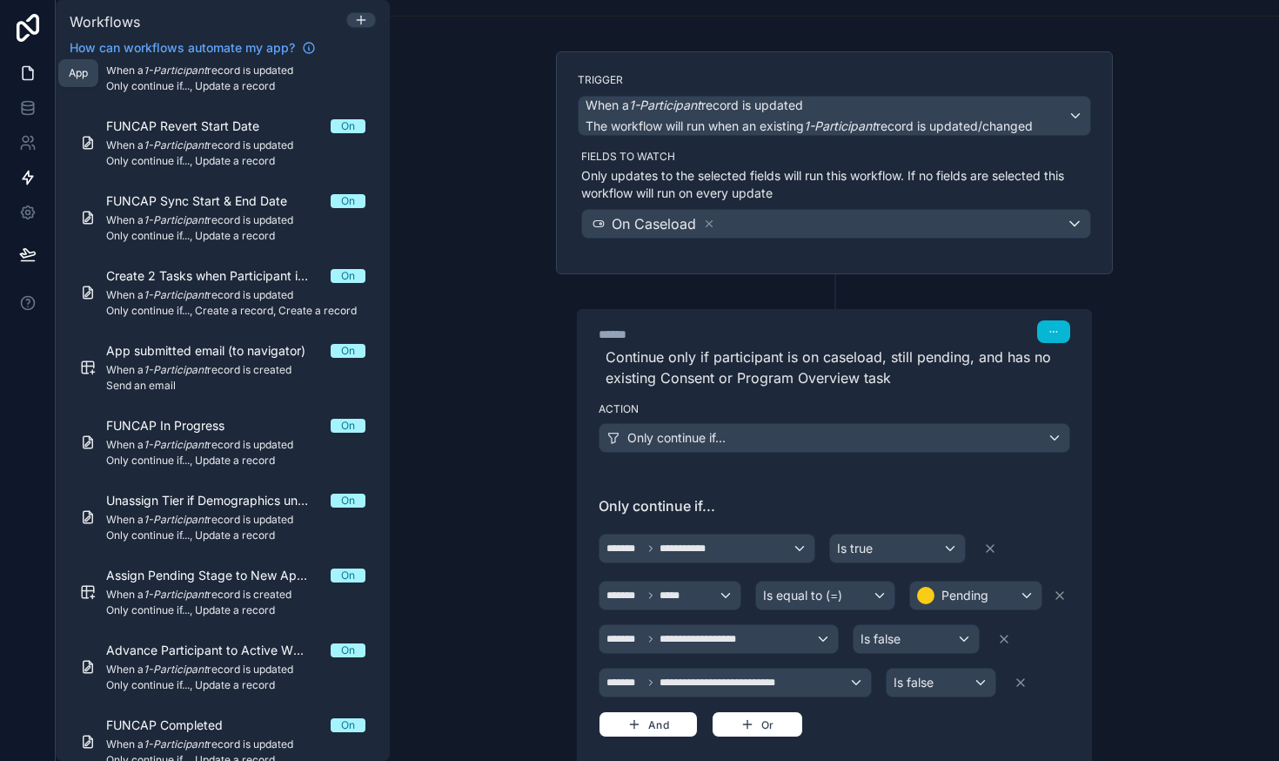
click at [23, 70] on icon at bounding box center [27, 72] width 17 height 17
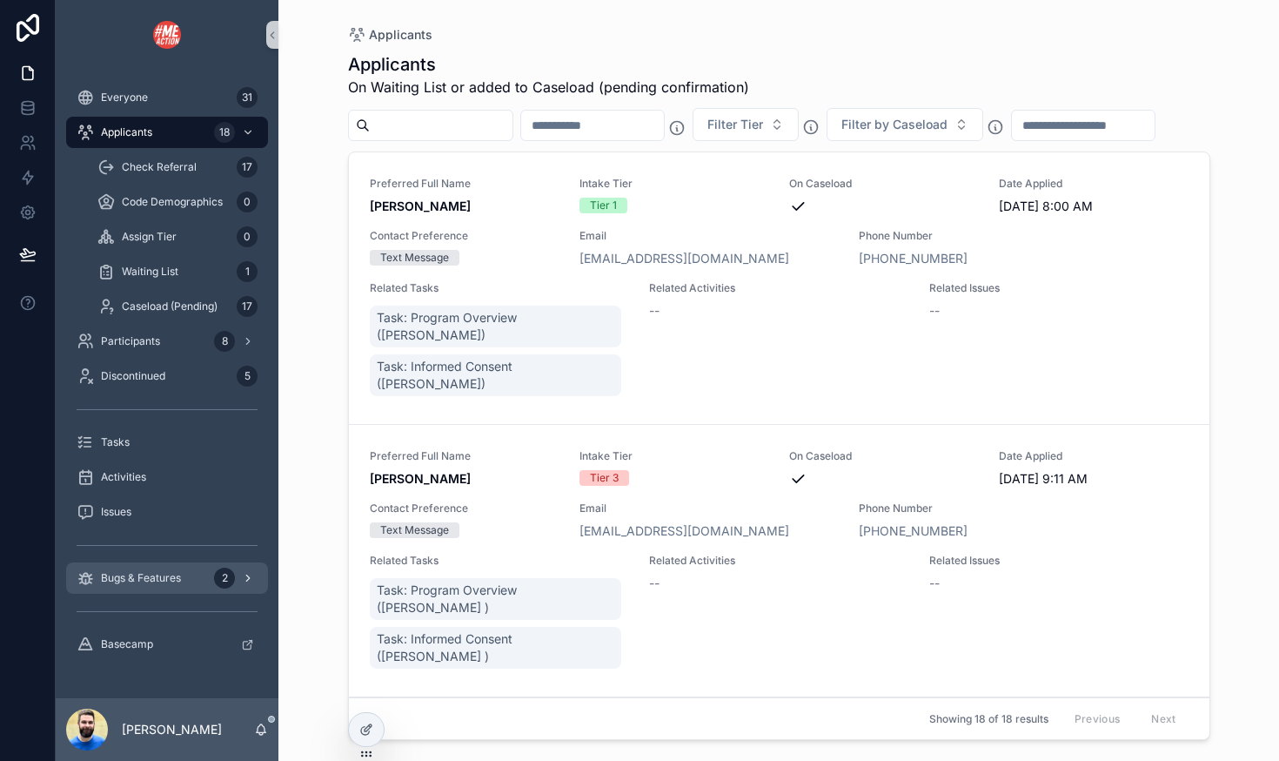
click at [136, 571] on span "Bugs & Features" at bounding box center [141, 578] width 80 height 14
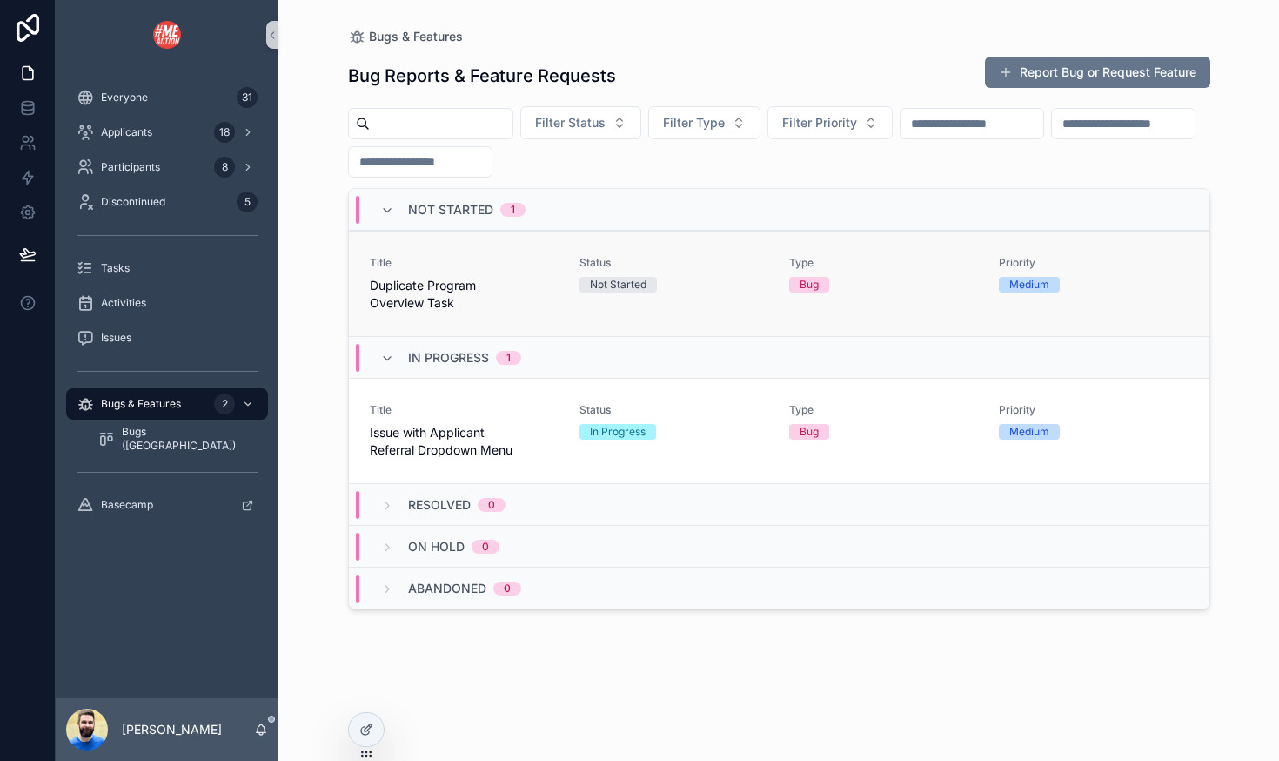
click at [537, 298] on span "Duplicate Program Overview Task" at bounding box center [464, 294] width 189 height 35
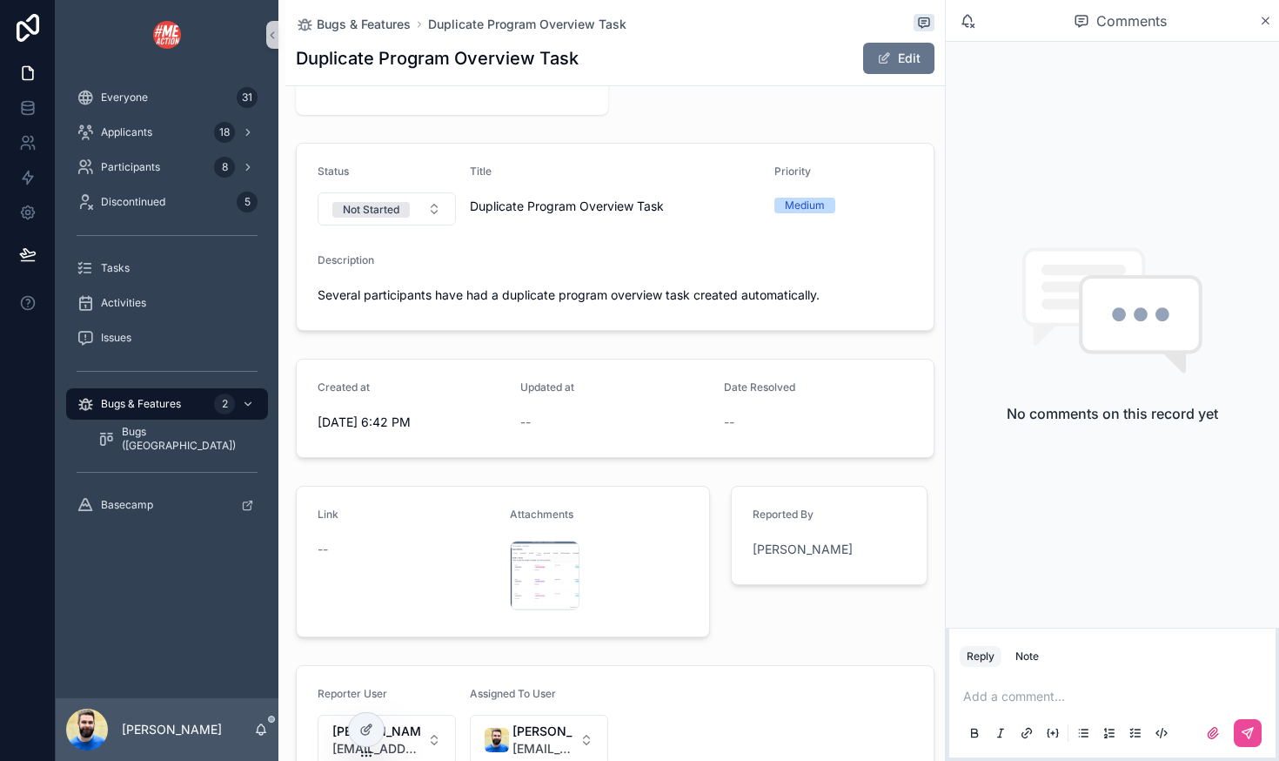
scroll to position [169, 0]
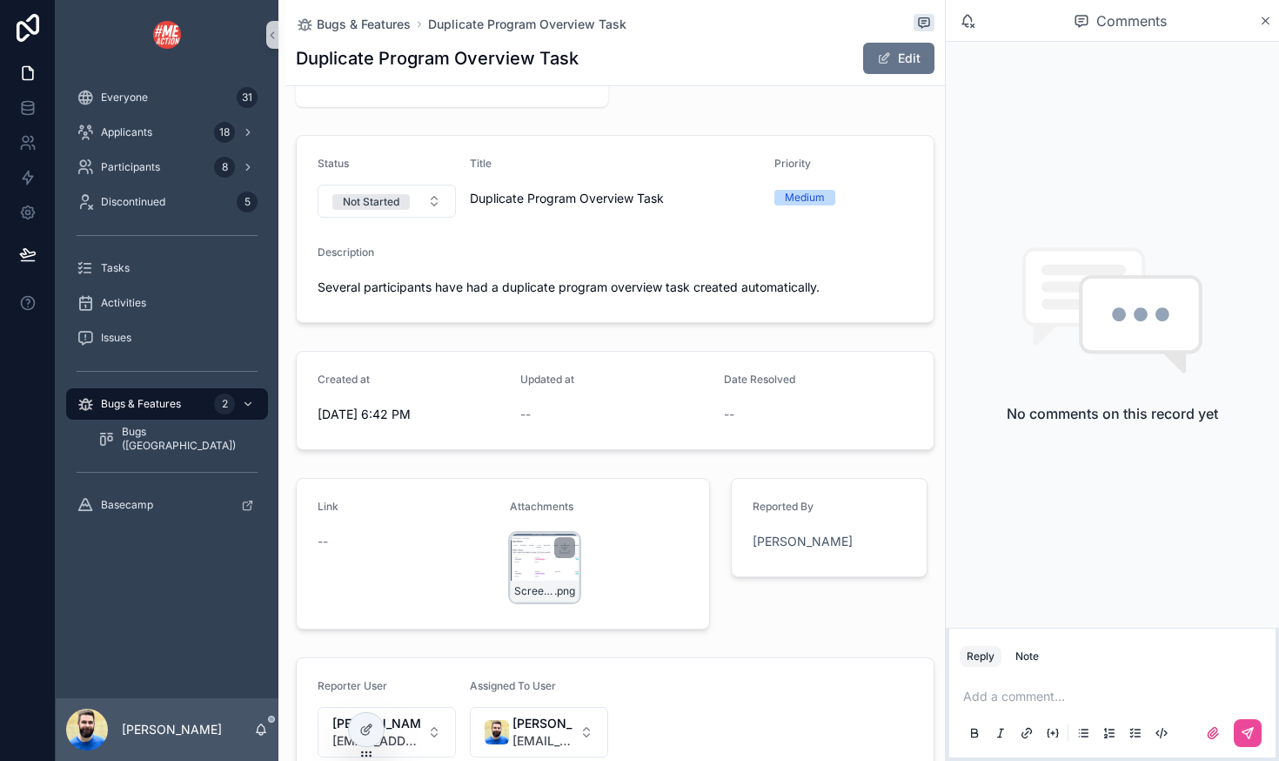
click at [530, 565] on div "Screenshot-2025-09-08-at-6.40.12-PM .png" at bounding box center [545, 568] width 70 height 70
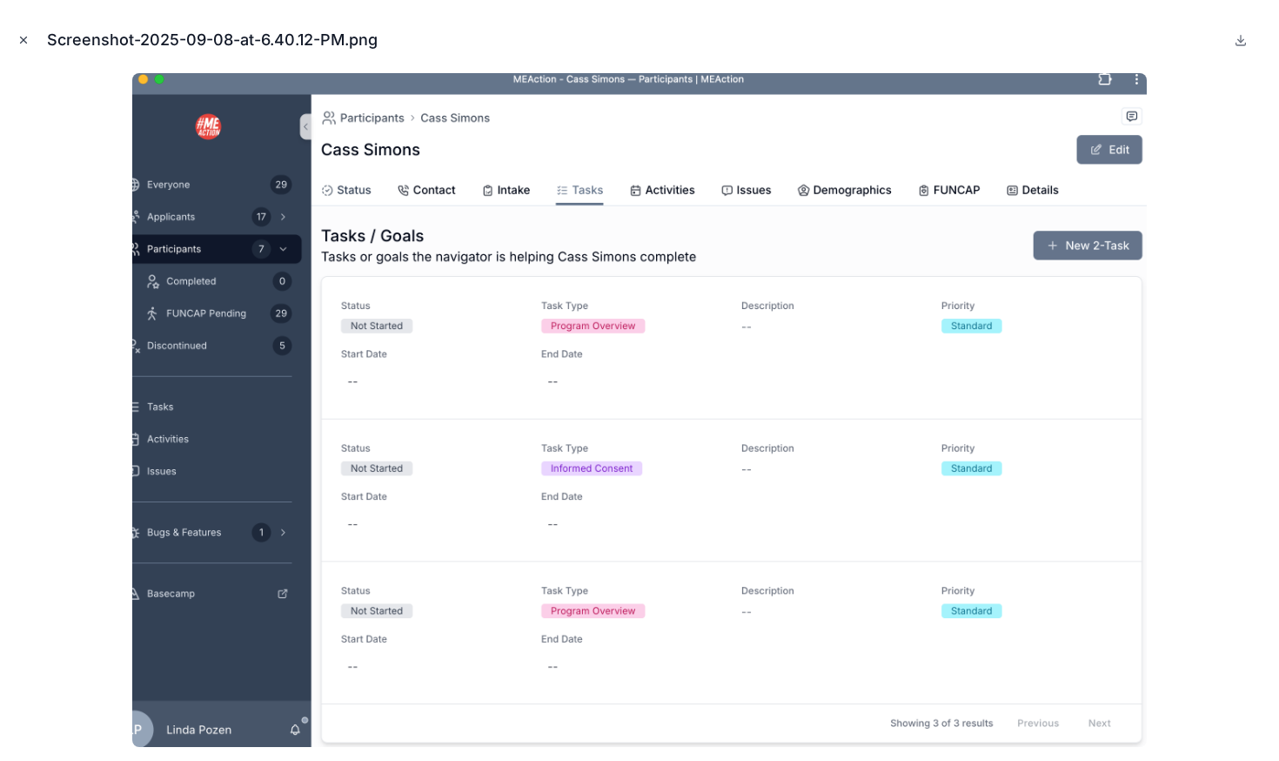
click at [19, 40] on icon "Close modal" at bounding box center [23, 40] width 12 height 12
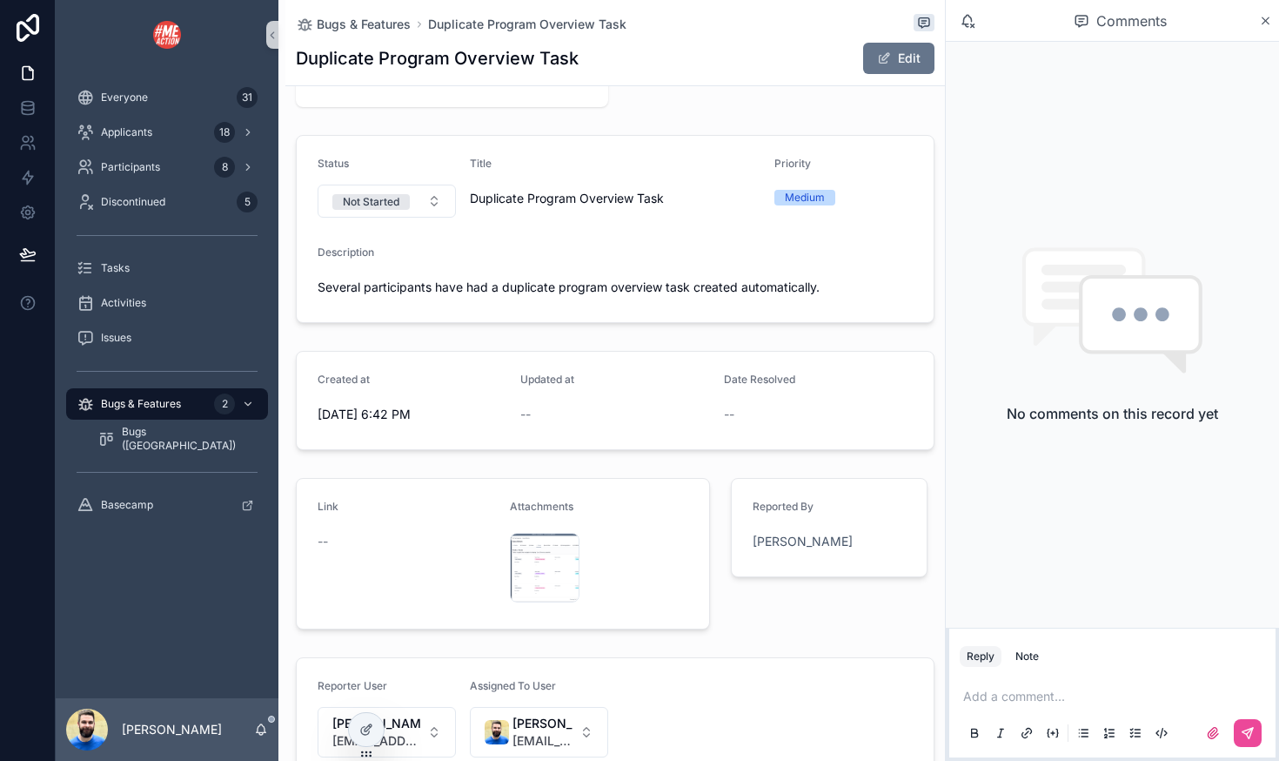
click at [995, 694] on p "scrollable content" at bounding box center [1115, 695] width 305 height 17
click at [538, 559] on div "Screenshot-2025-09-08-at-6.40.12-PM .png" at bounding box center [545, 568] width 70 height 70
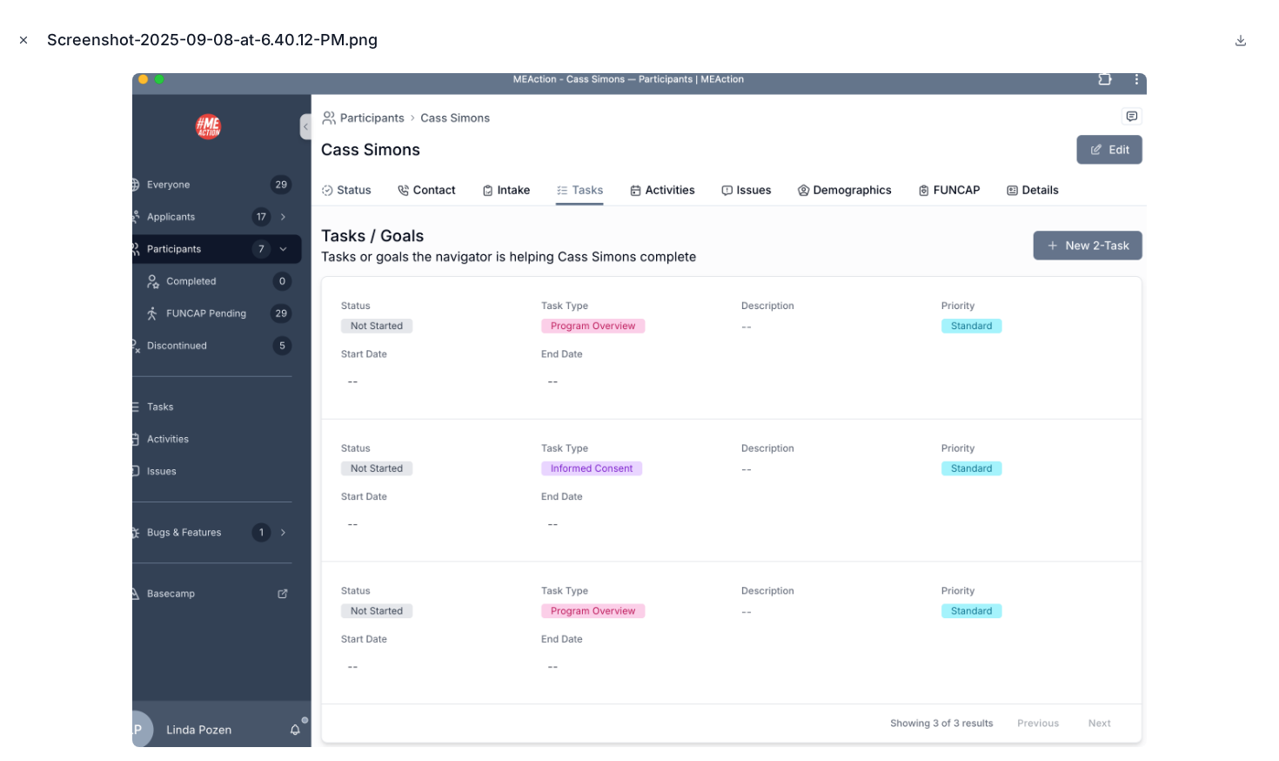
click at [21, 35] on icon "Close modal" at bounding box center [23, 40] width 12 height 12
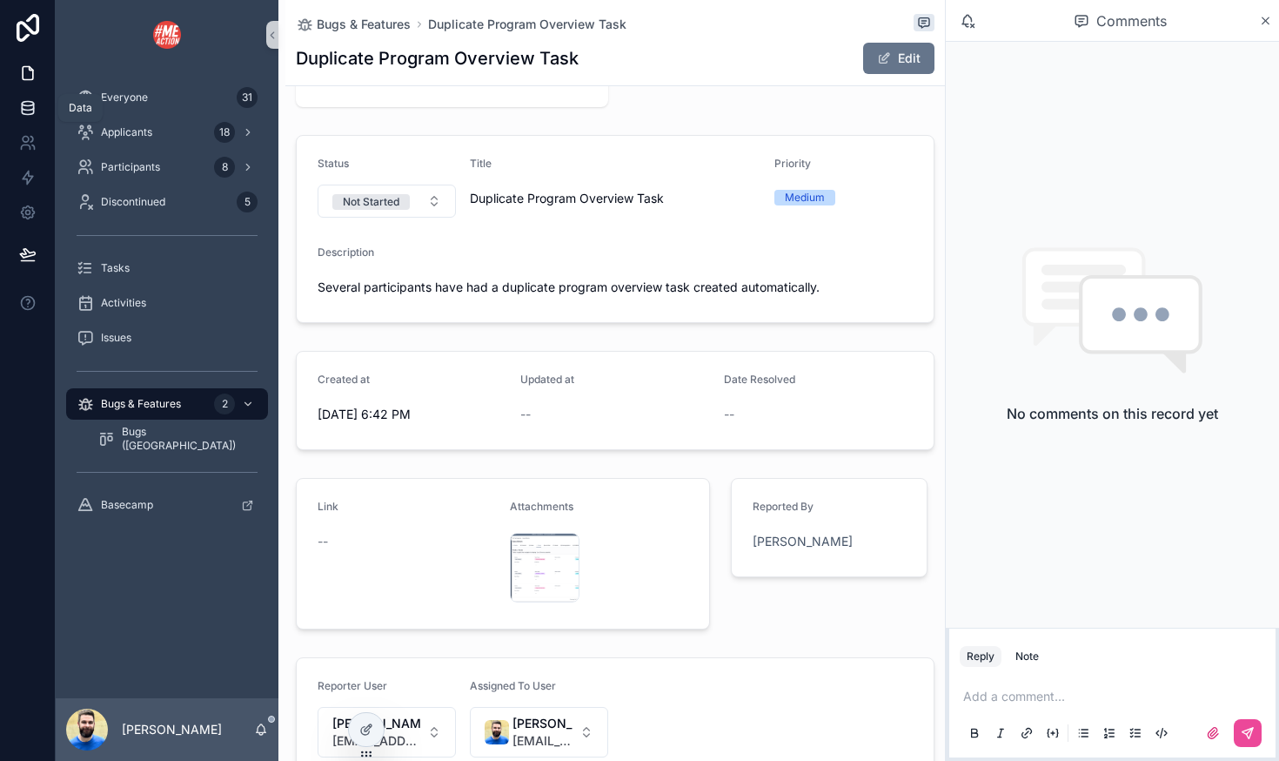
click at [32, 115] on icon at bounding box center [27, 107] width 17 height 17
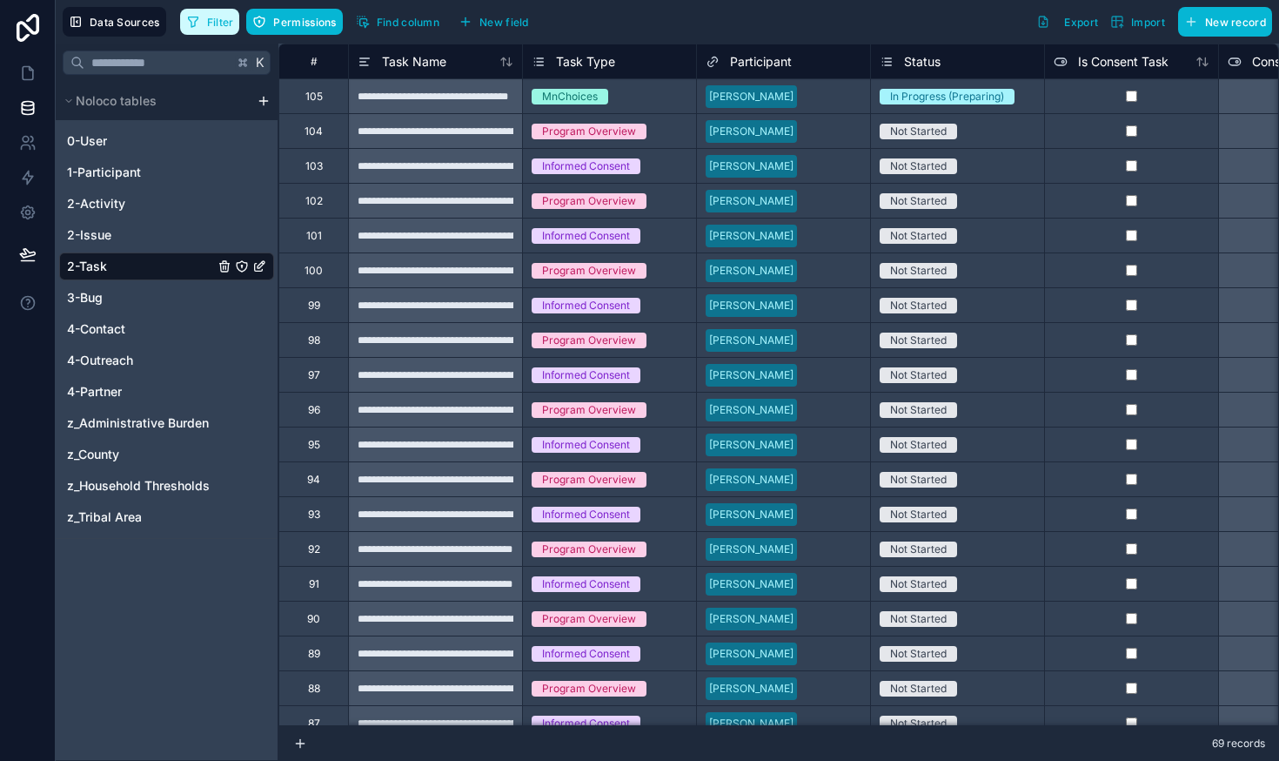
click at [220, 29] on button "Filter" at bounding box center [210, 22] width 60 height 26
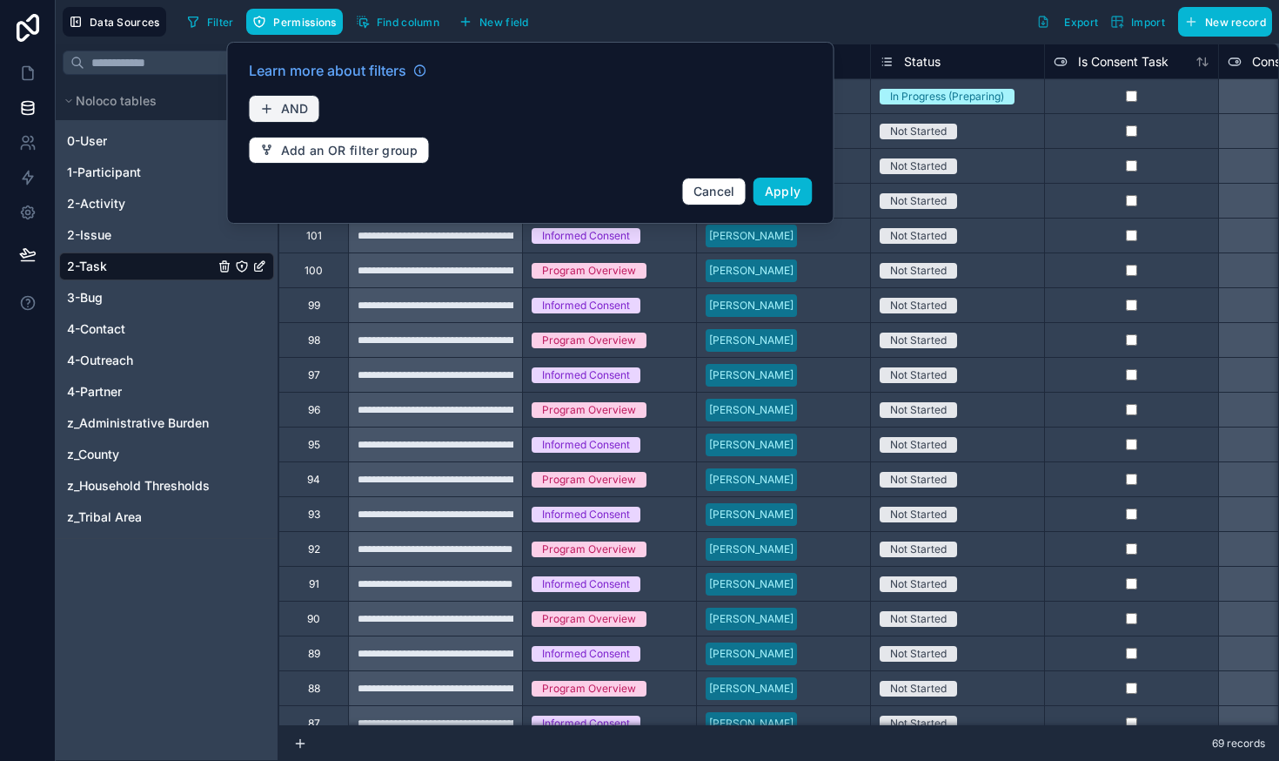
click at [308, 113] on span "AND" at bounding box center [295, 109] width 28 height 16
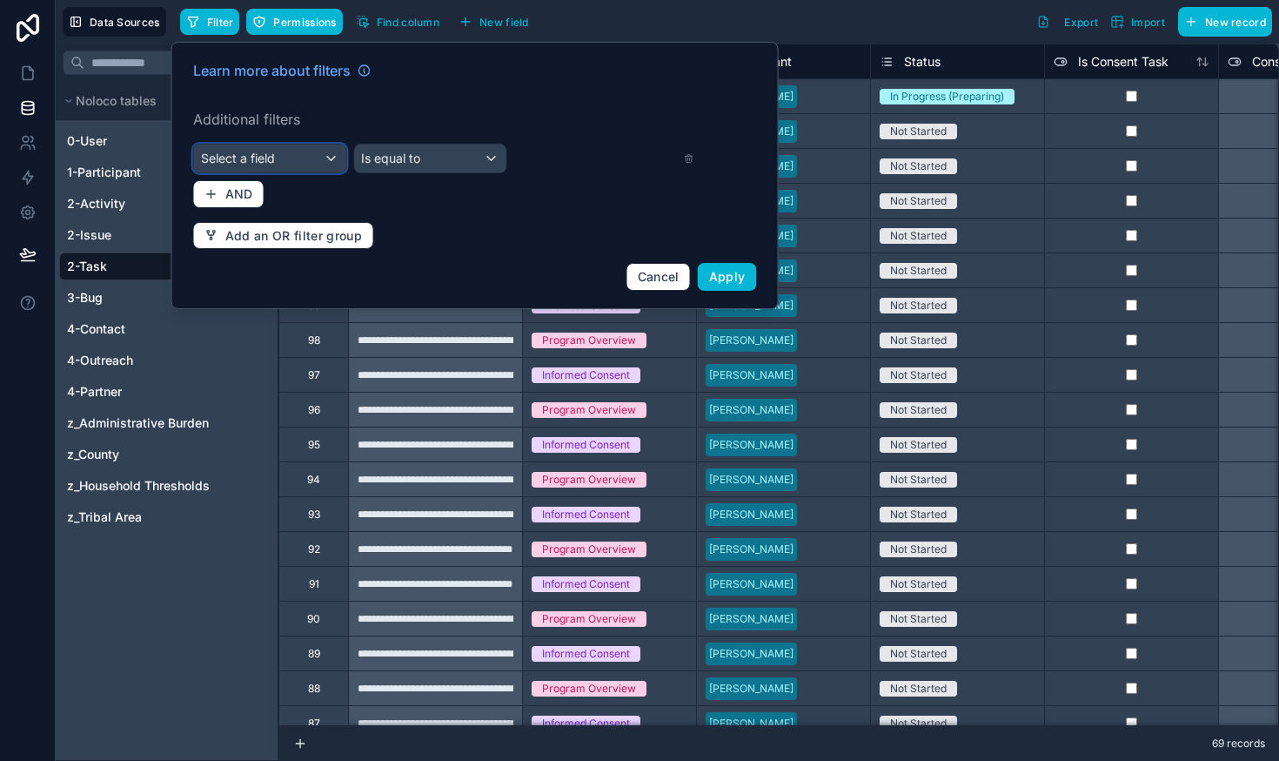
click at [311, 162] on div "Select a field" at bounding box center [270, 158] width 152 height 28
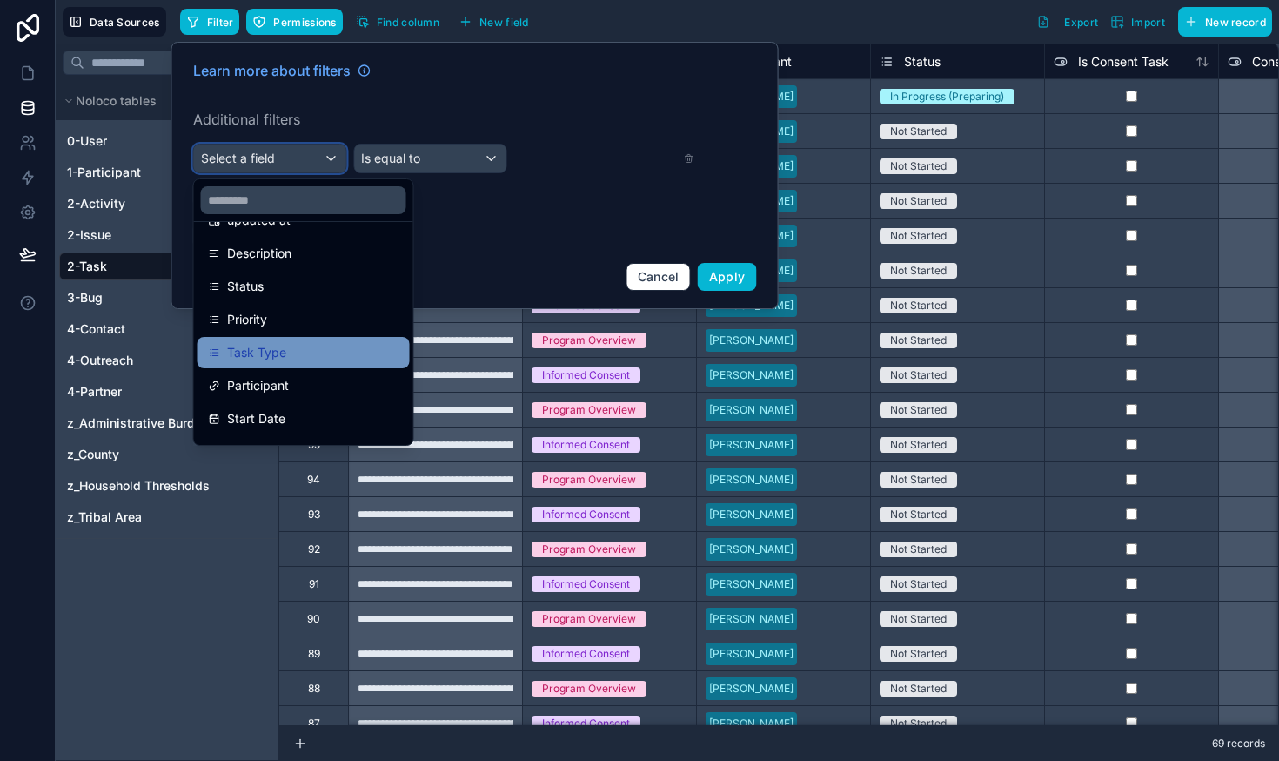
scroll to position [131, 0]
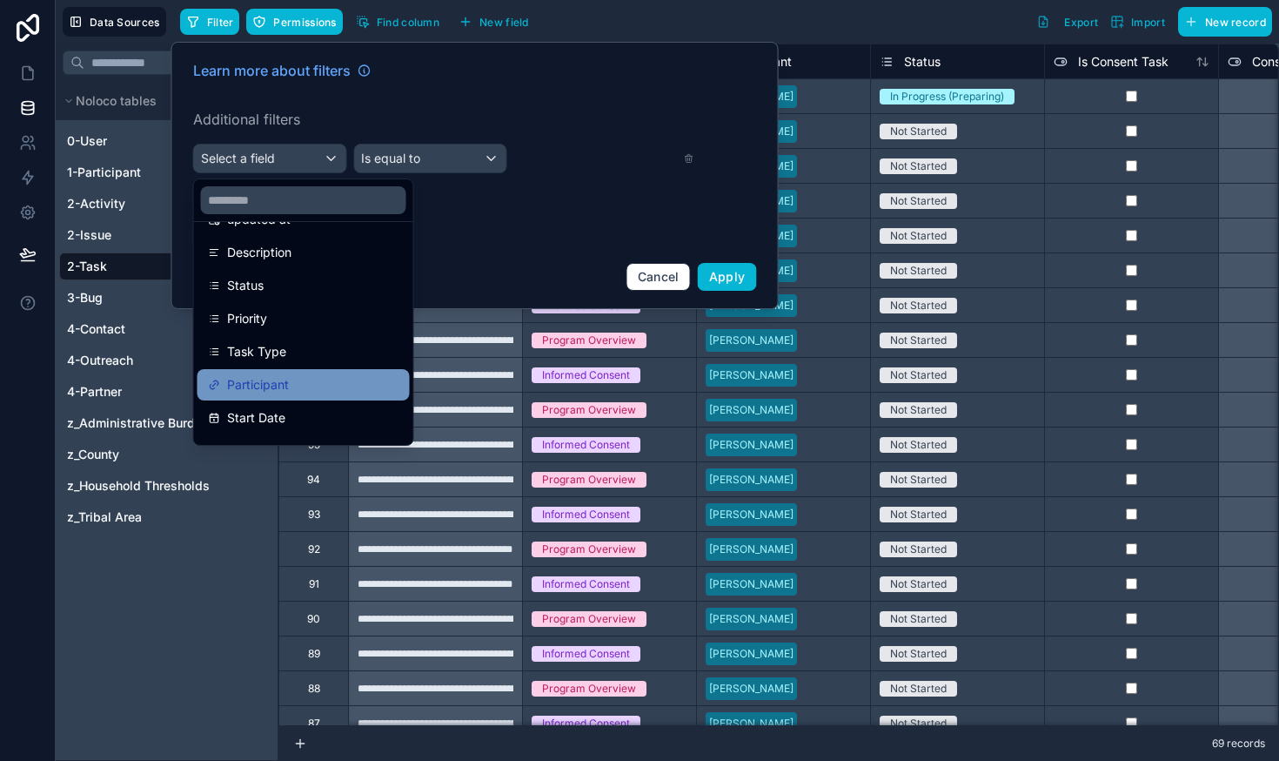
click at [274, 384] on span "Participant" at bounding box center [258, 384] width 62 height 21
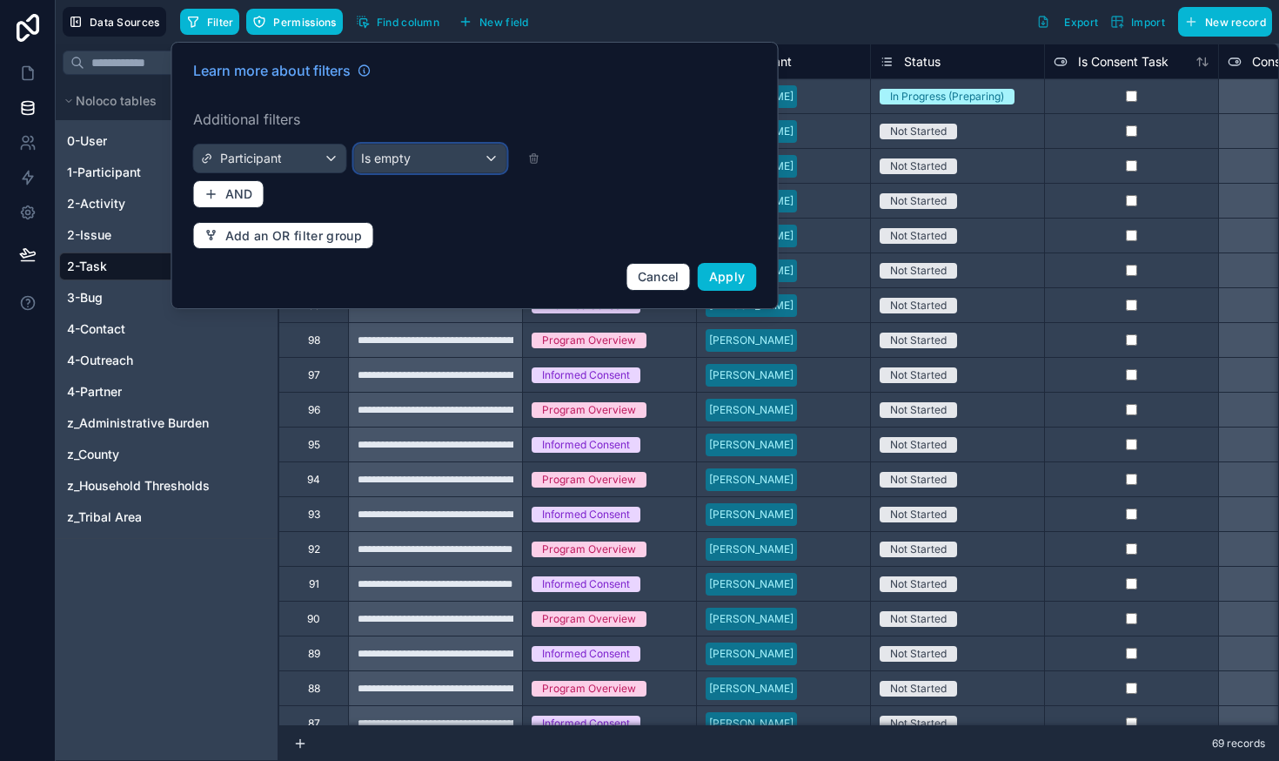
click at [427, 171] on div "Is empty" at bounding box center [430, 158] width 152 height 28
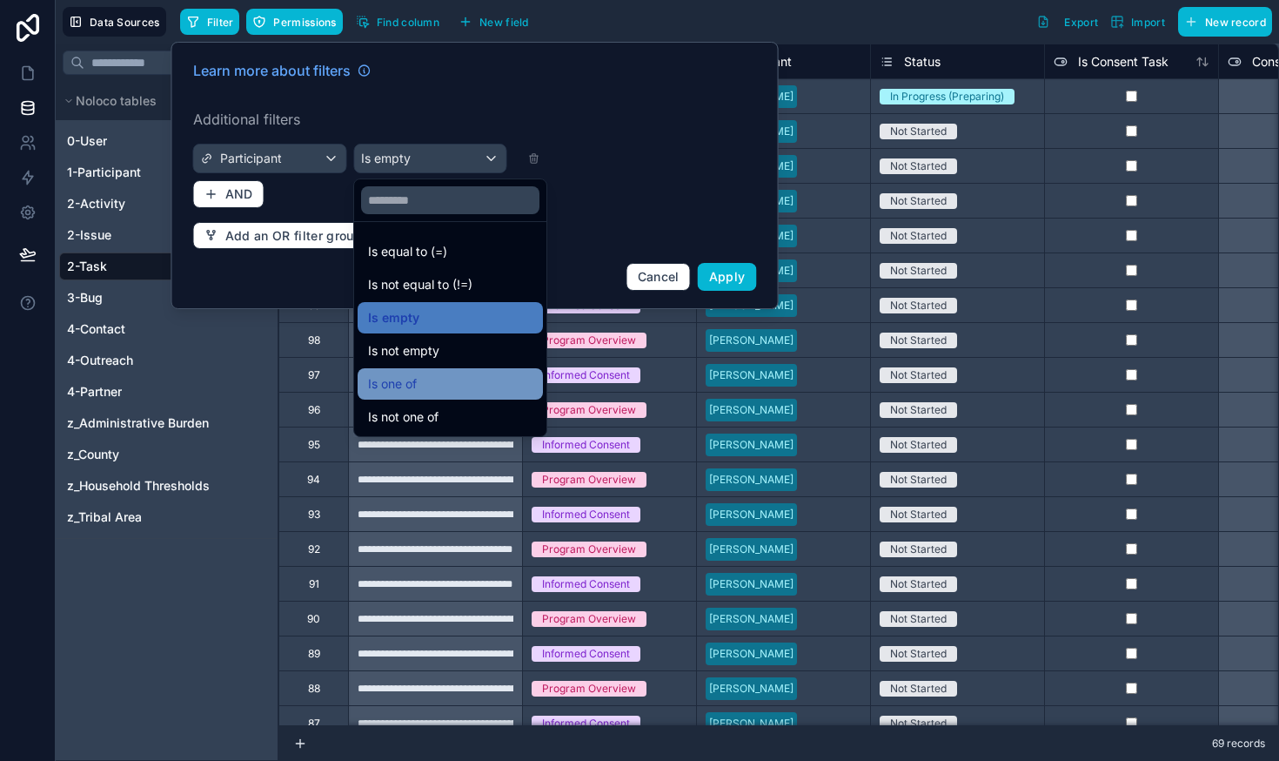
click at [407, 371] on div "Is one of" at bounding box center [450, 383] width 185 height 31
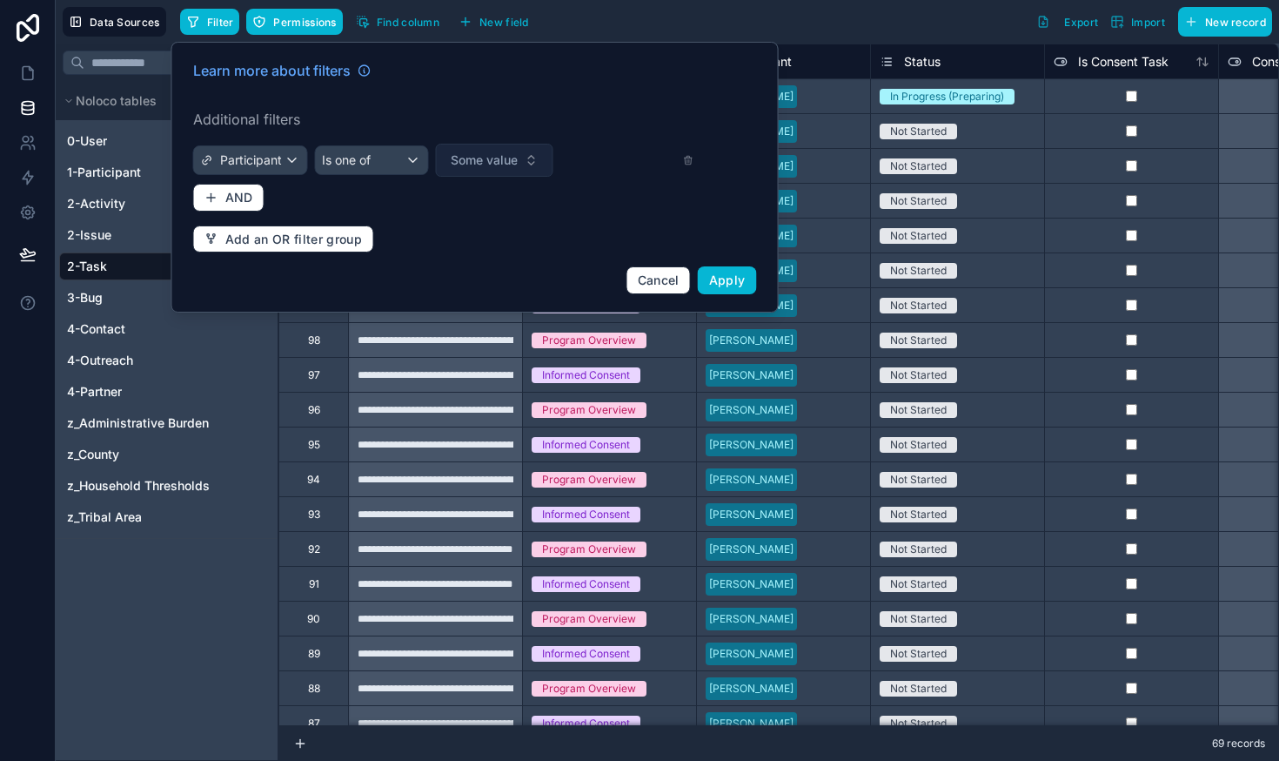
click at [496, 157] on span "Some value" at bounding box center [484, 159] width 67 height 17
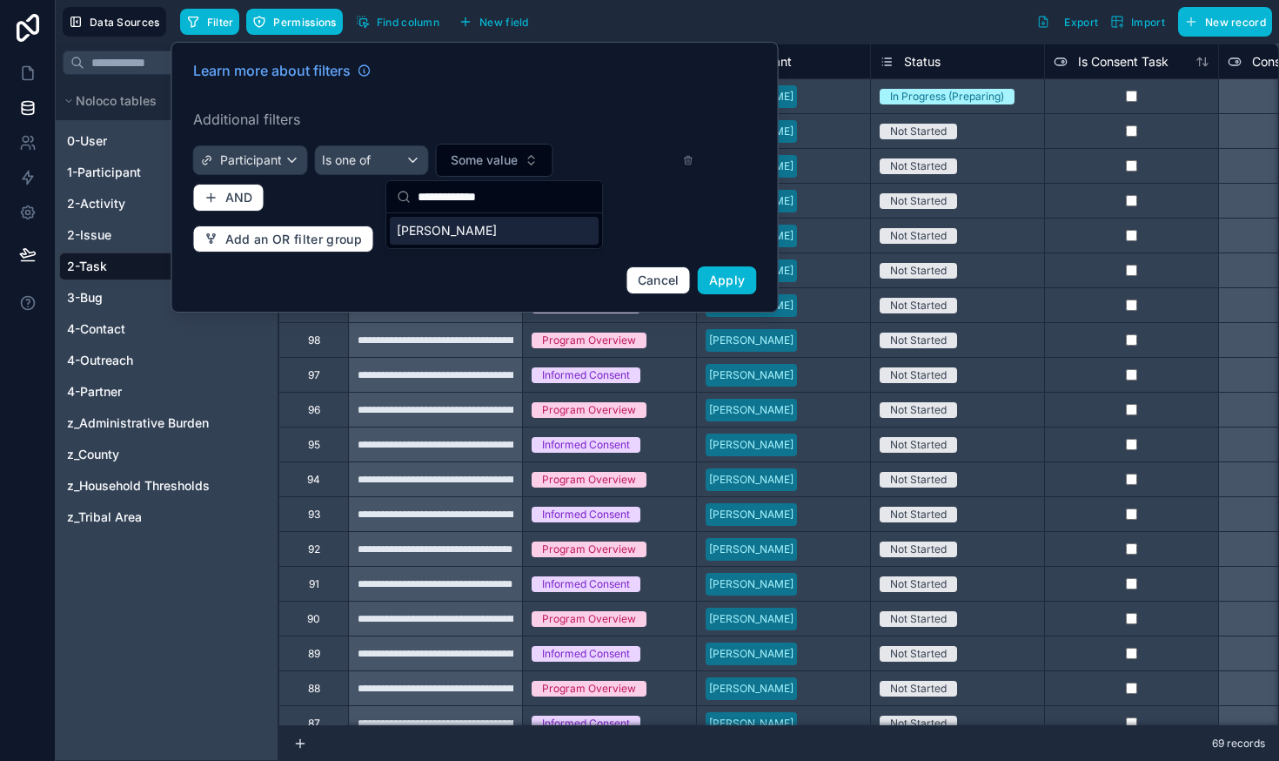
type input "**********"
click at [486, 227] on div "[PERSON_NAME]" at bounding box center [494, 231] width 209 height 28
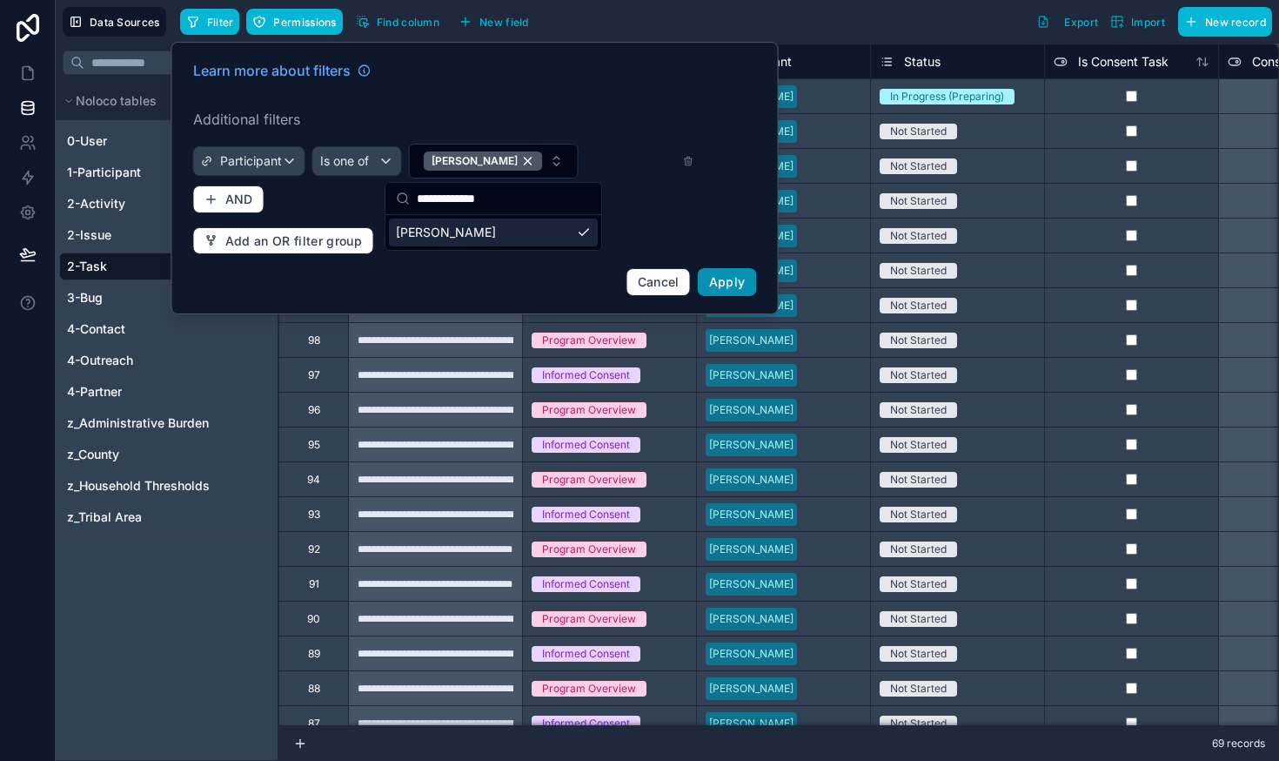
click at [716, 283] on span "Apply" at bounding box center [727, 281] width 37 height 15
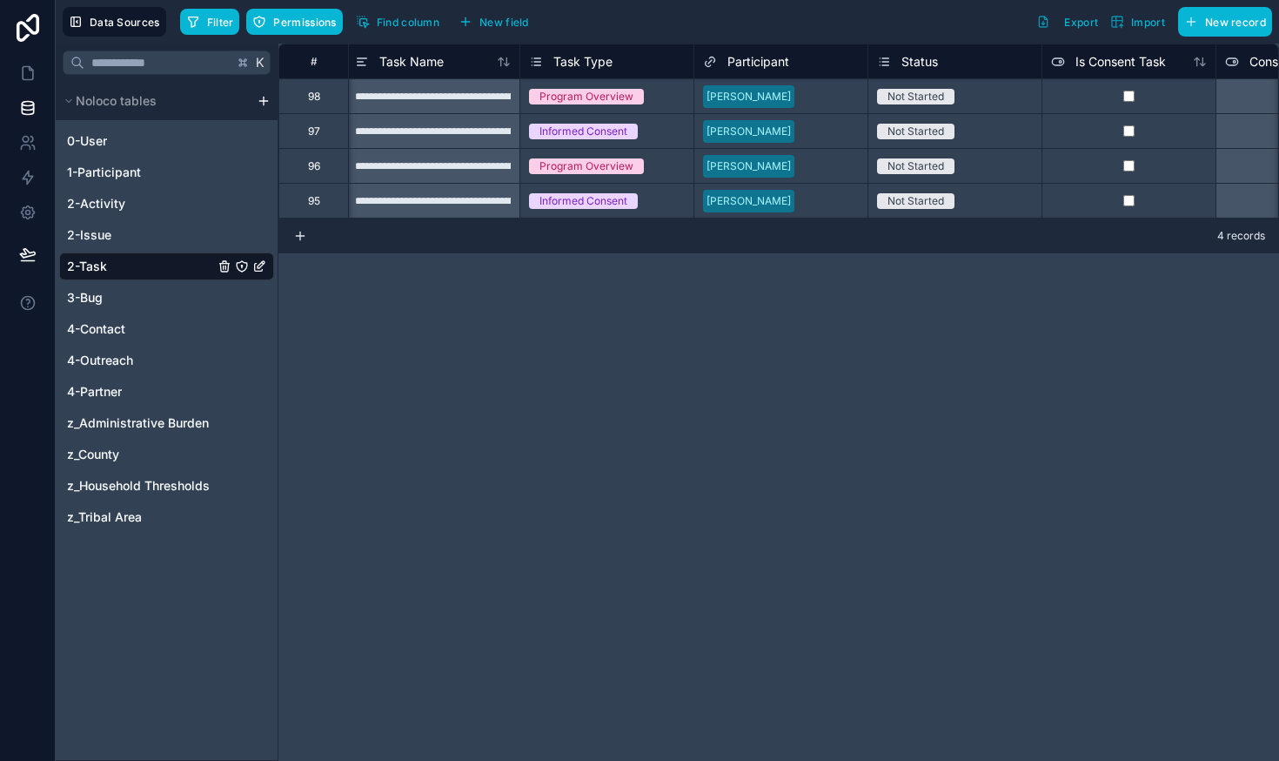
scroll to position [0, 1]
click at [31, 79] on icon at bounding box center [28, 73] width 10 height 13
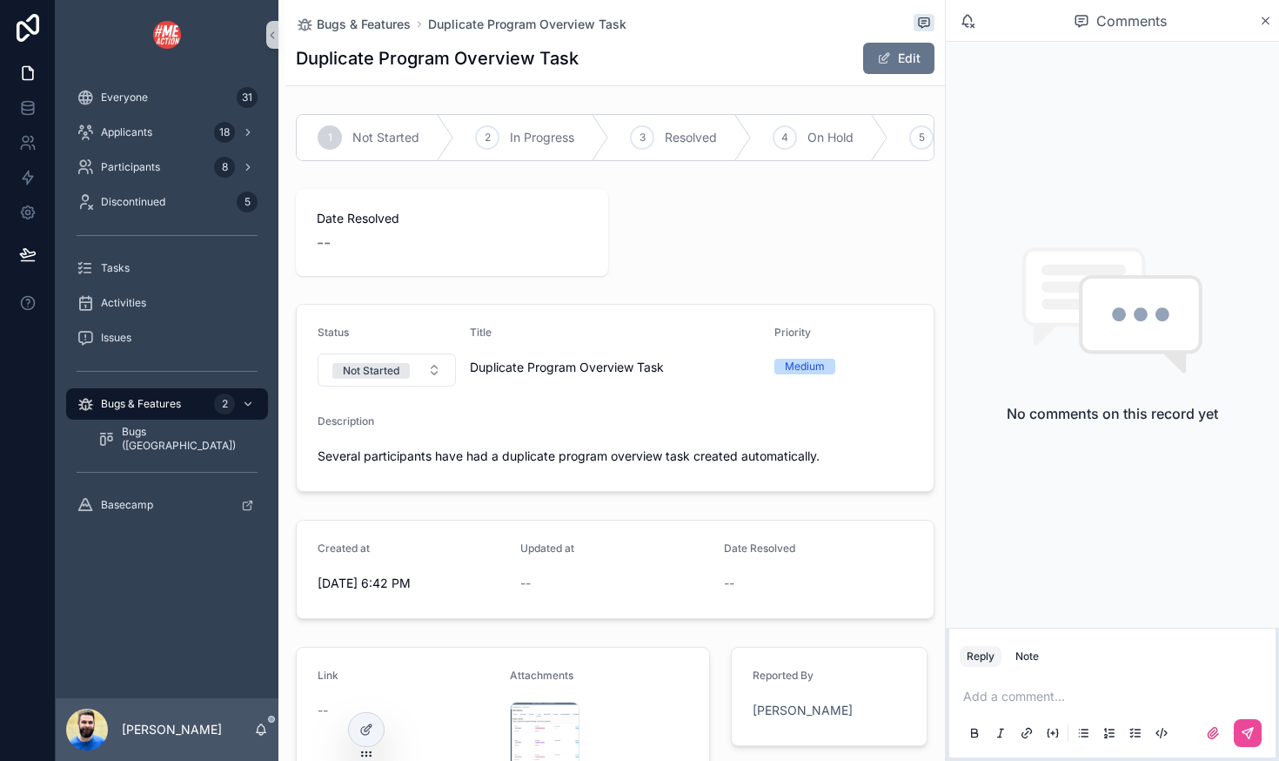
click at [1006, 699] on p "scrollable content" at bounding box center [1115, 695] width 305 height 17
click at [1212, 734] on icon "scrollable content" at bounding box center [1213, 732] width 10 height 10
click at [0, 0] on input "scrollable content" at bounding box center [0, 0] width 0 height 0
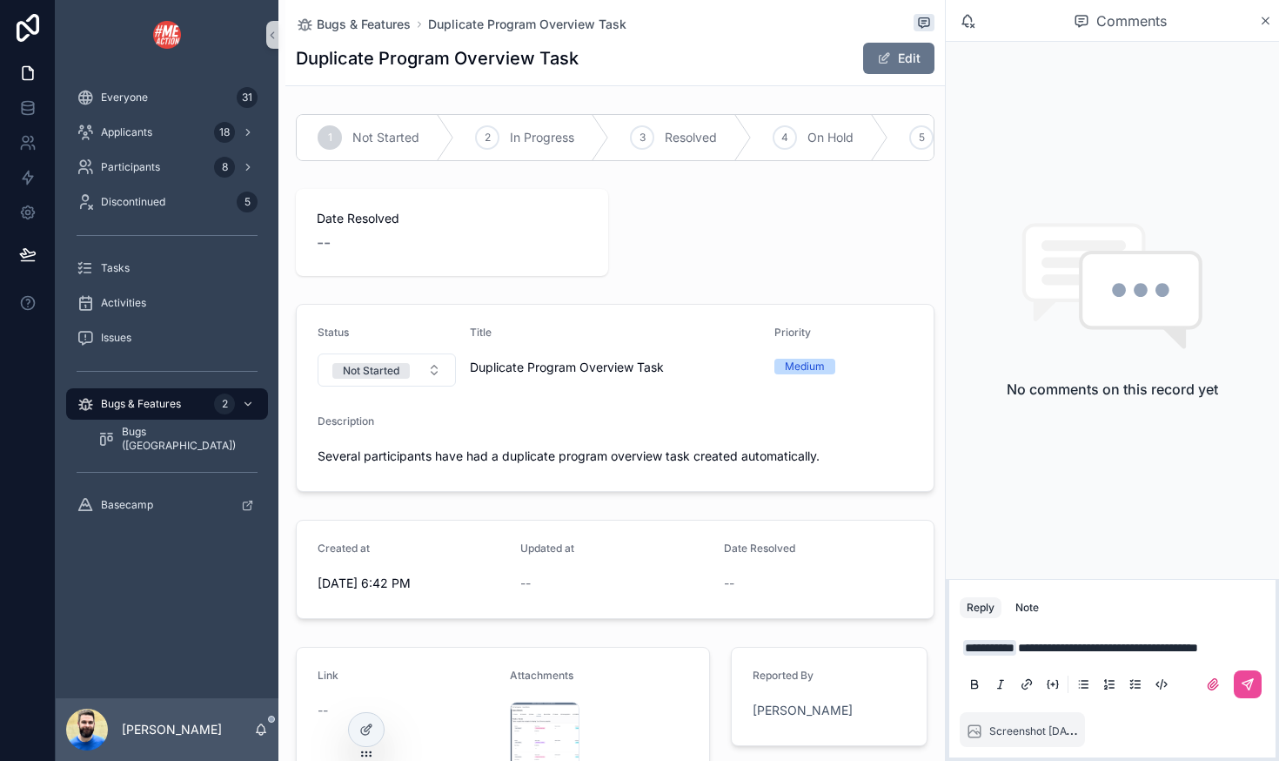
click at [1019, 643] on p "**********" at bounding box center [1115, 647] width 305 height 17
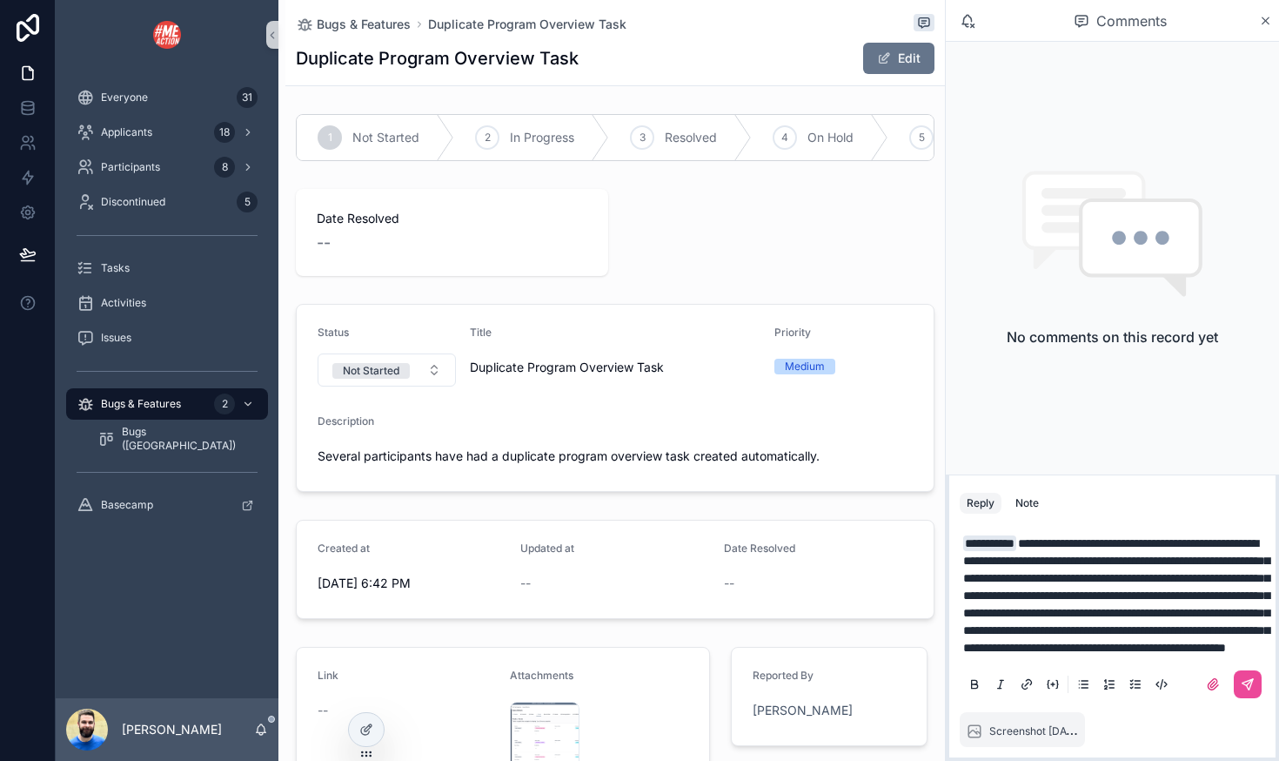
click at [997, 647] on span "**********" at bounding box center [1116, 595] width 306 height 117
click at [1033, 646] on p "**********" at bounding box center [1115, 595] width 305 height 122
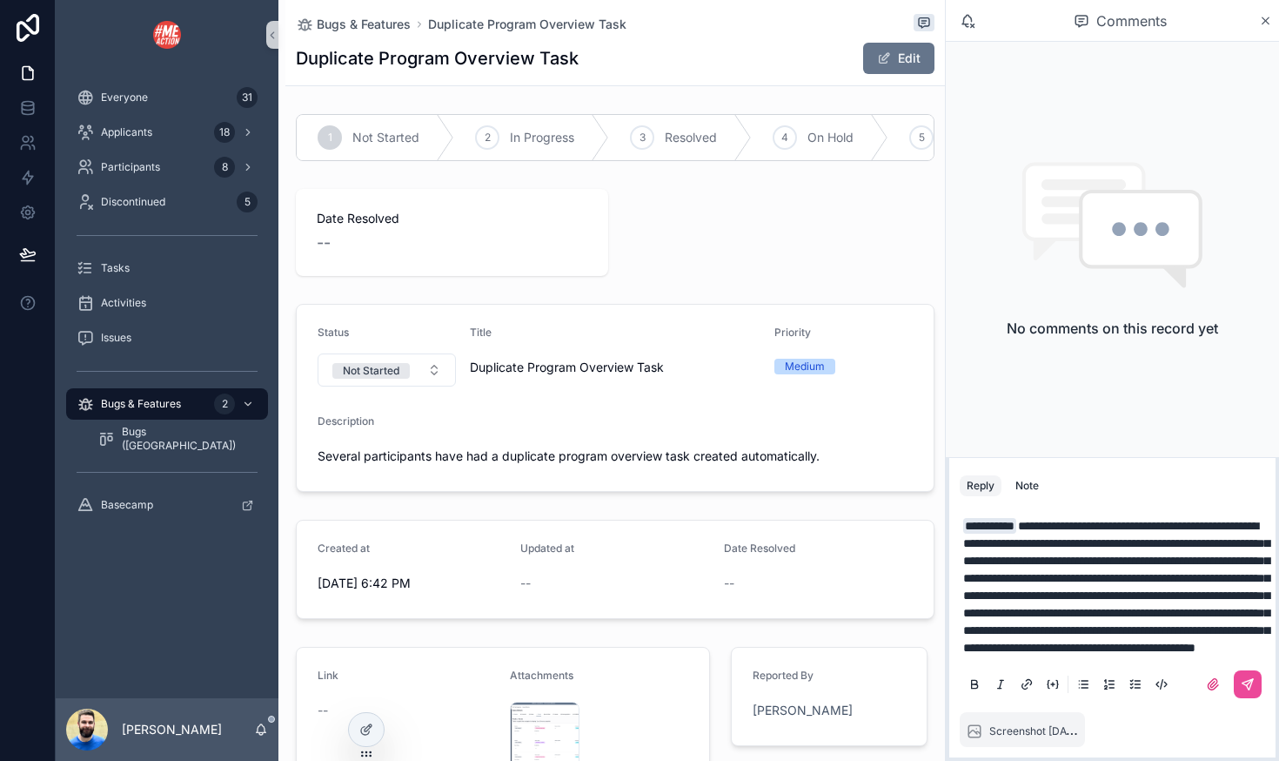
click at [1194, 633] on span "**********" at bounding box center [1116, 586] width 306 height 134
click at [1146, 644] on p "**********" at bounding box center [1115, 586] width 305 height 139
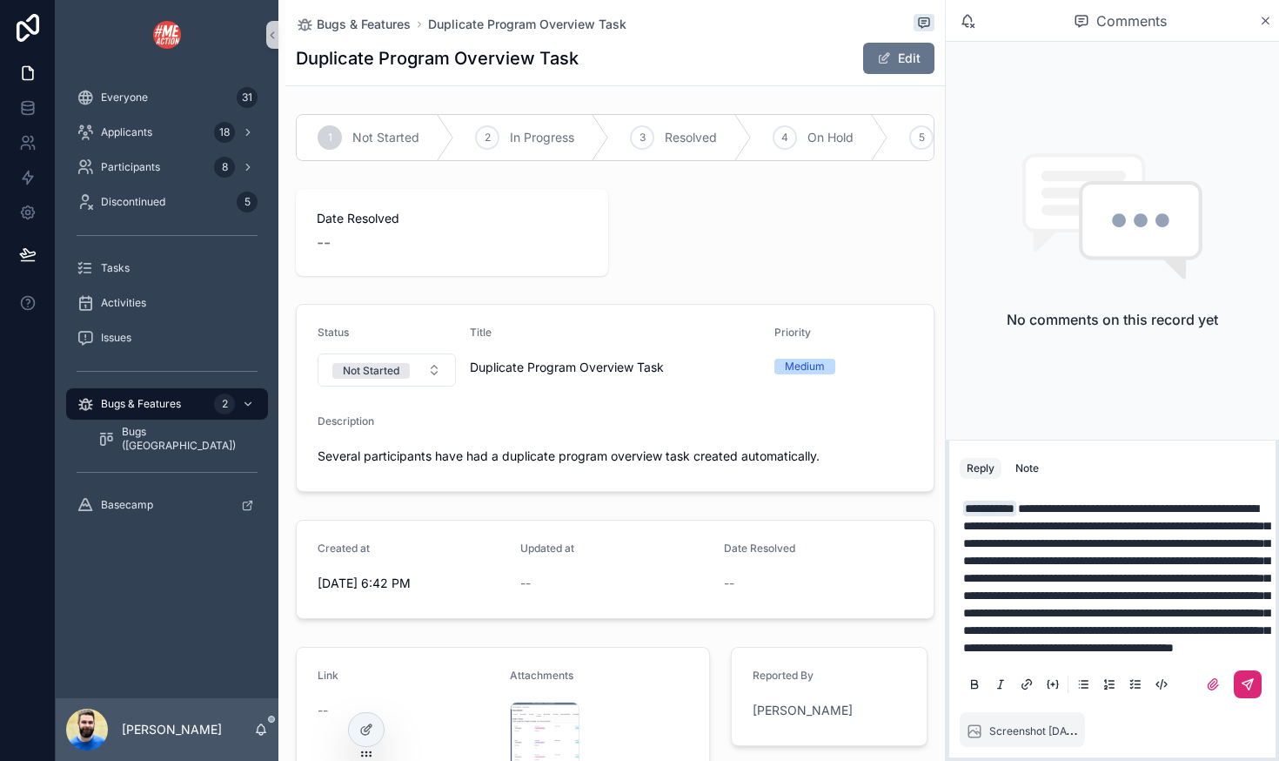
click at [1249, 682] on icon "scrollable content" at bounding box center [1250, 682] width 6 height 6
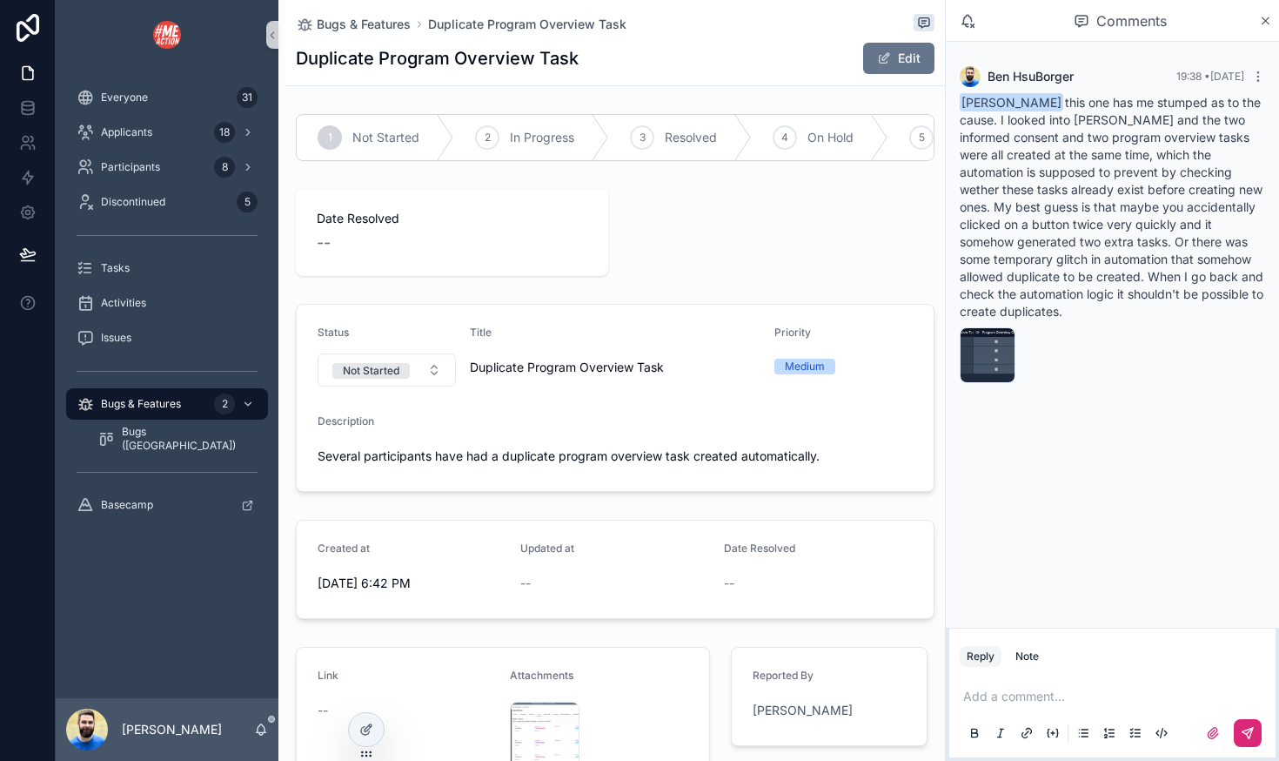
click at [1047, 691] on p "scrollable content" at bounding box center [1115, 695] width 305 height 17
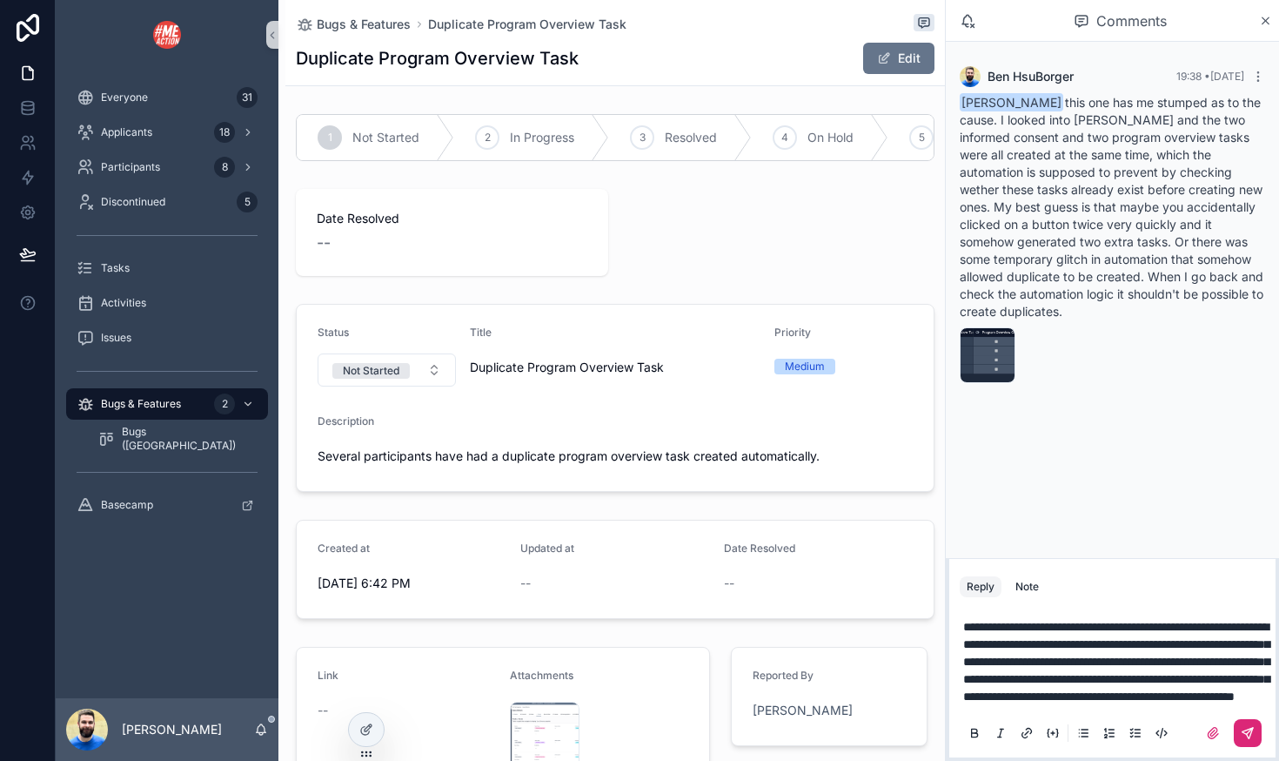
click at [1236, 727] on button "scrollable content" at bounding box center [1248, 733] width 28 height 28
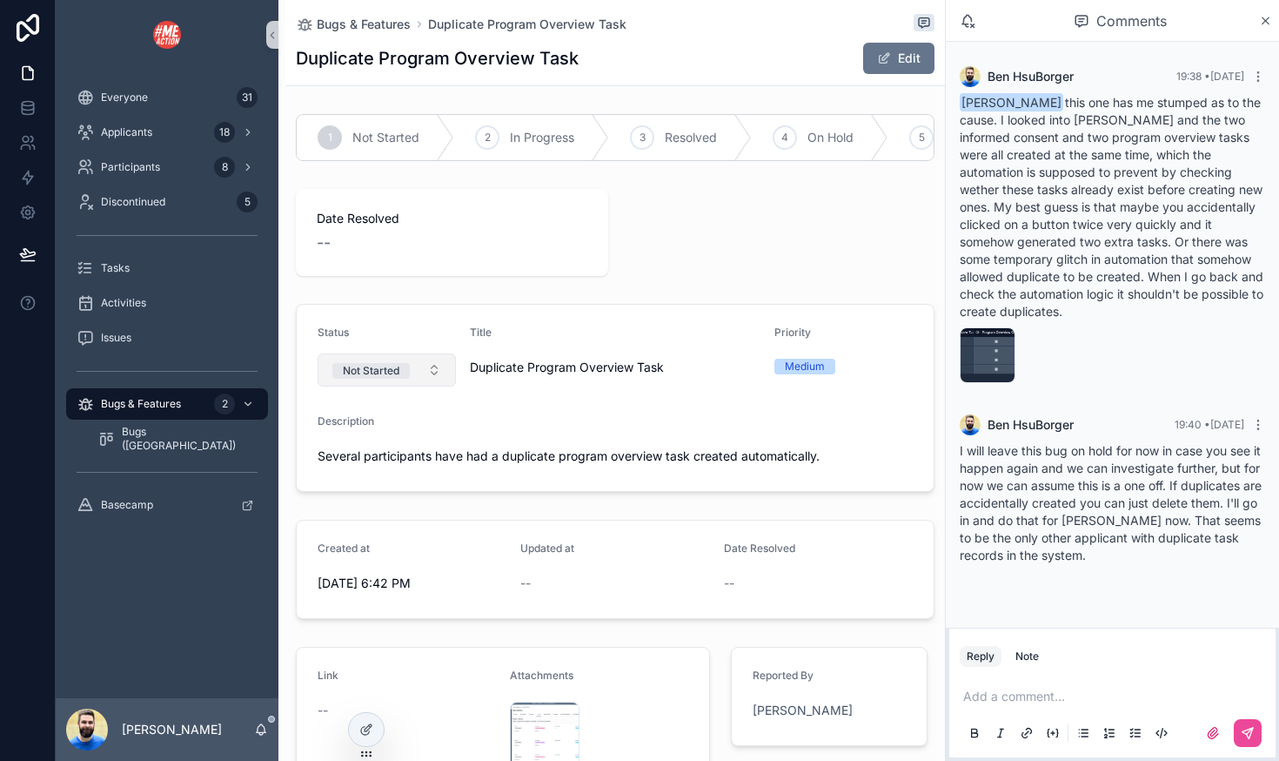
click at [421, 370] on button "Not Started" at bounding box center [387, 369] width 138 height 33
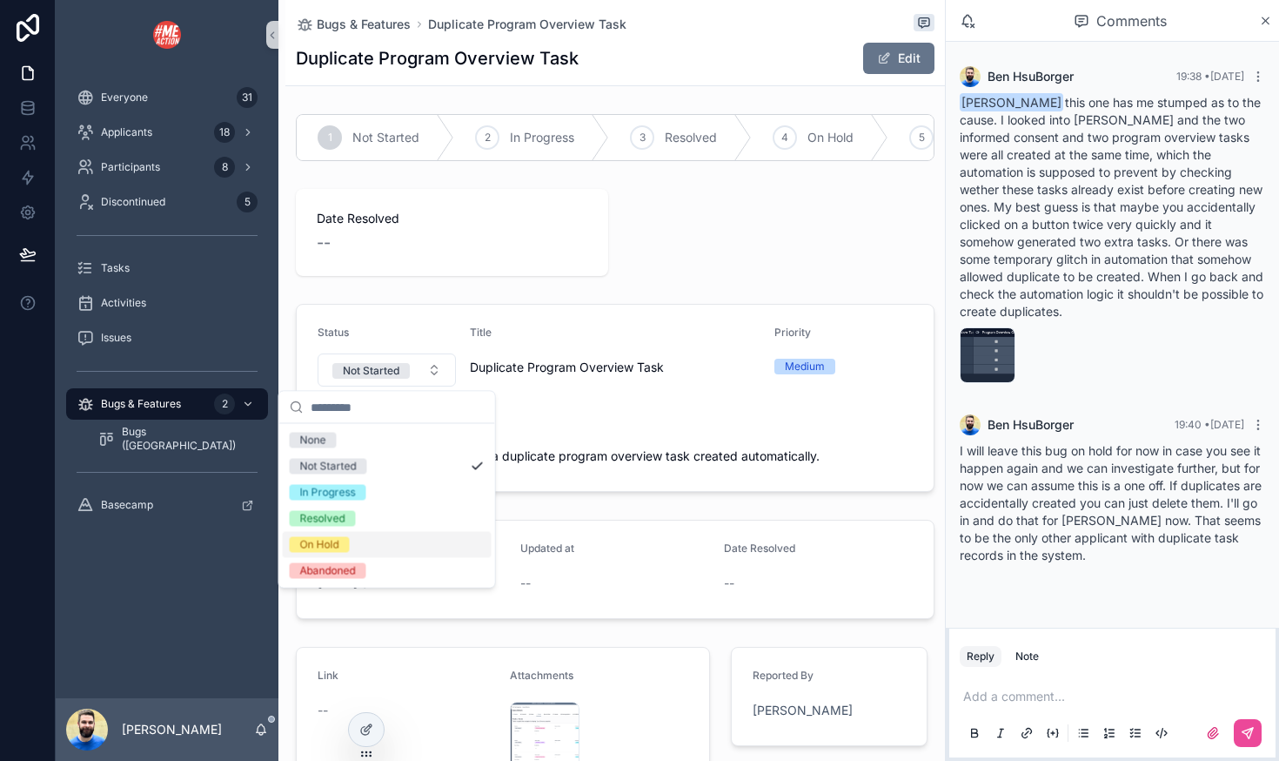
click at [400, 539] on div "On Hold" at bounding box center [387, 545] width 209 height 26
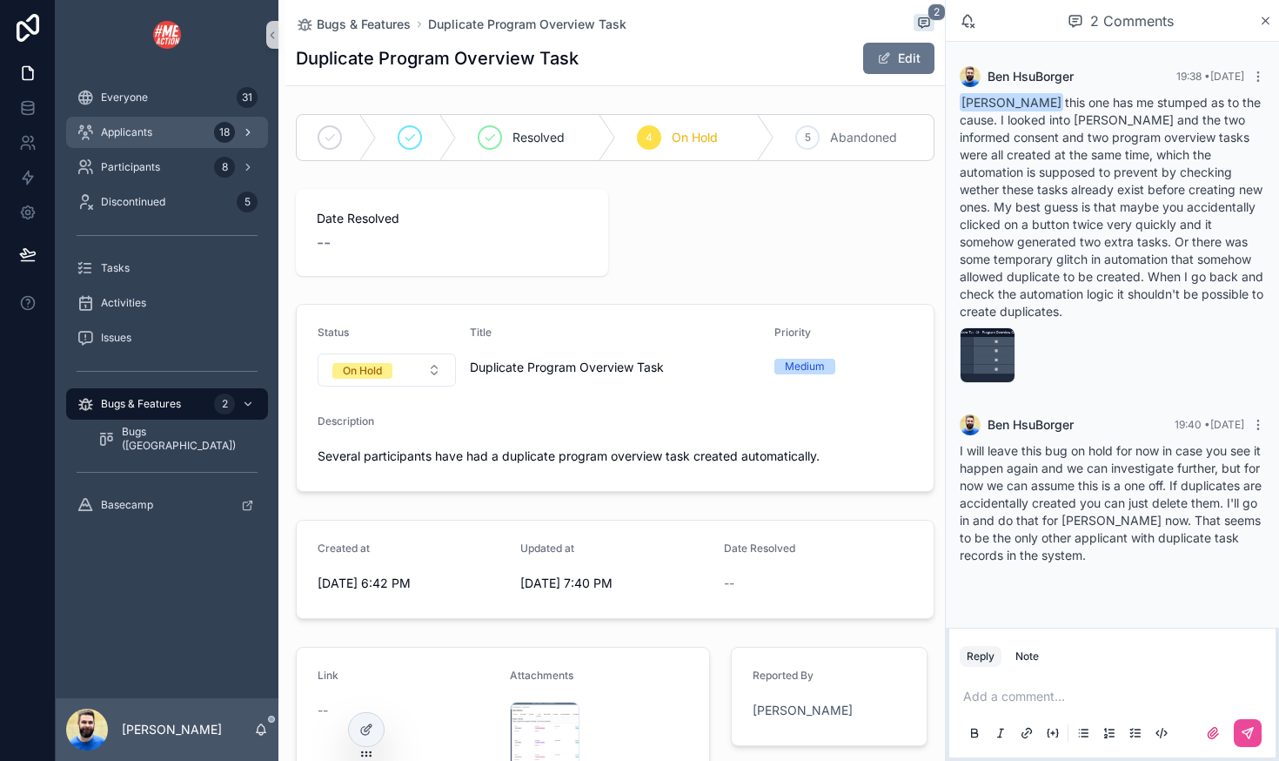
click at [120, 140] on div "Applicants 18" at bounding box center [167, 132] width 181 height 28
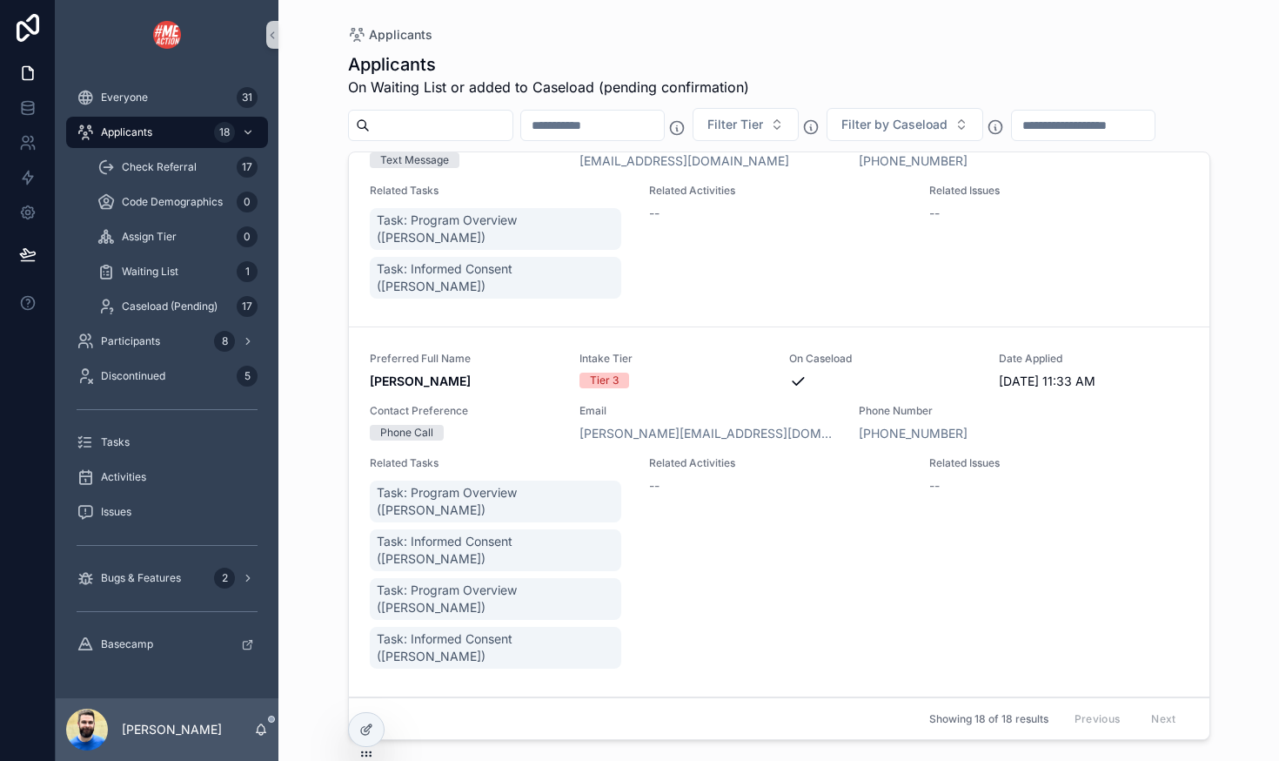
scroll to position [918, 0]
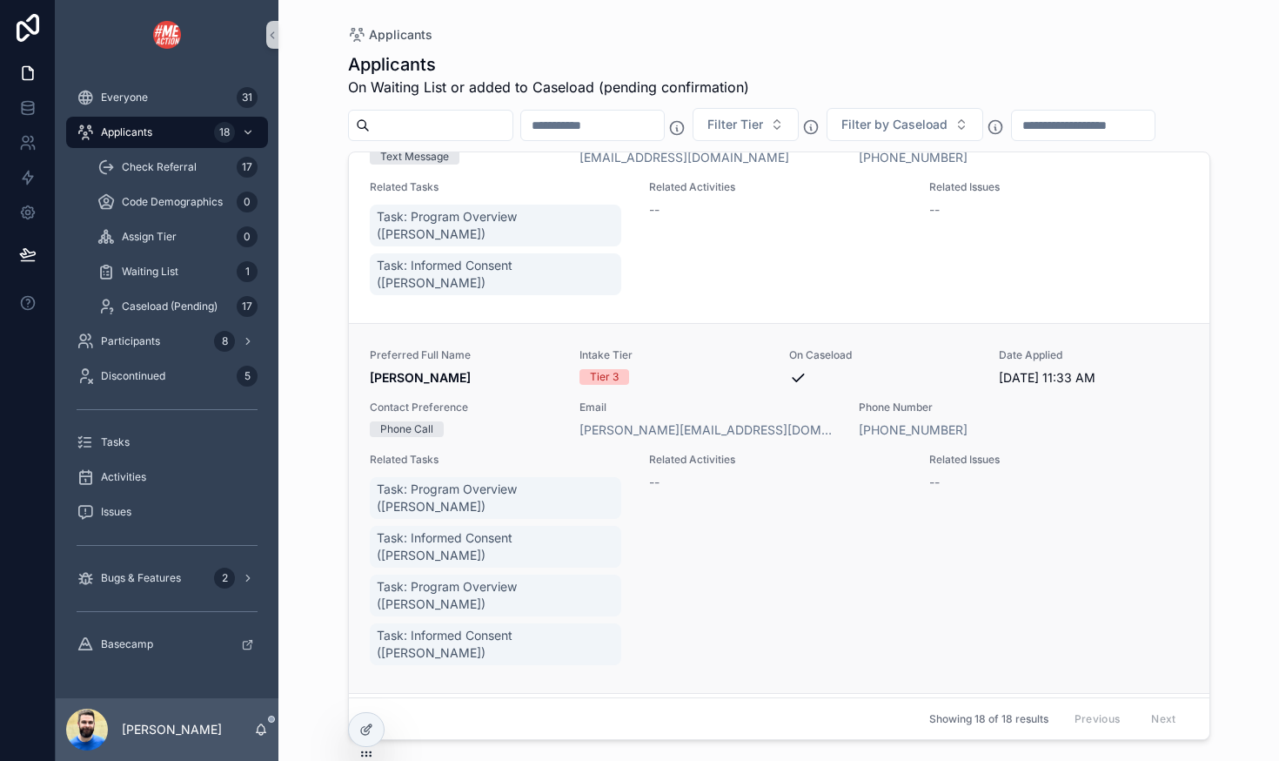
click at [505, 400] on div "Contact Preference Phone Call" at bounding box center [464, 418] width 189 height 37
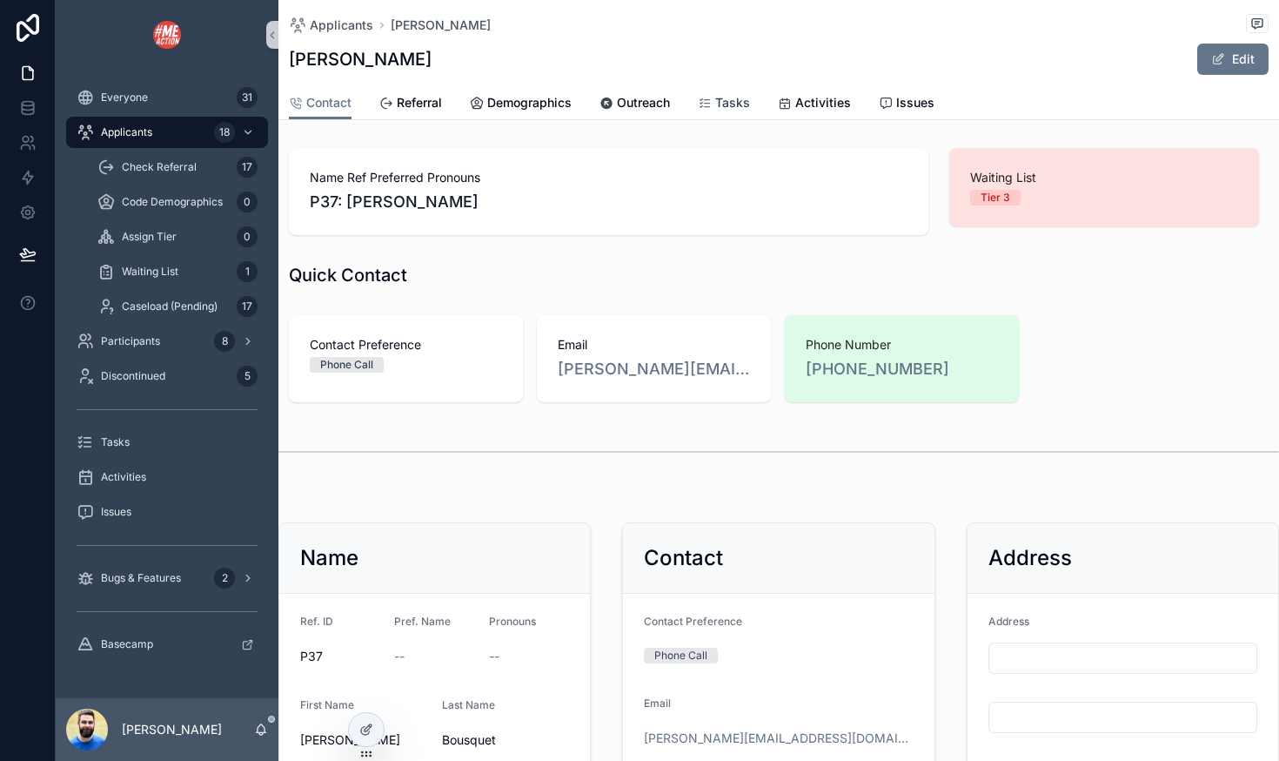
click at [707, 104] on icon "scrollable content" at bounding box center [705, 104] width 14 height 14
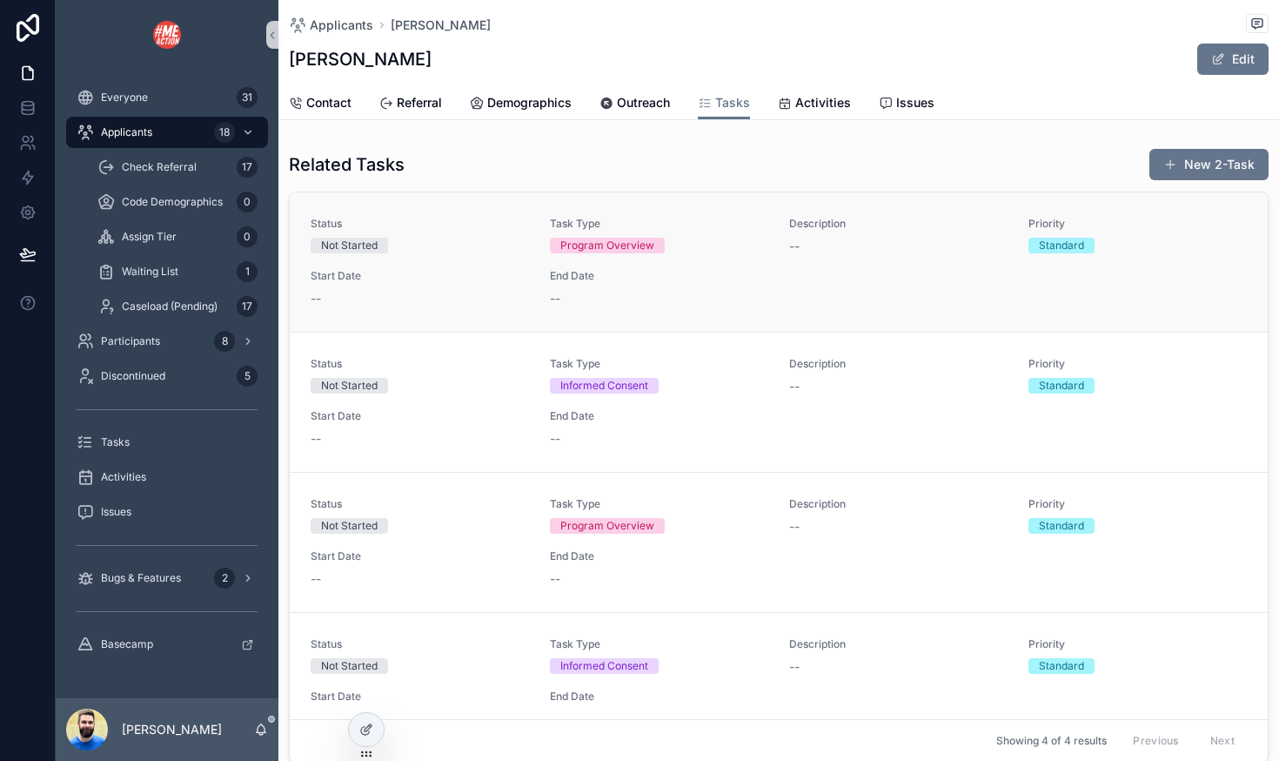
click at [869, 296] on div "Status Not Started Task Type Program Overview Description -- Priority Standard …" at bounding box center [779, 262] width 936 height 90
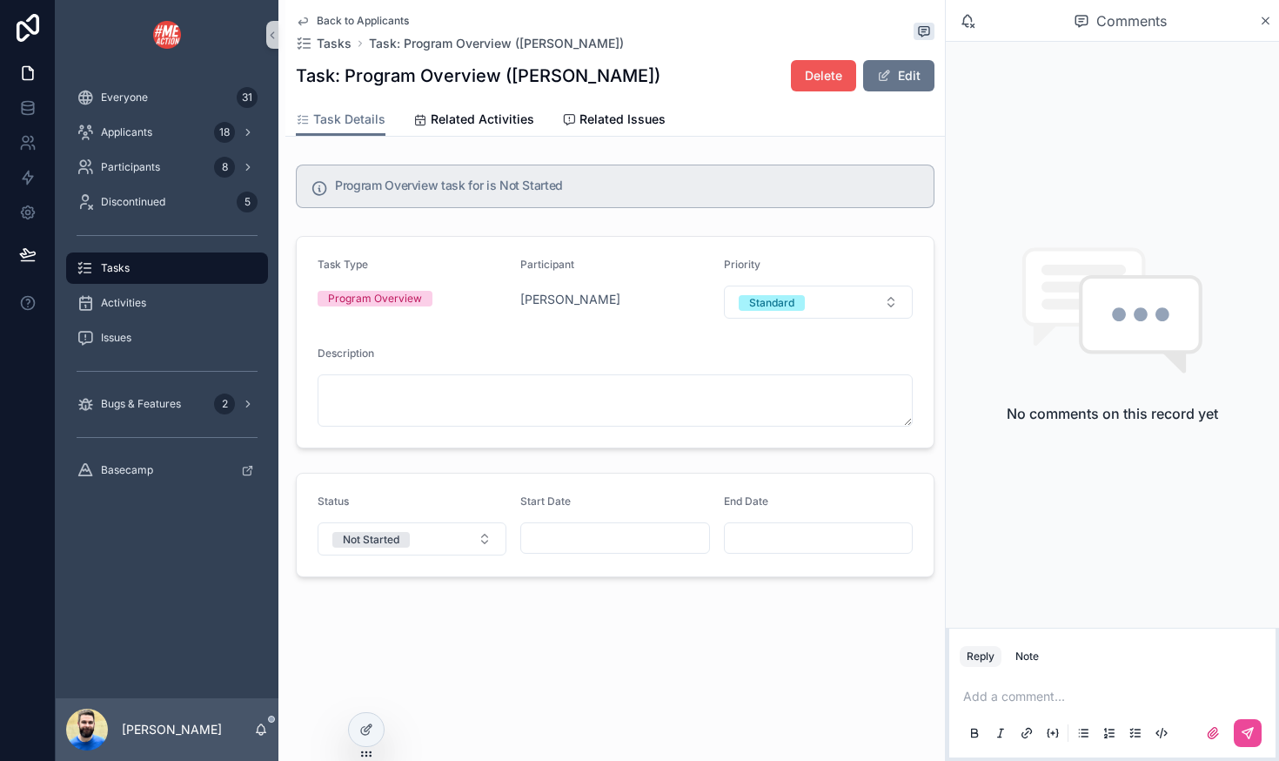
click at [796, 74] on button "Delete" at bounding box center [823, 75] width 65 height 31
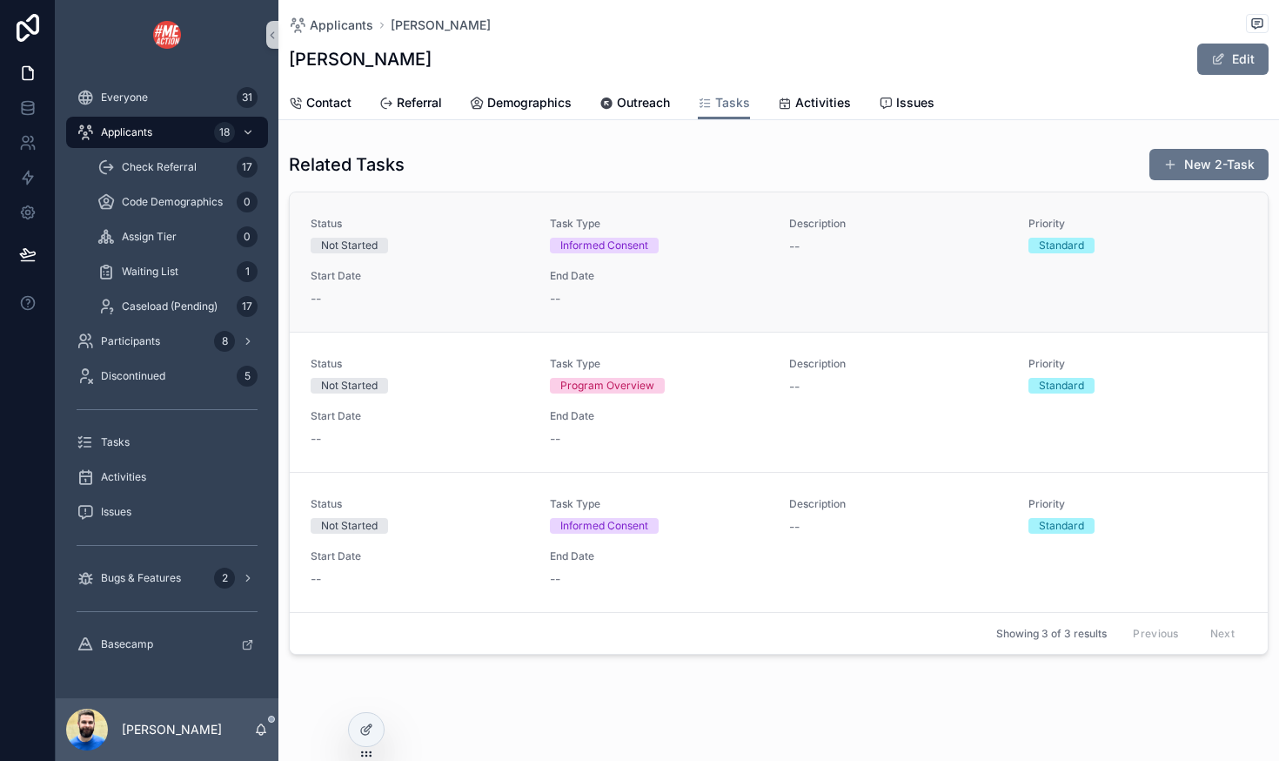
click at [881, 295] on div "Status Not Started Task Type Informed Consent Description -- Priority Standard …" at bounding box center [779, 262] width 936 height 90
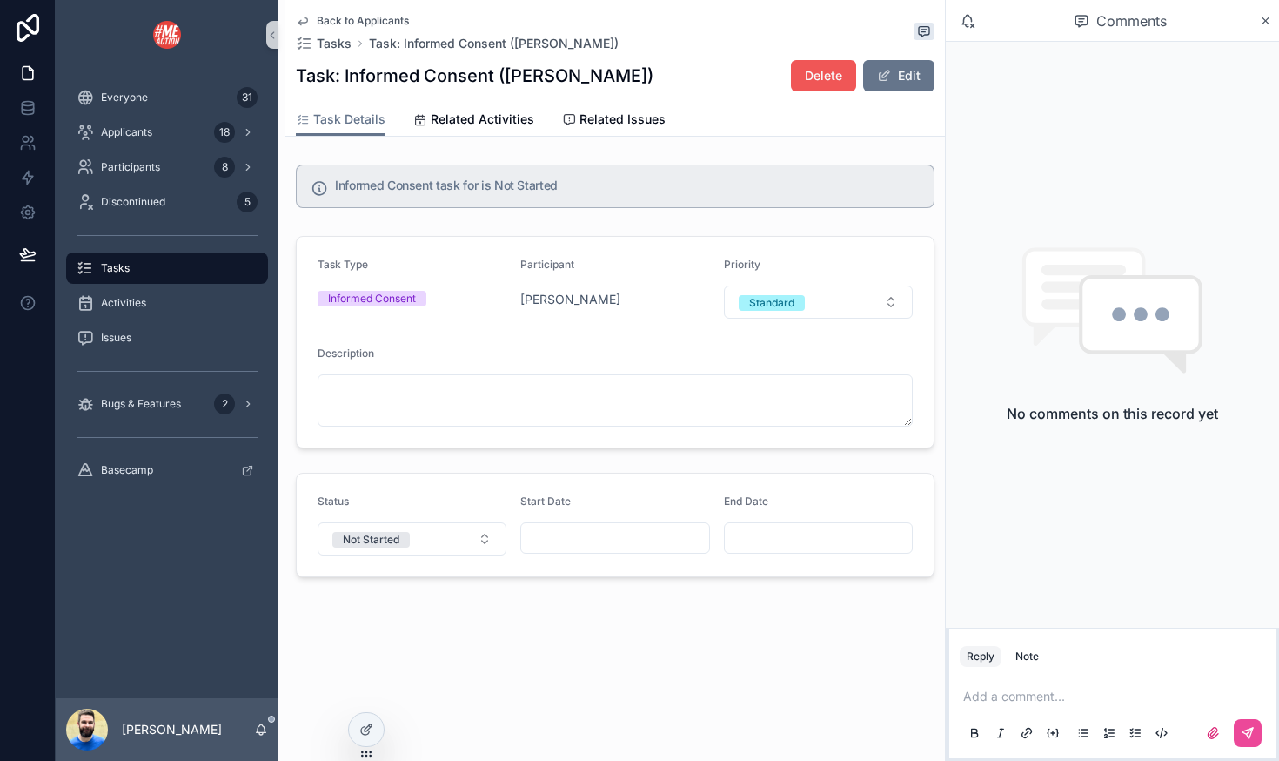
click at [817, 77] on span "Delete" at bounding box center [823, 75] width 37 height 17
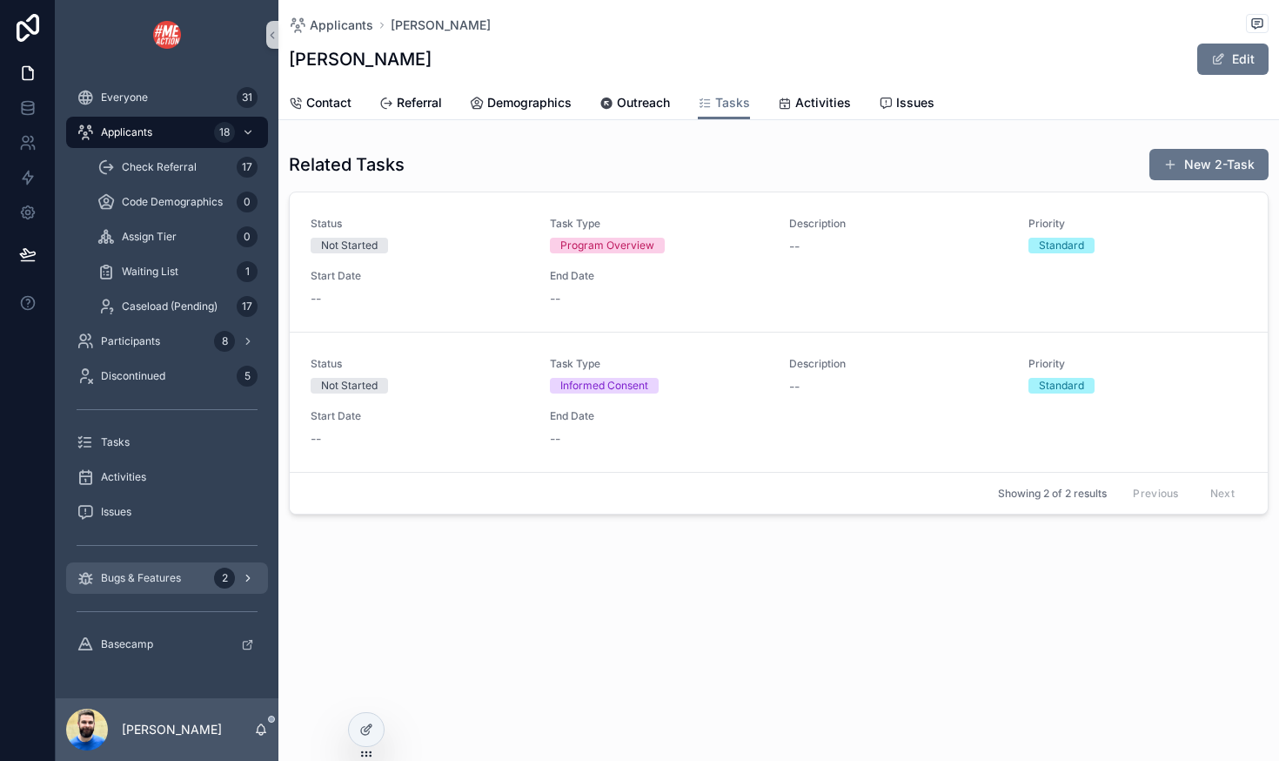
click at [131, 579] on span "Bugs & Features" at bounding box center [141, 578] width 80 height 14
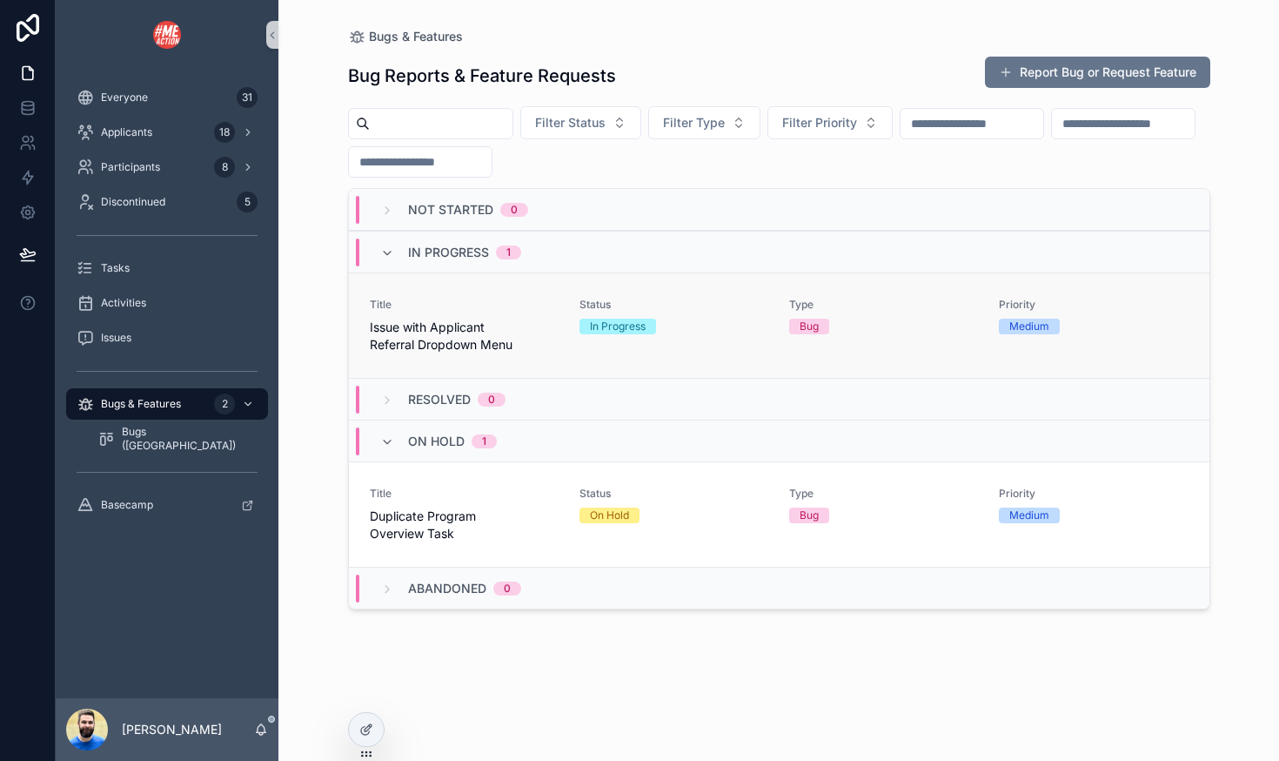
click at [536, 326] on span "Issue with Applicant Referral Dropdown Menu" at bounding box center [464, 335] width 189 height 35
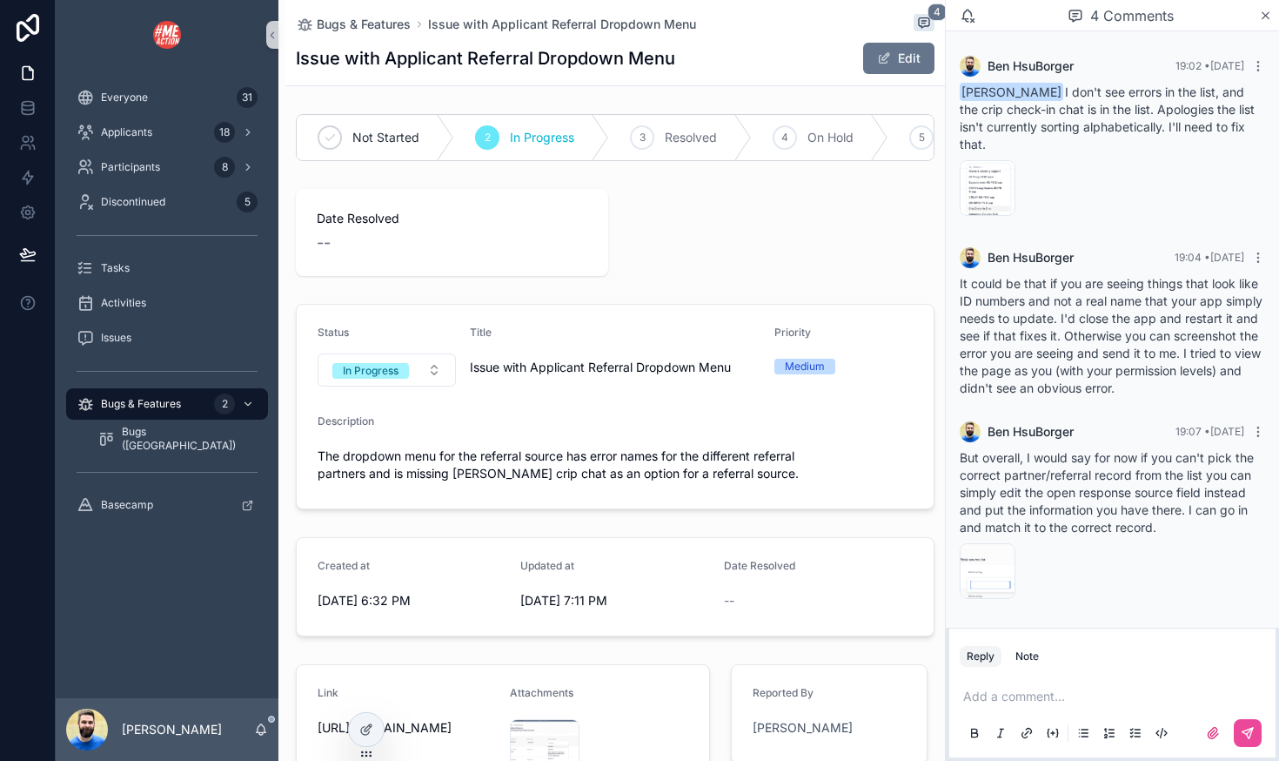
scroll to position [178, 0]
